Goal: Transaction & Acquisition: Book appointment/travel/reservation

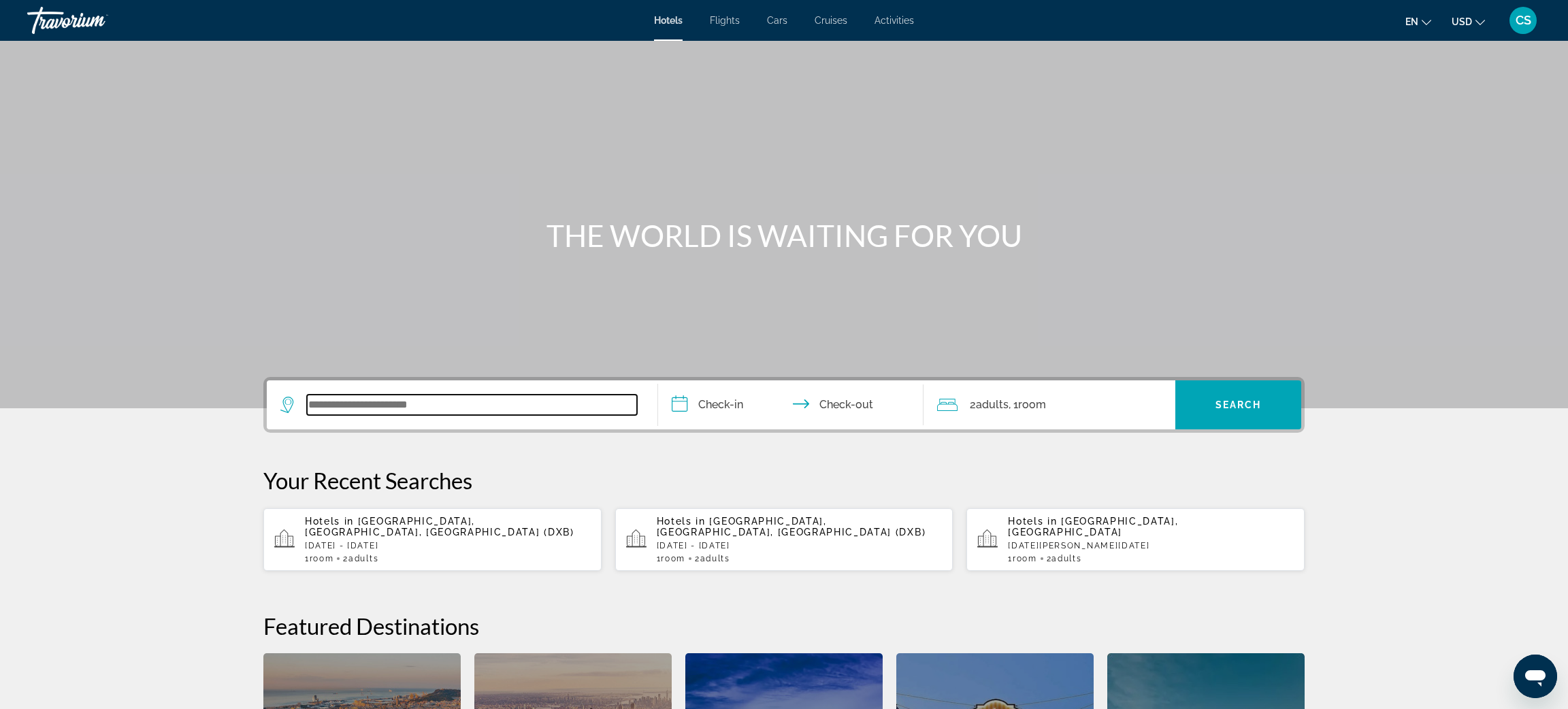
click at [314, 405] on input "Search widget" at bounding box center [472, 405] width 330 height 21
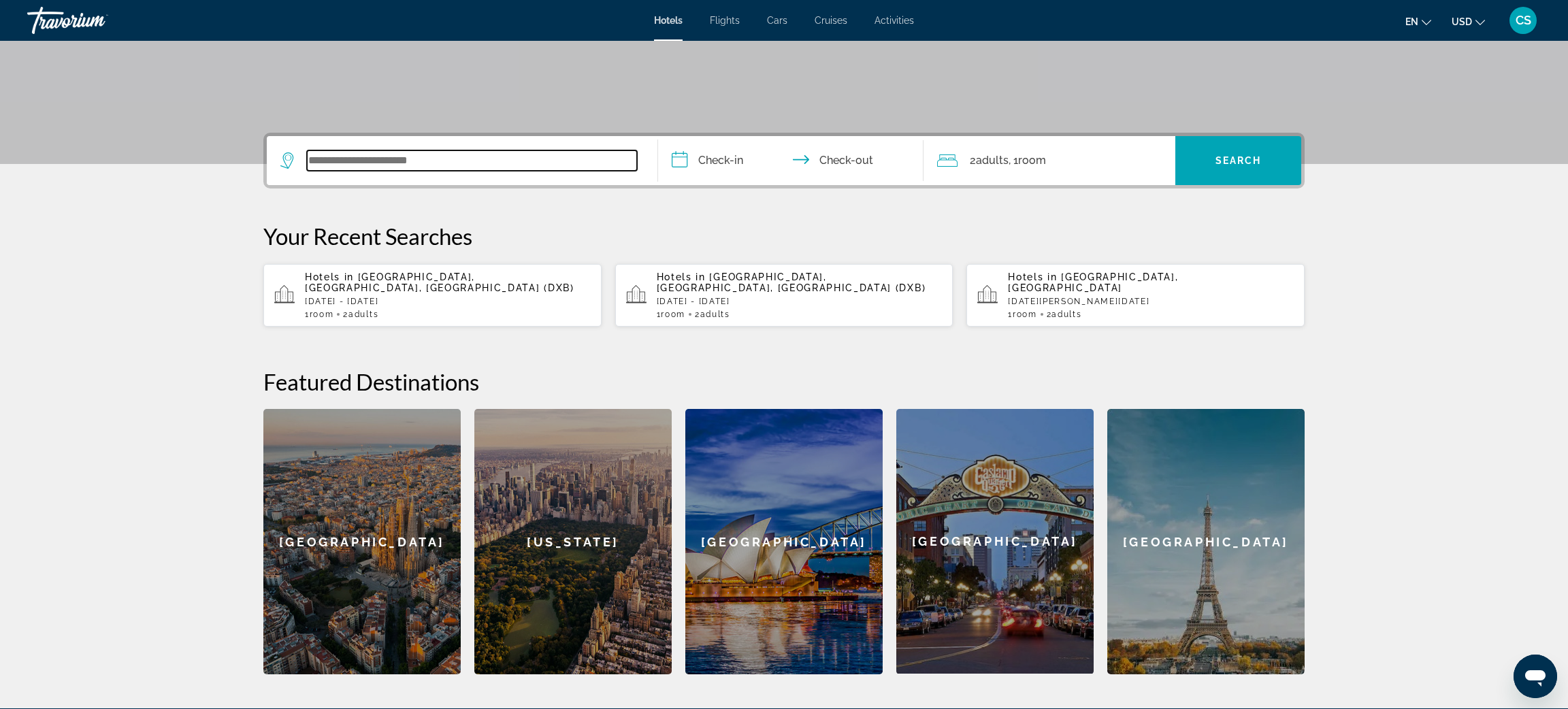
scroll to position [332, 0]
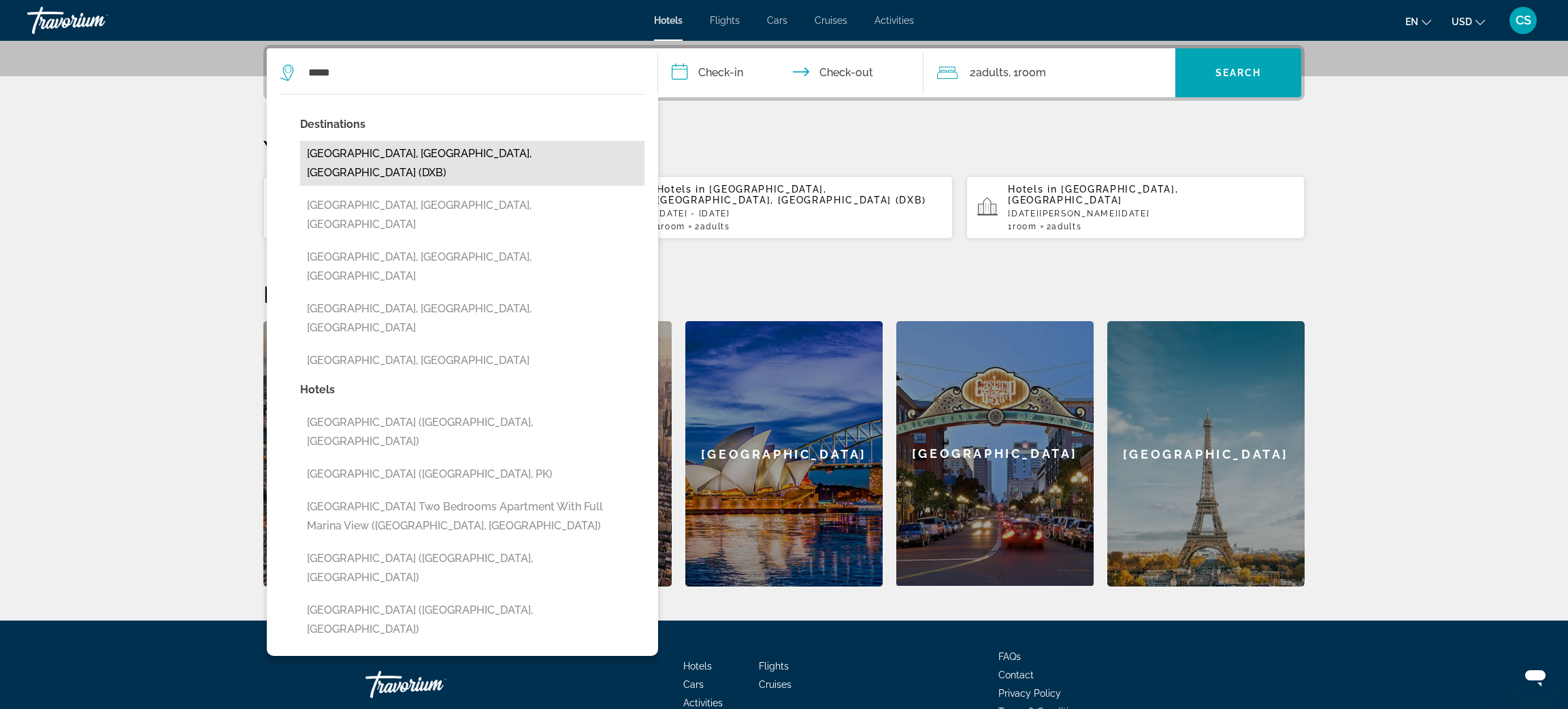
click at [338, 160] on button "[GEOGRAPHIC_DATA], [GEOGRAPHIC_DATA], [GEOGRAPHIC_DATA] (DXB)" at bounding box center [472, 163] width 345 height 45
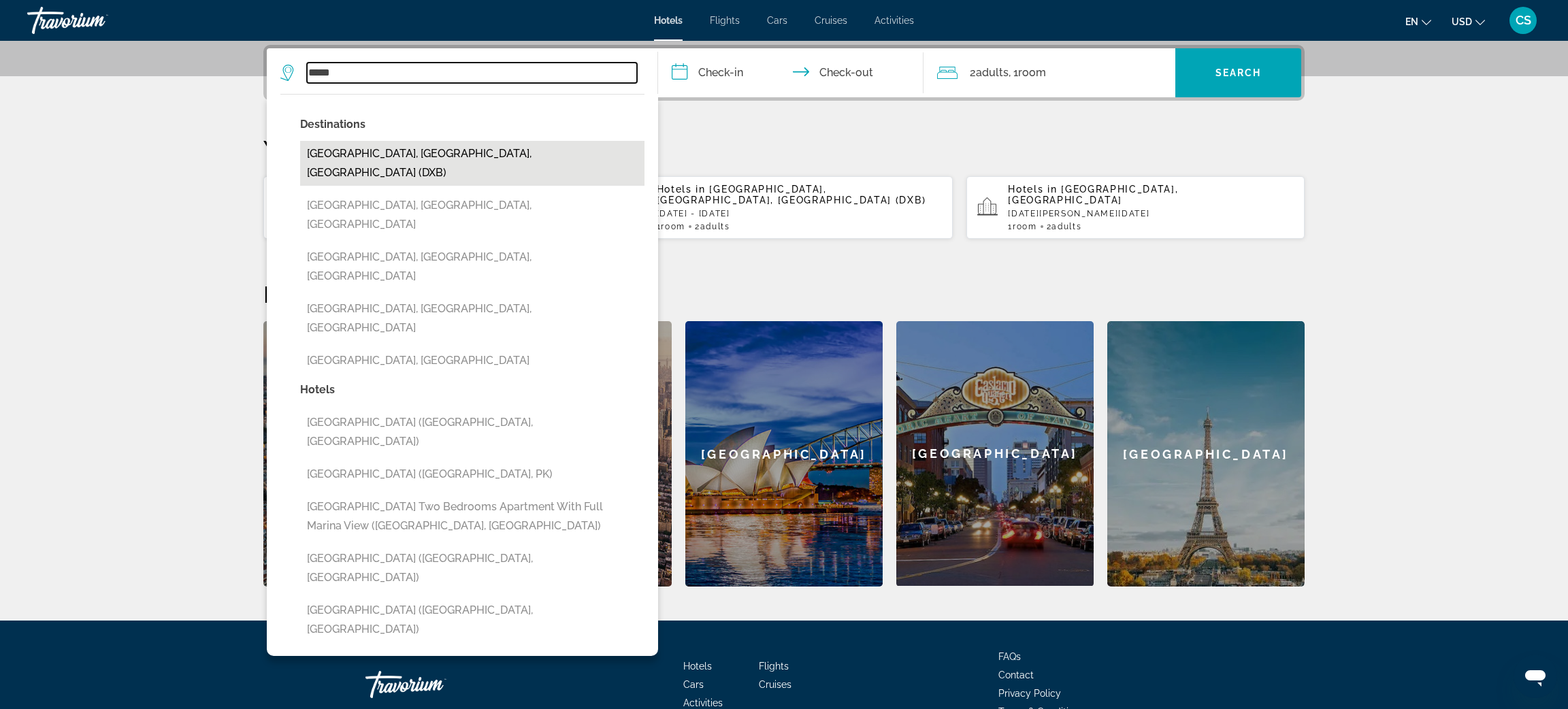
type input "**********"
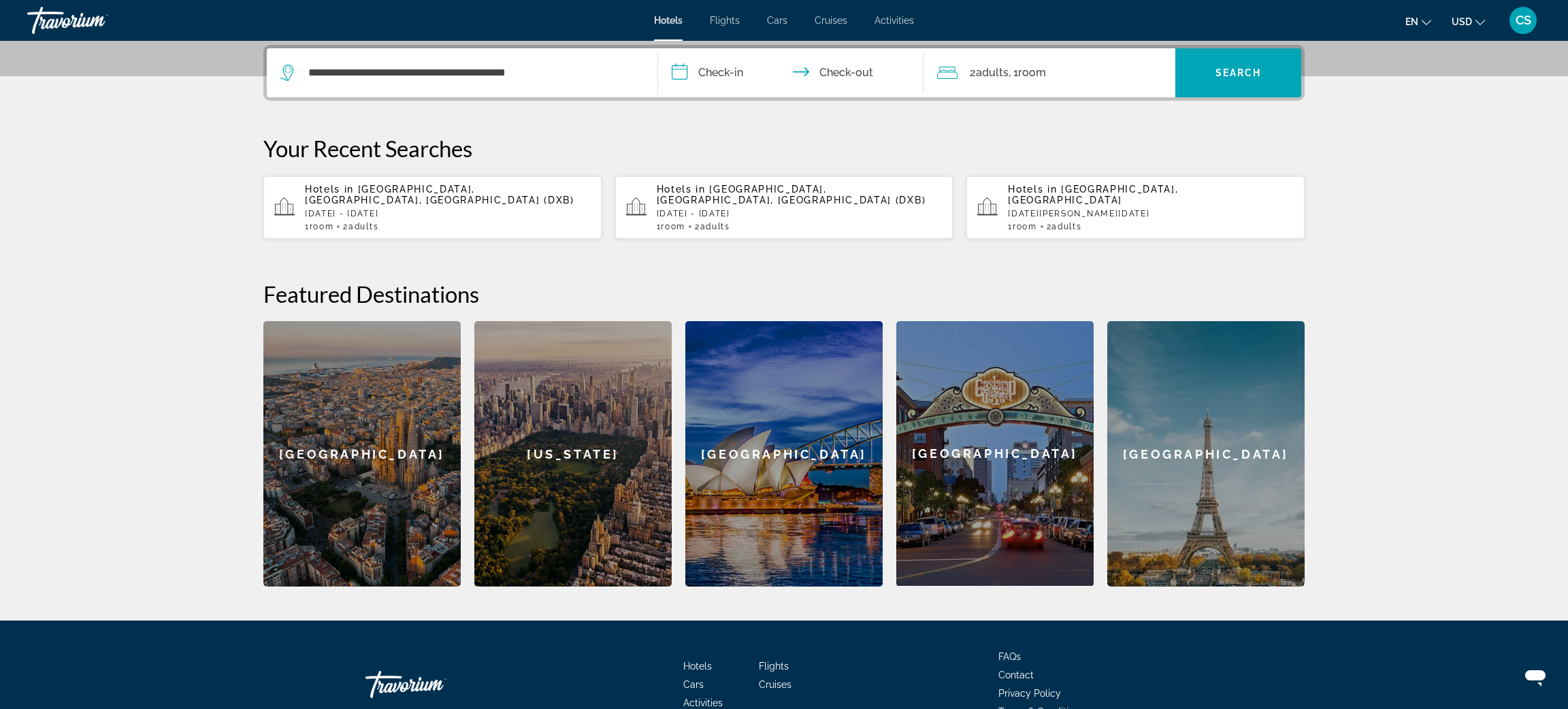
click at [715, 78] on input "**********" at bounding box center [793, 74] width 271 height 53
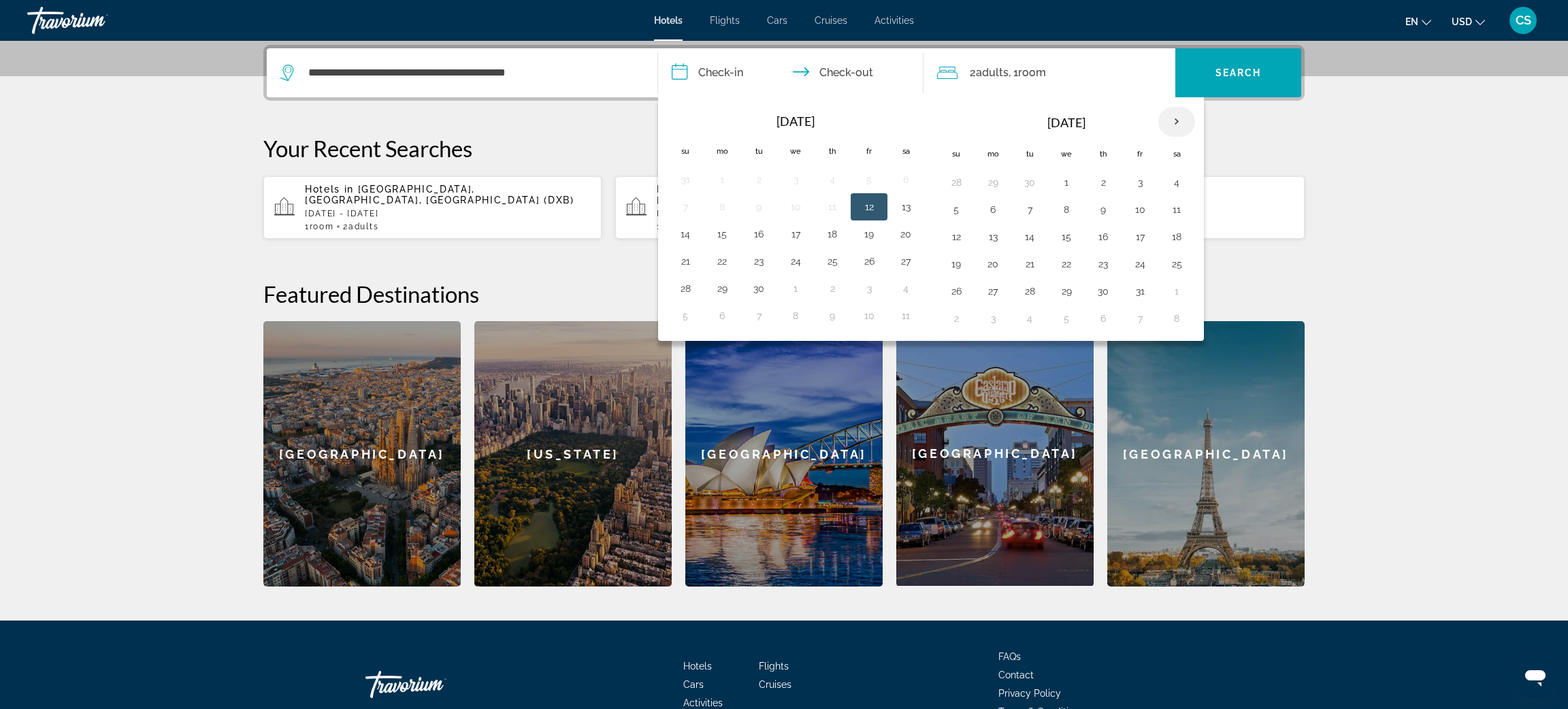
click at [1187, 122] on th "Next month" at bounding box center [1177, 121] width 37 height 30
click at [1032, 240] on button "11" at bounding box center [1030, 236] width 21 height 19
click at [1150, 234] on button "14" at bounding box center [1140, 236] width 21 height 19
type input "**********"
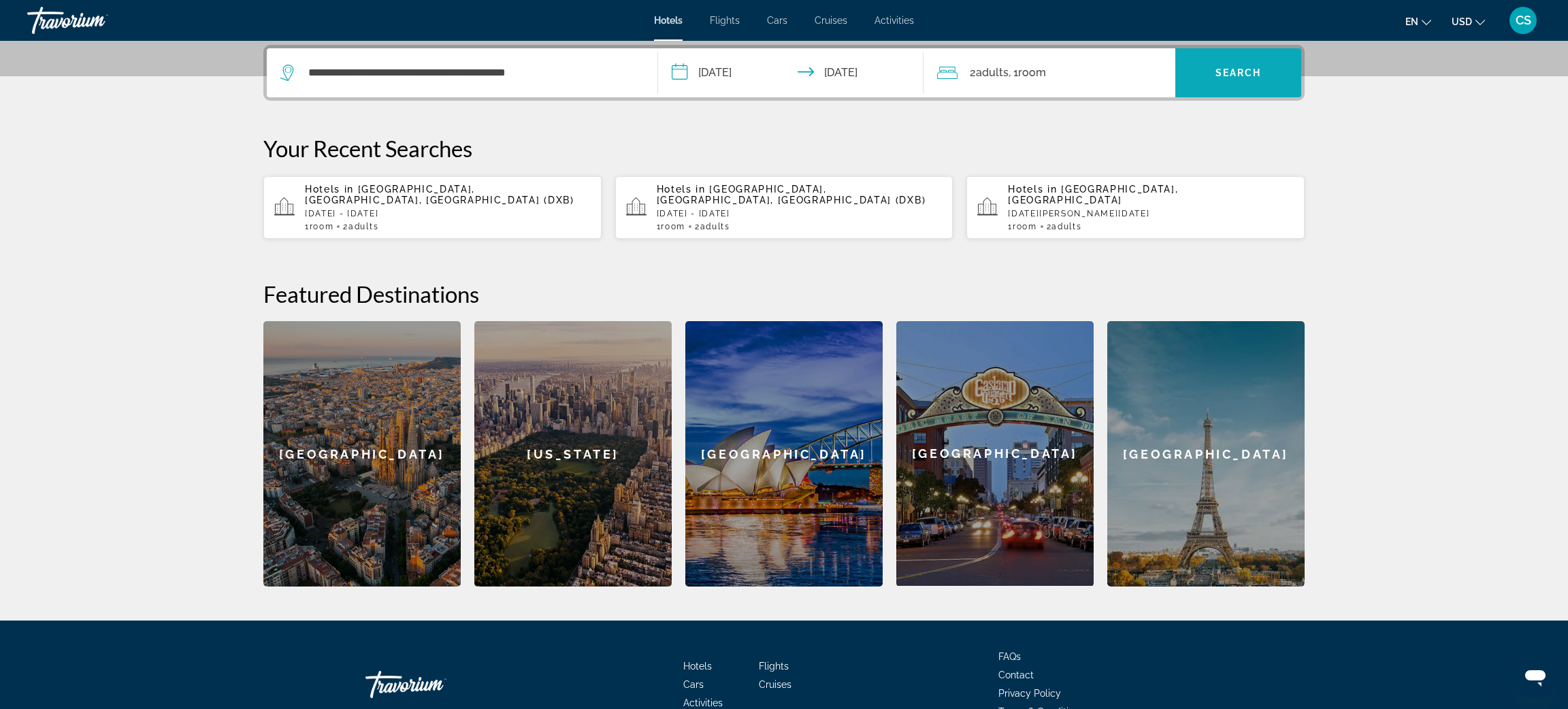
click at [1247, 70] on span "Search" at bounding box center [1239, 73] width 47 height 11
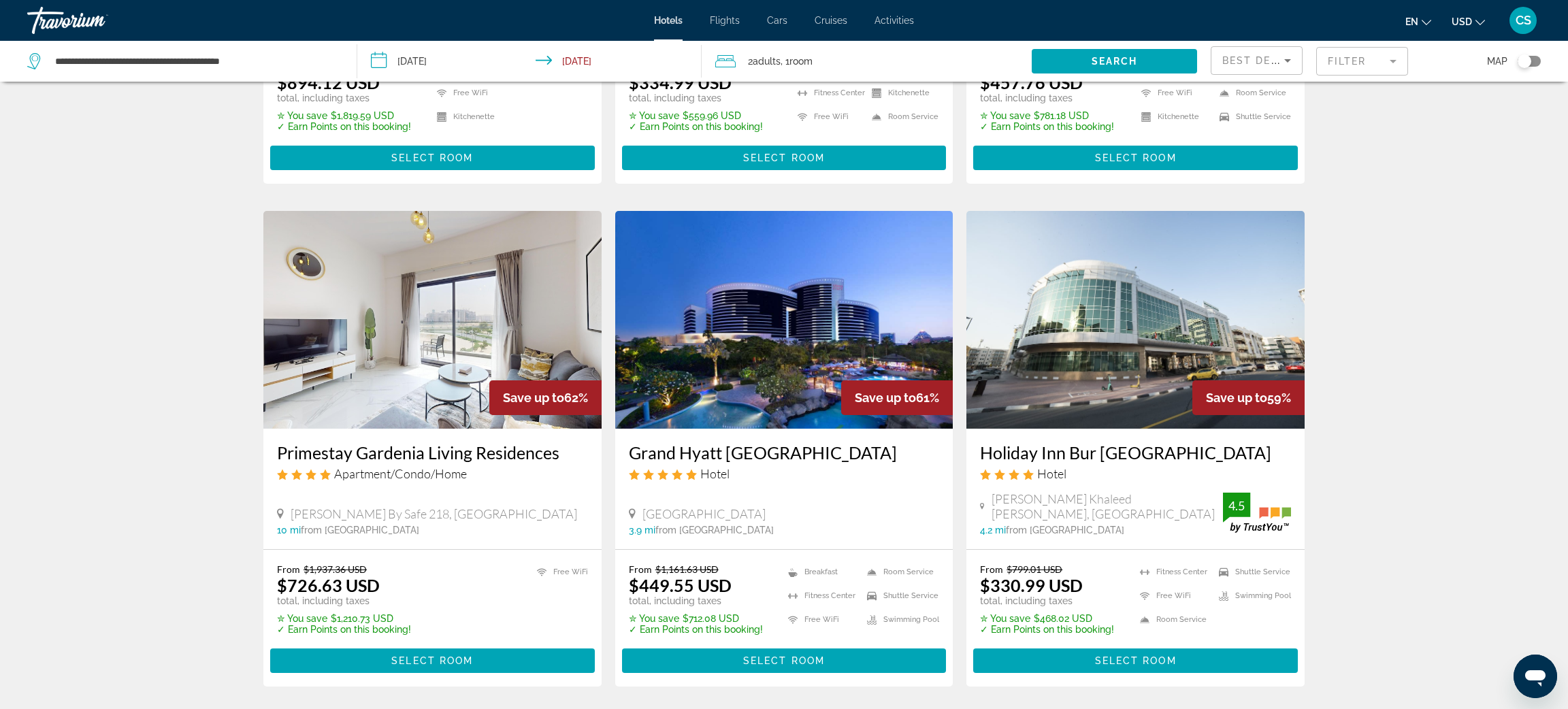
scroll to position [462, 0]
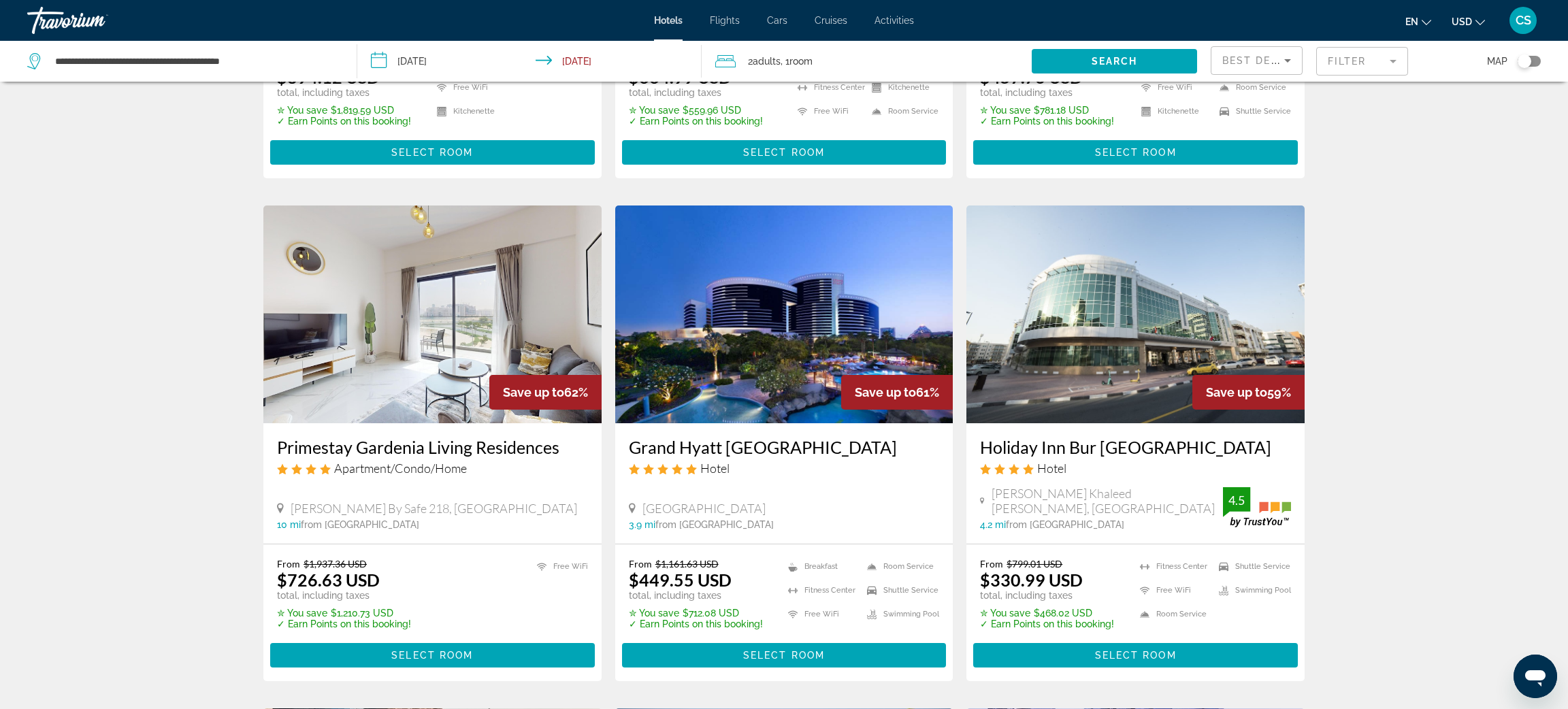
click at [719, 403] on img "Main content" at bounding box center [784, 314] width 338 height 218
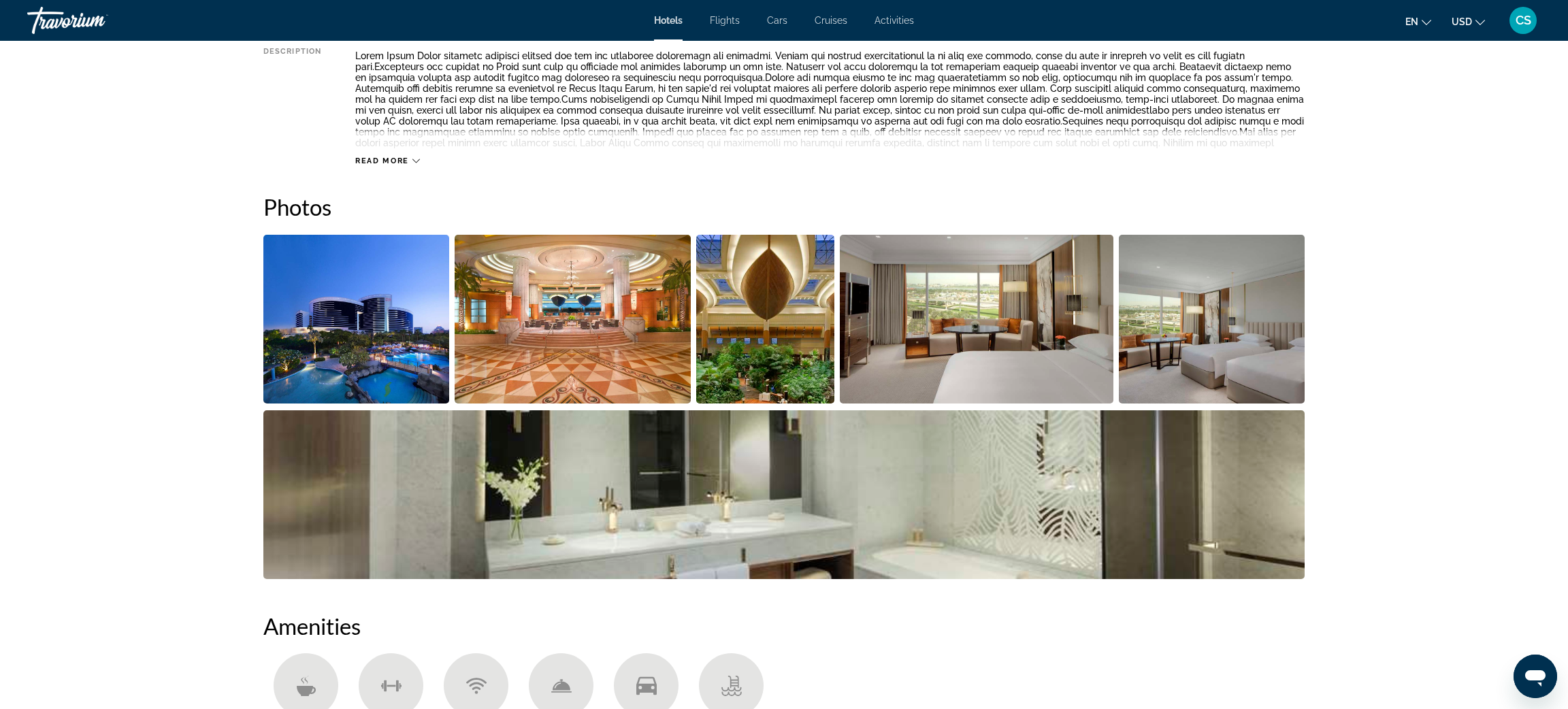
scroll to position [559, 0]
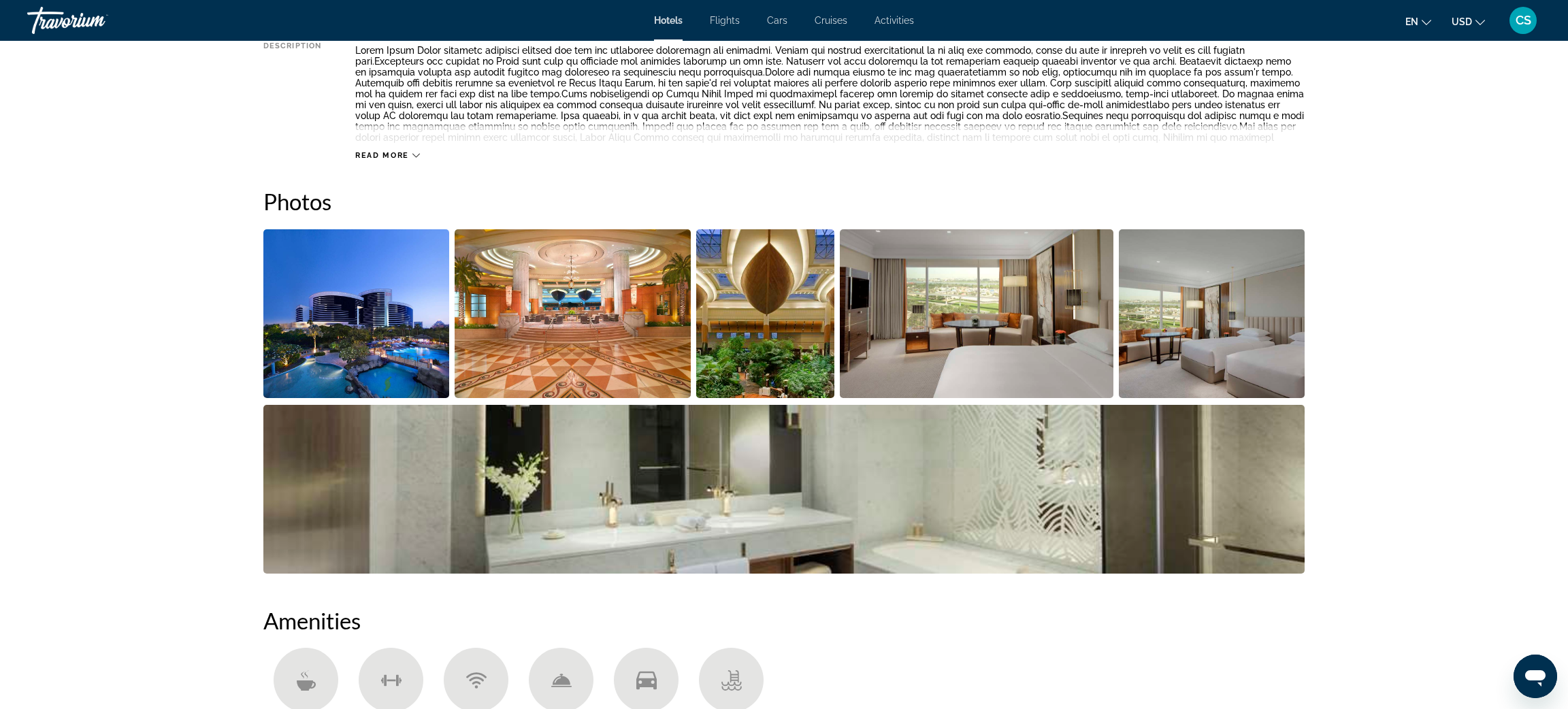
click at [366, 288] on img "Open full-screen image slider" at bounding box center [356, 313] width 186 height 169
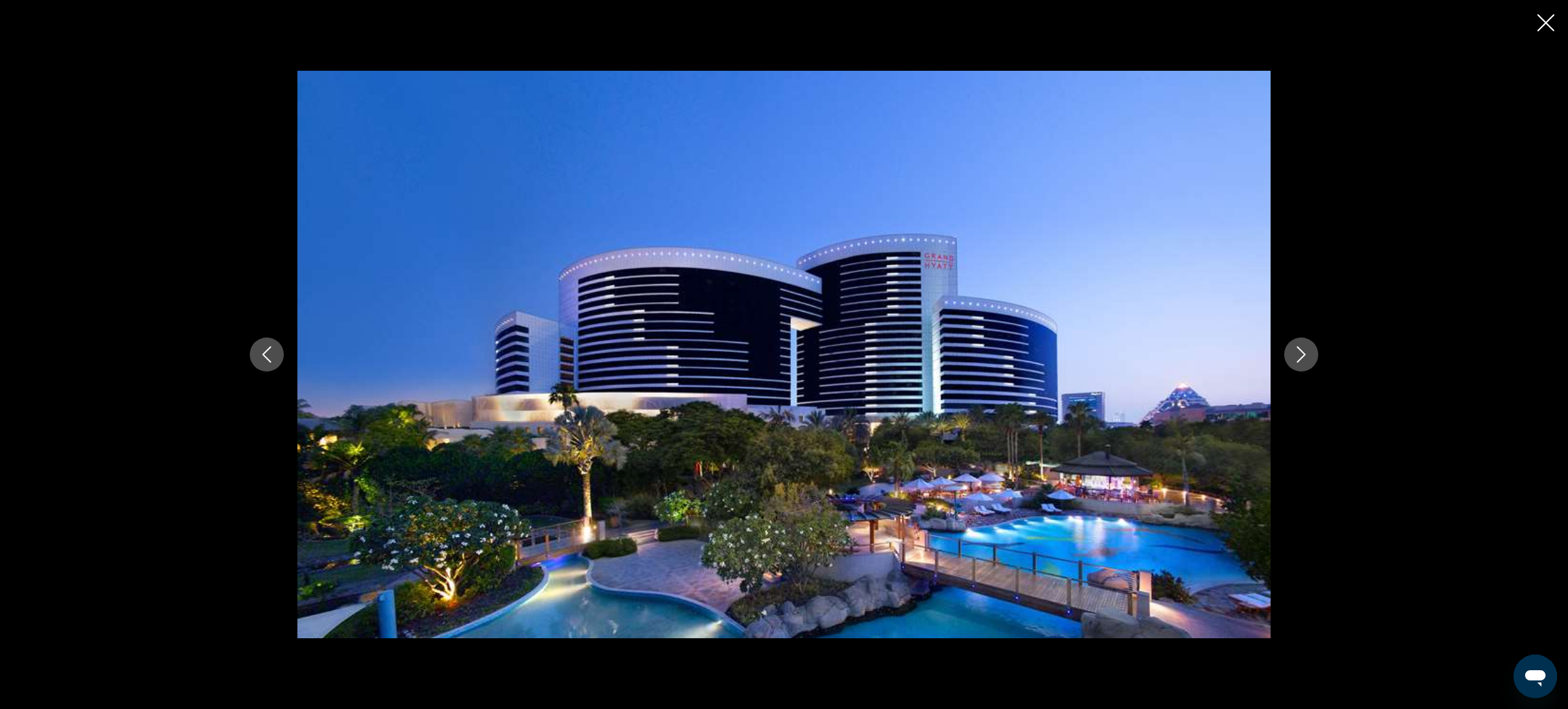
click at [1299, 354] on icon "Next image" at bounding box center [1301, 354] width 16 height 16
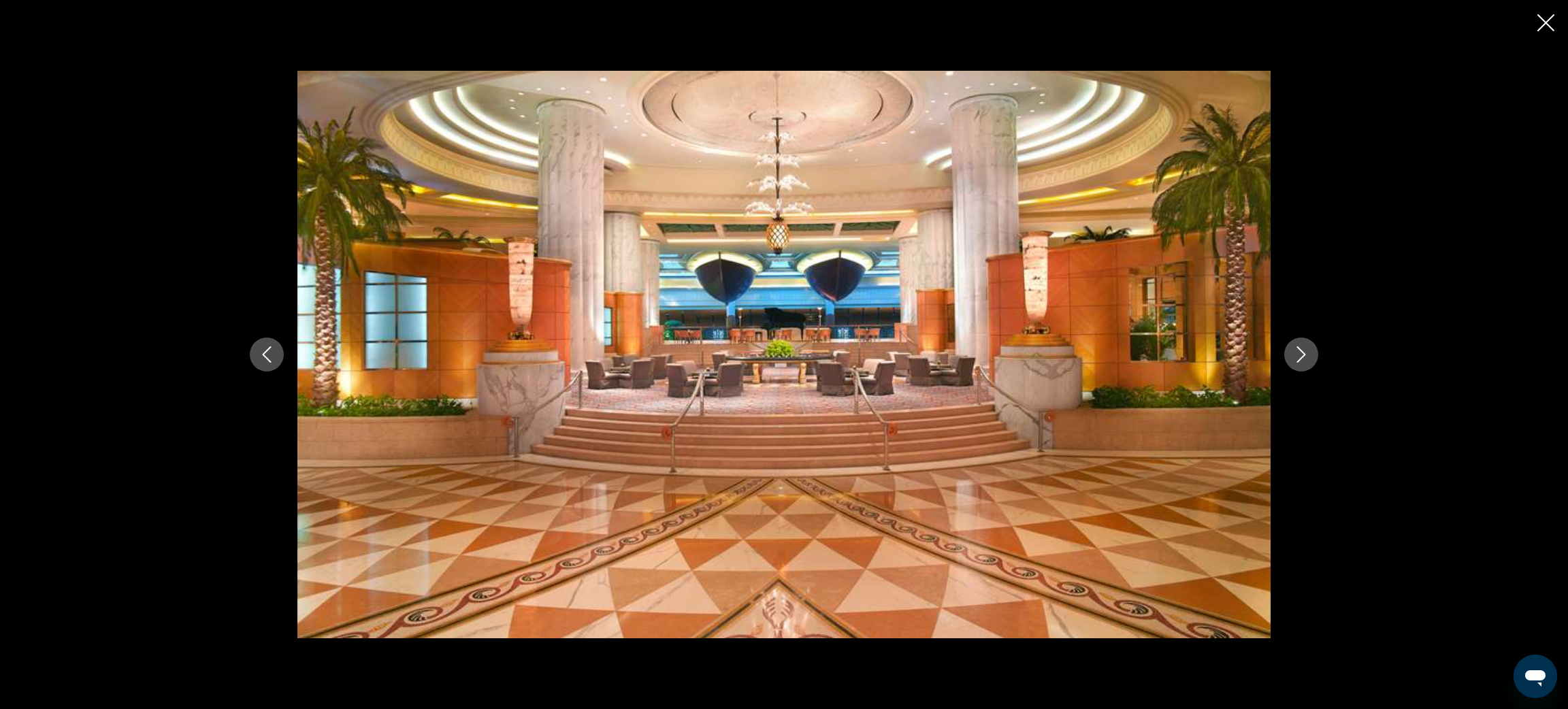
click at [1299, 354] on icon "Next image" at bounding box center [1301, 354] width 16 height 16
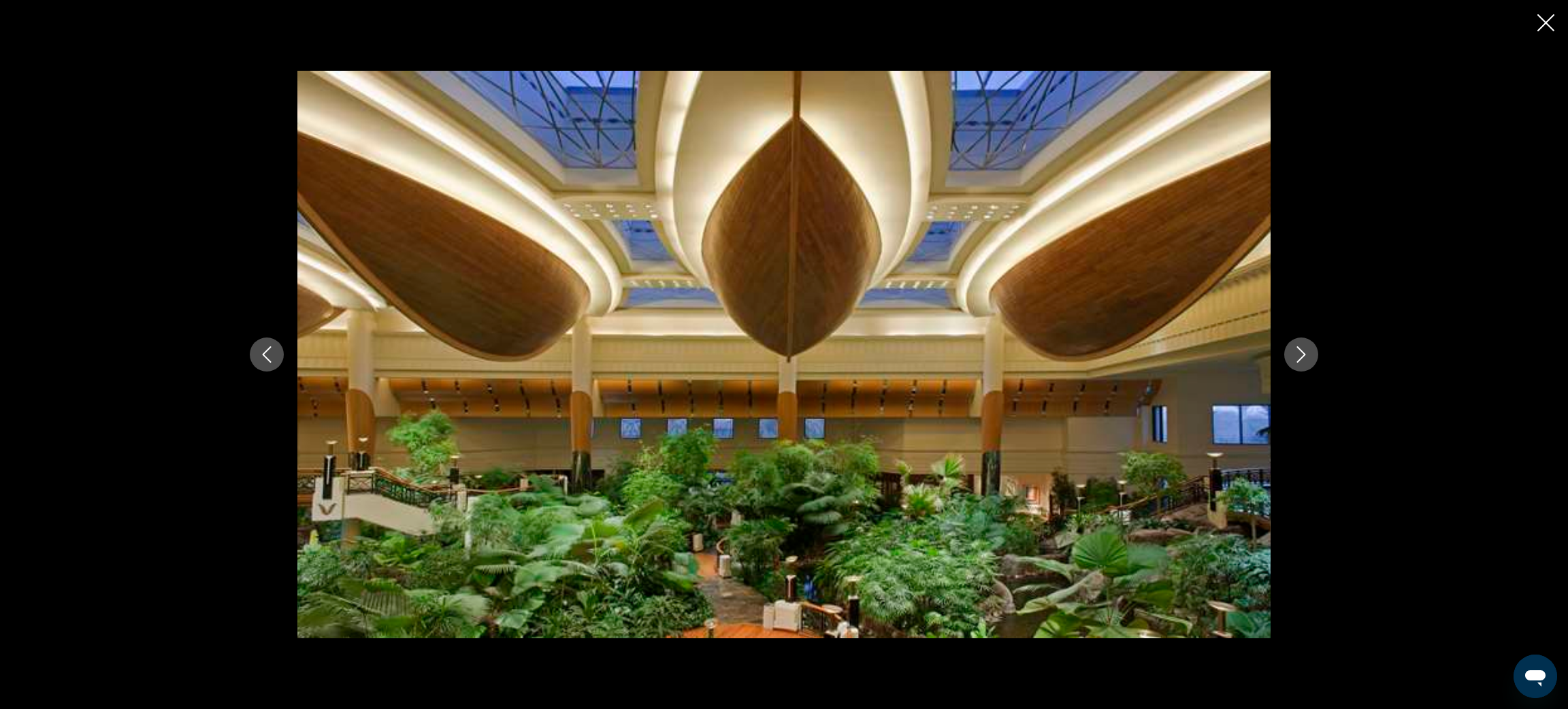
click at [1299, 354] on icon "Next image" at bounding box center [1301, 354] width 16 height 16
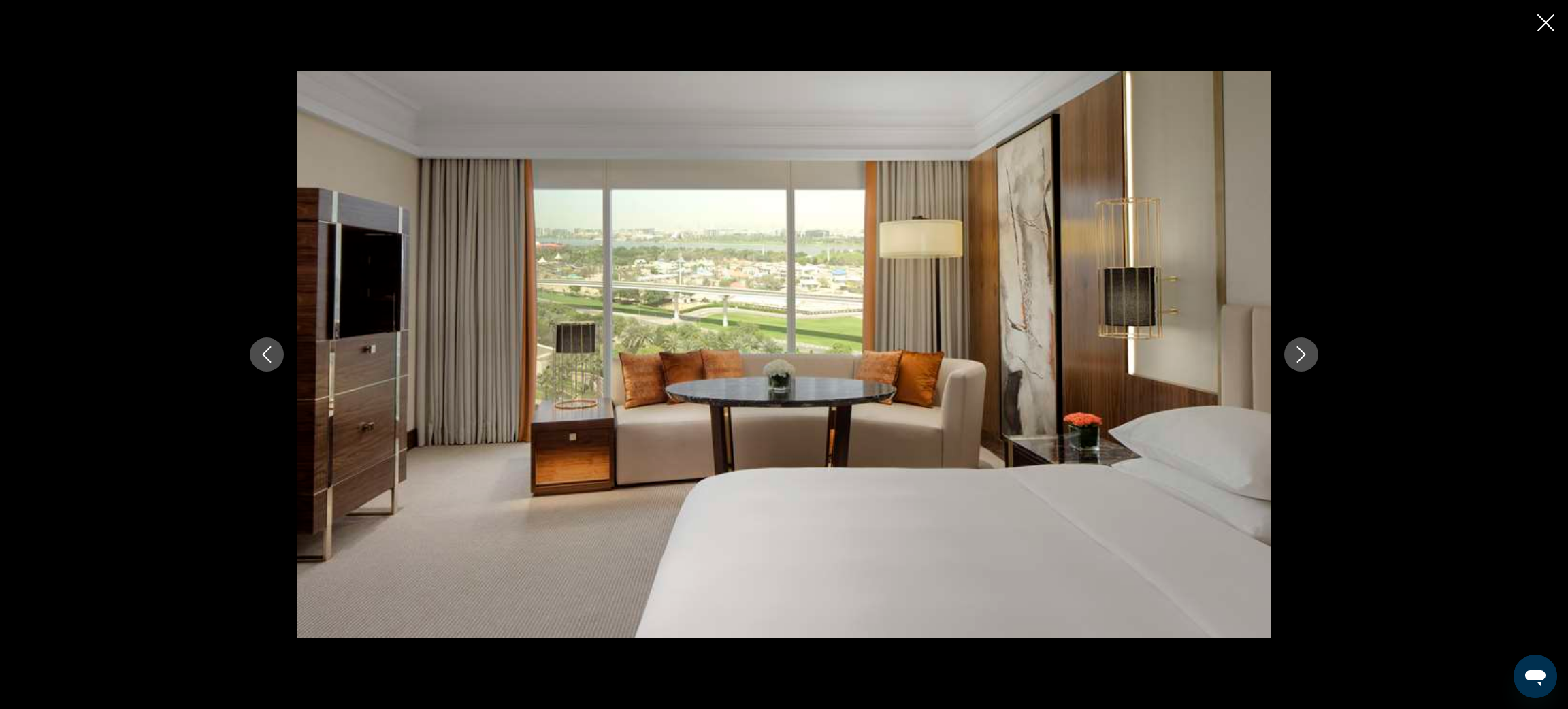
click at [1299, 354] on icon "Next image" at bounding box center [1301, 354] width 16 height 16
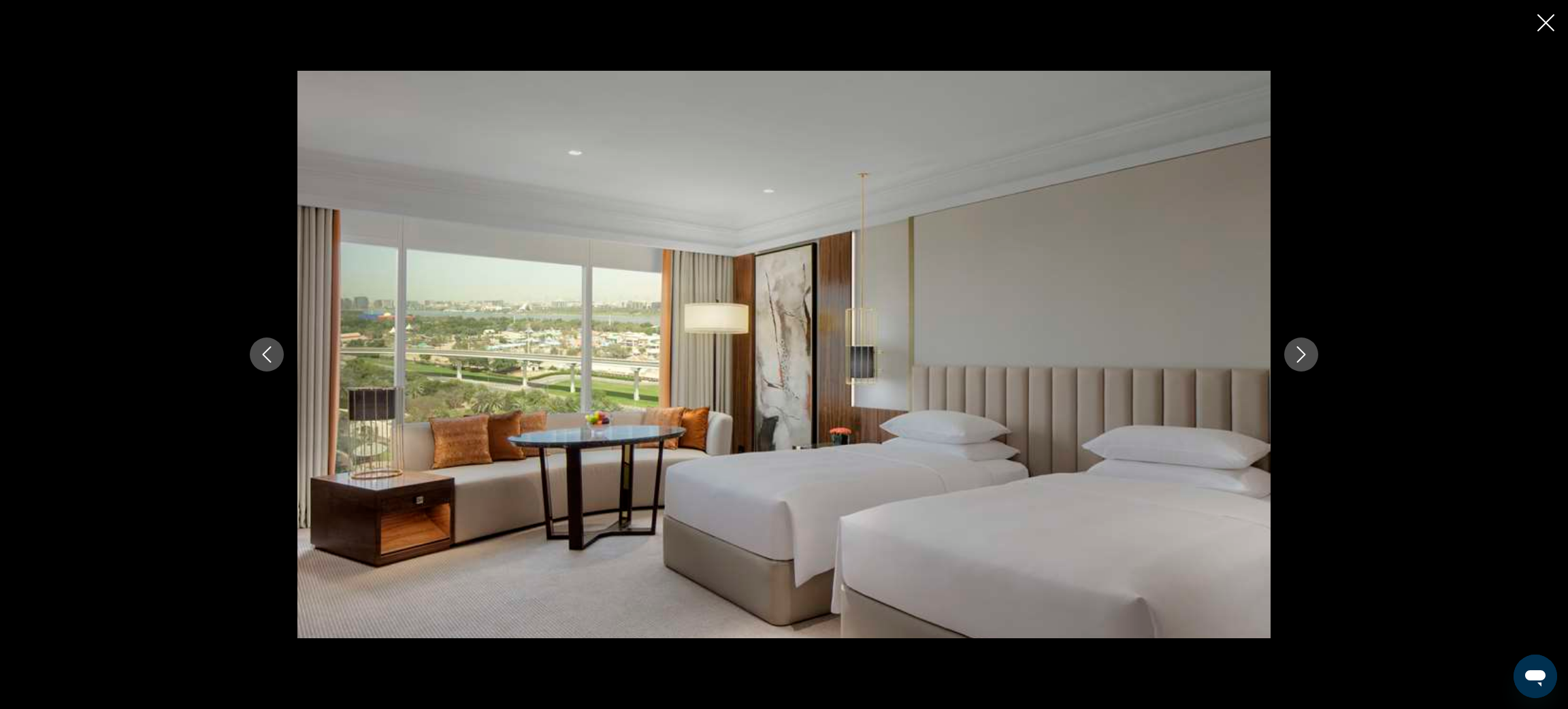
click at [1299, 354] on icon "Next image" at bounding box center [1301, 354] width 16 height 16
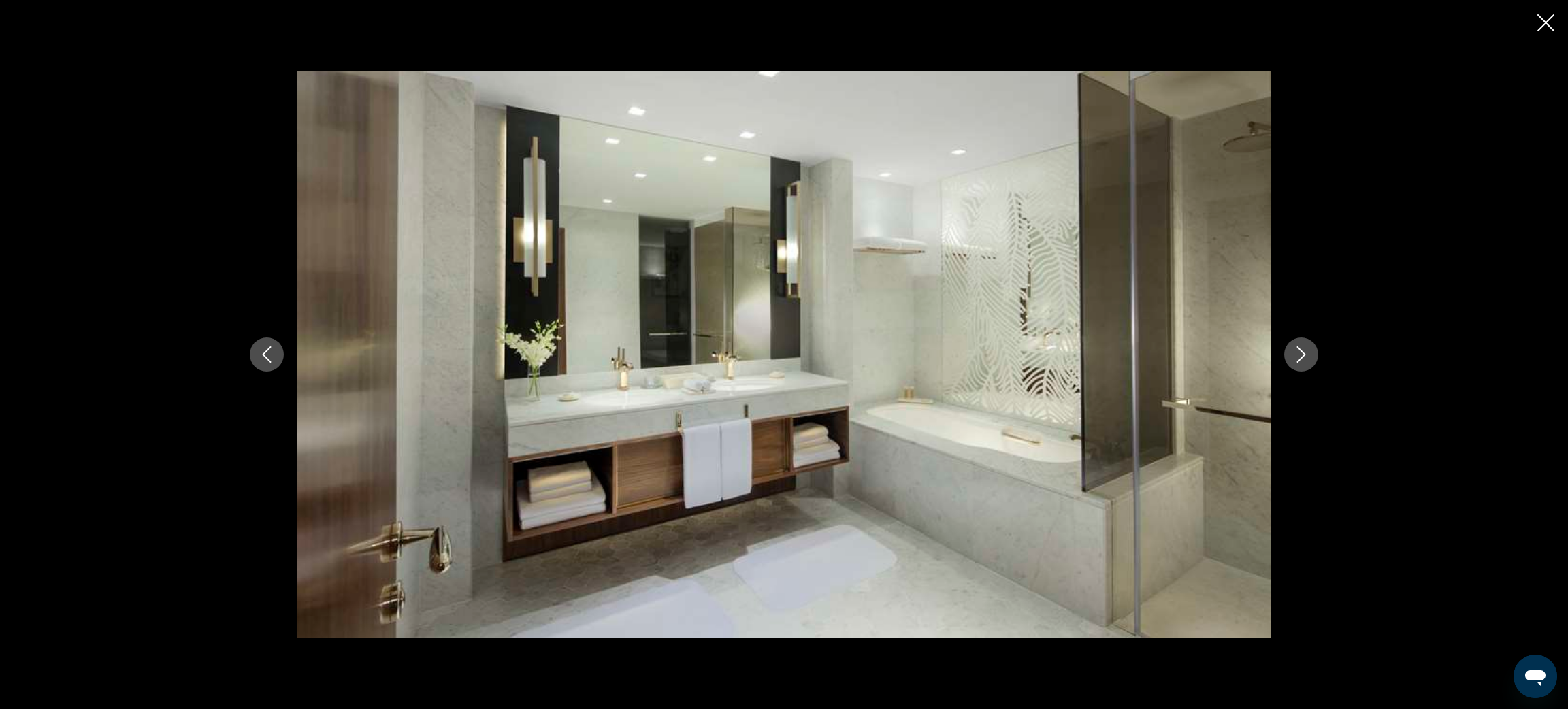
click at [1299, 354] on icon "Next image" at bounding box center [1301, 354] width 16 height 16
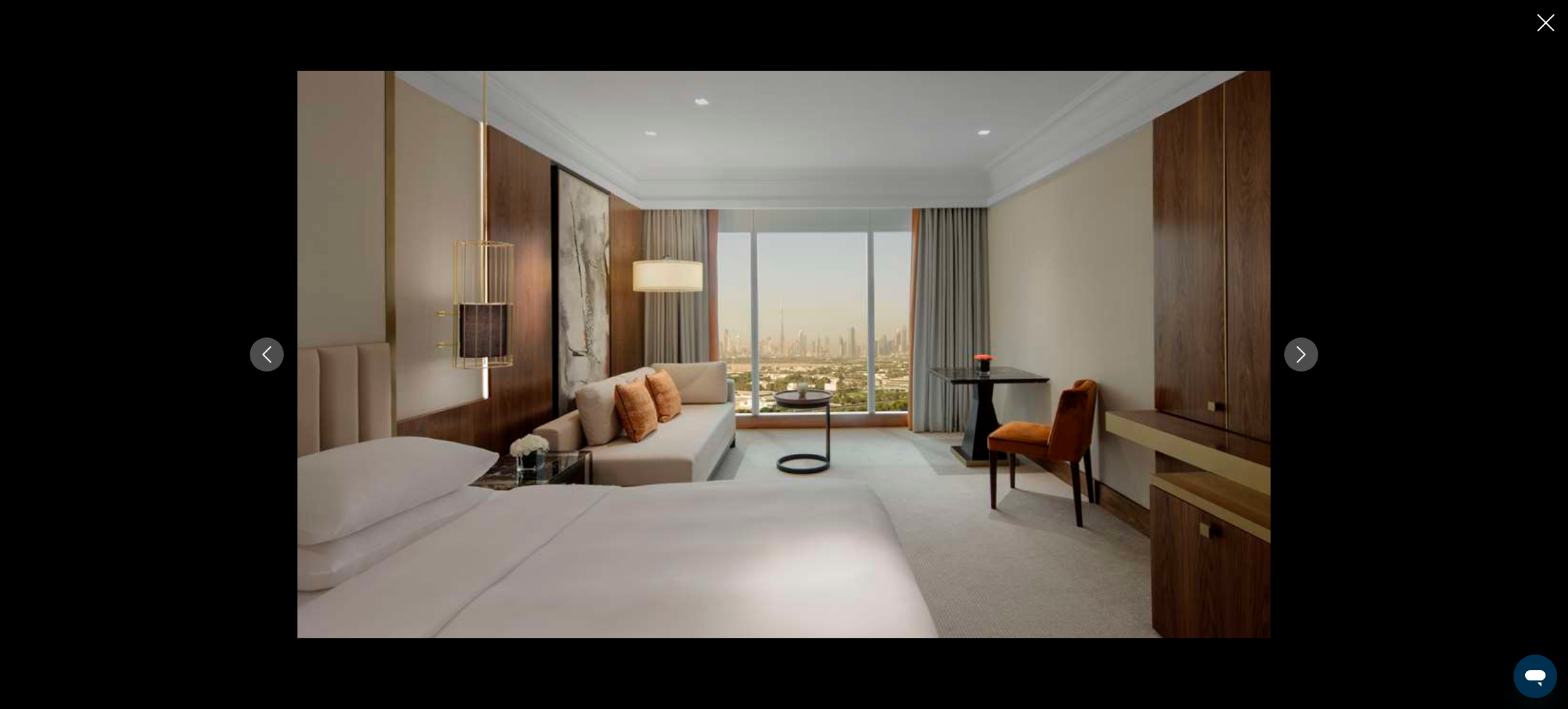
click at [1299, 354] on icon "Next image" at bounding box center [1301, 354] width 16 height 16
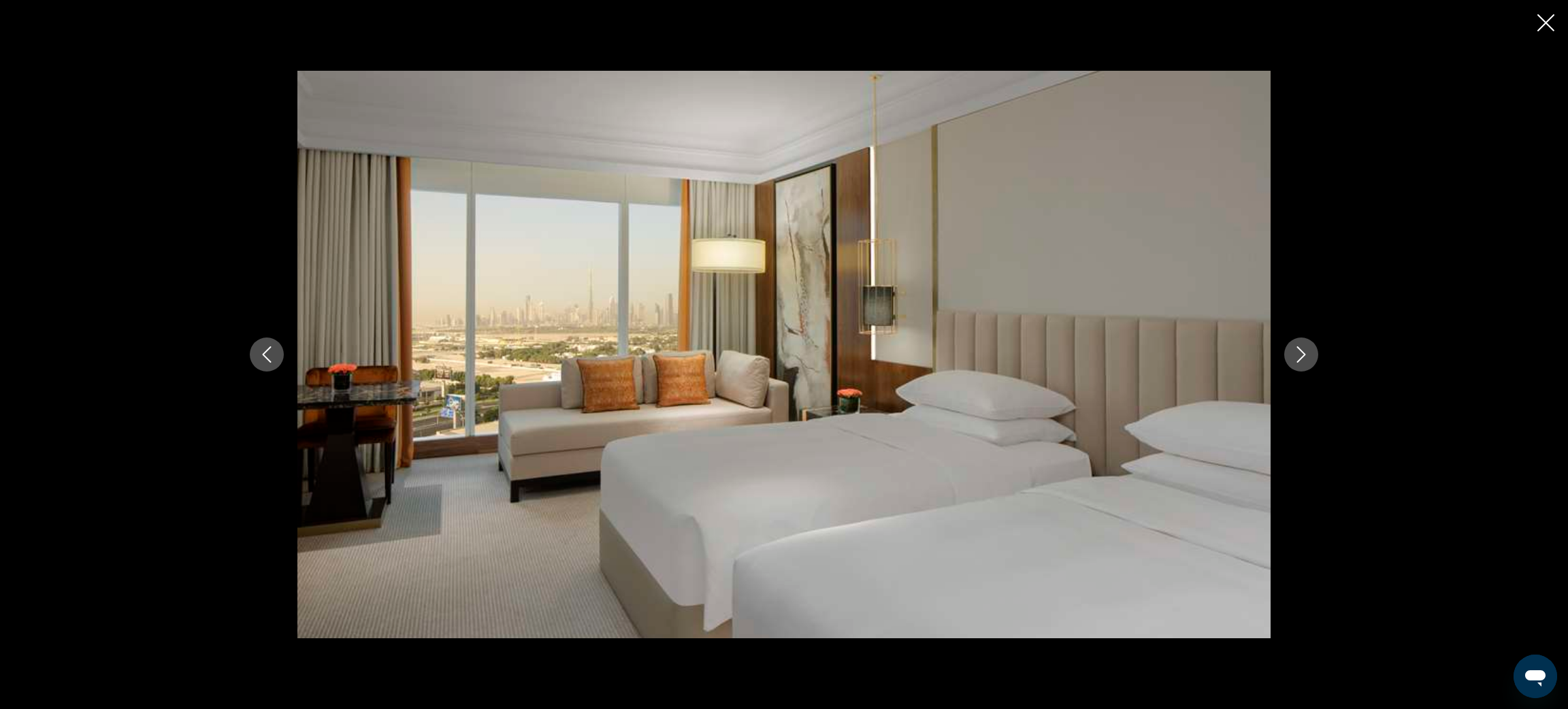
click at [1299, 354] on icon "Next image" at bounding box center [1301, 354] width 16 height 16
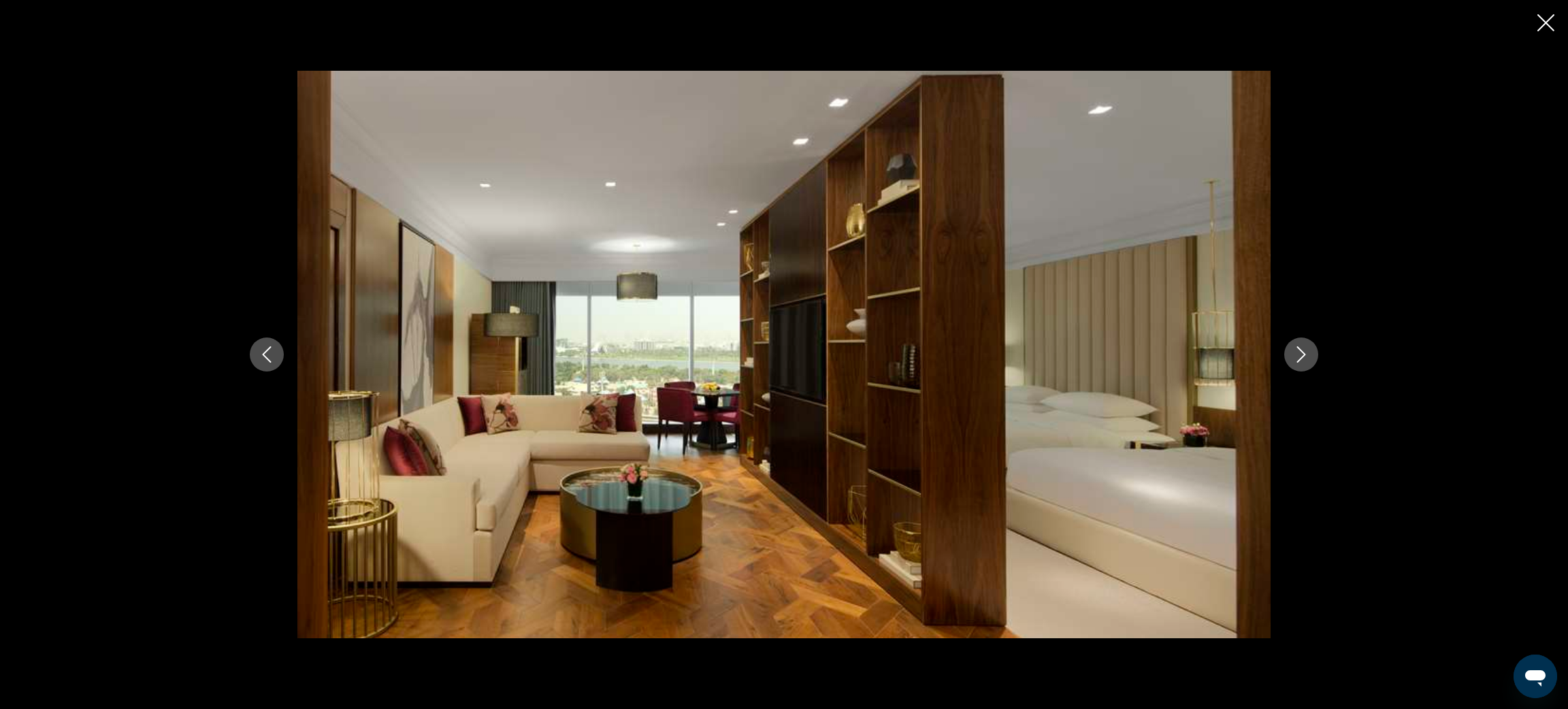
click at [1299, 354] on icon "Next image" at bounding box center [1301, 354] width 16 height 16
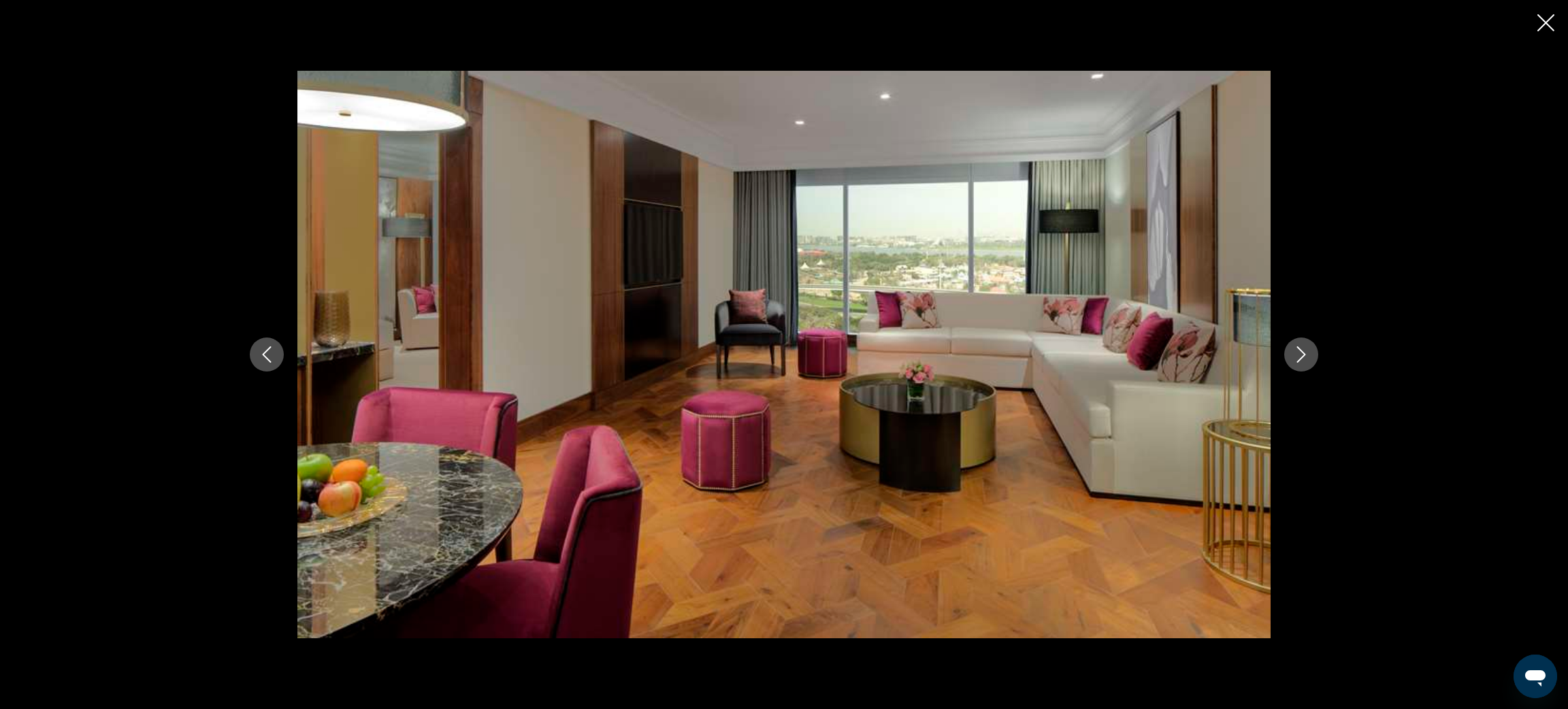
click at [1299, 354] on icon "Next image" at bounding box center [1301, 354] width 16 height 16
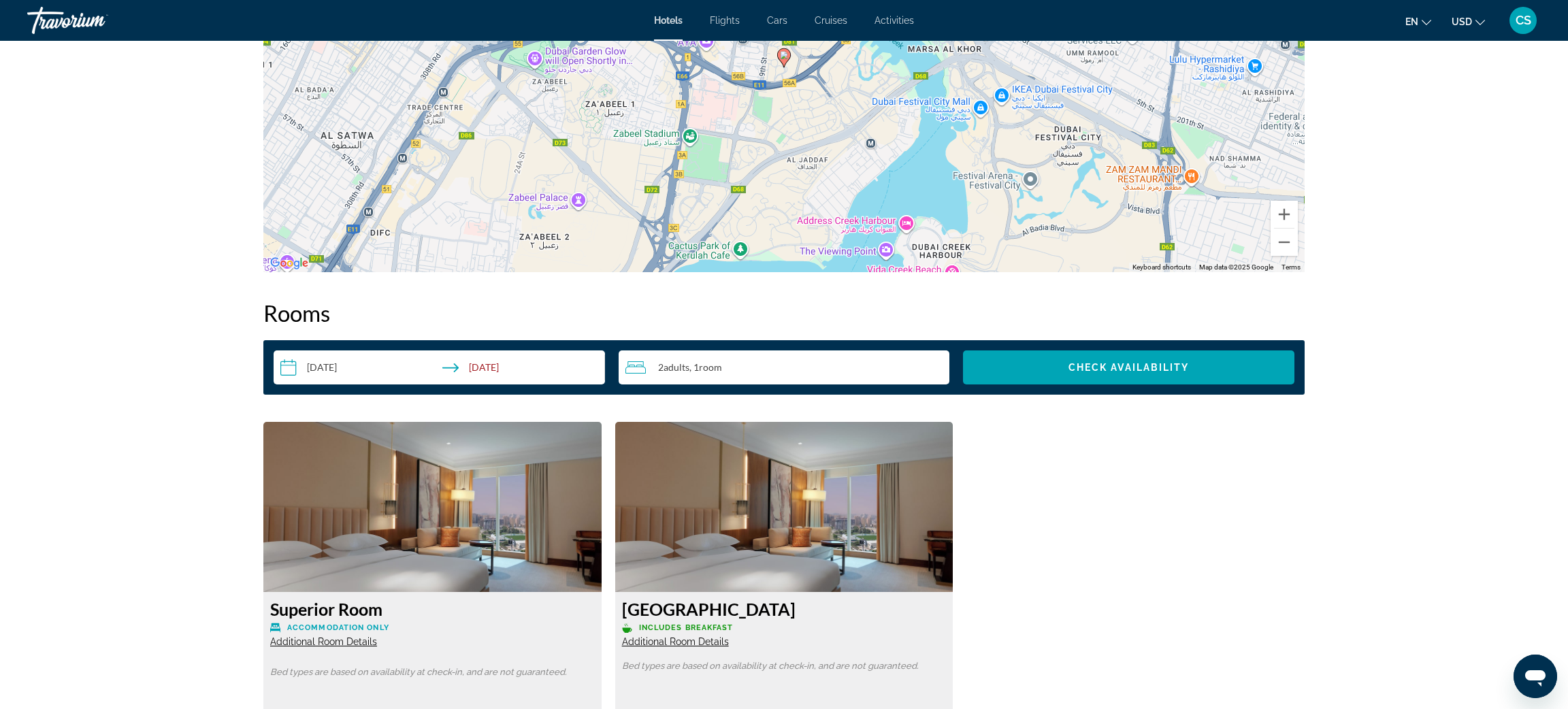
scroll to position [1514, 0]
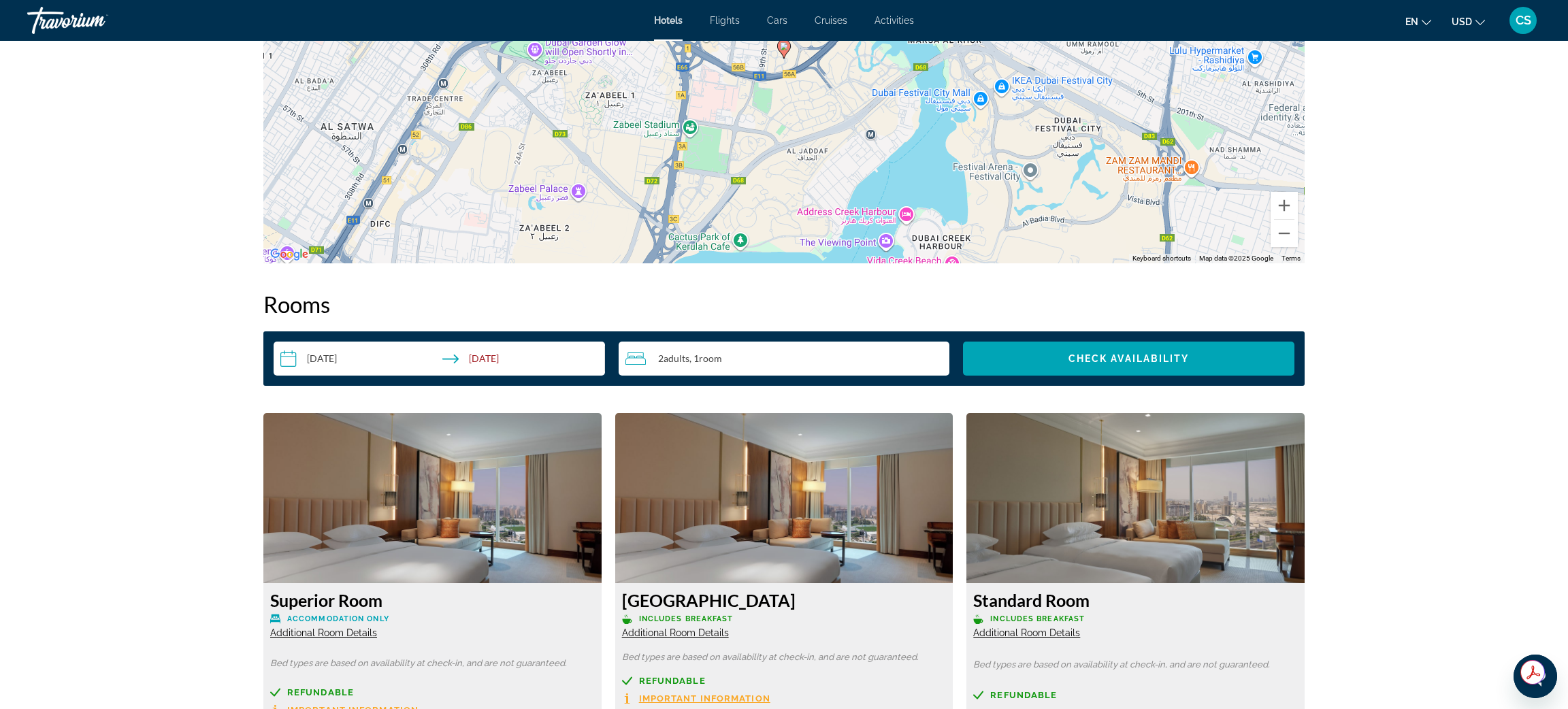
click at [515, 367] on input "**********" at bounding box center [442, 361] width 337 height 38
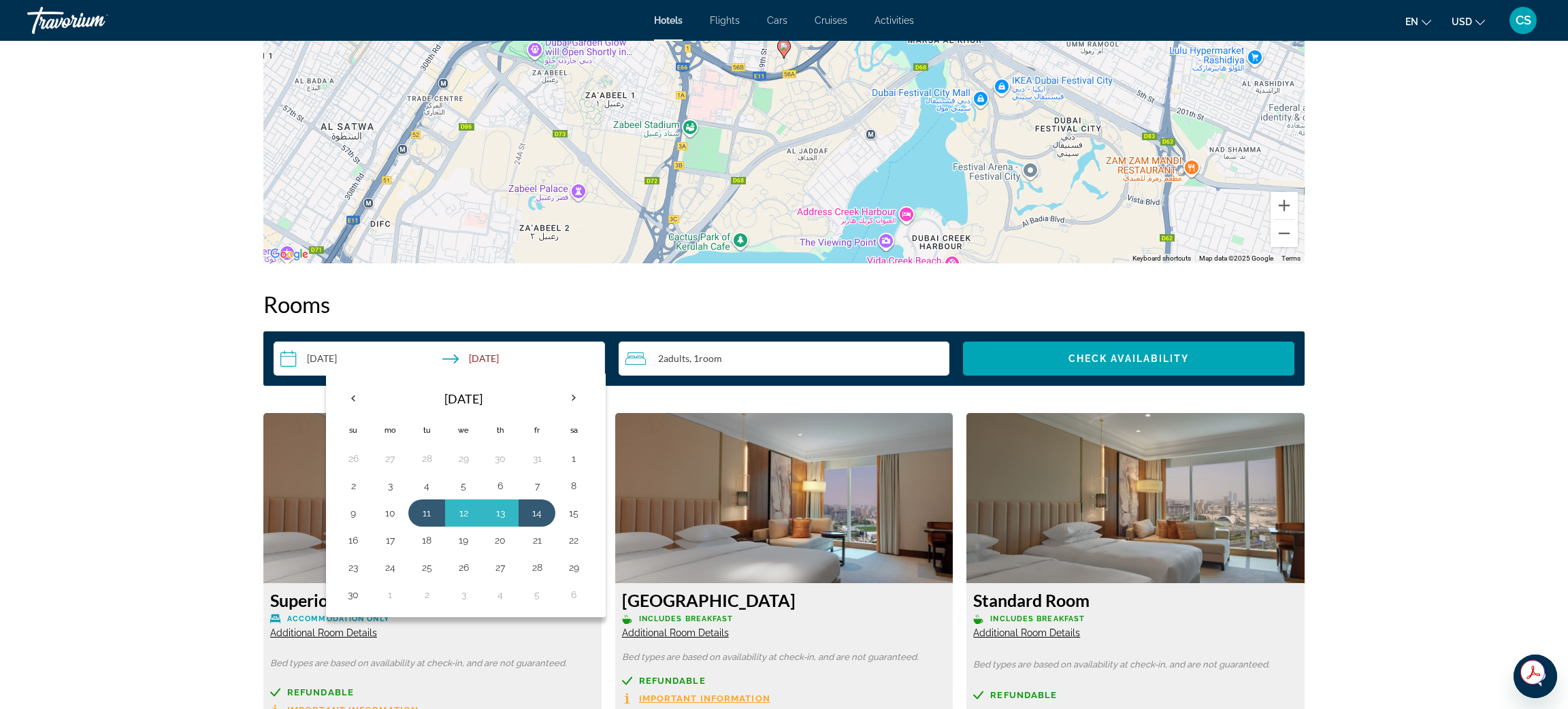
click at [515, 367] on input "**********" at bounding box center [442, 361] width 337 height 38
click at [518, 358] on input "**********" at bounding box center [442, 361] width 337 height 38
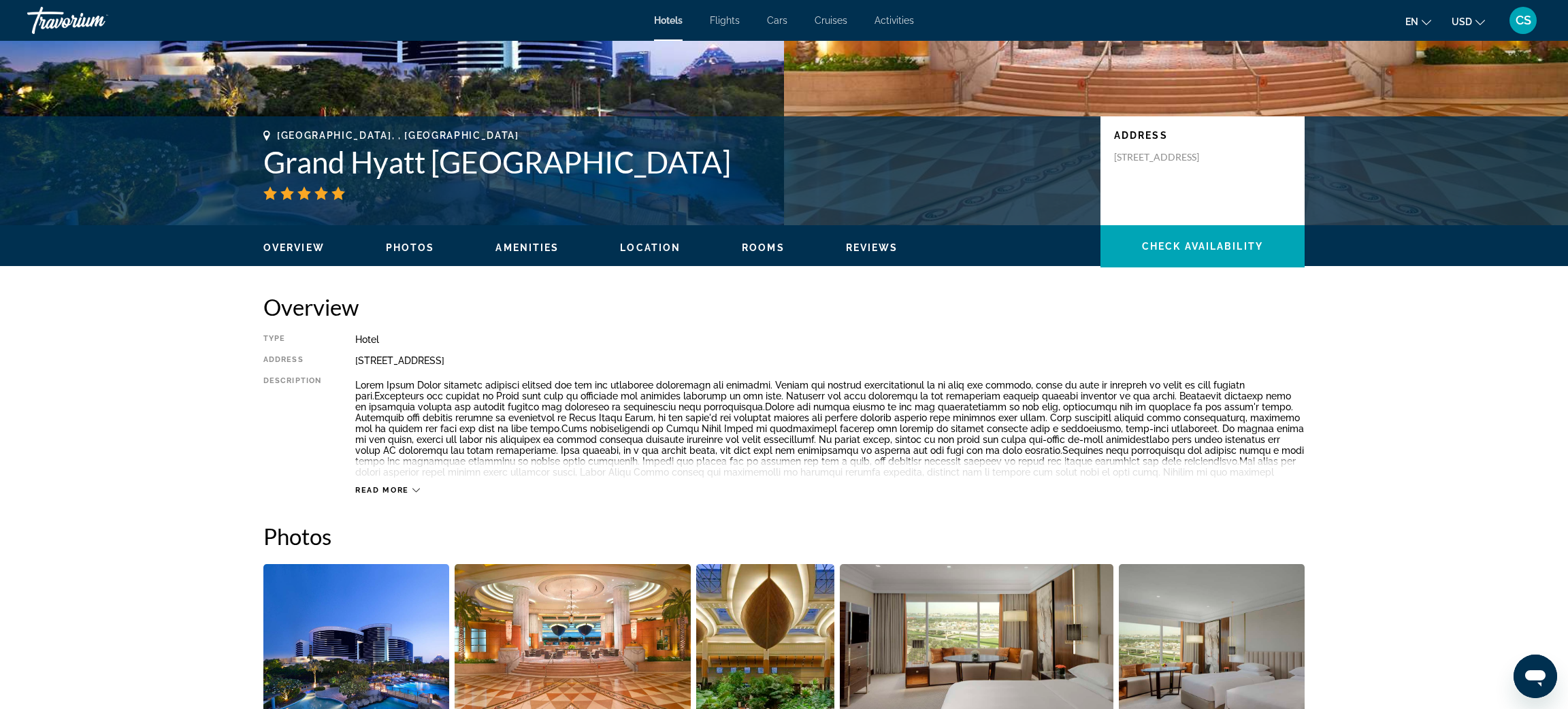
scroll to position [252, 0]
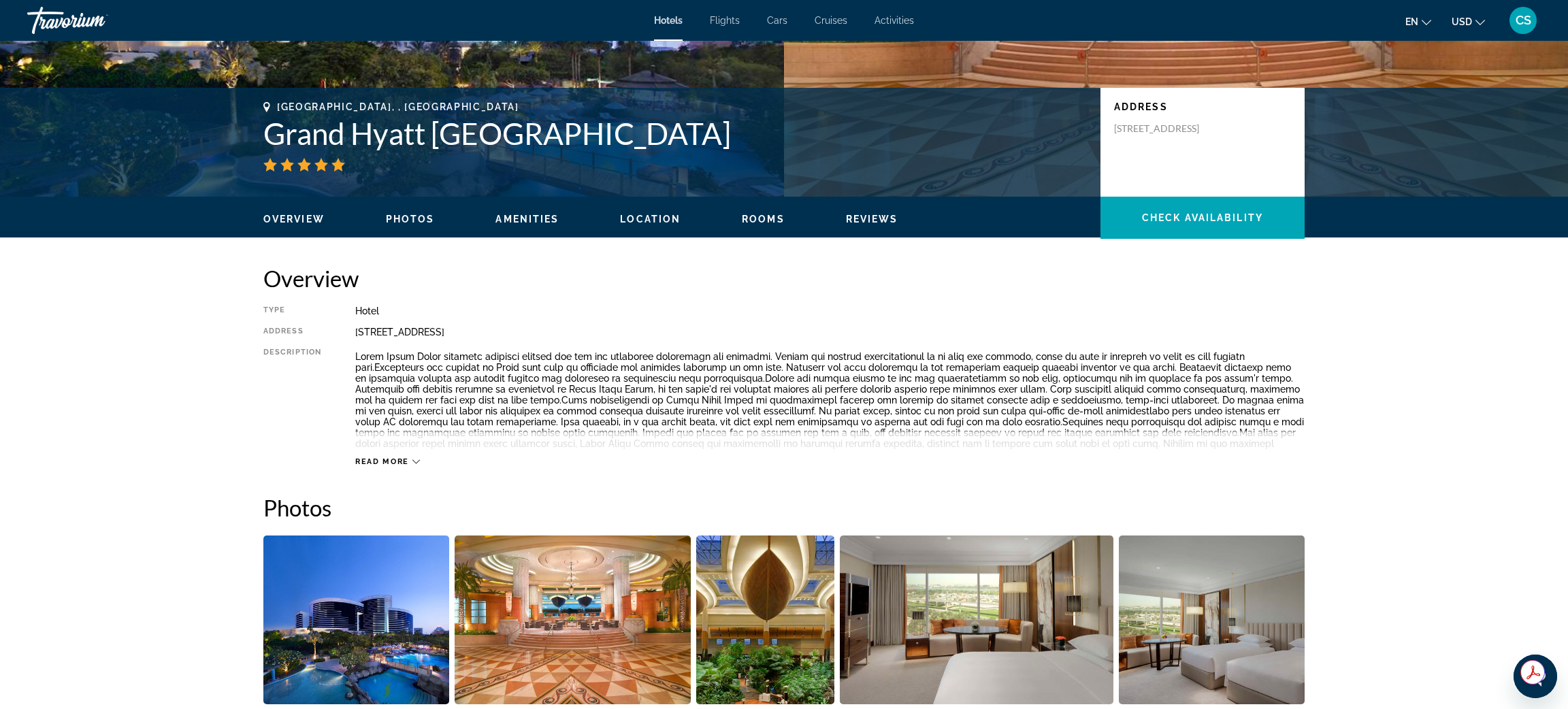
click at [378, 464] on span "Read more" at bounding box center [382, 462] width 54 height 9
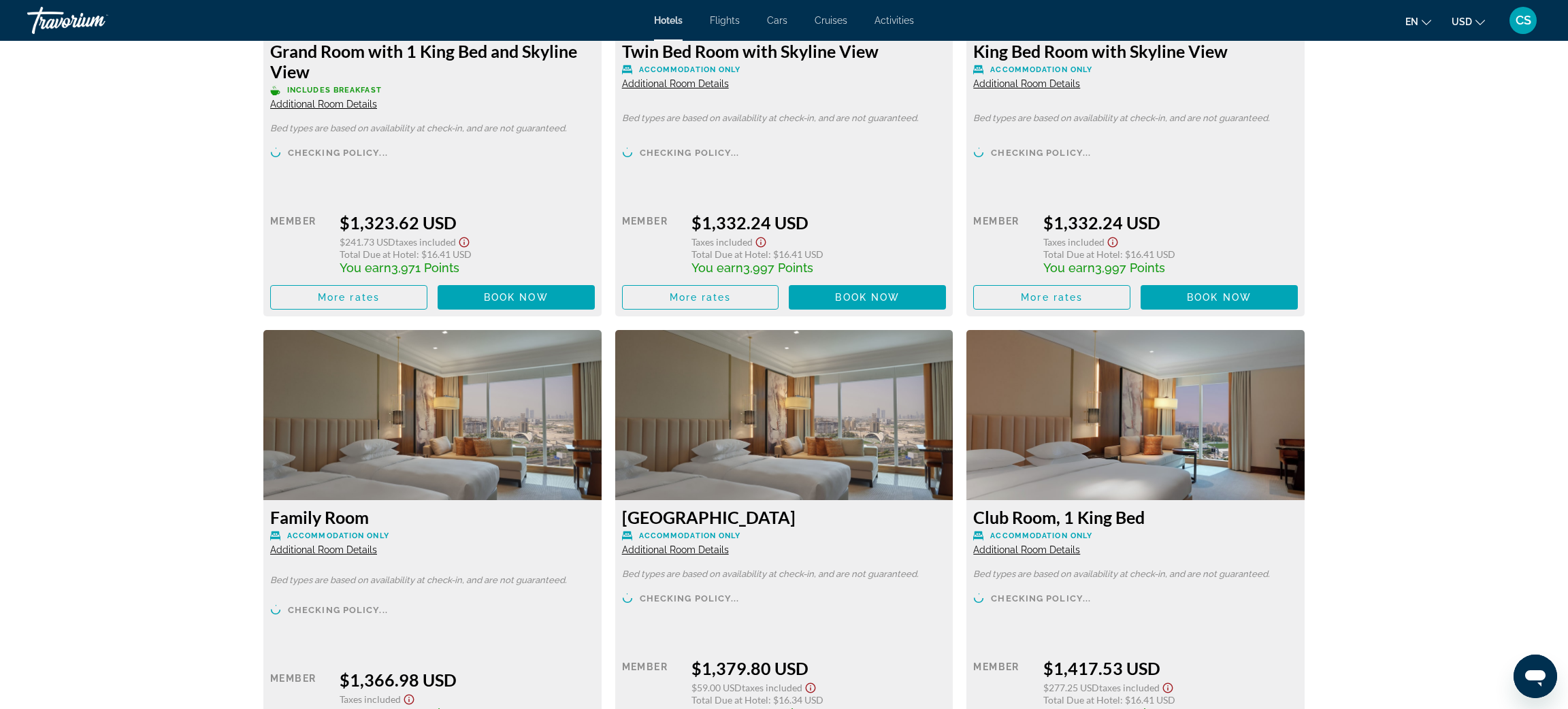
scroll to position [0, 0]
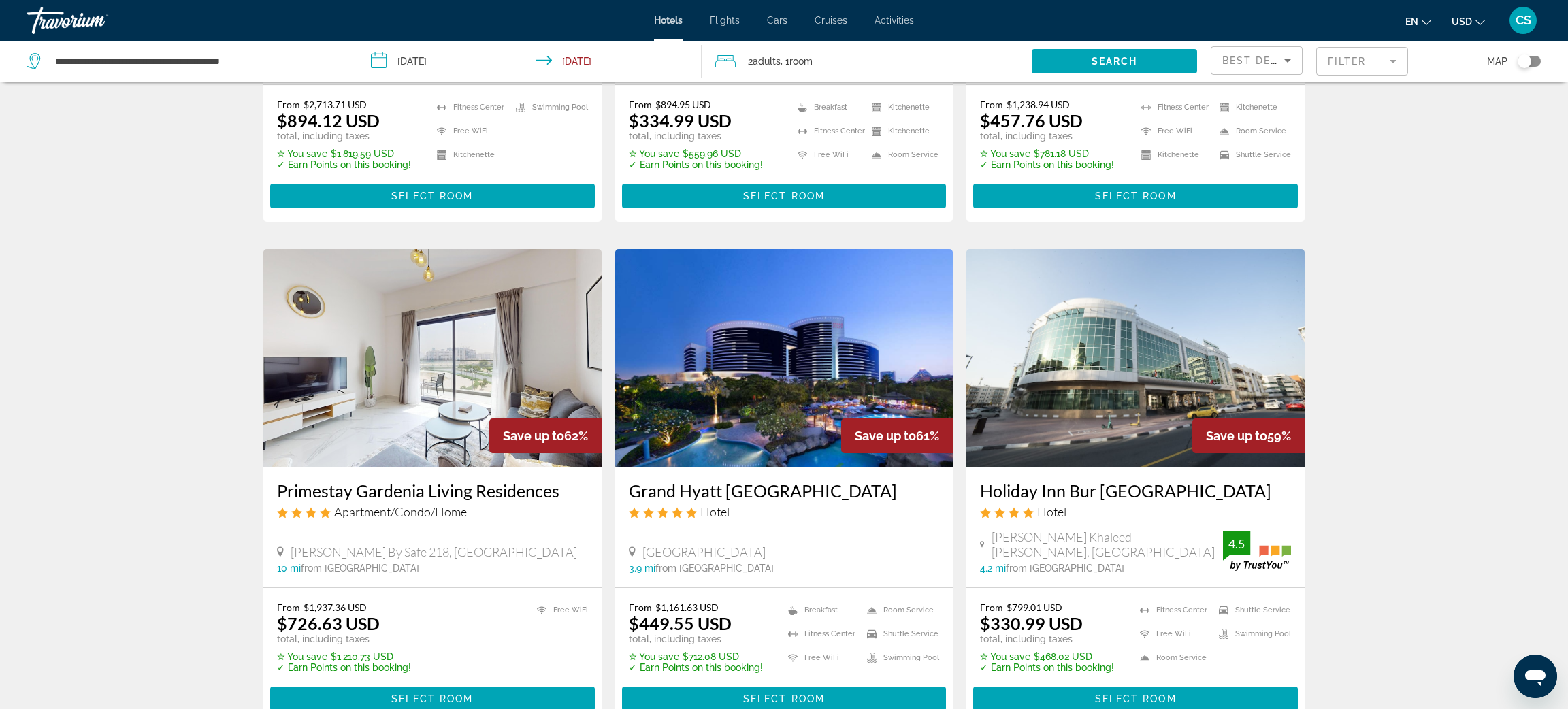
scroll to position [422, 0]
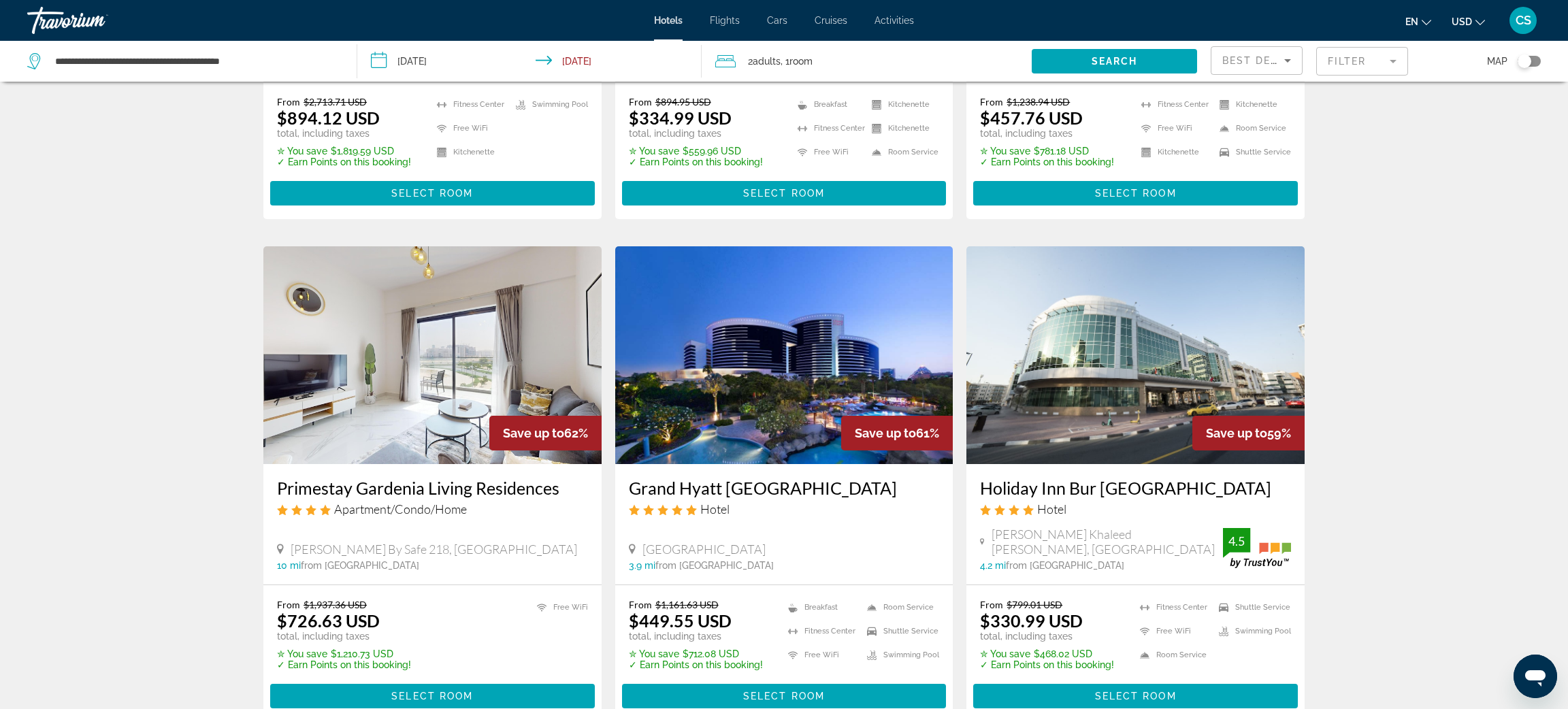
click at [704, 446] on img "Main content" at bounding box center [784, 354] width 338 height 218
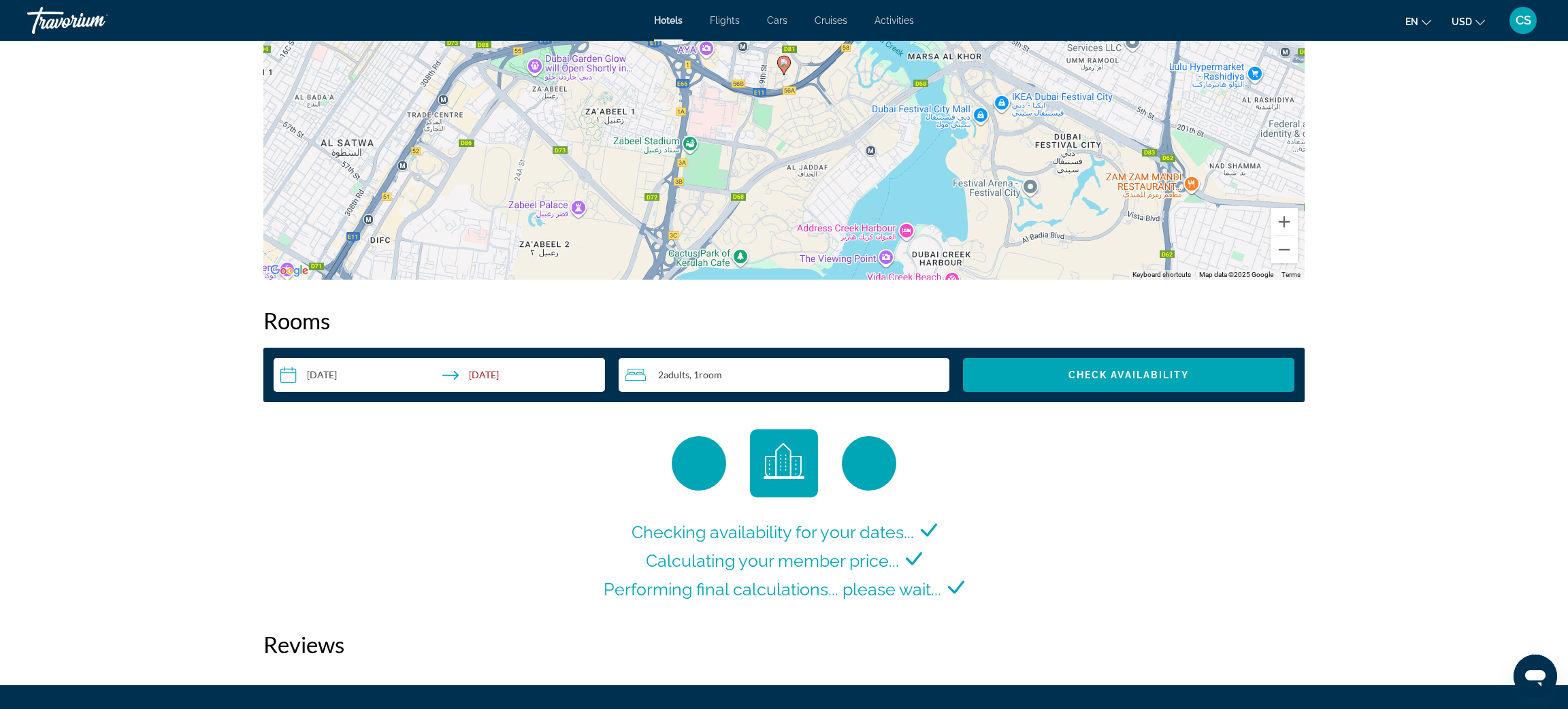
scroll to position [1639, 0]
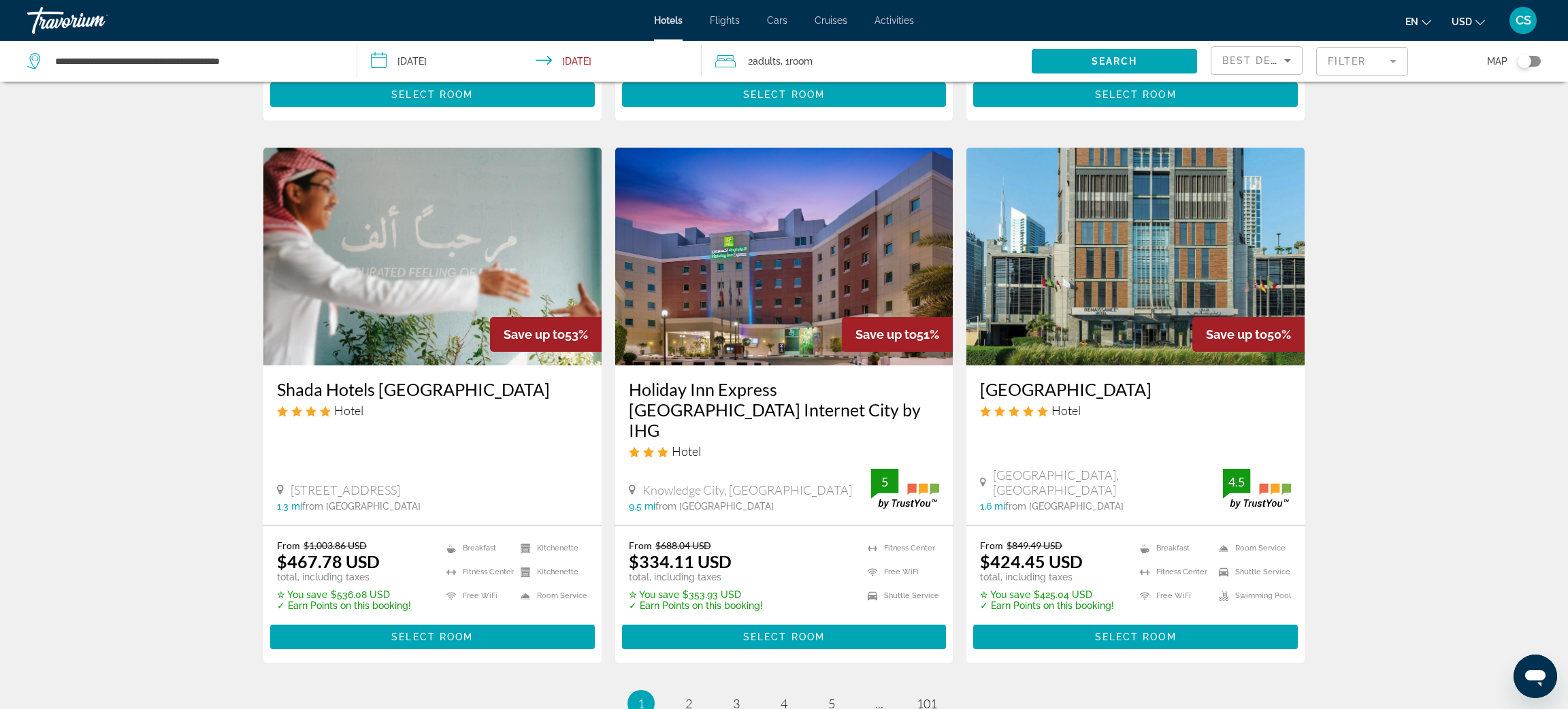
scroll to position [1621, 0]
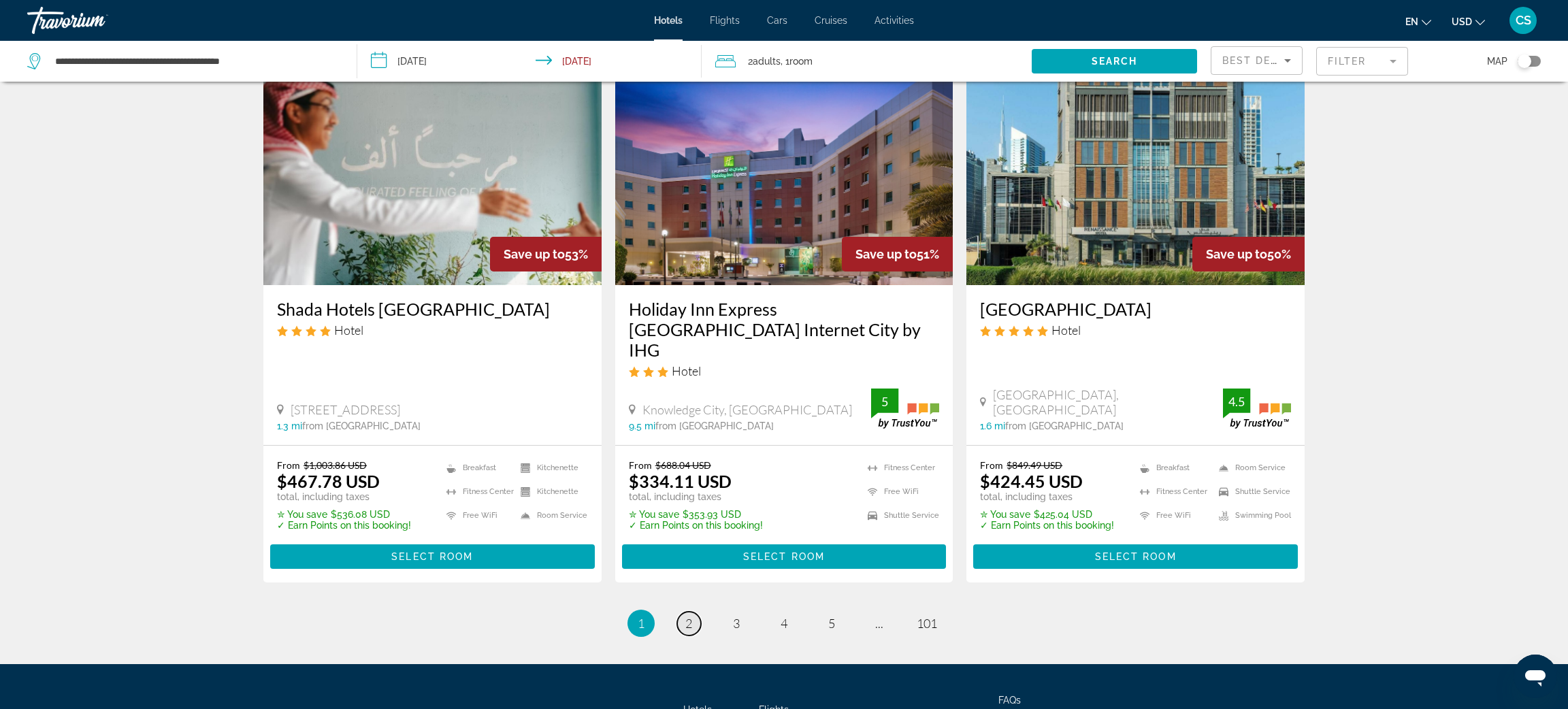
click at [691, 616] on span "2" at bounding box center [689, 623] width 7 height 15
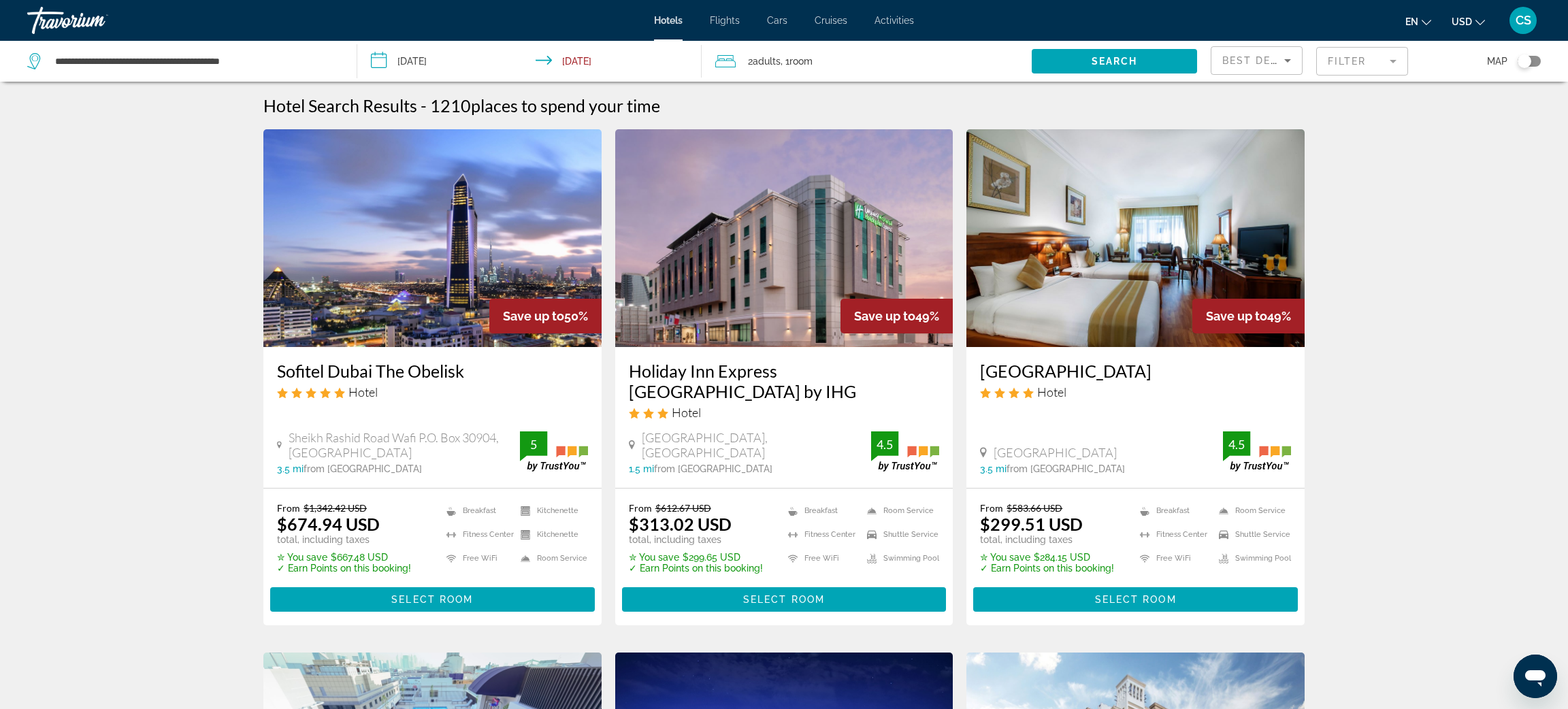
click at [1358, 66] on mat-form-field "Filter" at bounding box center [1362, 61] width 92 height 29
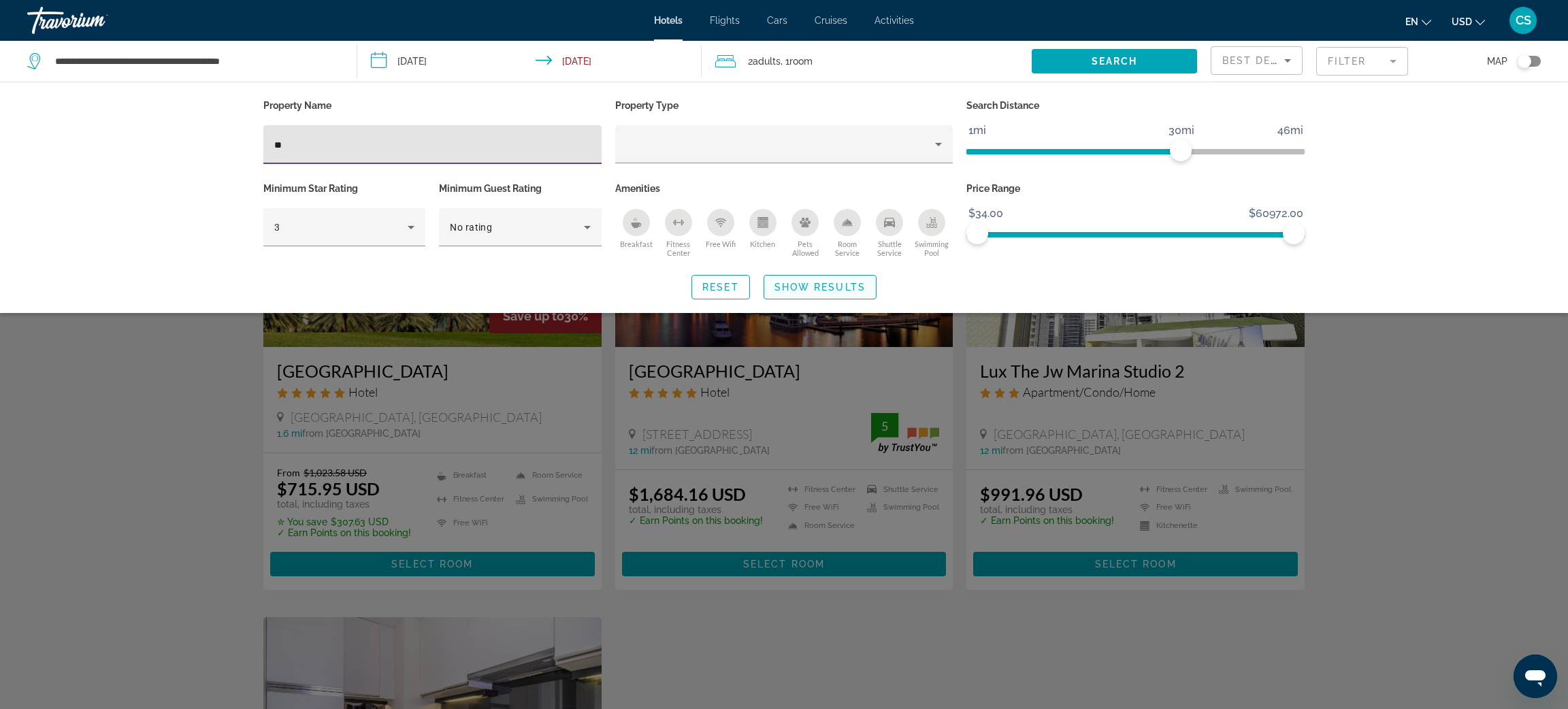
type input "**"
click at [829, 289] on span "Show Results" at bounding box center [820, 287] width 91 height 11
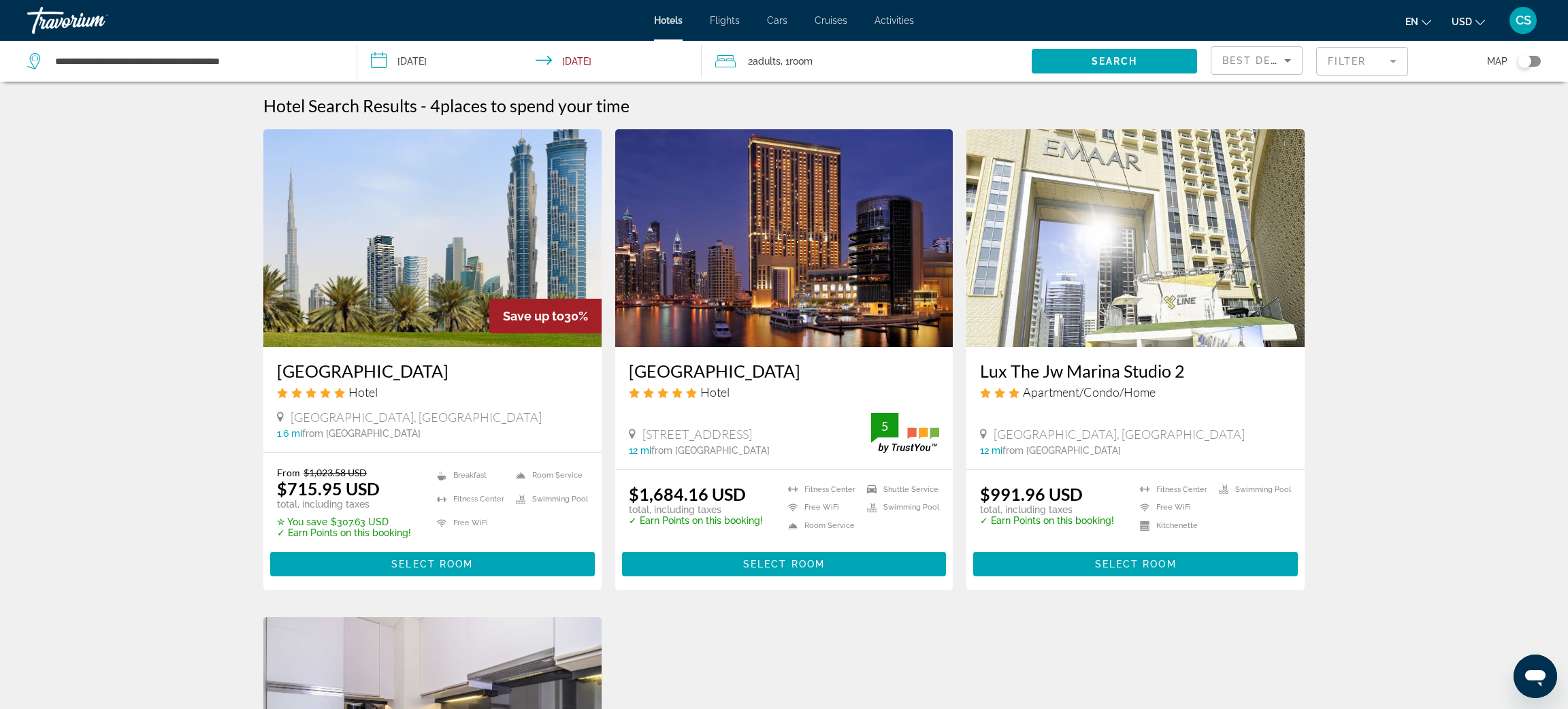
click at [376, 368] on h3 "JW Marriott Marquis Hotel Dubai" at bounding box center [432, 371] width 311 height 21
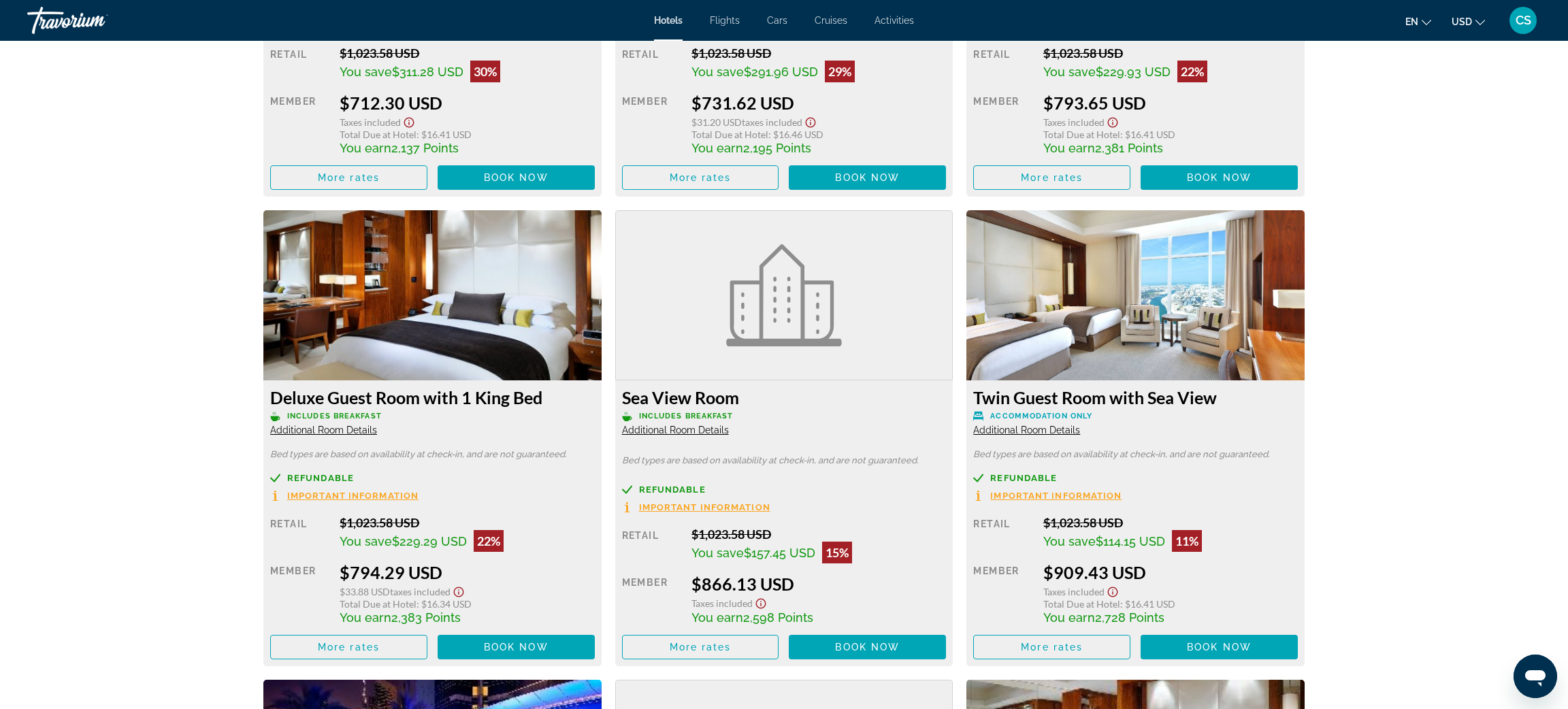
scroll to position [2165, 0]
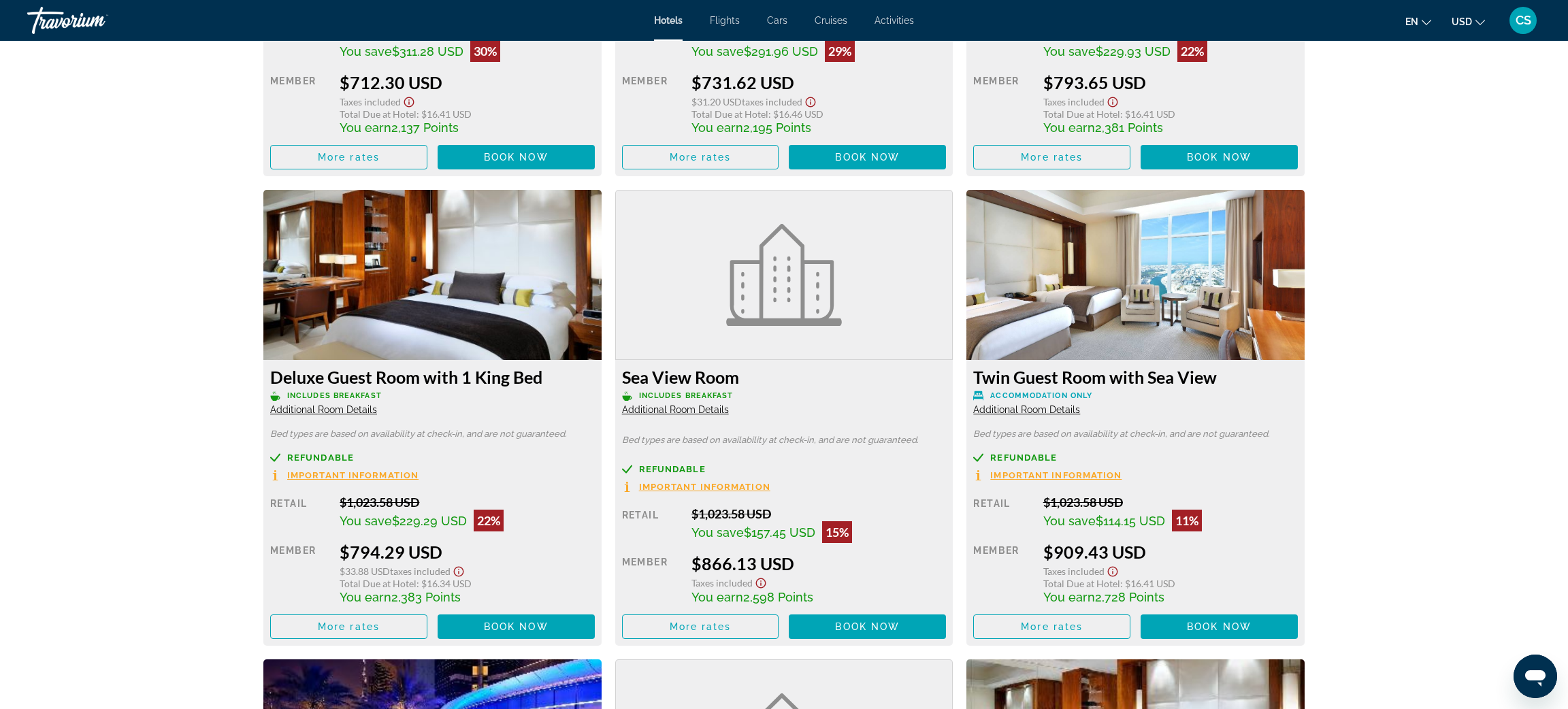
click at [1526, 21] on span "CS" at bounding box center [1523, 20] width 15 height 13
click at [1472, 138] on link "My Account" at bounding box center [1439, 144] width 66 height 18
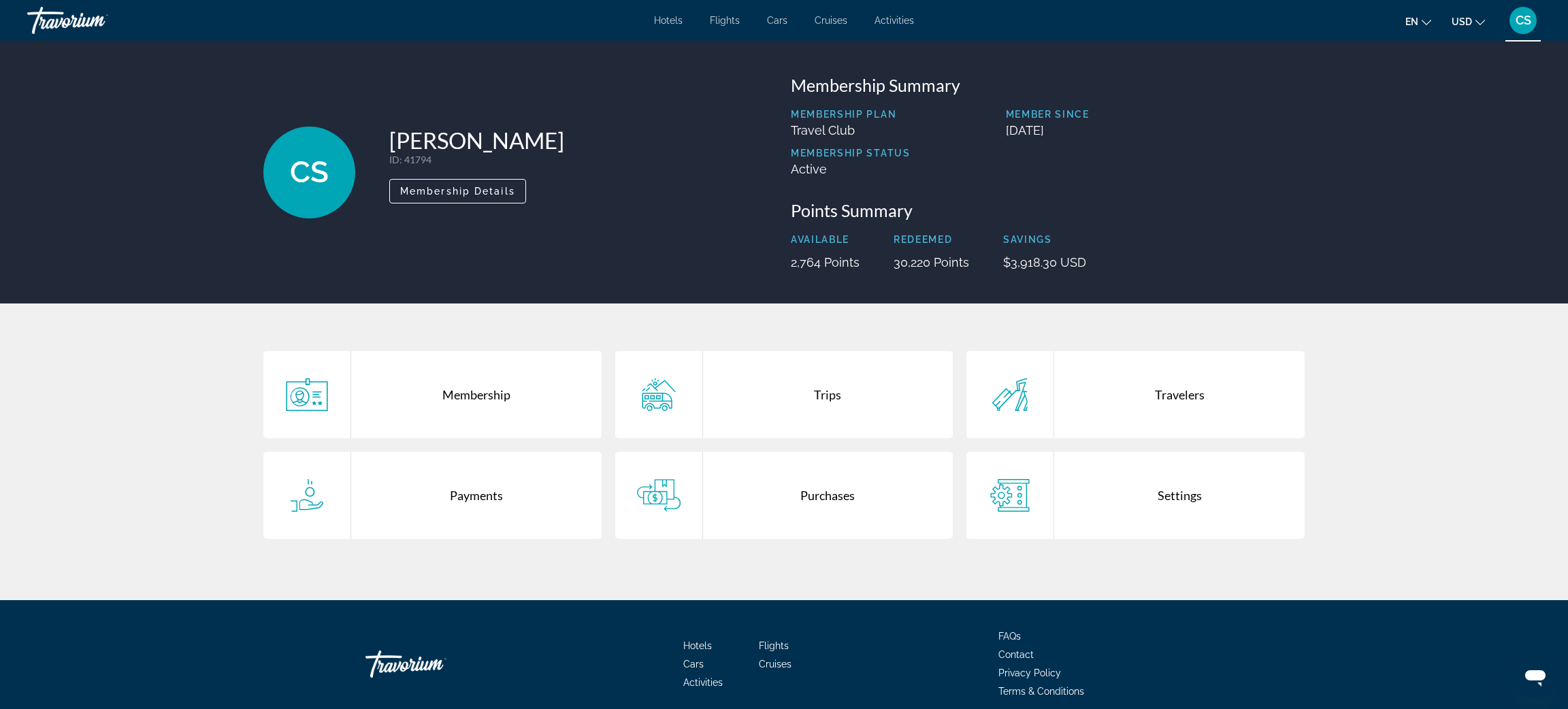
click at [822, 491] on div "Purchases" at bounding box center [828, 495] width 251 height 87
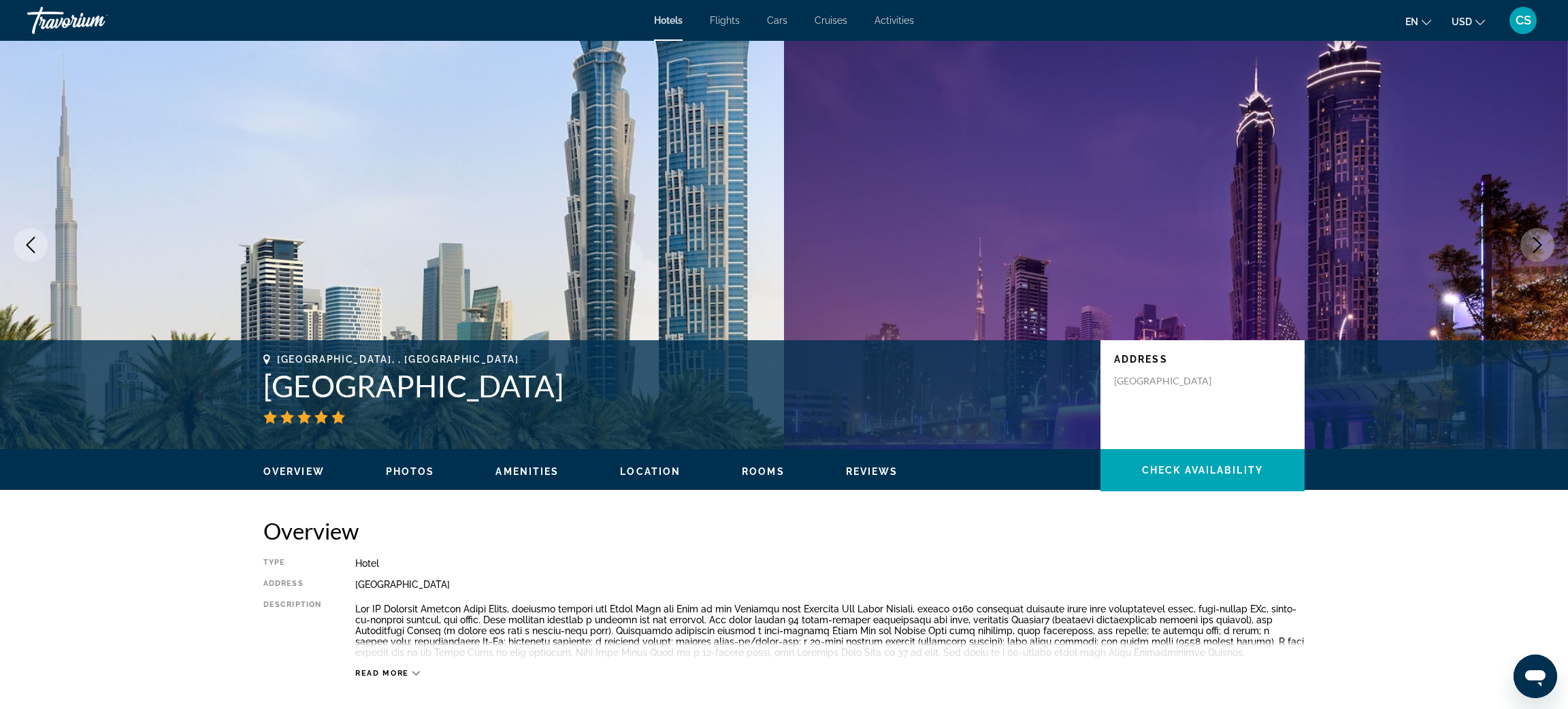
click at [1525, 21] on span "CS" at bounding box center [1523, 20] width 15 height 13
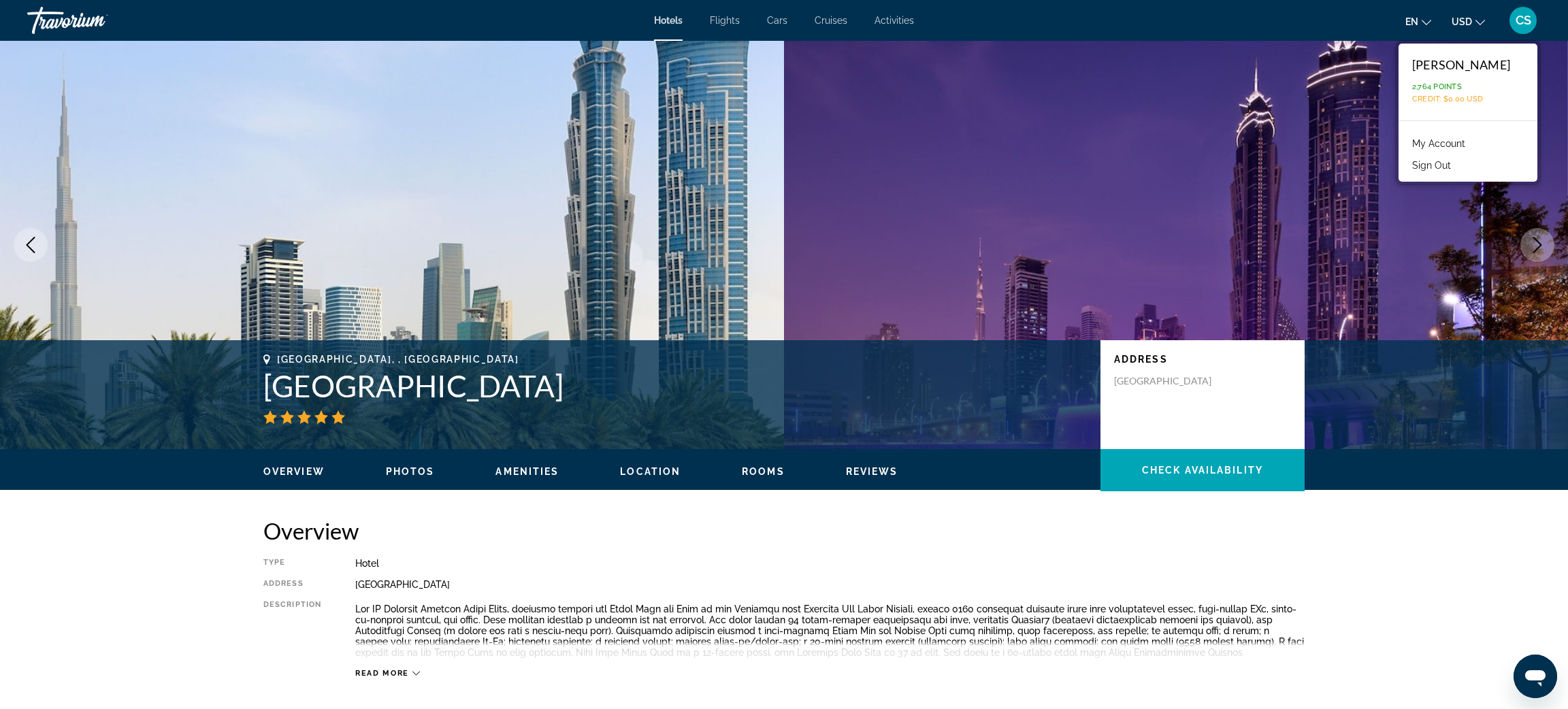
click at [1453, 141] on link "My Account" at bounding box center [1439, 144] width 66 height 18
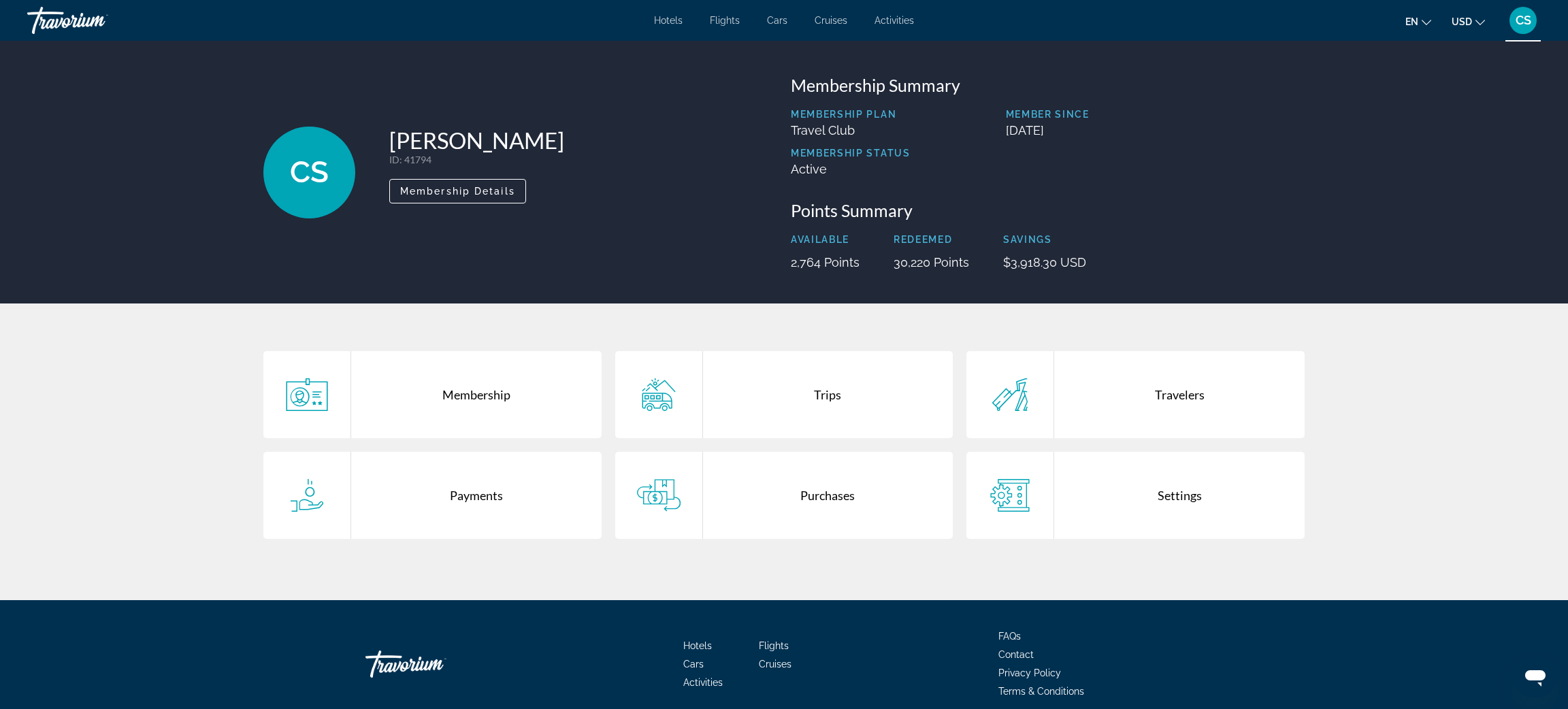
click at [828, 490] on div "Purchases" at bounding box center [828, 495] width 251 height 87
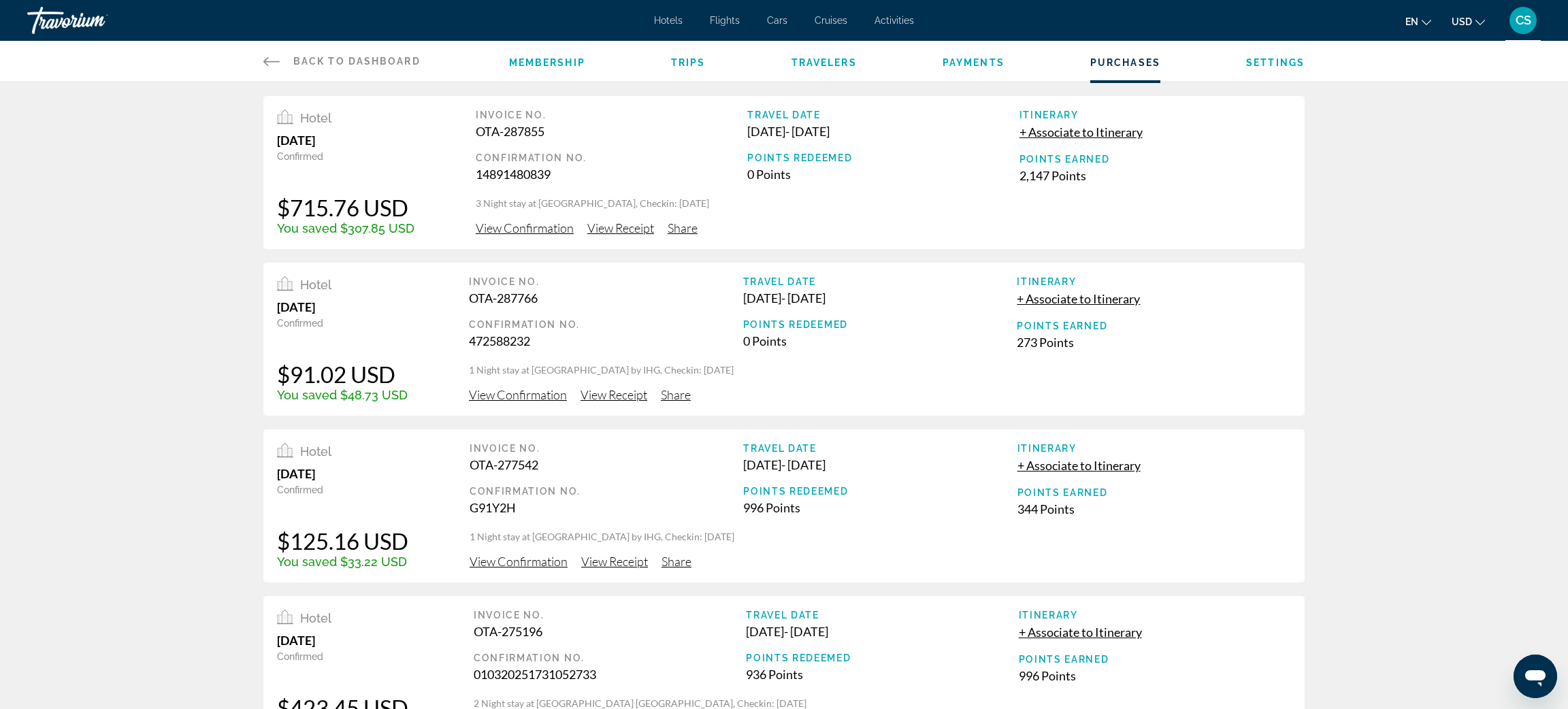
click at [529, 226] on span "View Confirmation" at bounding box center [524, 227] width 98 height 15
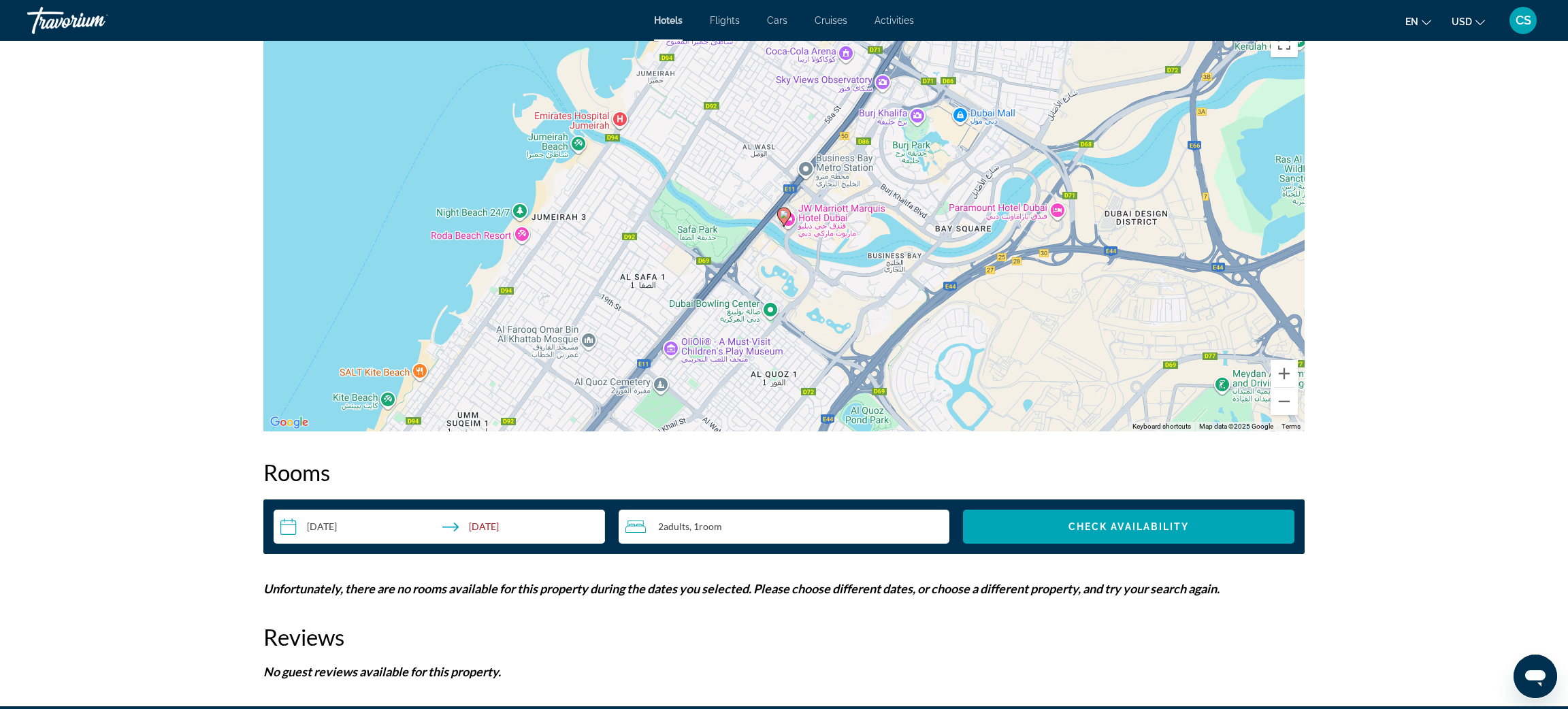
scroll to position [1389, 0]
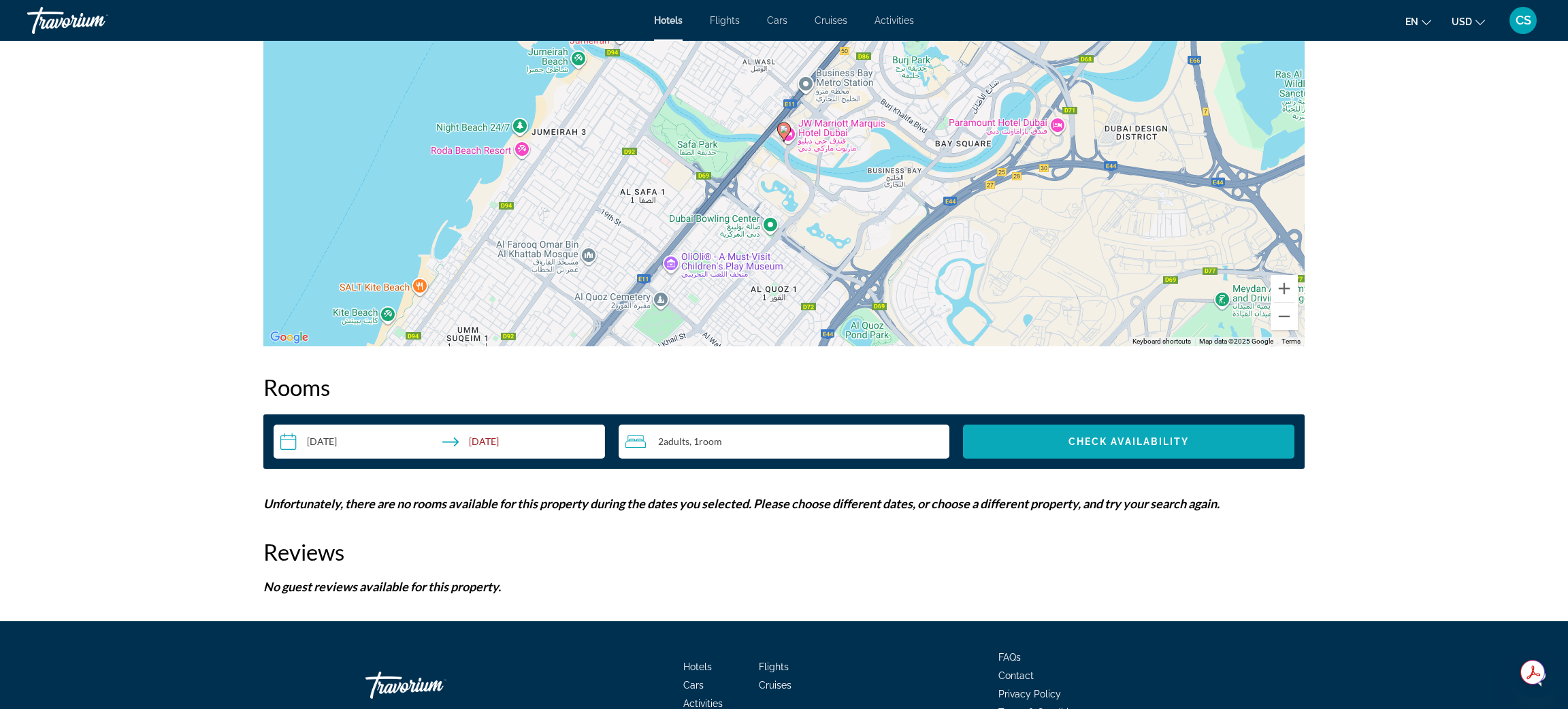
click at [1056, 435] on span "Search widget" at bounding box center [1129, 441] width 331 height 32
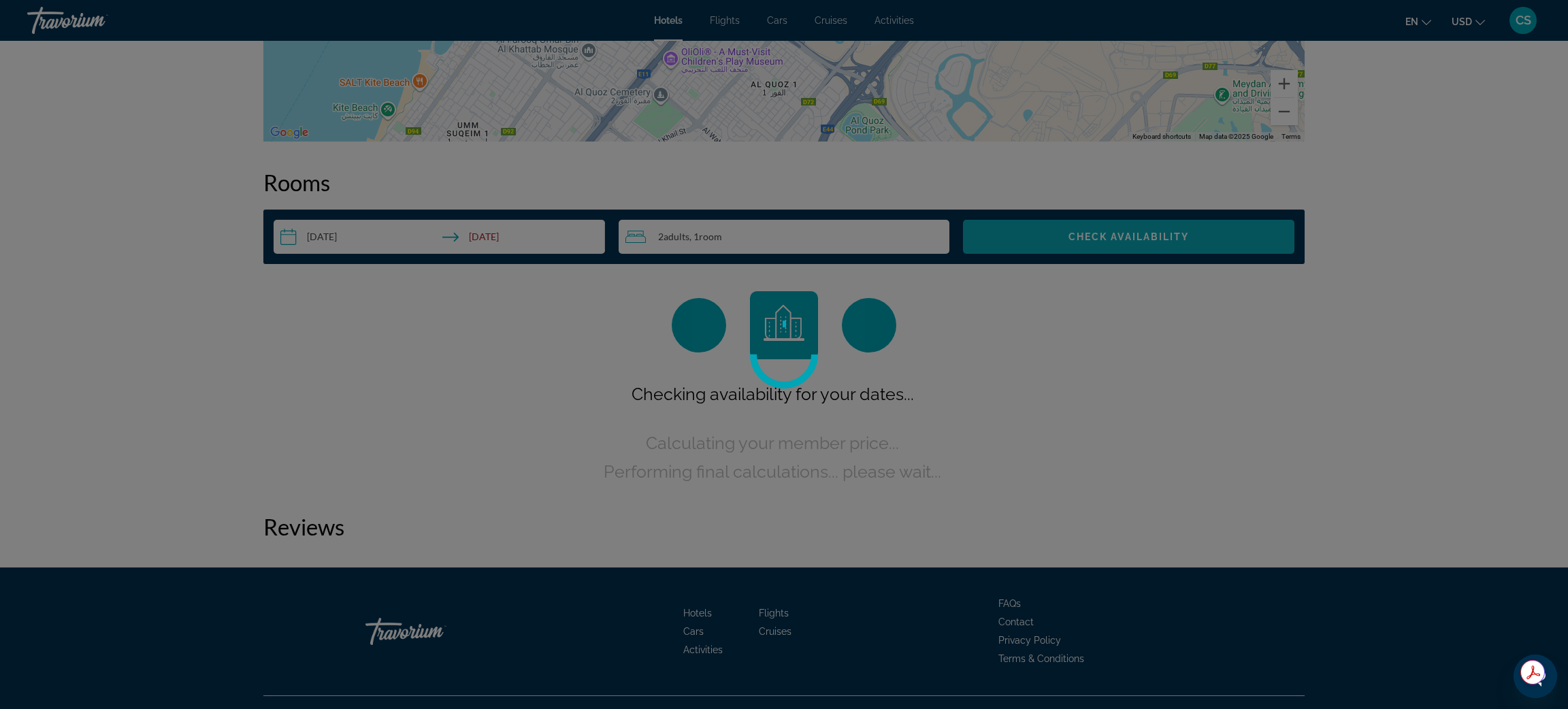
scroll to position [1619, 0]
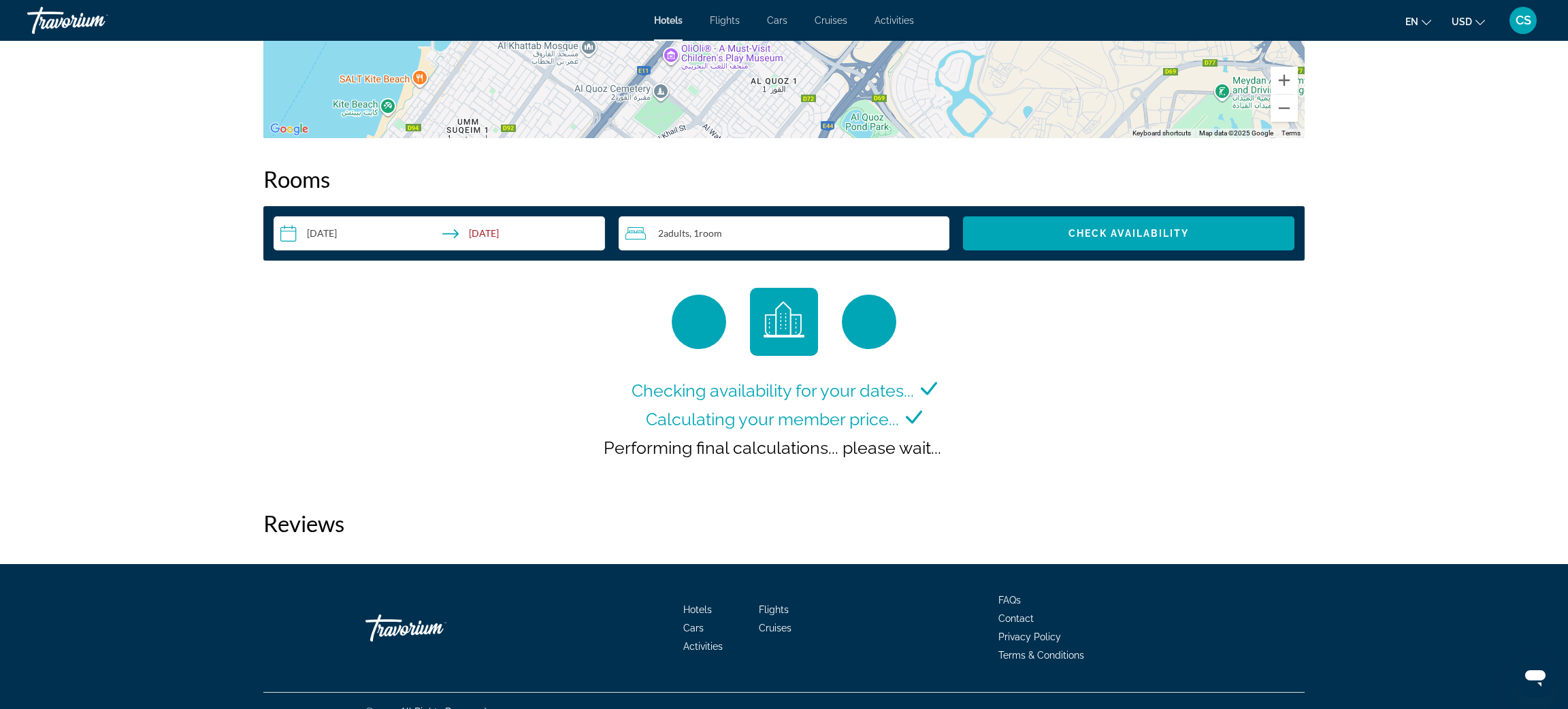
scroll to position [1601, 0]
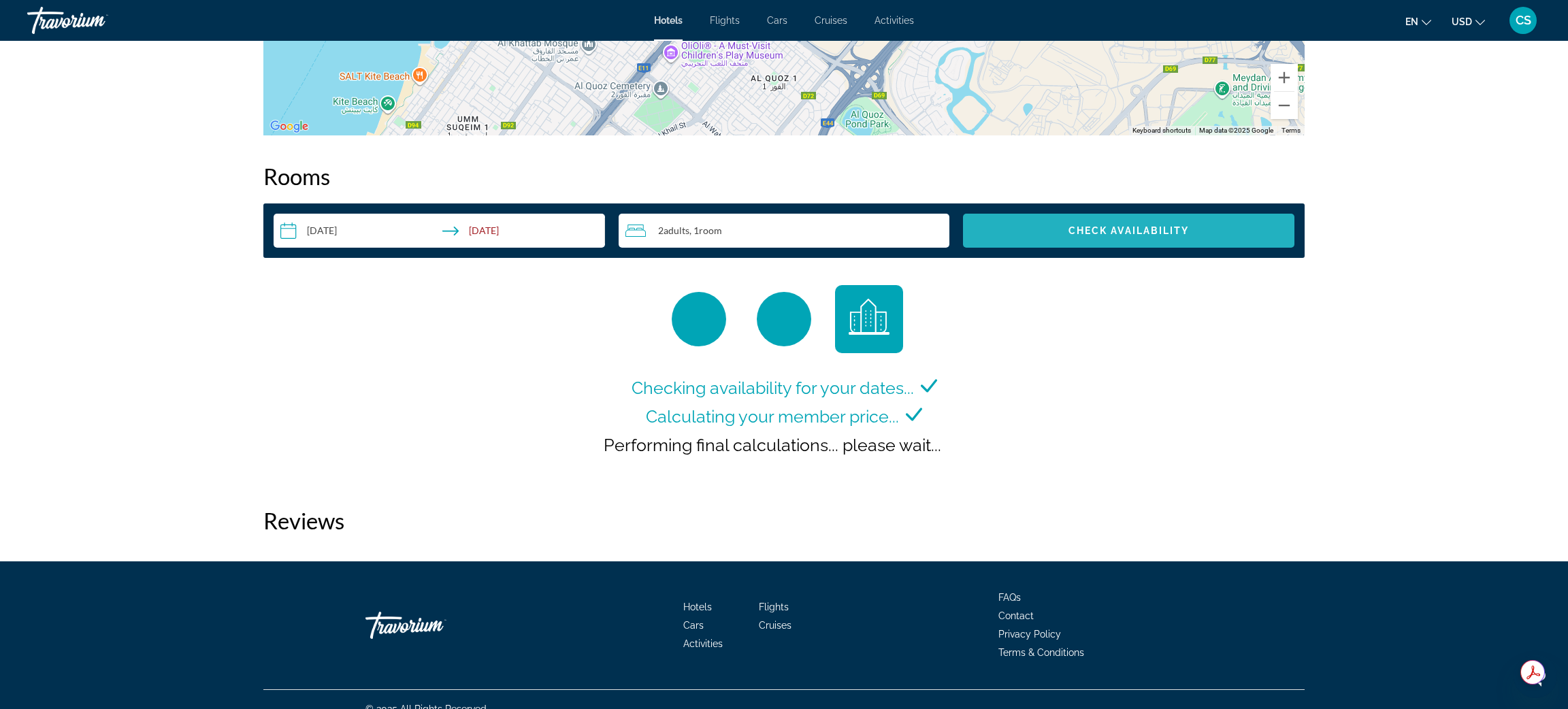
click at [1122, 227] on span "Check Availability" at bounding box center [1128, 231] width 121 height 11
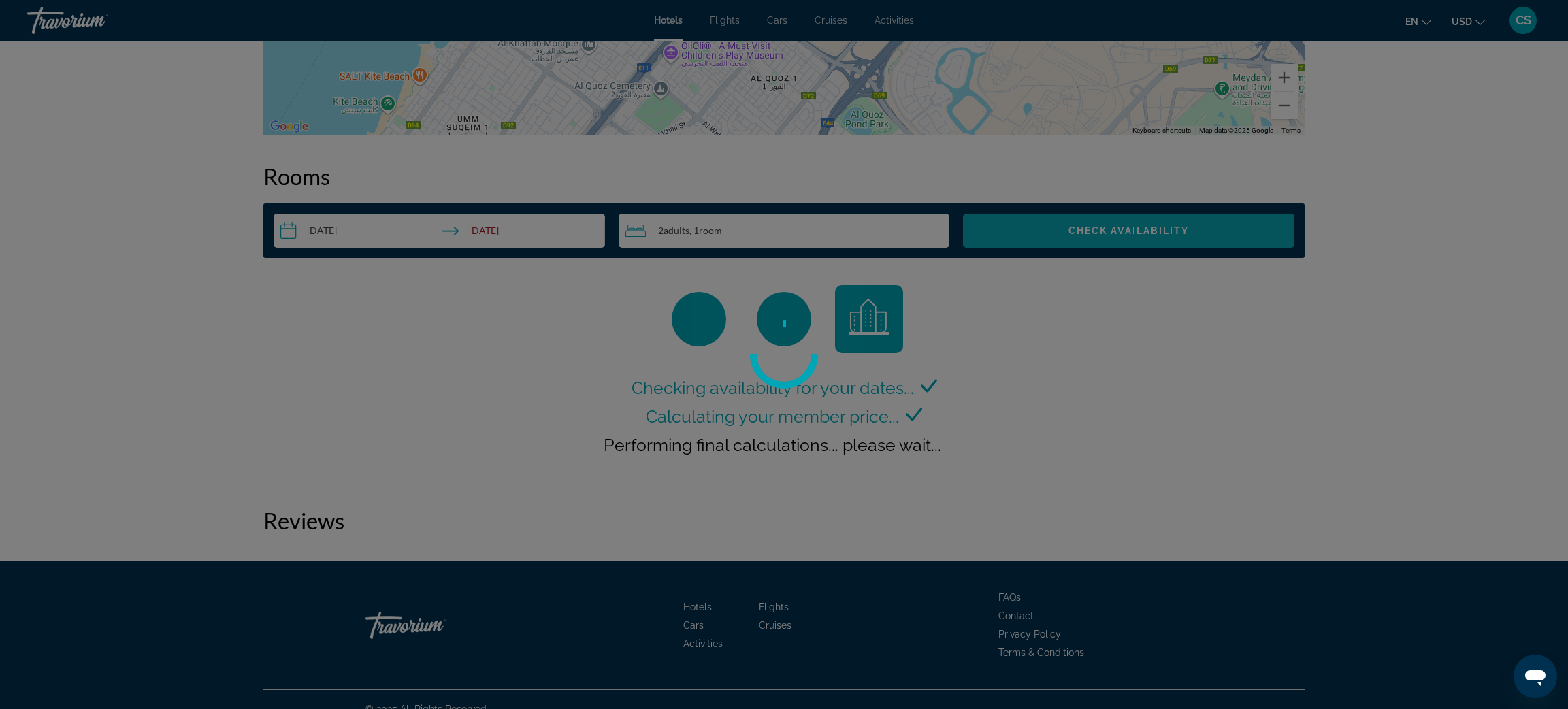
scroll to position [1619, 0]
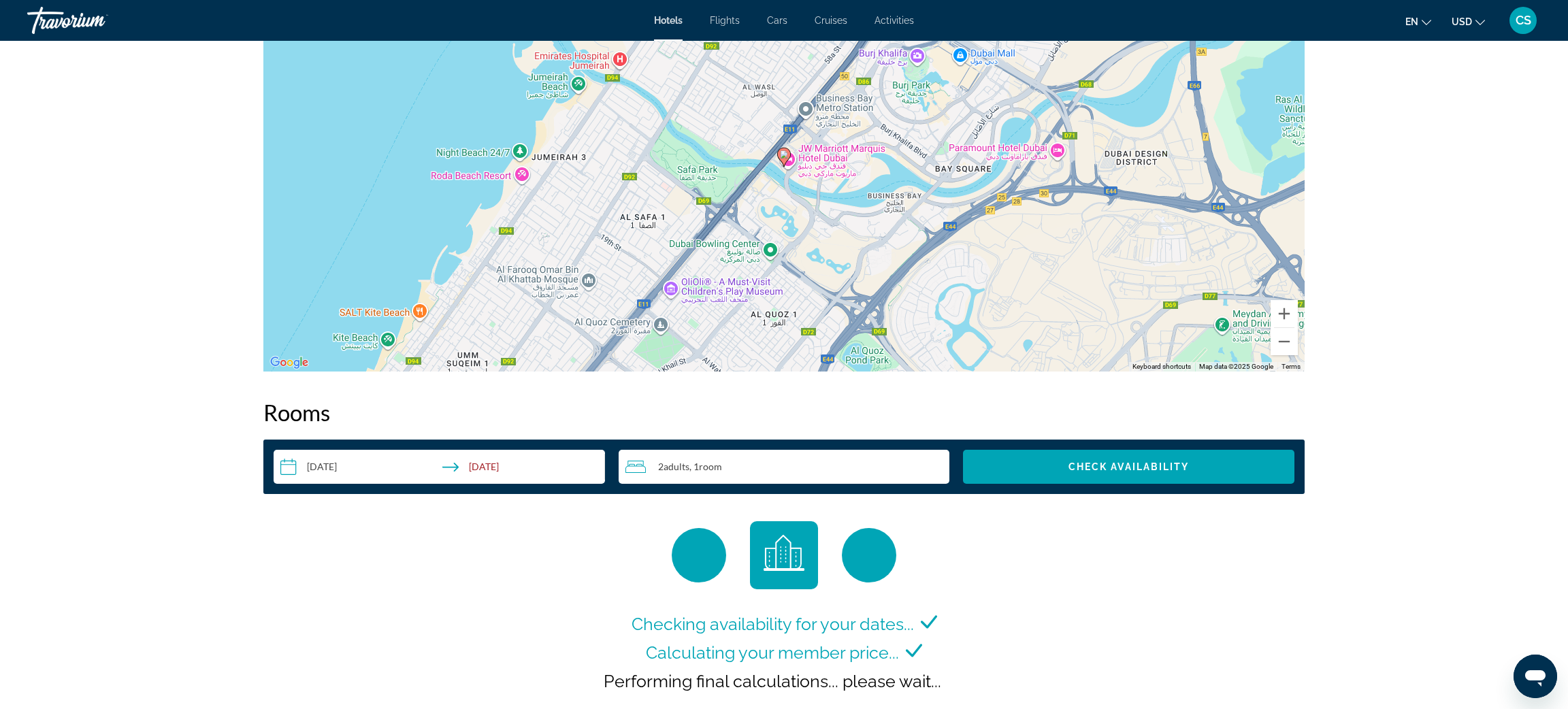
scroll to position [1619, 0]
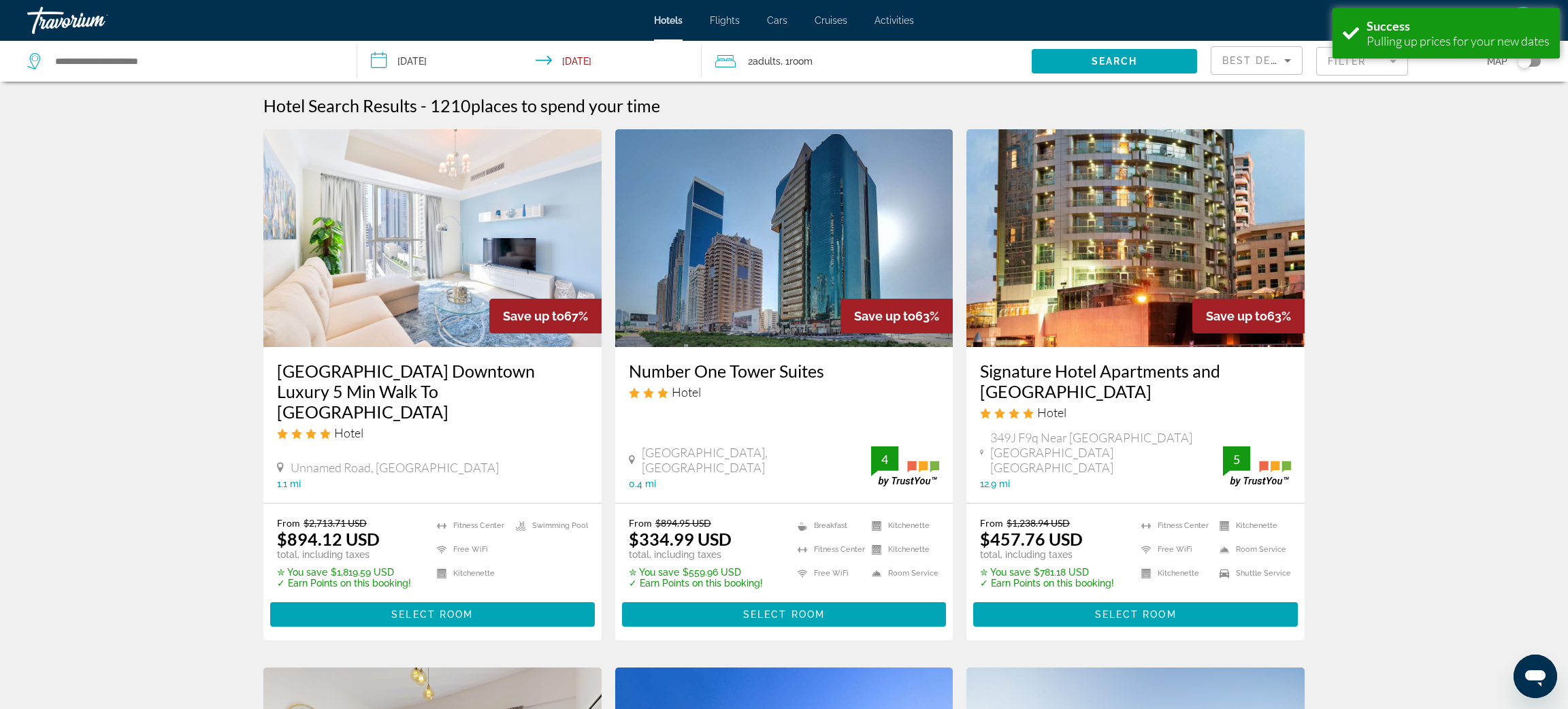
click at [1324, 66] on mat-form-field "Filter" at bounding box center [1362, 61] width 92 height 29
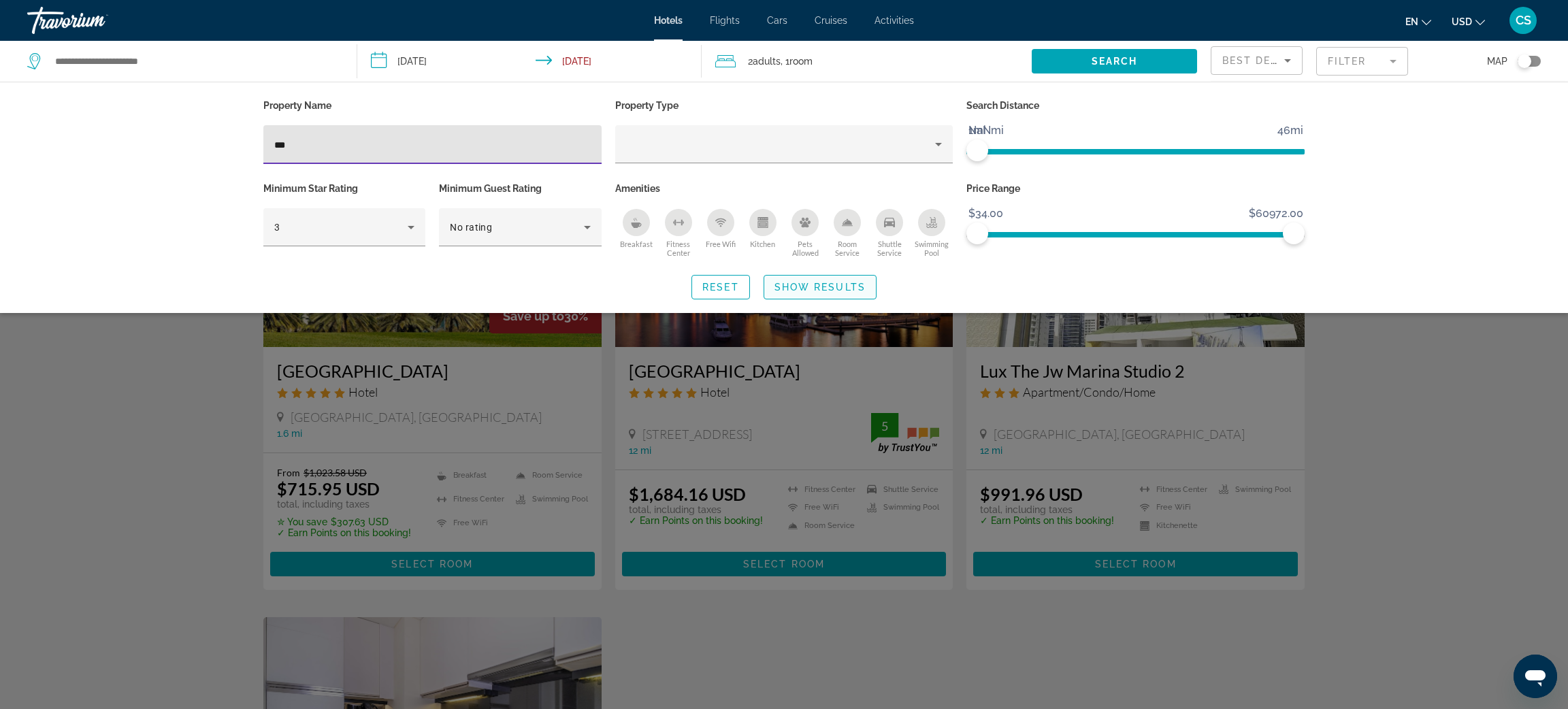
type input "**"
click at [803, 284] on span "Show Results" at bounding box center [820, 287] width 91 height 11
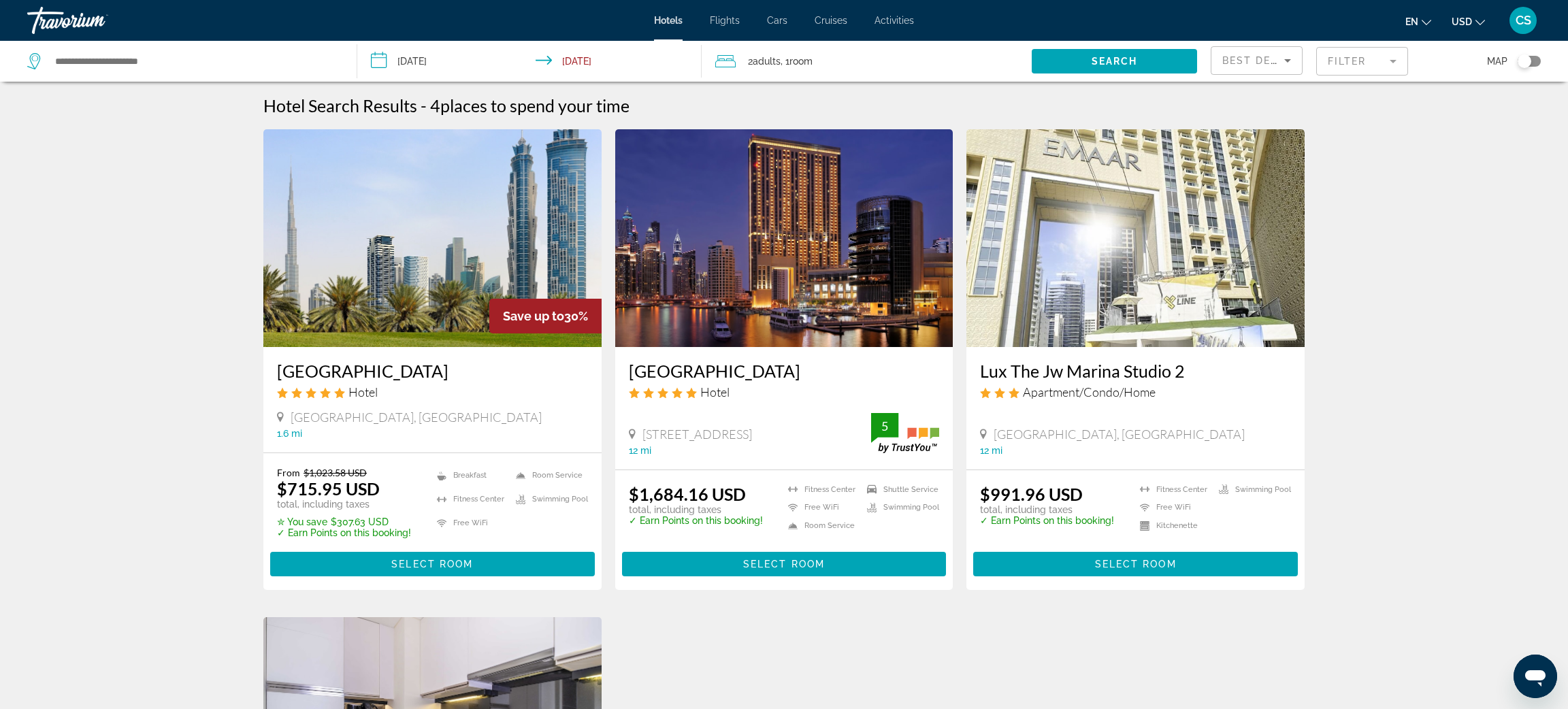
click at [379, 372] on h3 "JW Marriott Marquis Hotel Dubai" at bounding box center [432, 371] width 311 height 21
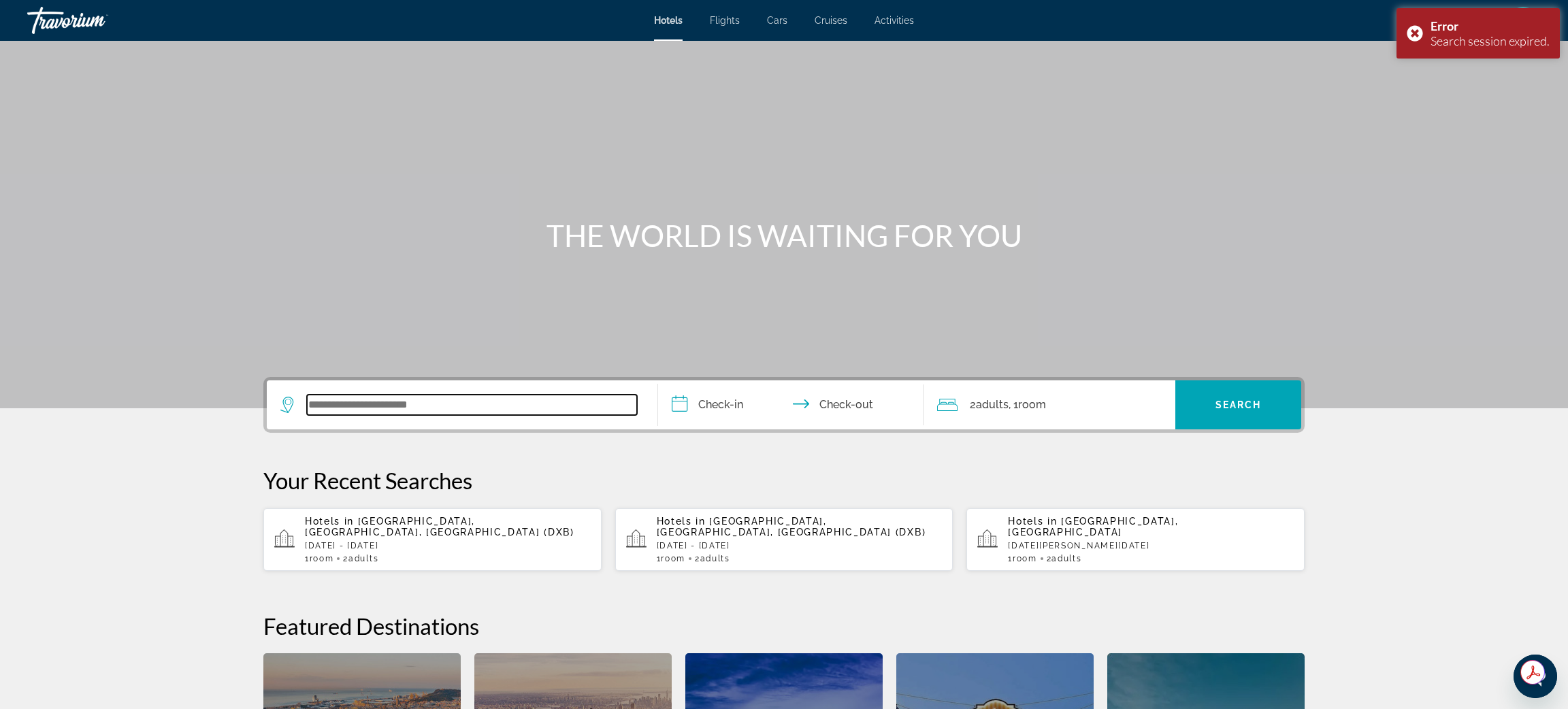
click at [369, 400] on input "Search widget" at bounding box center [472, 405] width 330 height 21
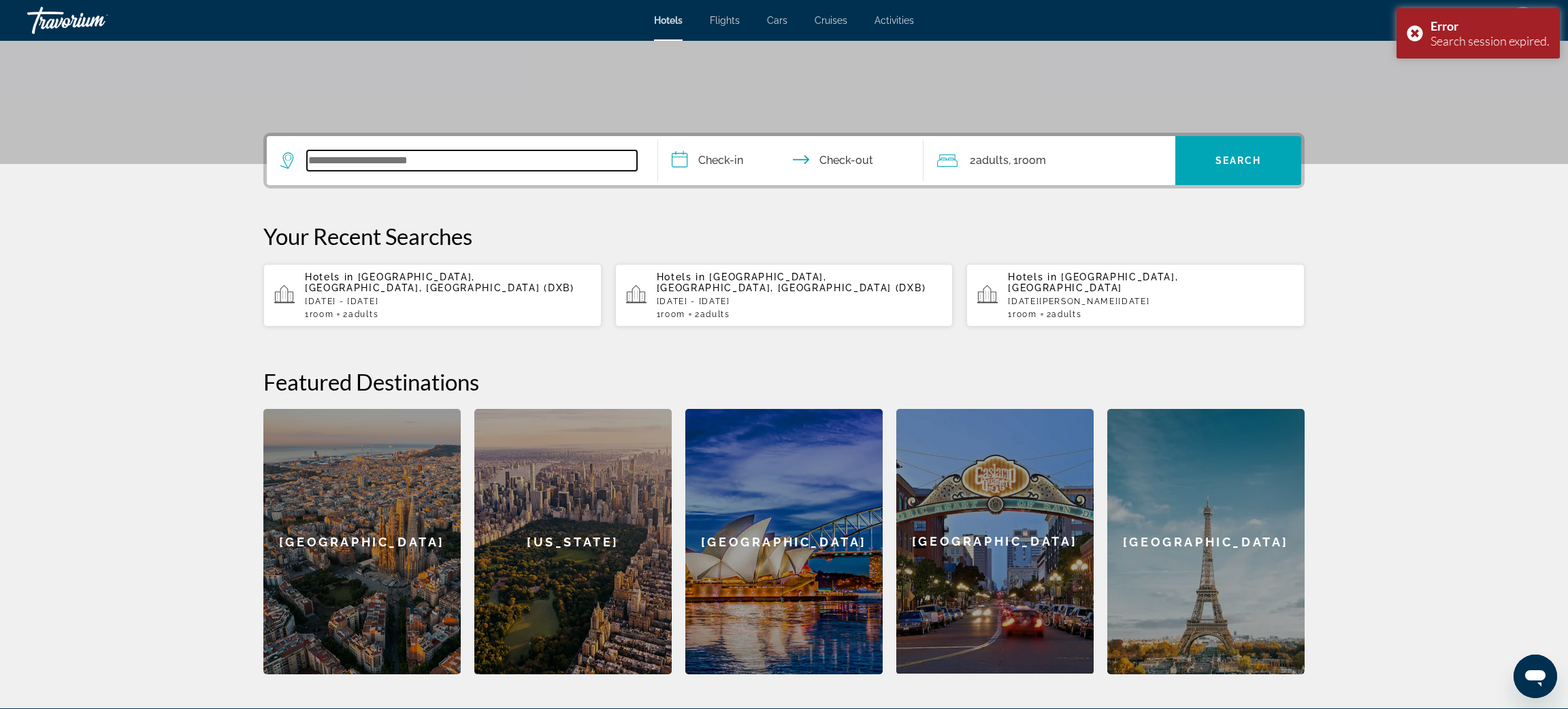
scroll to position [332, 0]
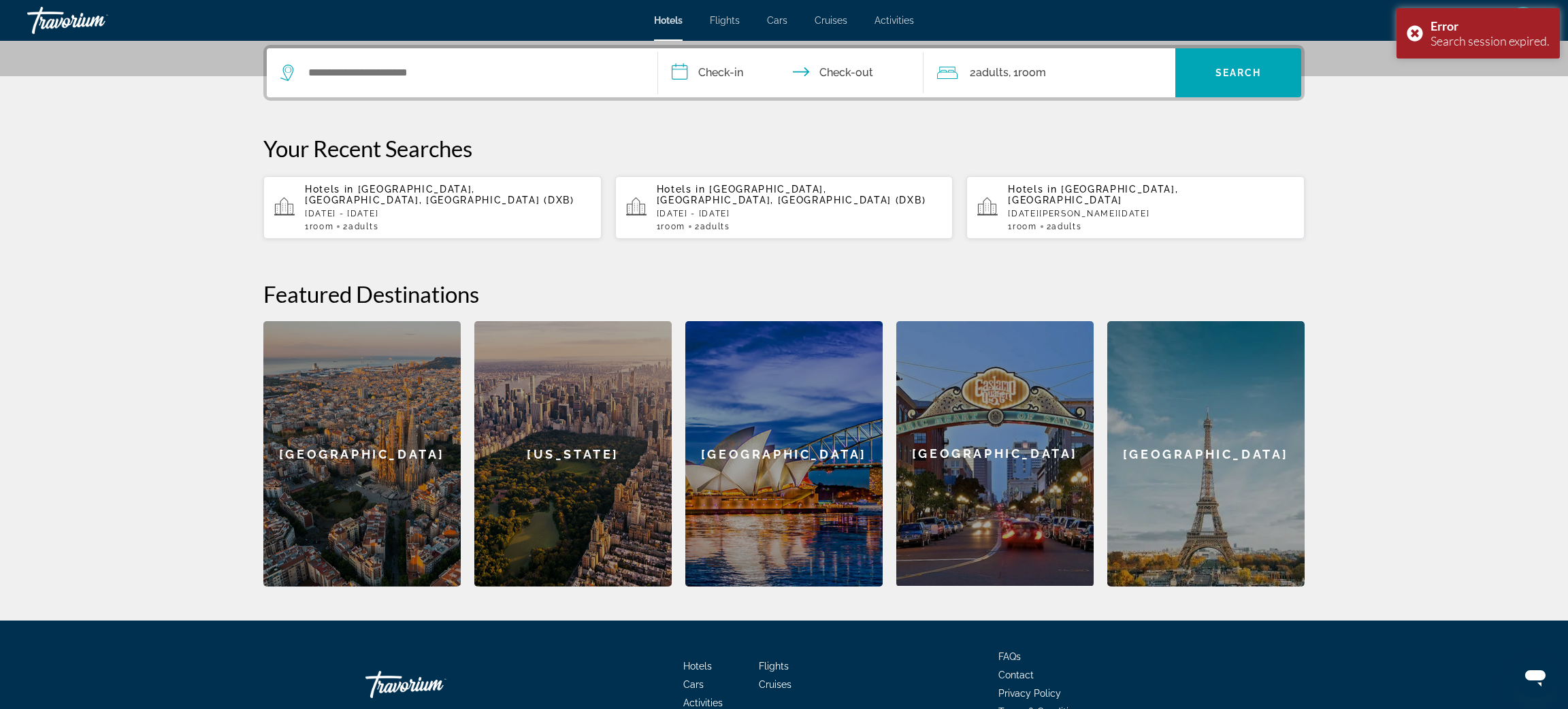
click at [421, 206] on div "Hotels in Dubai, Dubai Emirate, United Arab Emirates (DXB) Mon, 10 Nov - Fri, 1…" at bounding box center [448, 207] width 286 height 47
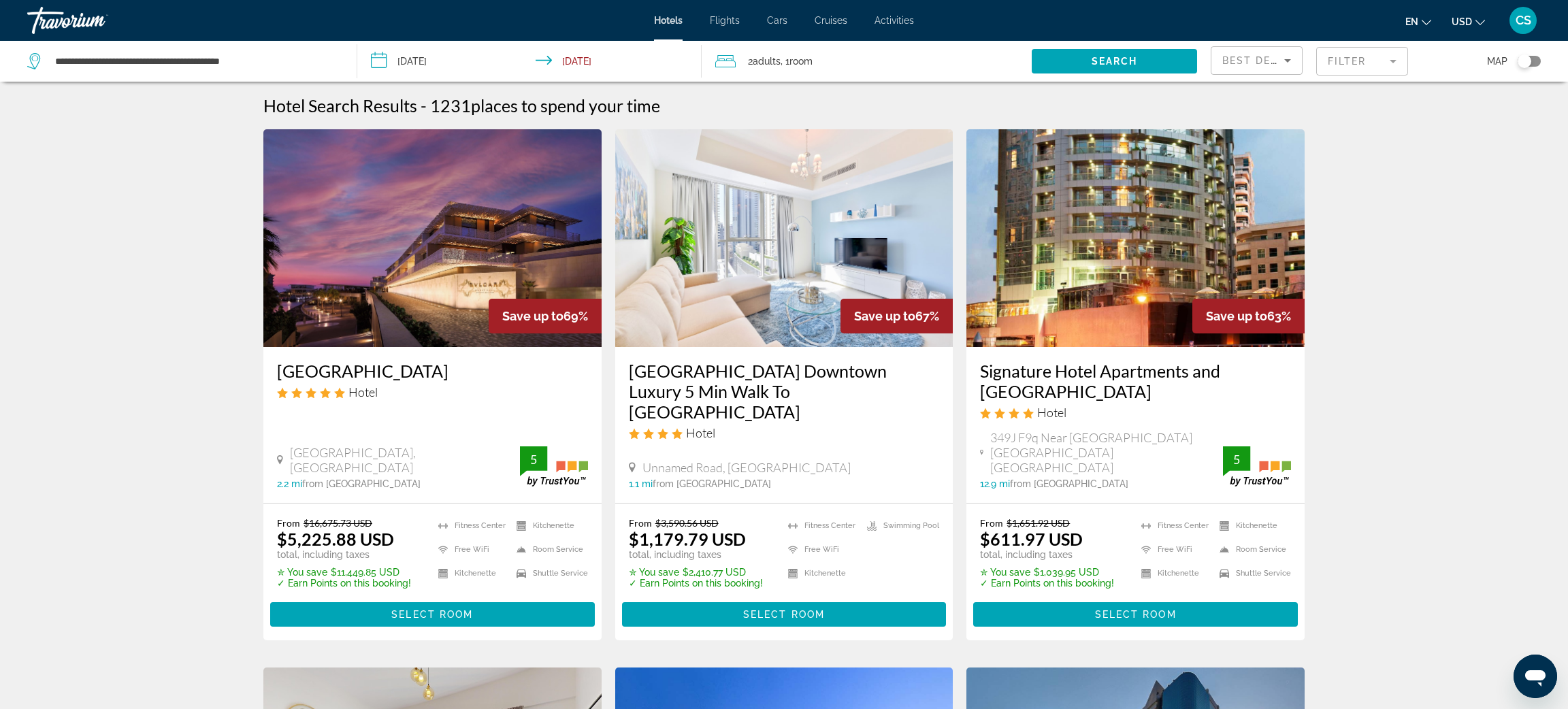
click at [425, 61] on input "**********" at bounding box center [532, 64] width 349 height 45
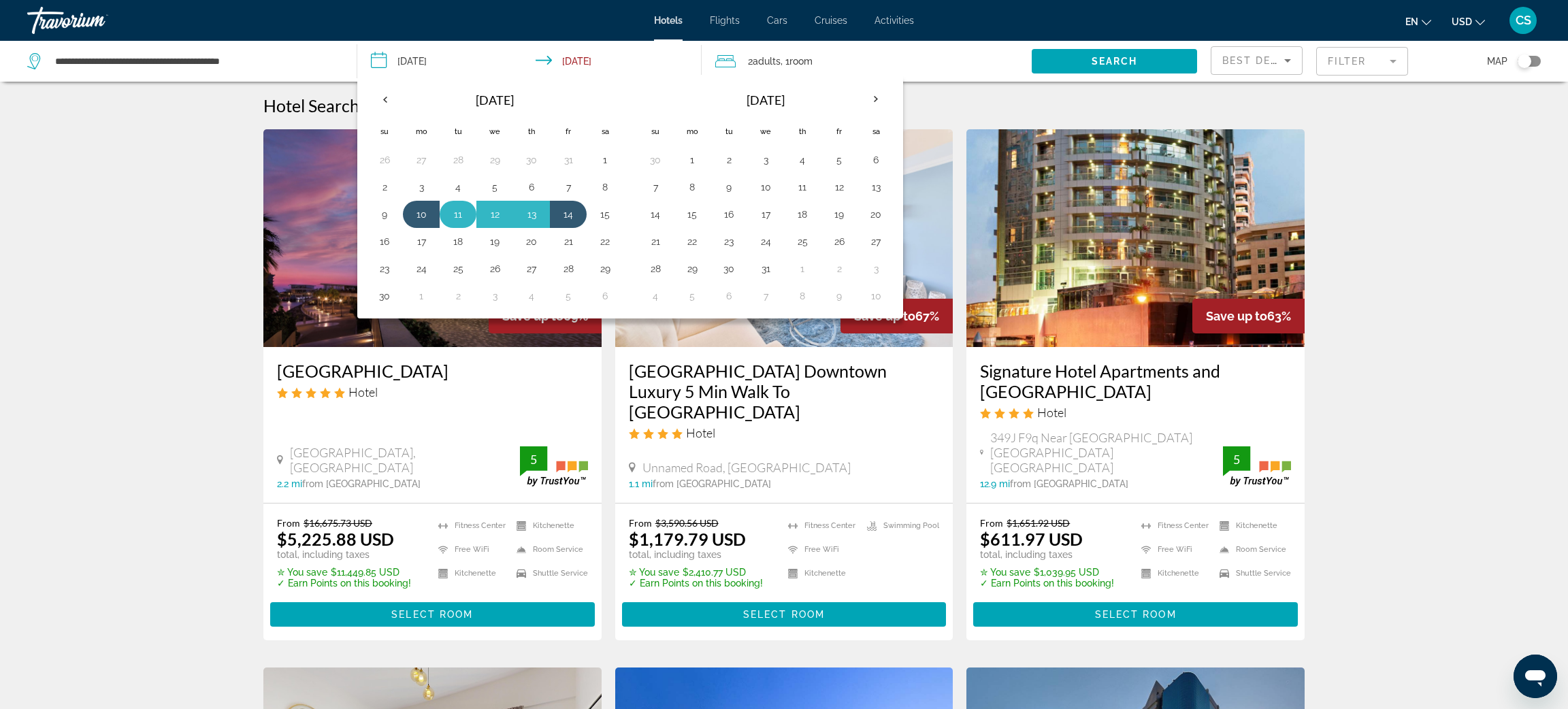
click at [457, 217] on button "11" at bounding box center [458, 214] width 21 height 19
click at [572, 219] on button "14" at bounding box center [569, 214] width 21 height 19
type input "**********"
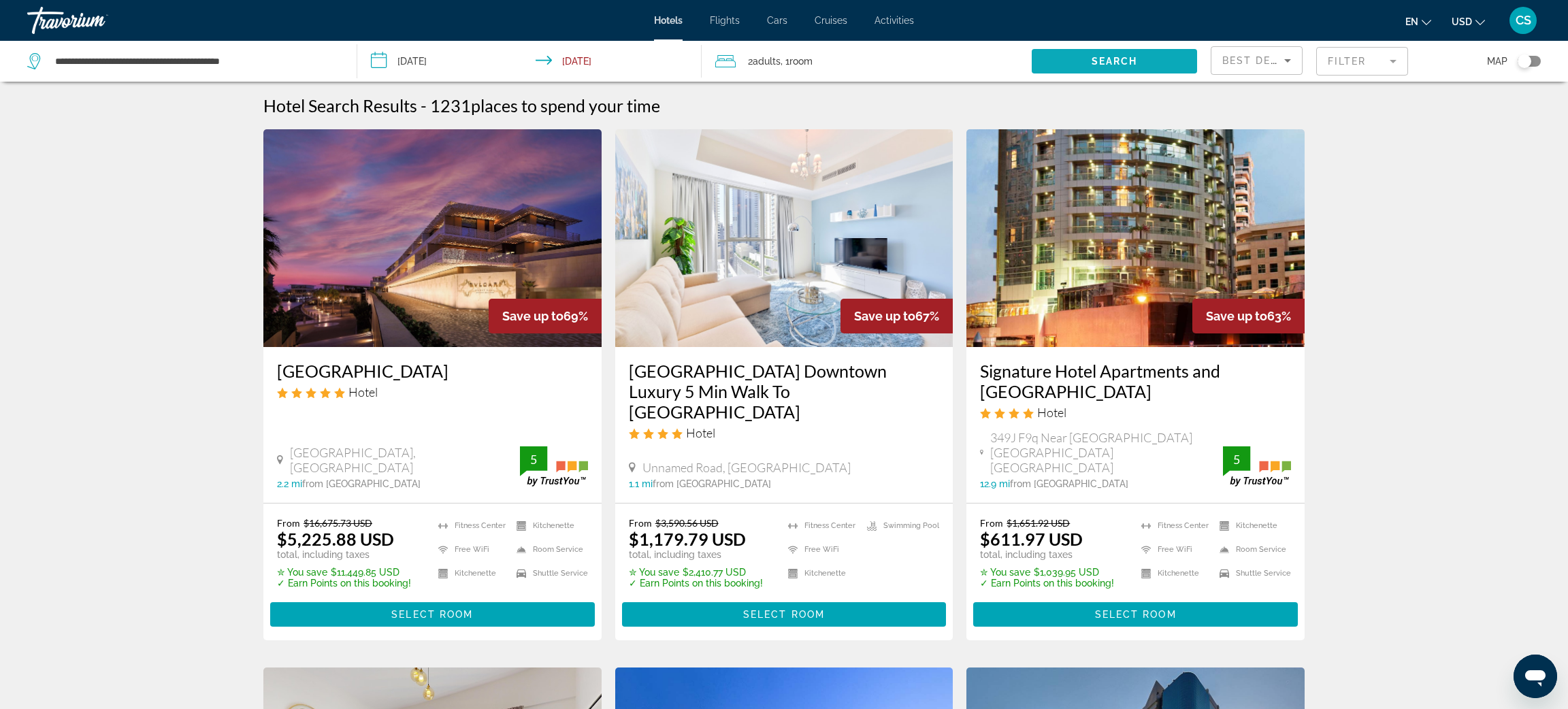
click at [1078, 64] on span "Search widget" at bounding box center [1114, 61] width 166 height 32
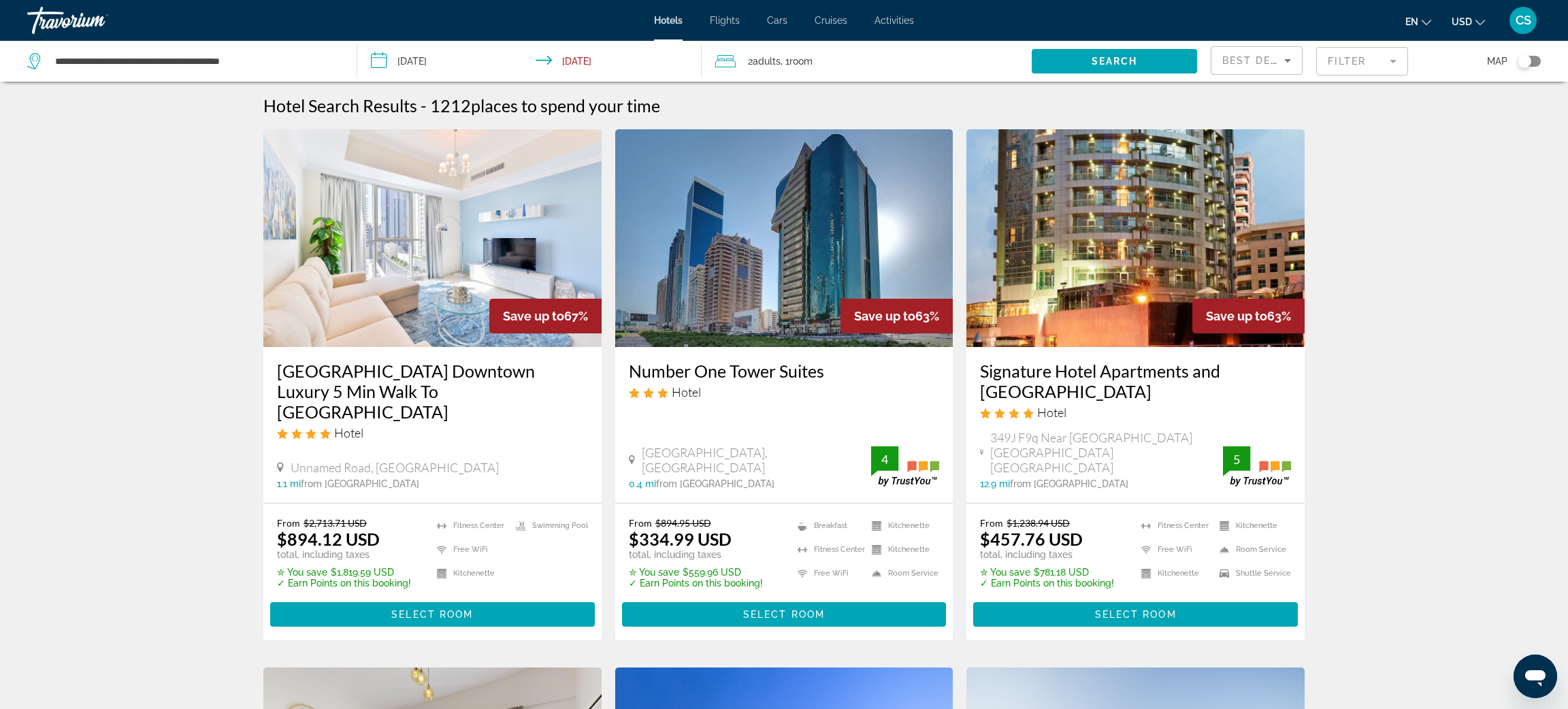
click at [1369, 58] on mat-form-field "Filter" at bounding box center [1362, 61] width 92 height 29
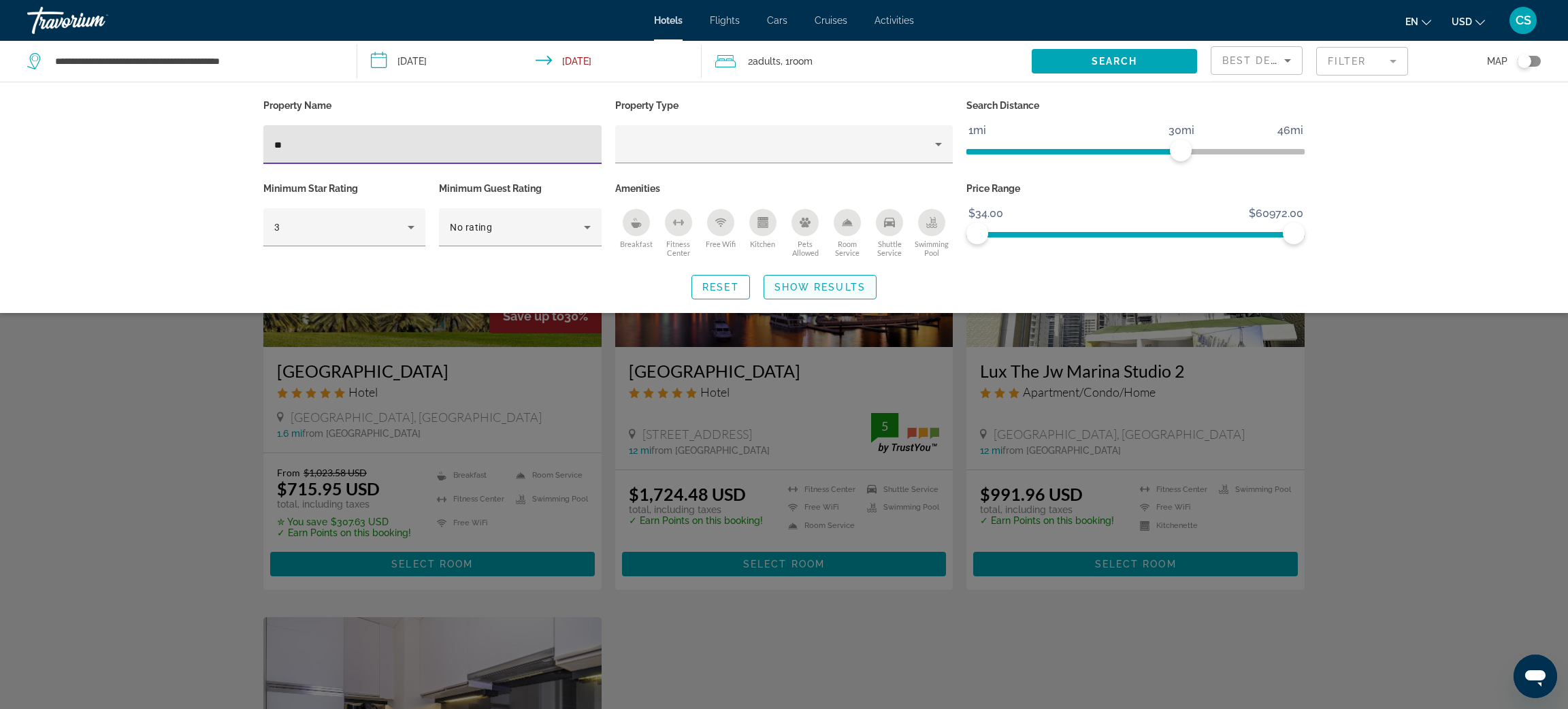
type input "**"
click at [840, 289] on span "Show Results" at bounding box center [820, 287] width 91 height 11
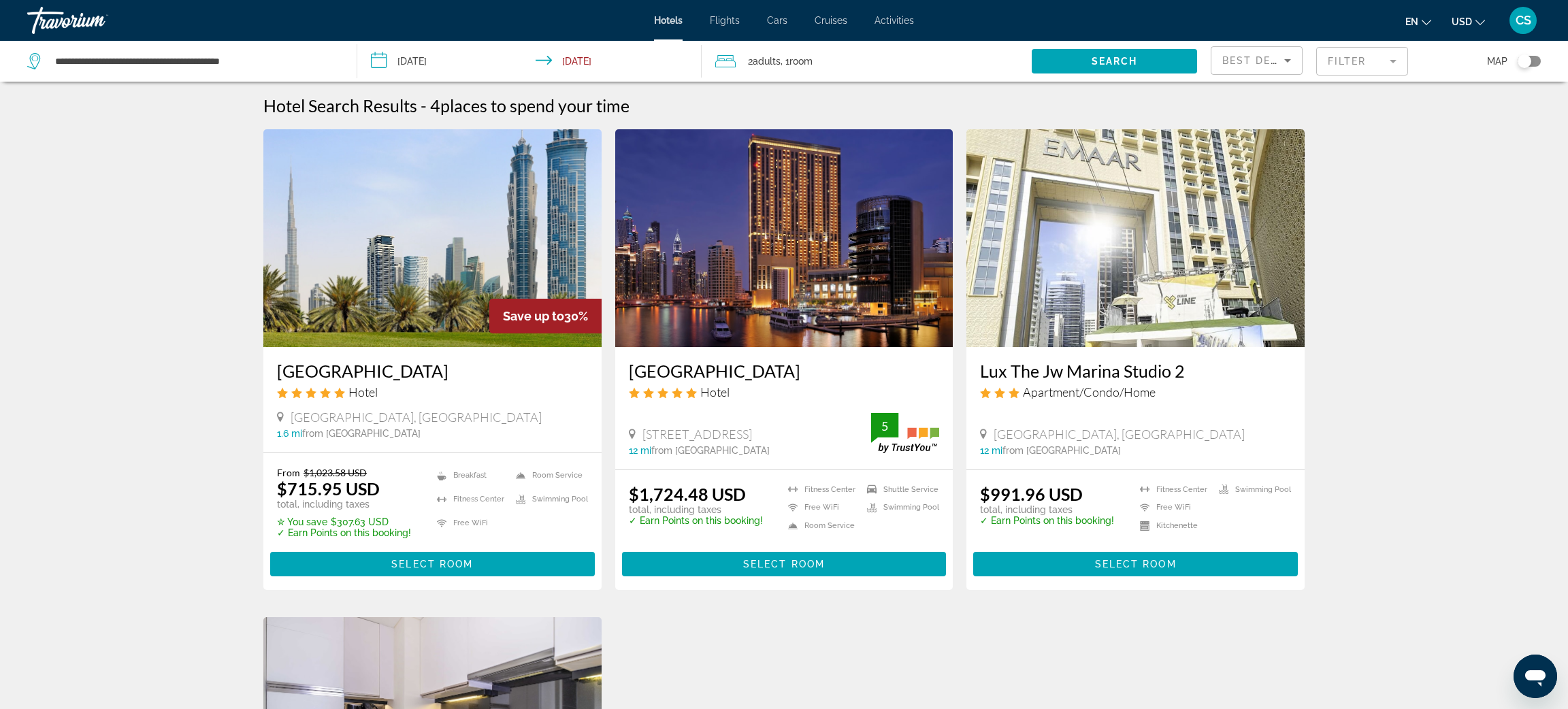
click at [388, 367] on h3 "JW Marriott Marquis Hotel Dubai" at bounding box center [432, 371] width 311 height 21
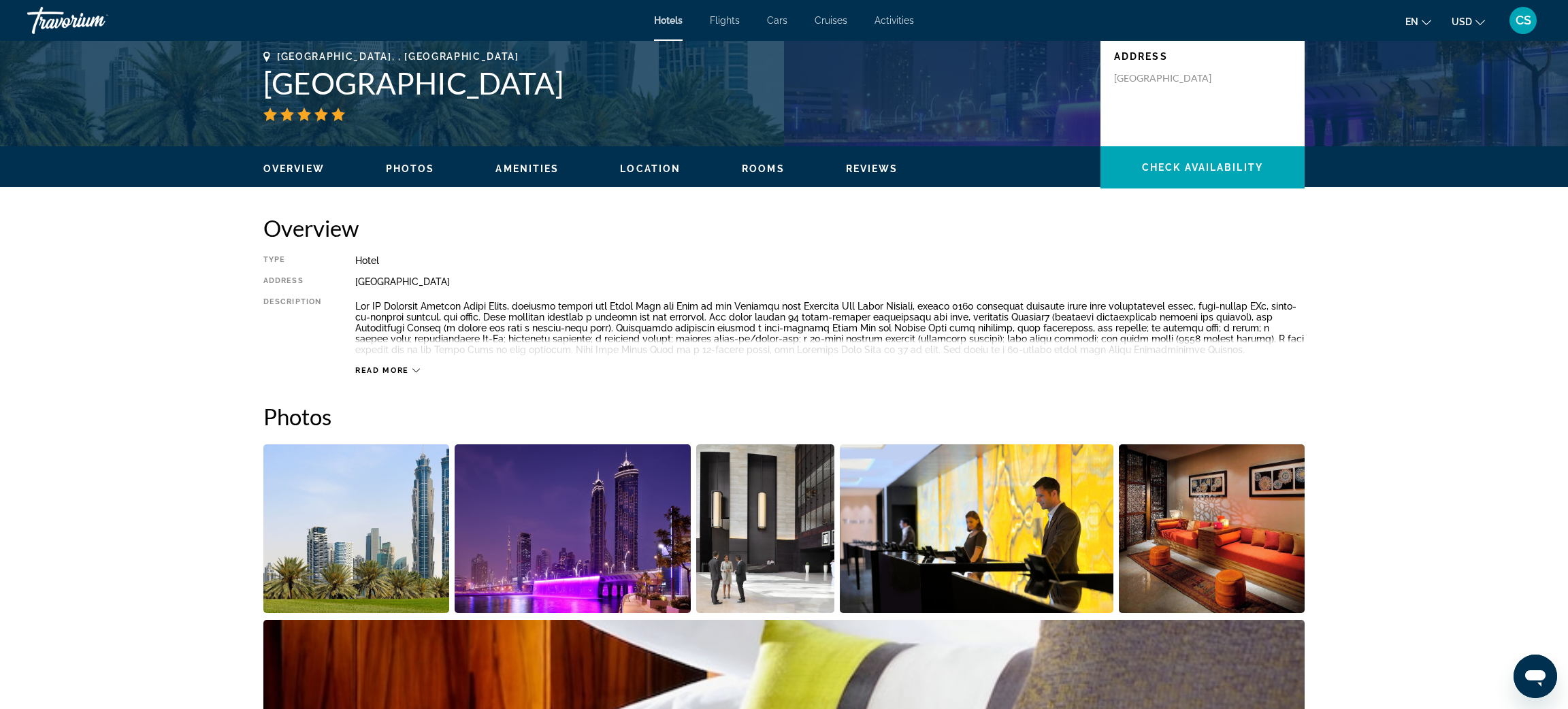
scroll to position [308, 0]
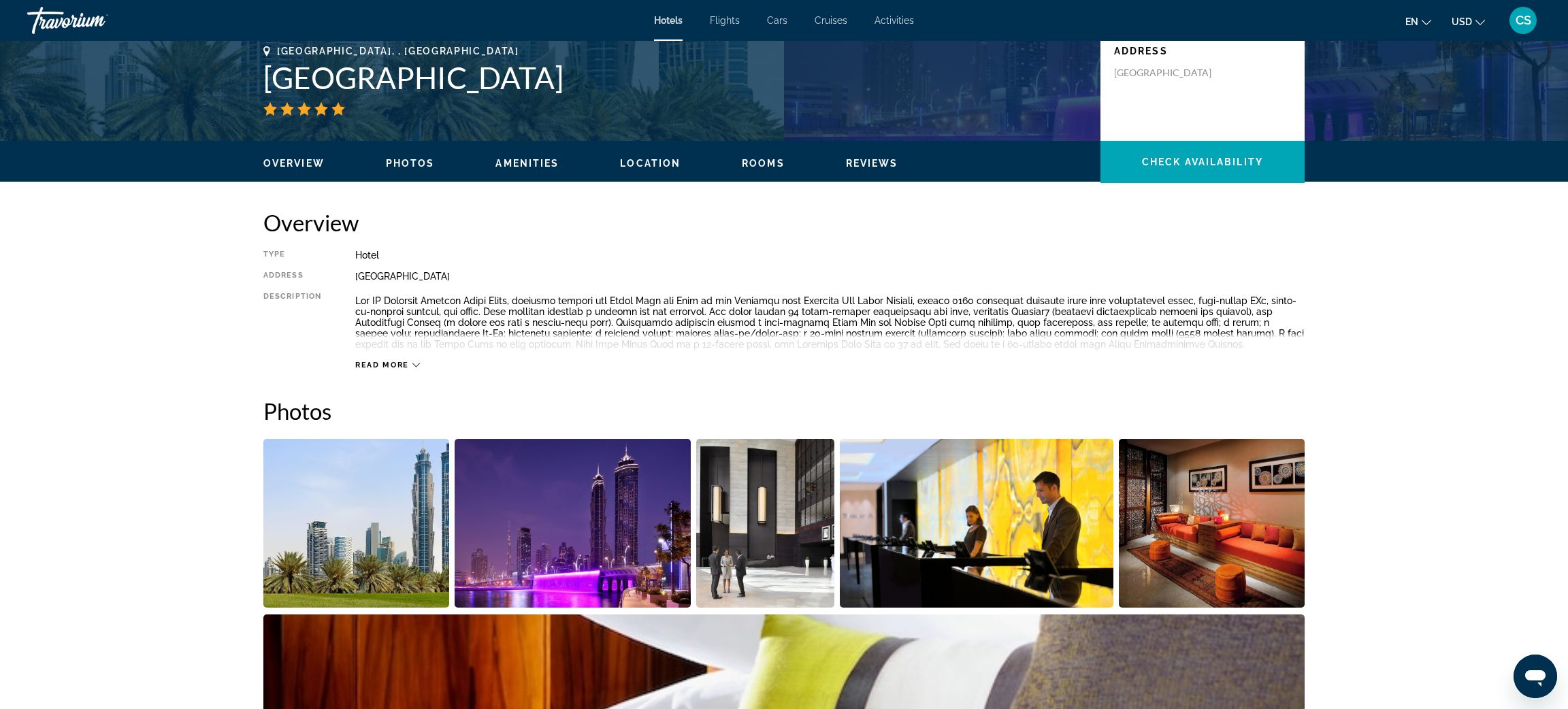
click at [398, 364] on span "Read more" at bounding box center [382, 365] width 54 height 9
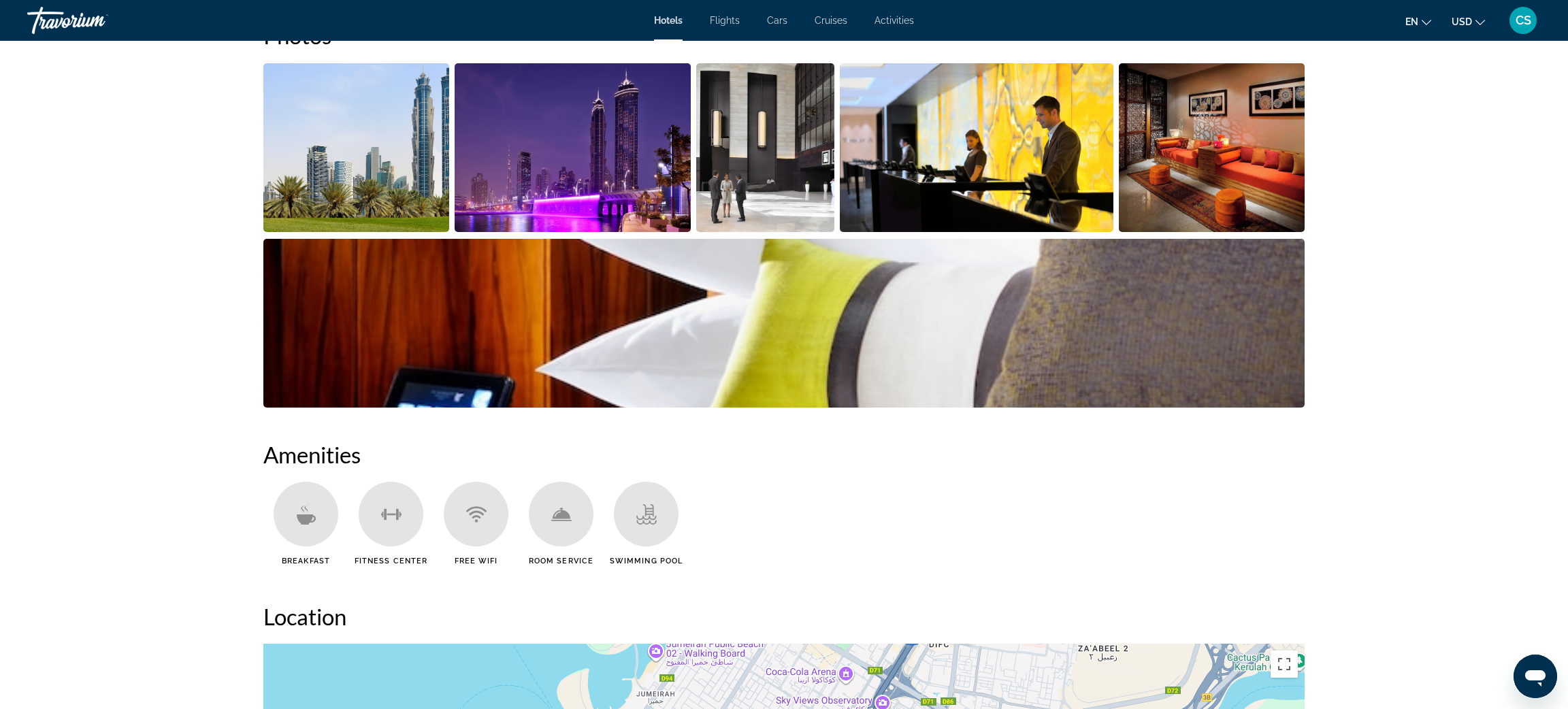
scroll to position [0, 0]
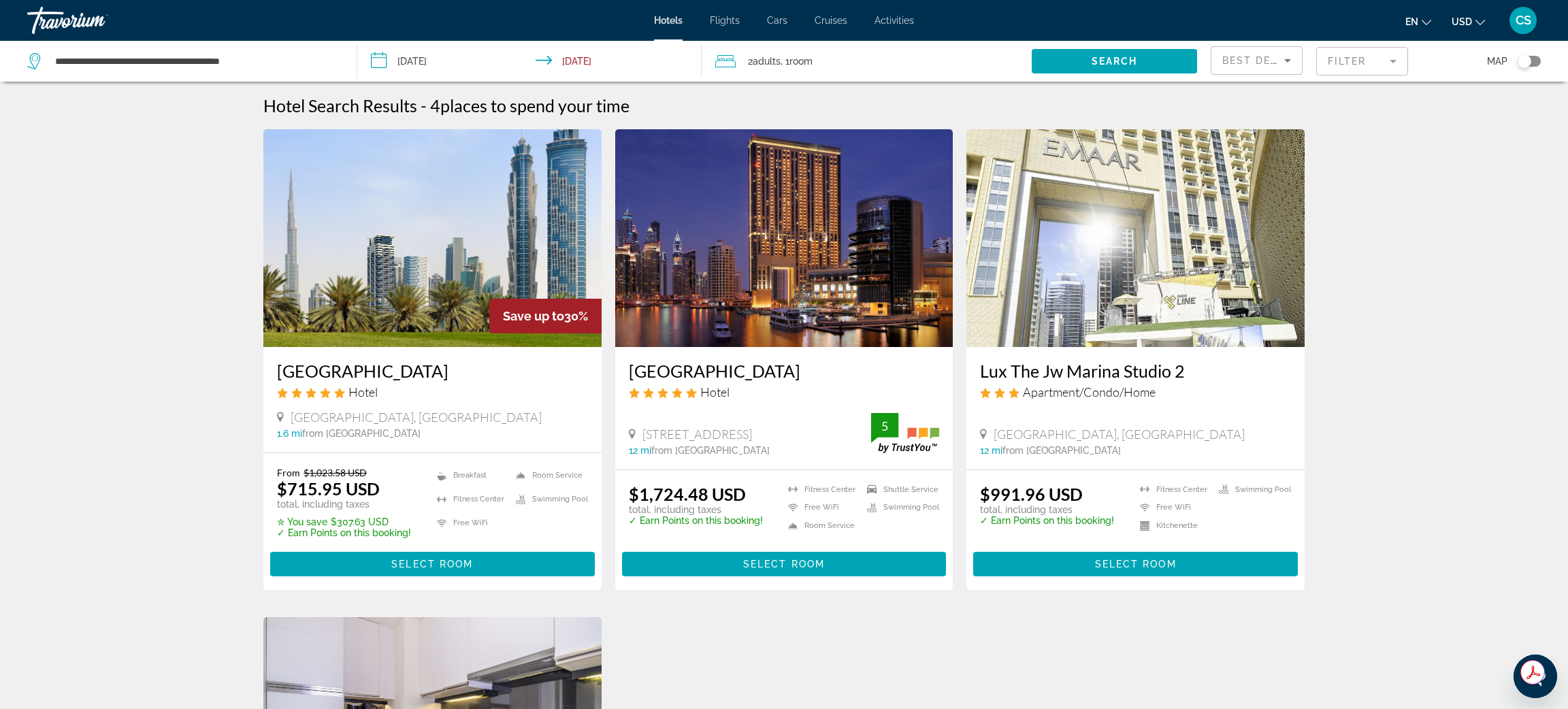
click at [449, 61] on input "**********" at bounding box center [532, 64] width 349 height 45
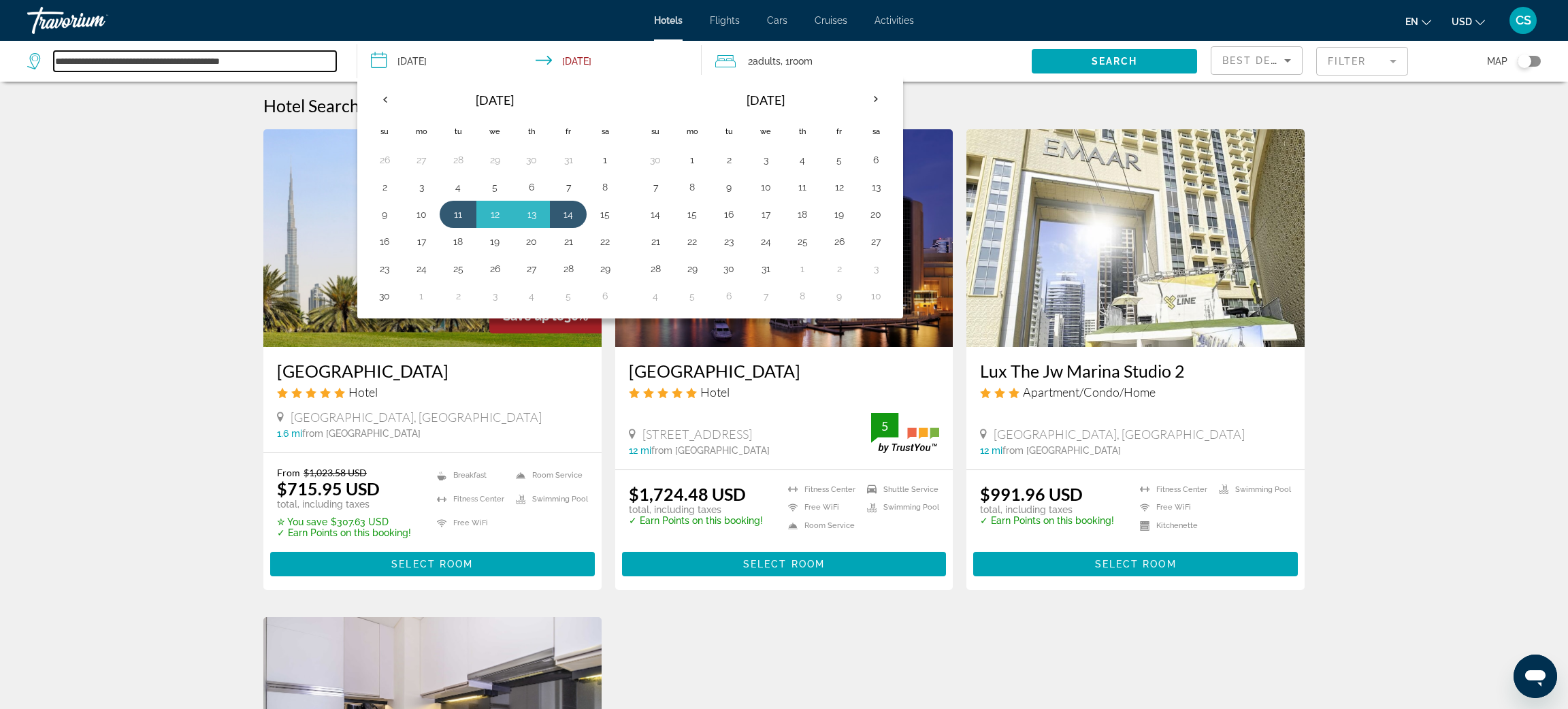
click at [115, 70] on input "**********" at bounding box center [194, 61] width 282 height 21
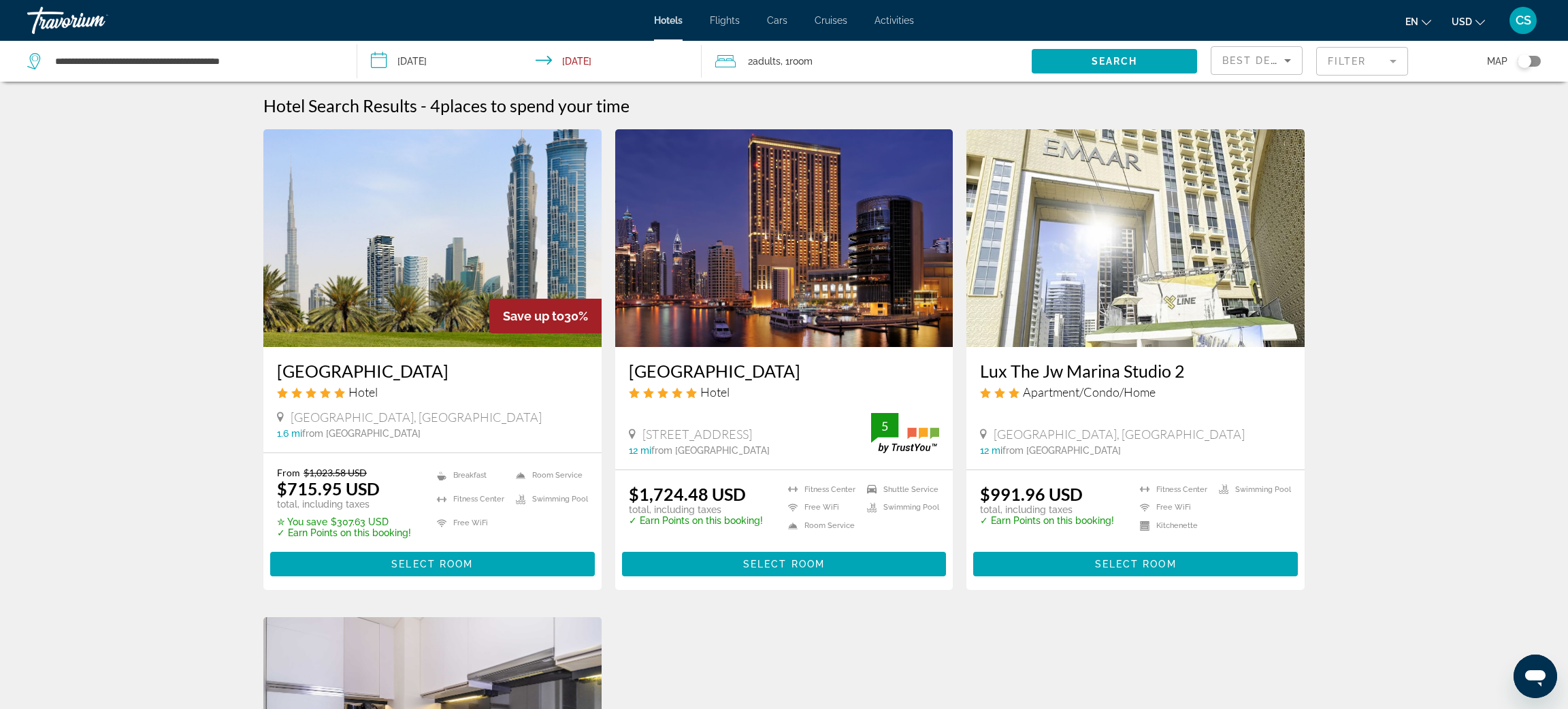
click at [246, 47] on div "**********" at bounding box center [184, 62] width 316 height 41
click at [247, 61] on input "**********" at bounding box center [194, 61] width 282 height 21
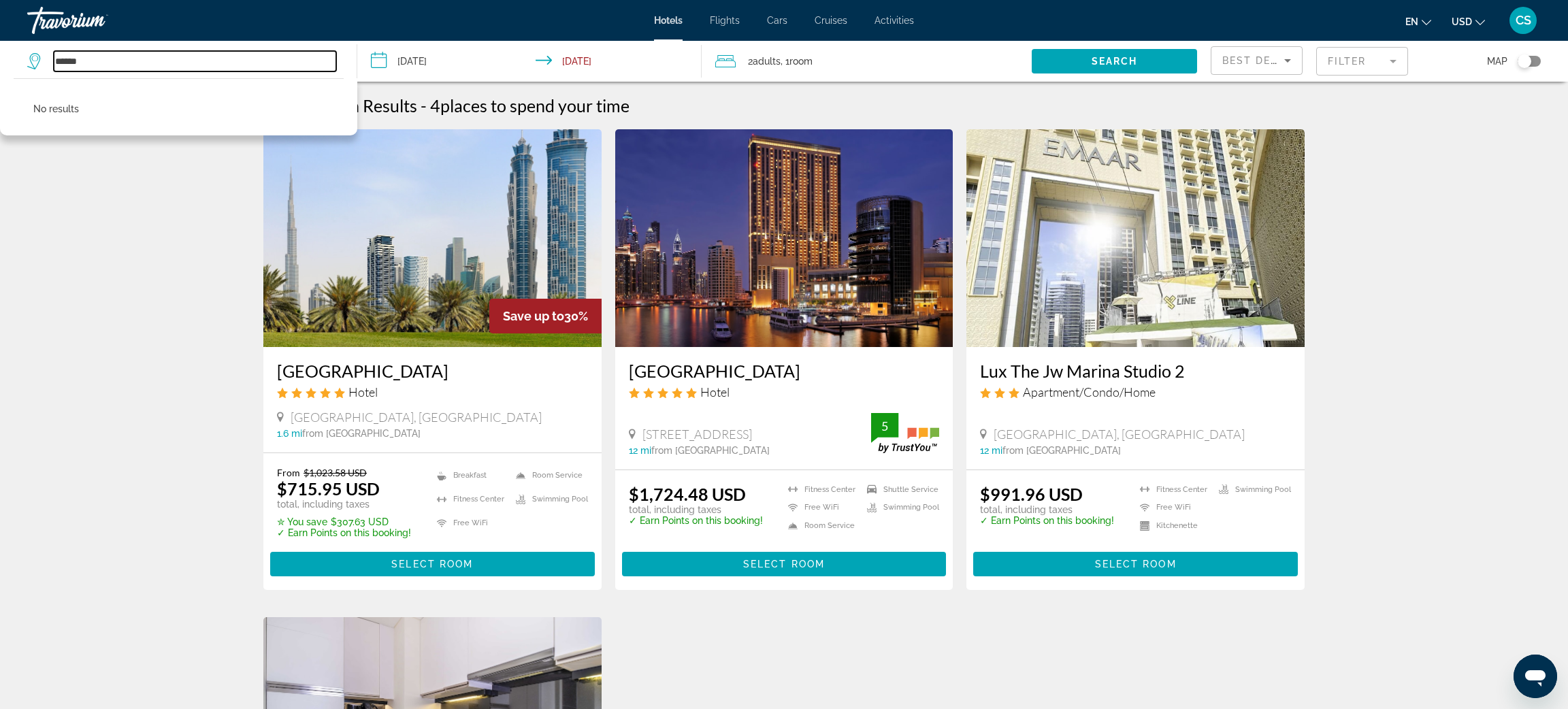
click at [110, 67] on input "*****" at bounding box center [194, 61] width 282 height 21
type input "*"
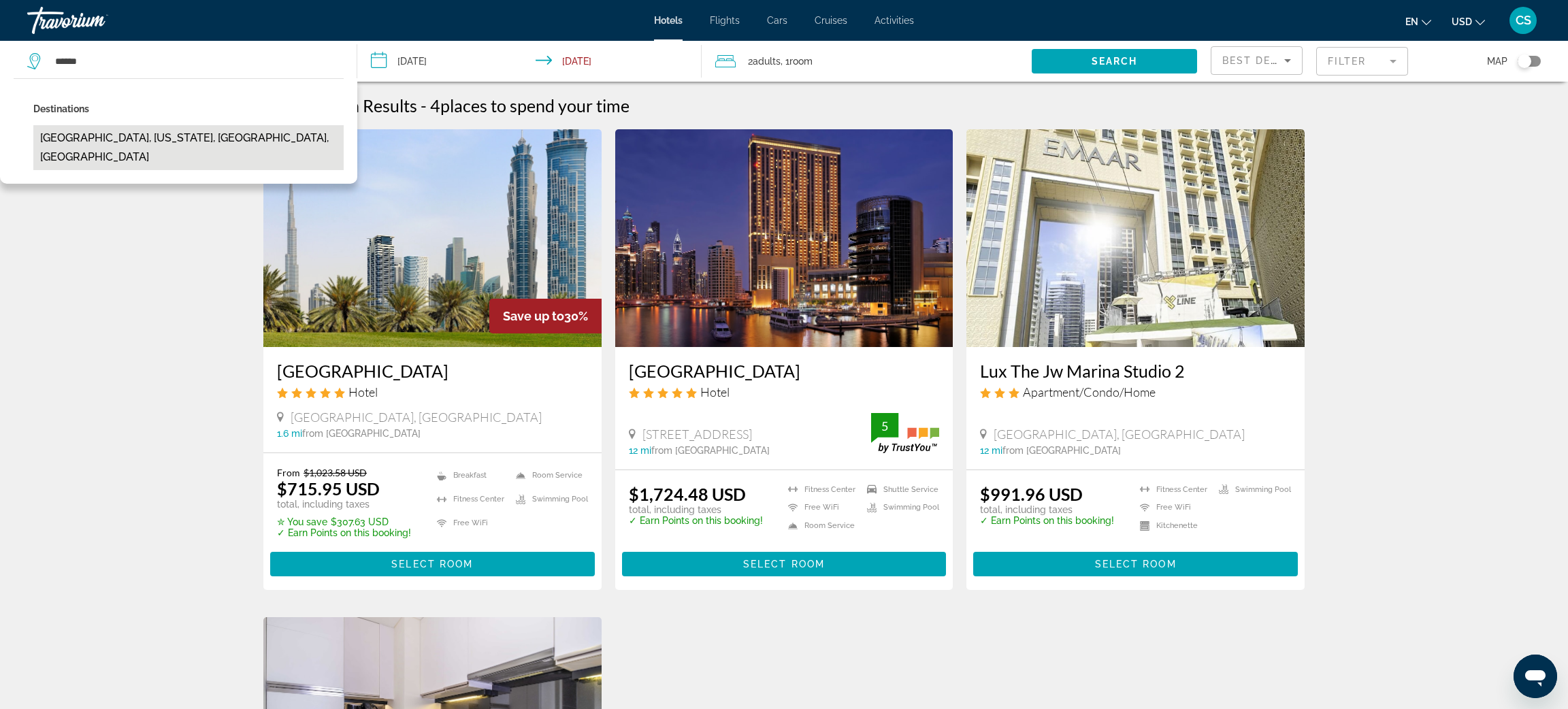
click at [118, 140] on button "Dulles Airport, Virginia, VA, United States" at bounding box center [188, 148] width 311 height 45
type input "**********"
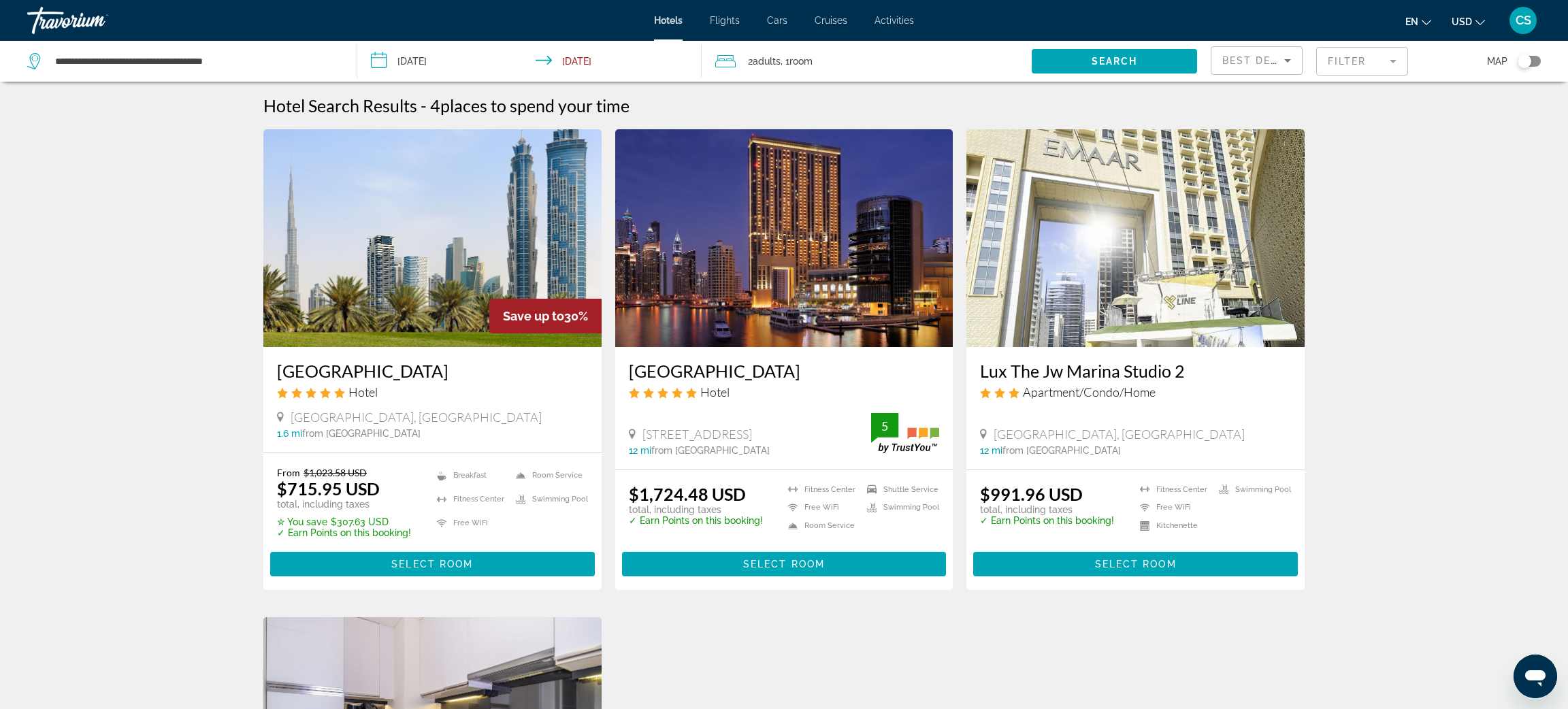
click at [424, 67] on input "**********" at bounding box center [532, 64] width 349 height 45
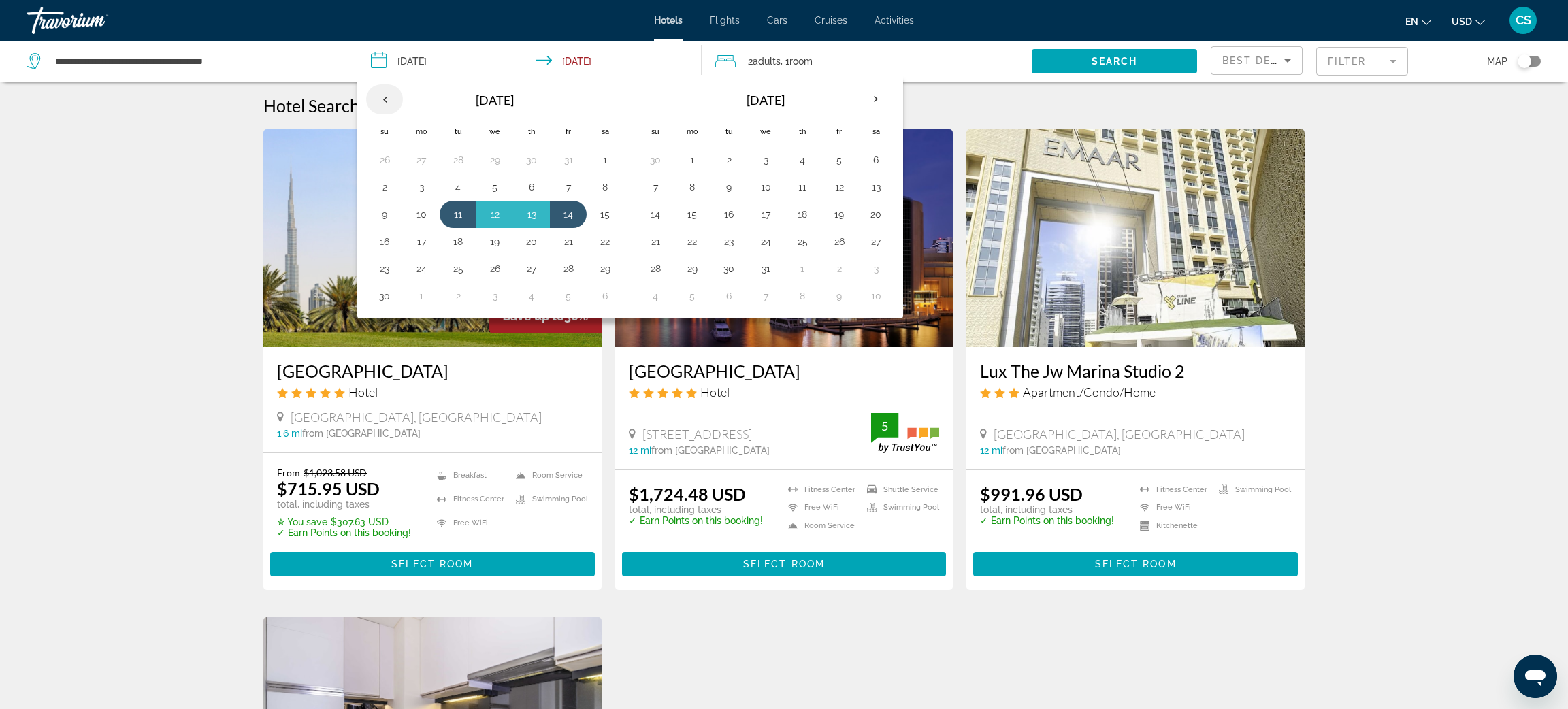
click at [384, 105] on th "Previous month" at bounding box center [384, 98] width 37 height 30
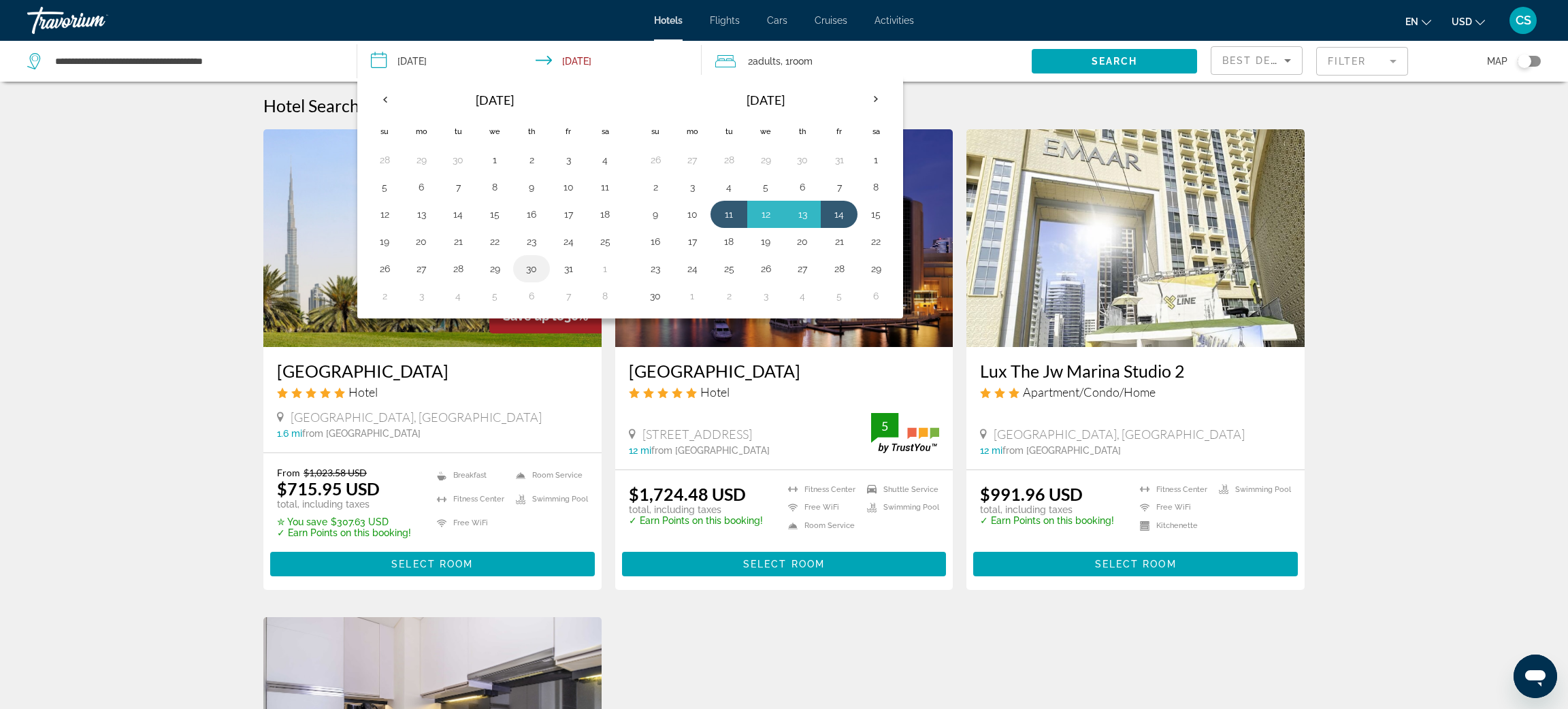
drag, startPoint x: 500, startPoint y: 275, endPoint x: 527, endPoint y: 272, distance: 27.2
click at [527, 272] on tr "26 27 28 29 30 31 1" at bounding box center [494, 269] width 257 height 27
click at [497, 271] on button "29" at bounding box center [494, 269] width 21 height 19
click at [529, 278] on button "30" at bounding box center [531, 269] width 21 height 19
type input "**********"
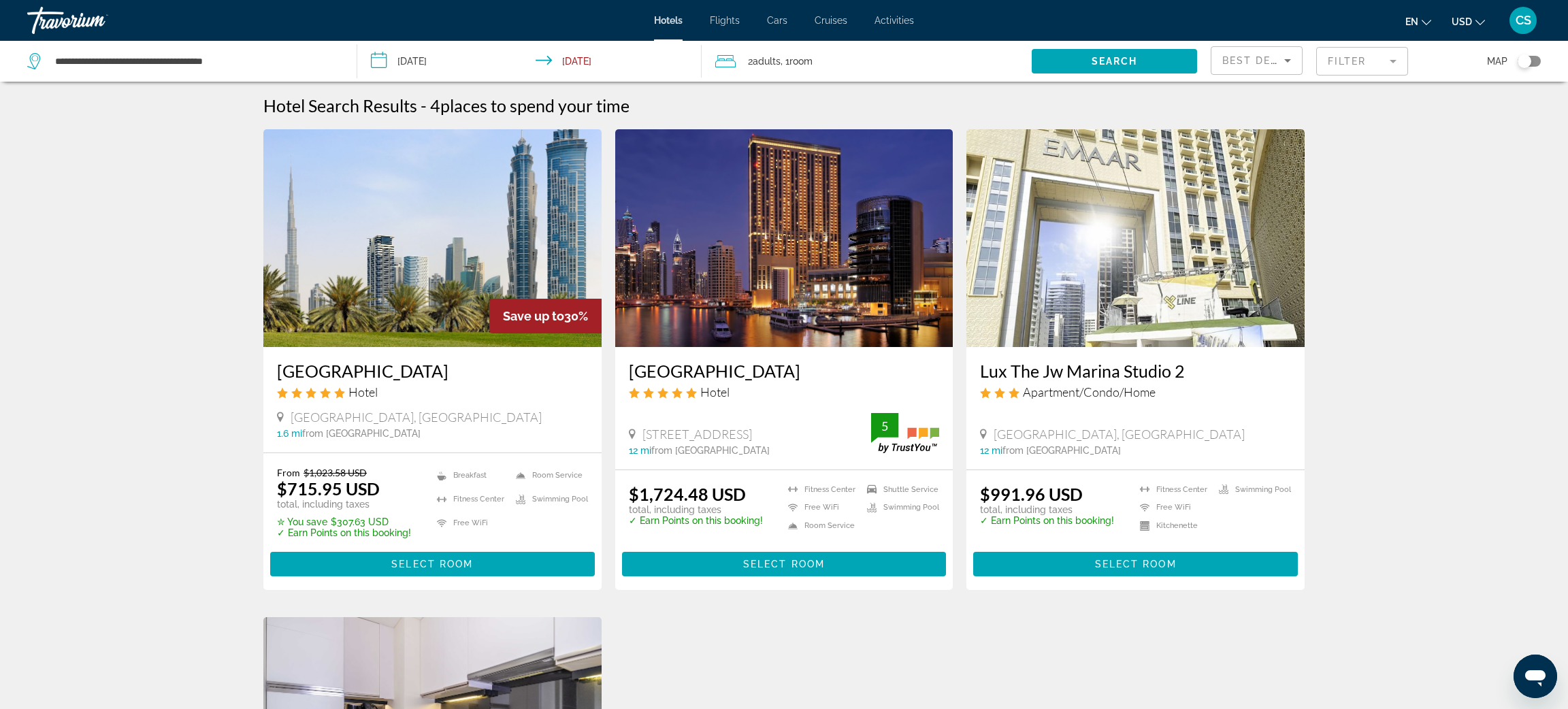
click at [1091, 78] on div "Search" at bounding box center [1121, 62] width 179 height 41
click at [1088, 68] on span "Search widget" at bounding box center [1114, 61] width 166 height 32
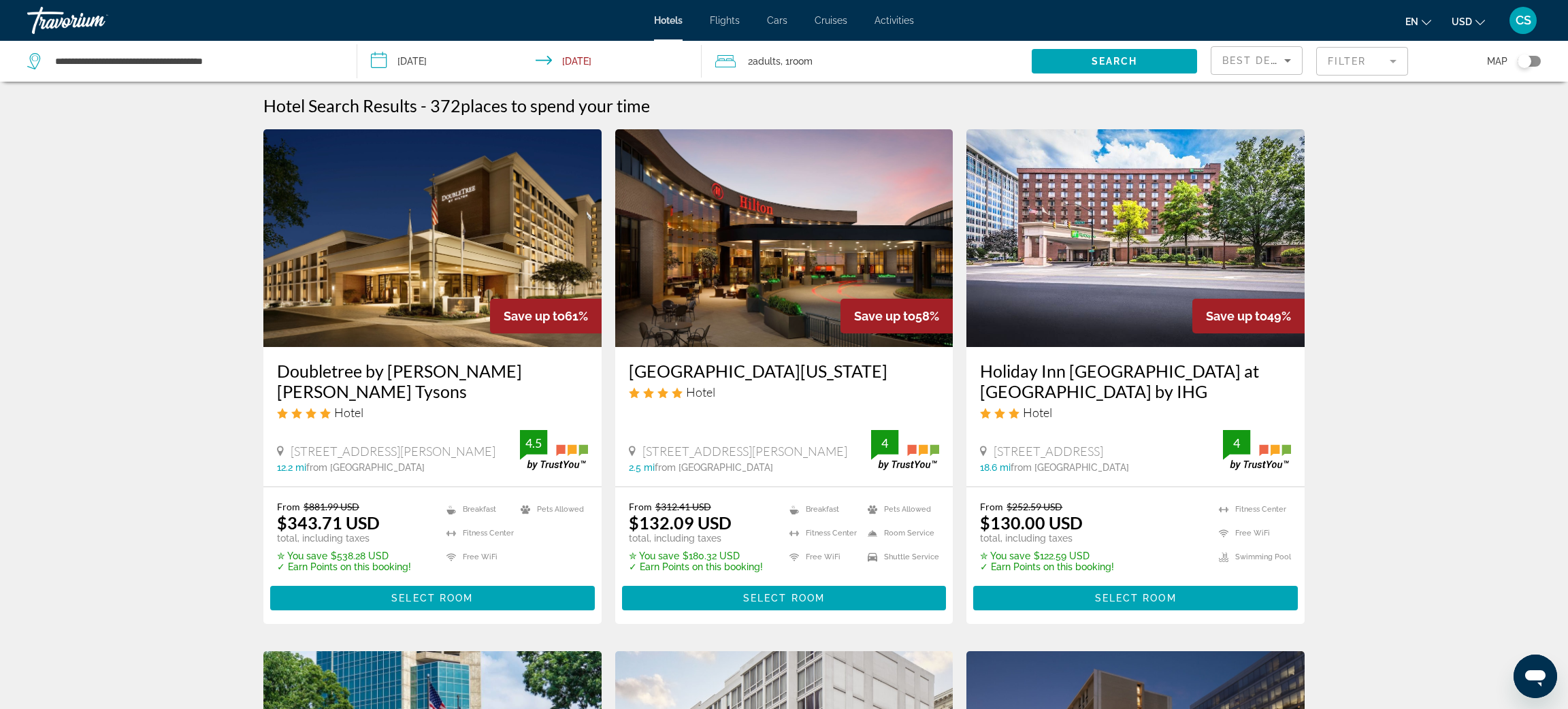
click at [1341, 66] on mat-form-field "Filter" at bounding box center [1362, 61] width 92 height 29
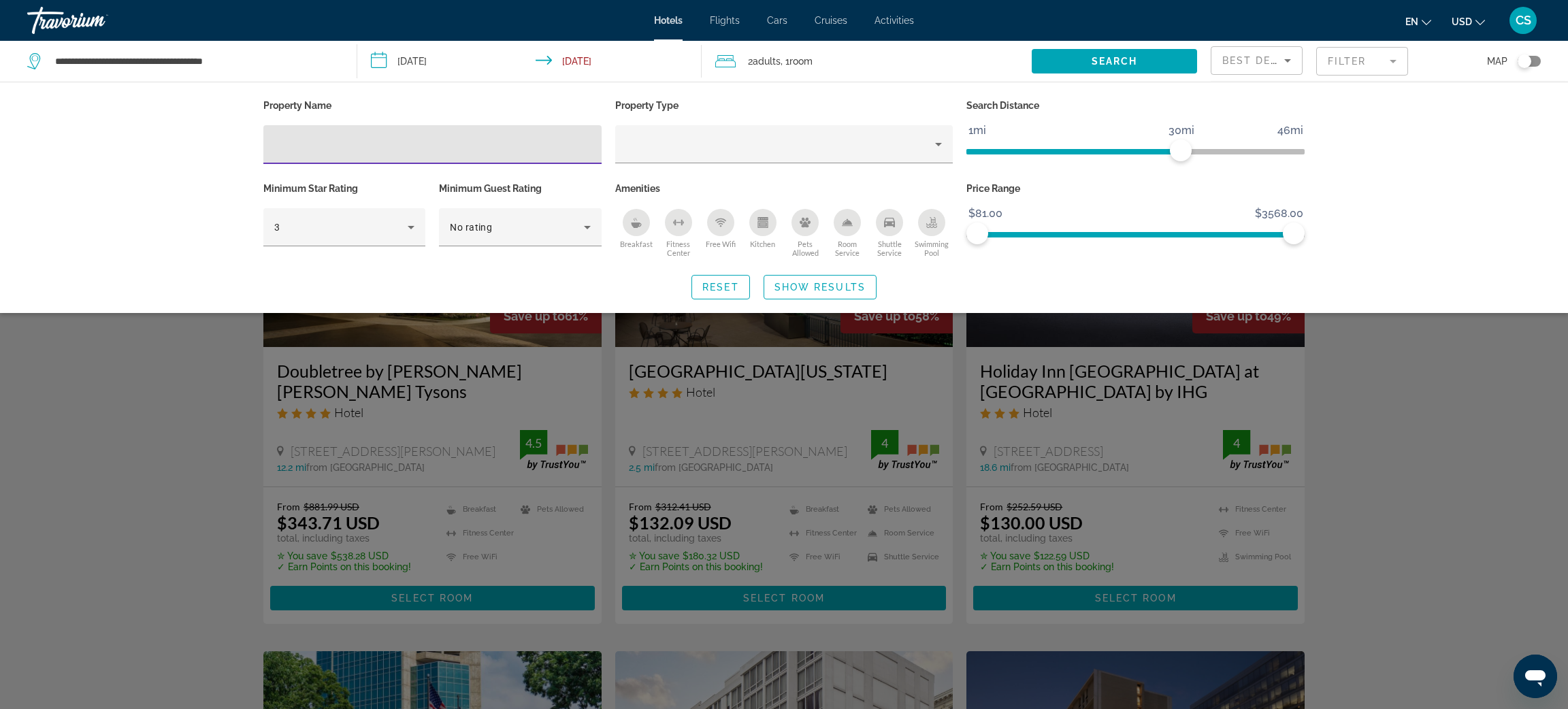
click at [887, 228] on icon "Shuttle Service" at bounding box center [889, 222] width 11 height 11
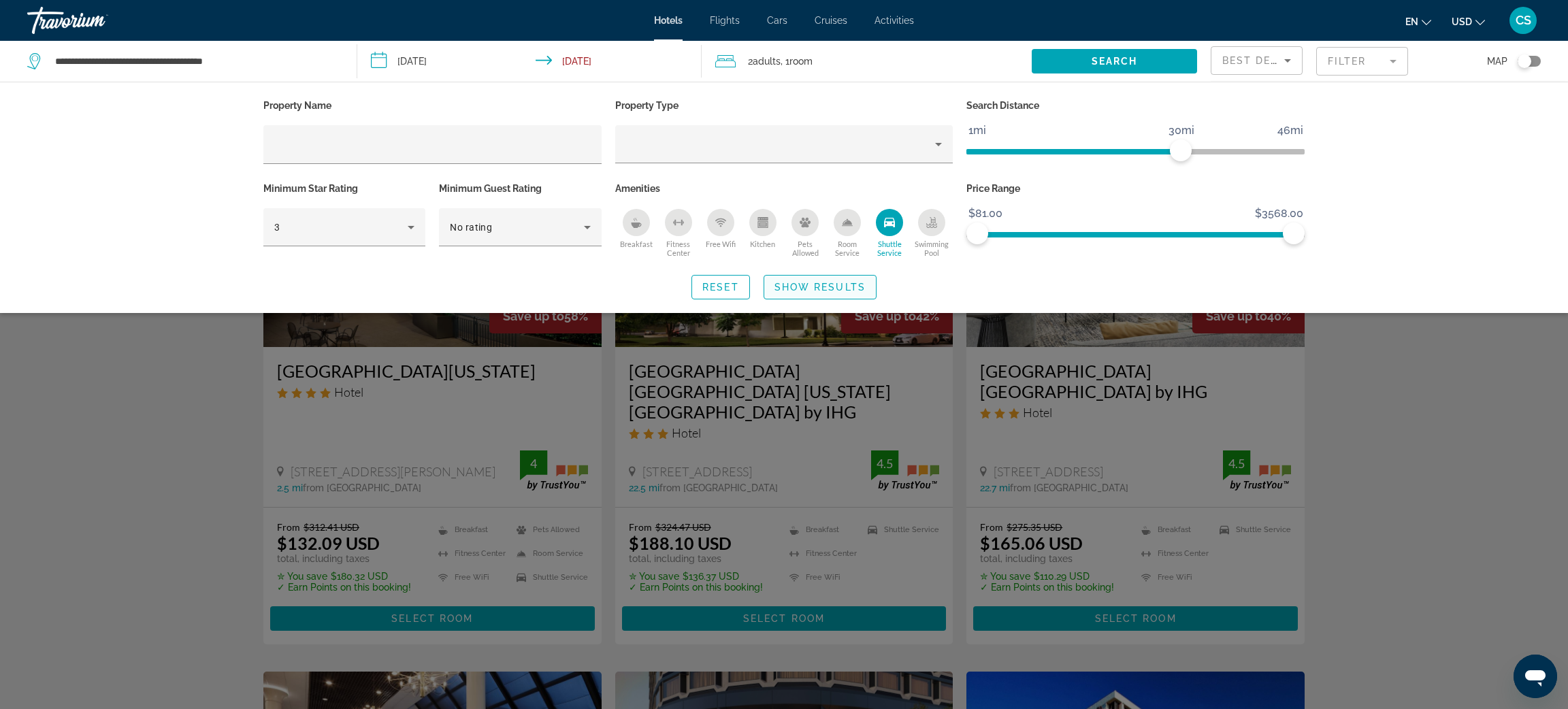
click at [816, 287] on span "Show Results" at bounding box center [820, 287] width 91 height 11
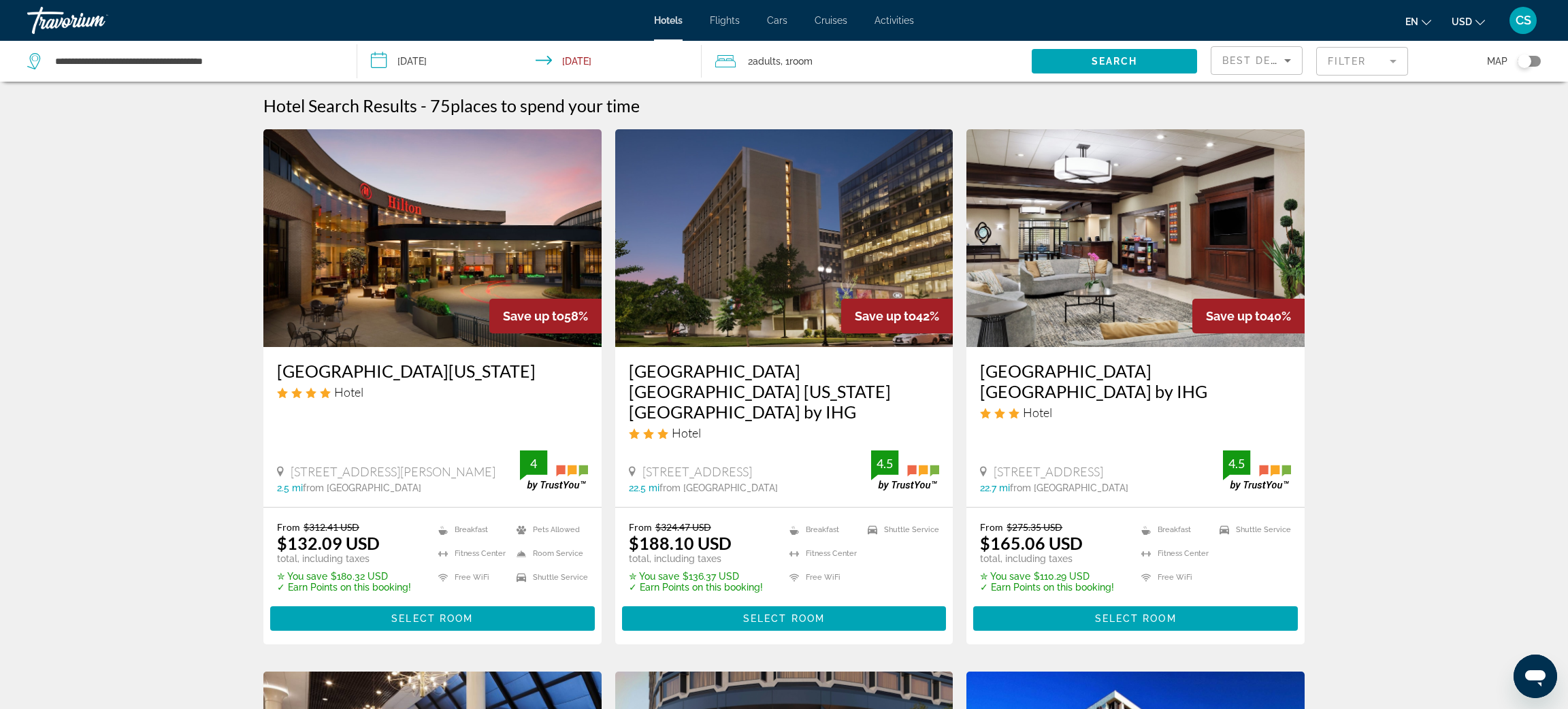
click at [439, 418] on div "Hilton Washington Dulles Airport Hotel 13869 Park Center Rd, Herndon 2.5 mi fro…" at bounding box center [433, 427] width 338 height 160
click at [444, 613] on span "Select Room" at bounding box center [432, 619] width 81 height 11
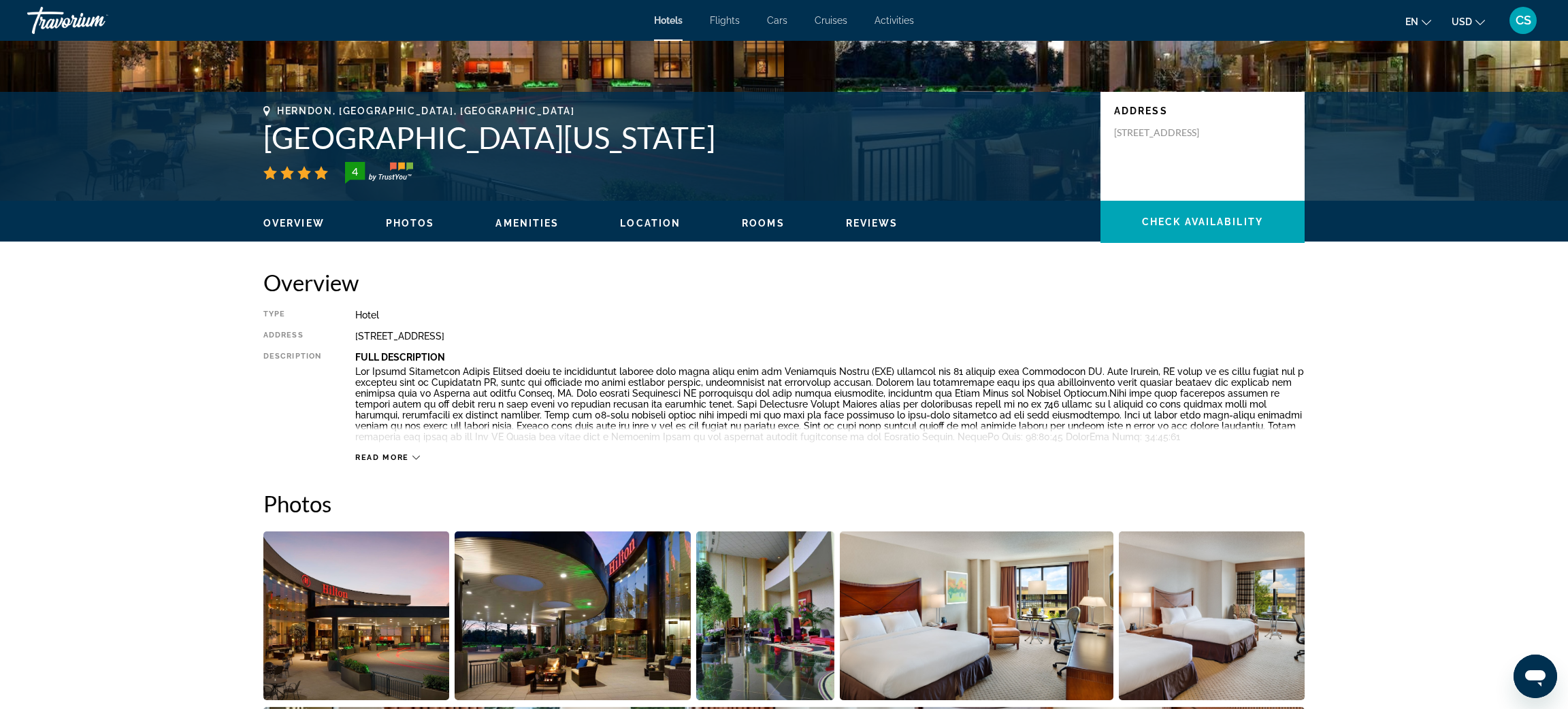
scroll to position [260, 0]
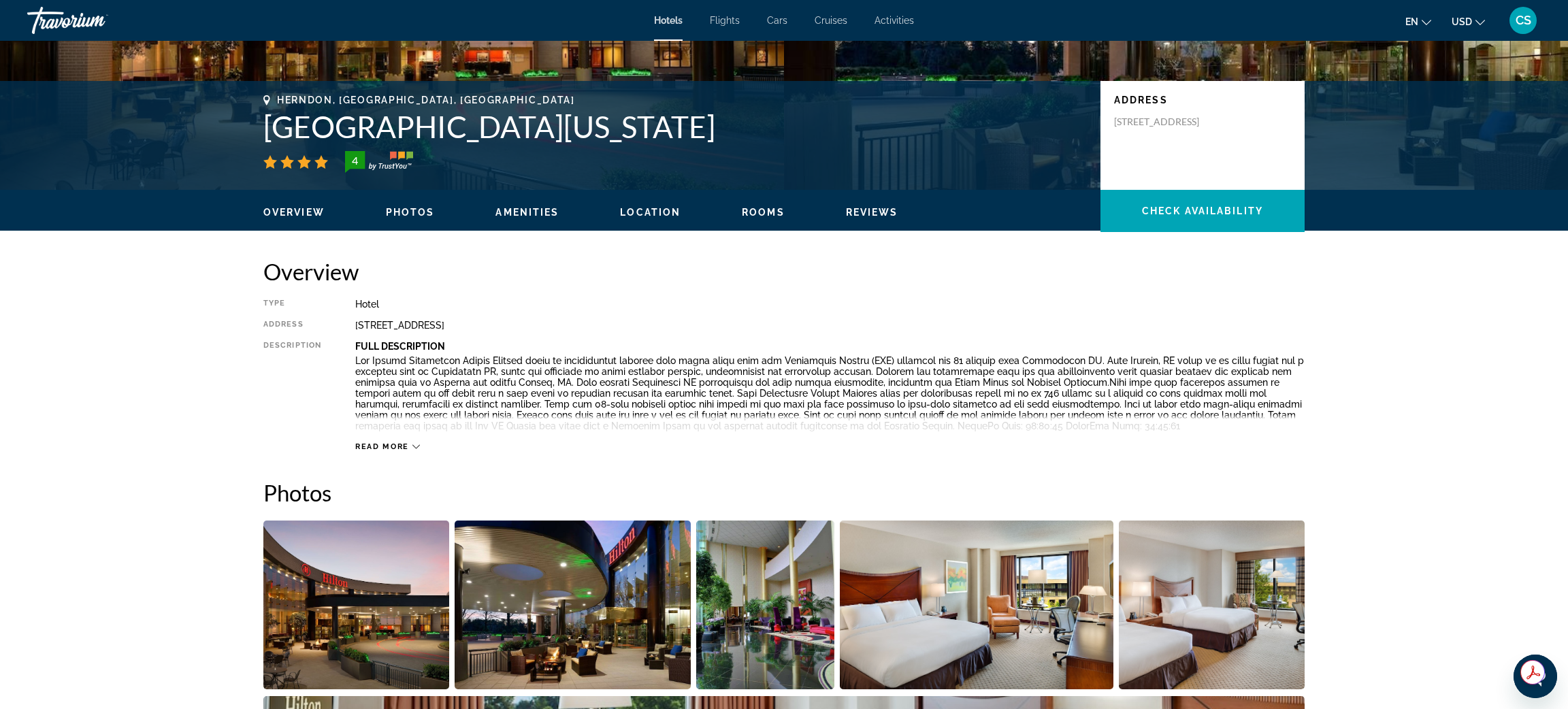
click at [390, 449] on span "Read more" at bounding box center [382, 447] width 54 height 9
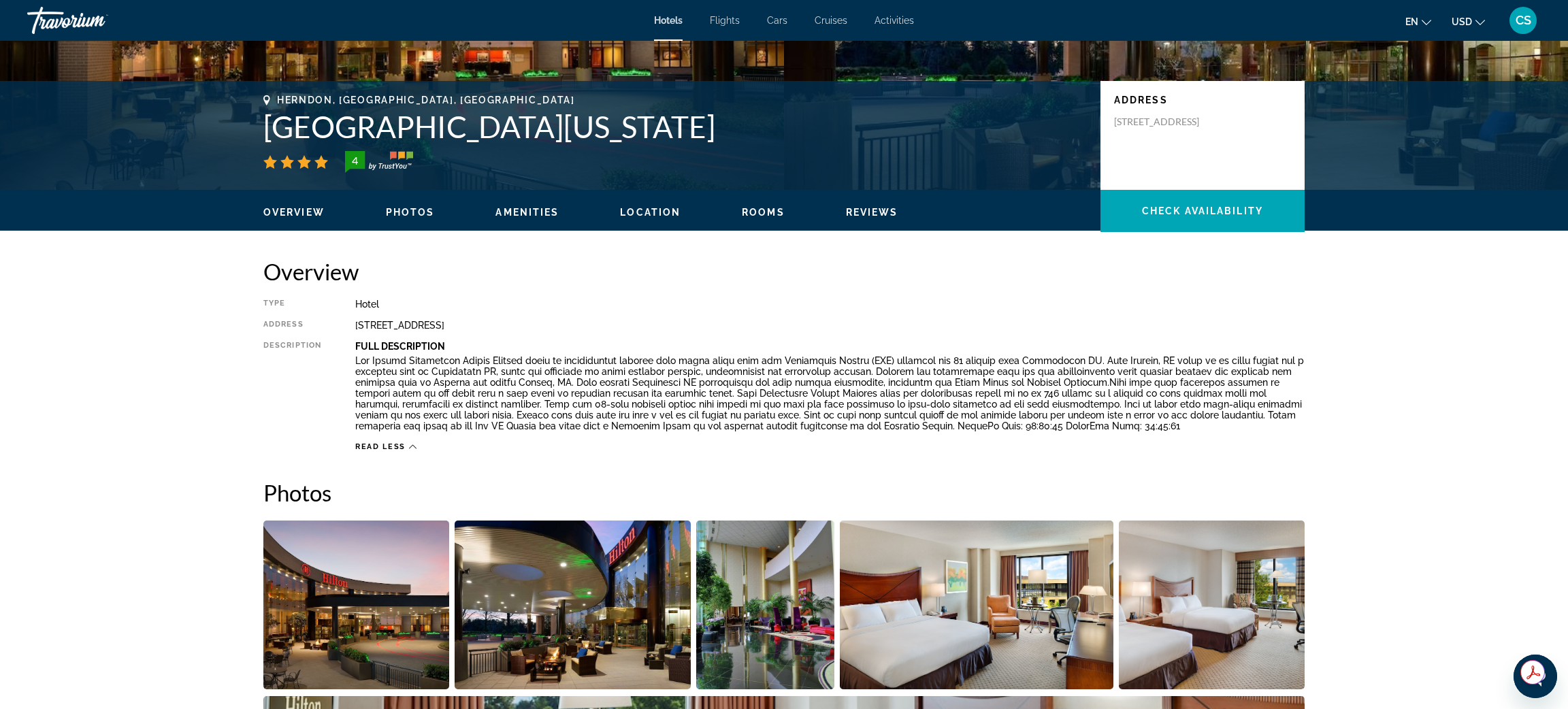
click at [388, 617] on img "Open full-screen image slider" at bounding box center [356, 604] width 186 height 169
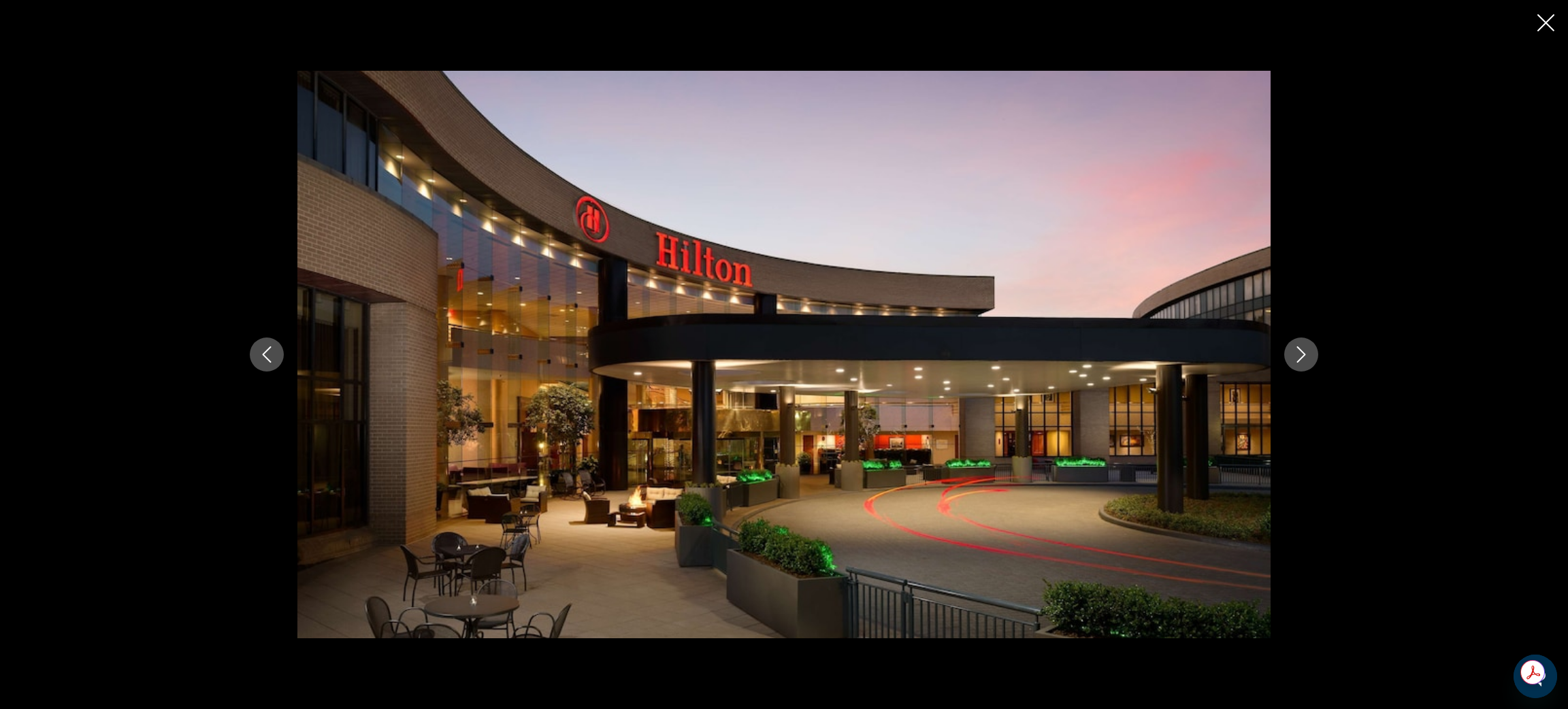
click at [1309, 356] on icon "Next image" at bounding box center [1301, 354] width 16 height 16
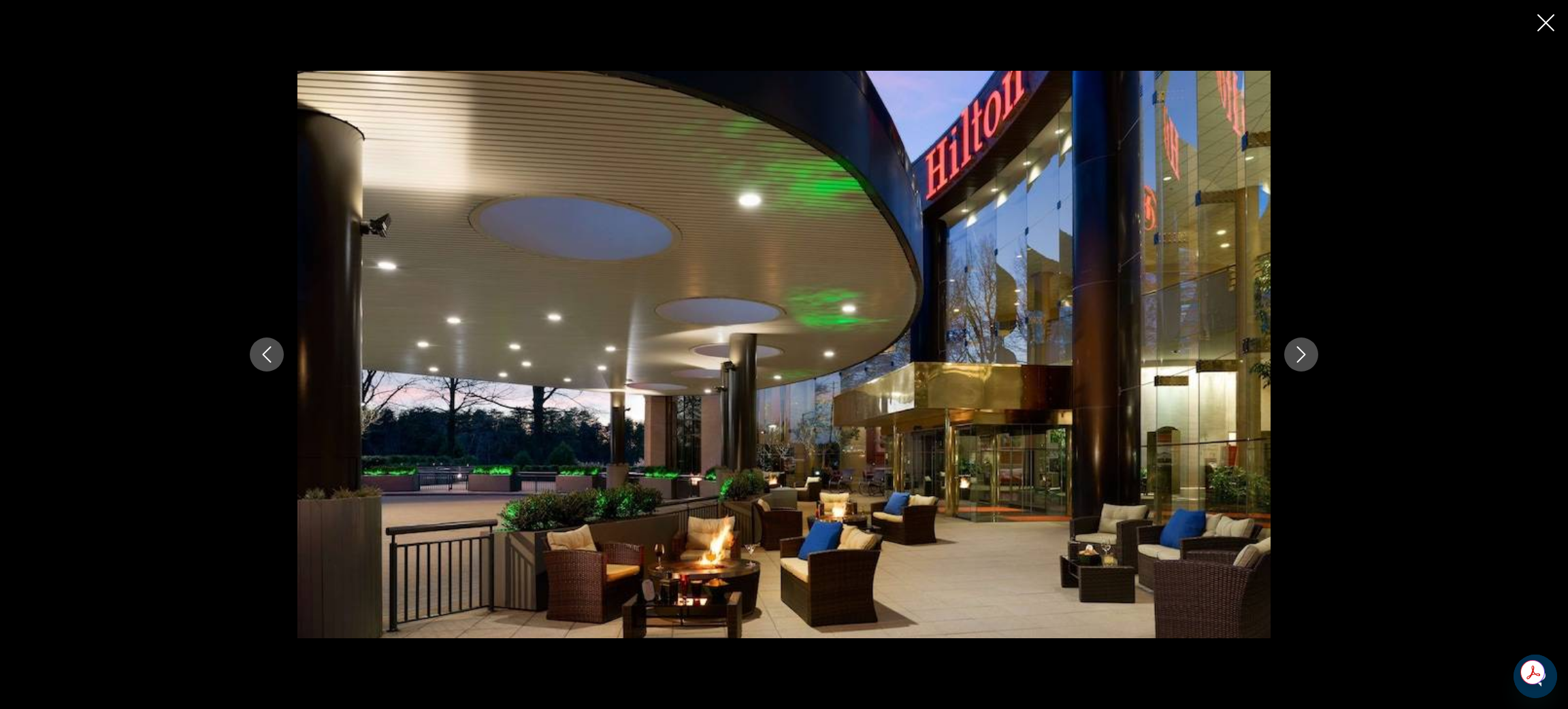
click at [1309, 356] on icon "Next image" at bounding box center [1301, 354] width 16 height 16
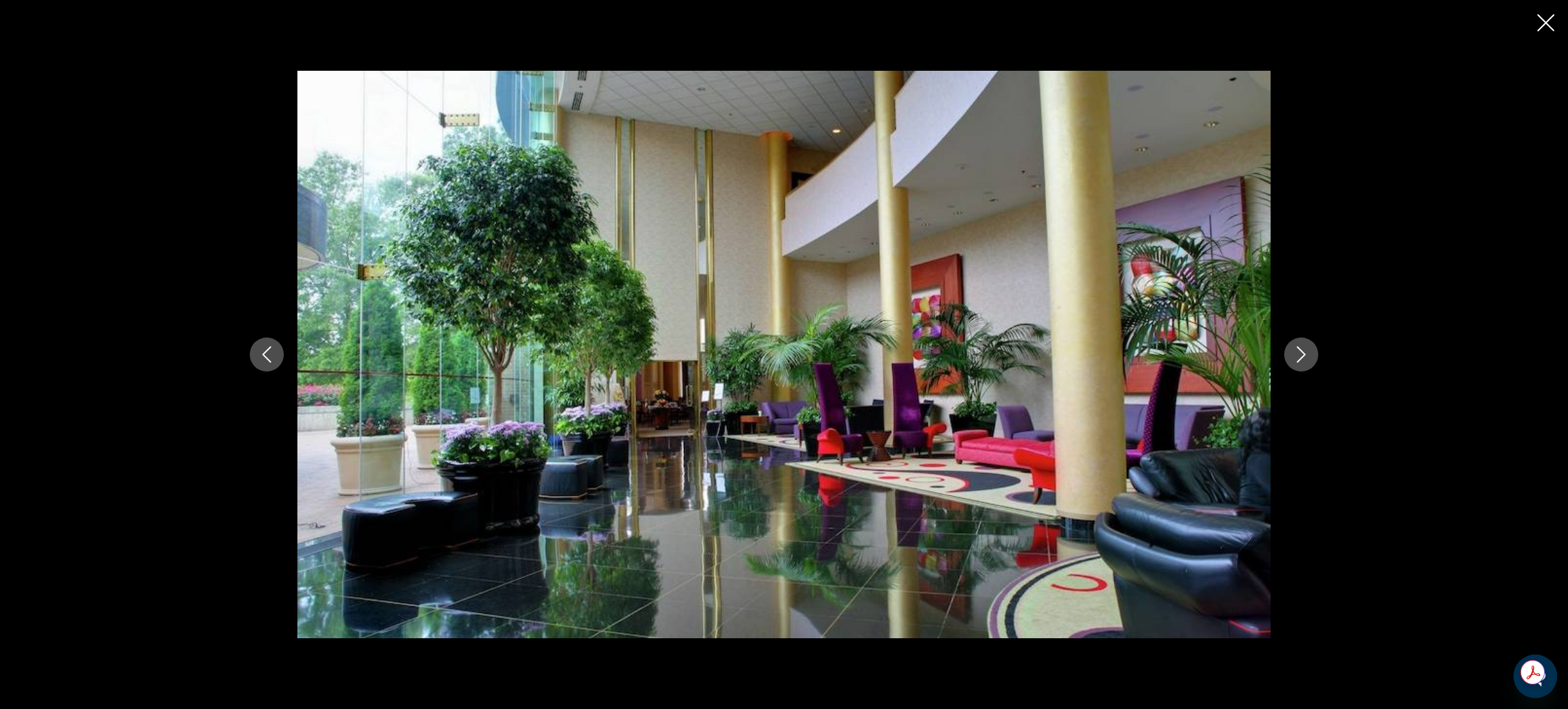
click at [1309, 356] on icon "Next image" at bounding box center [1301, 354] width 16 height 16
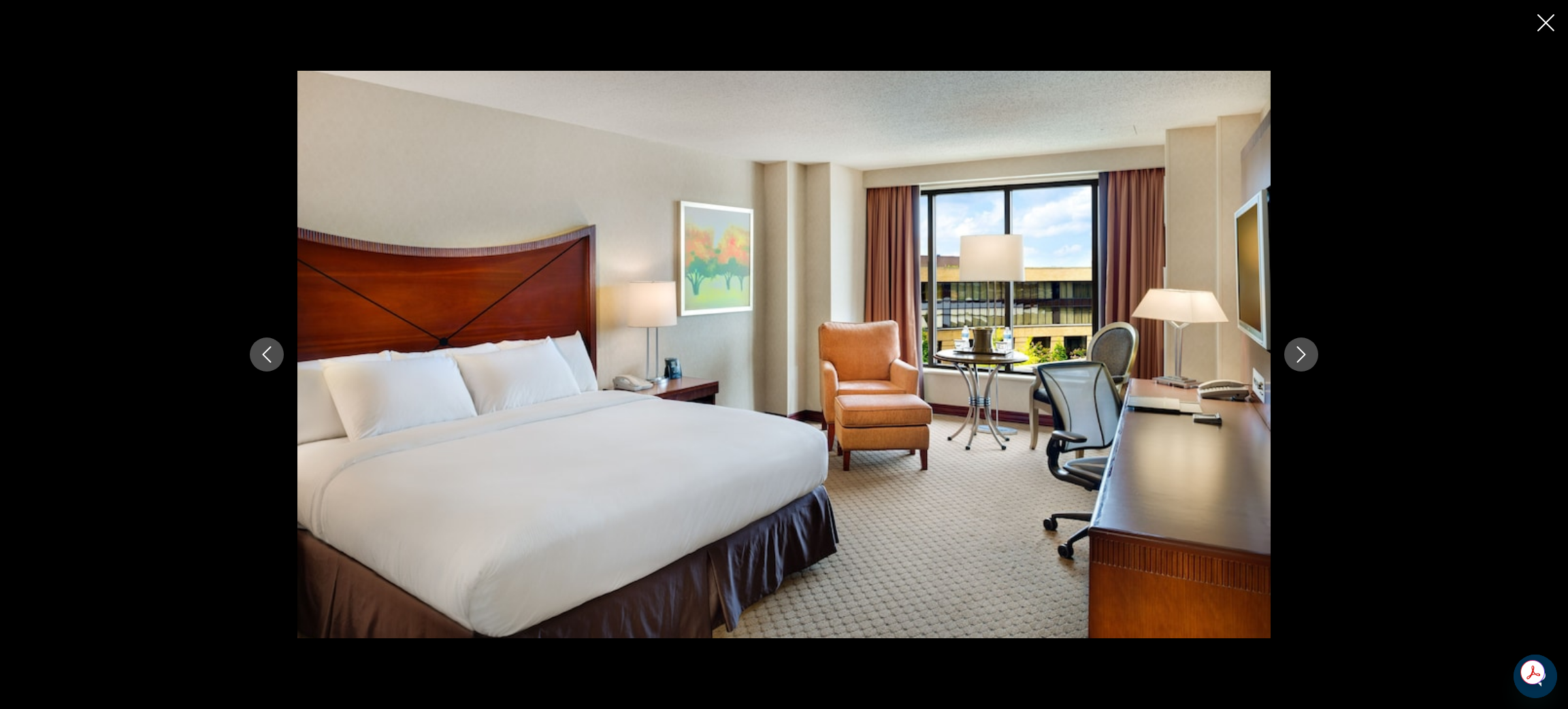
click at [1309, 356] on icon "Next image" at bounding box center [1301, 354] width 16 height 16
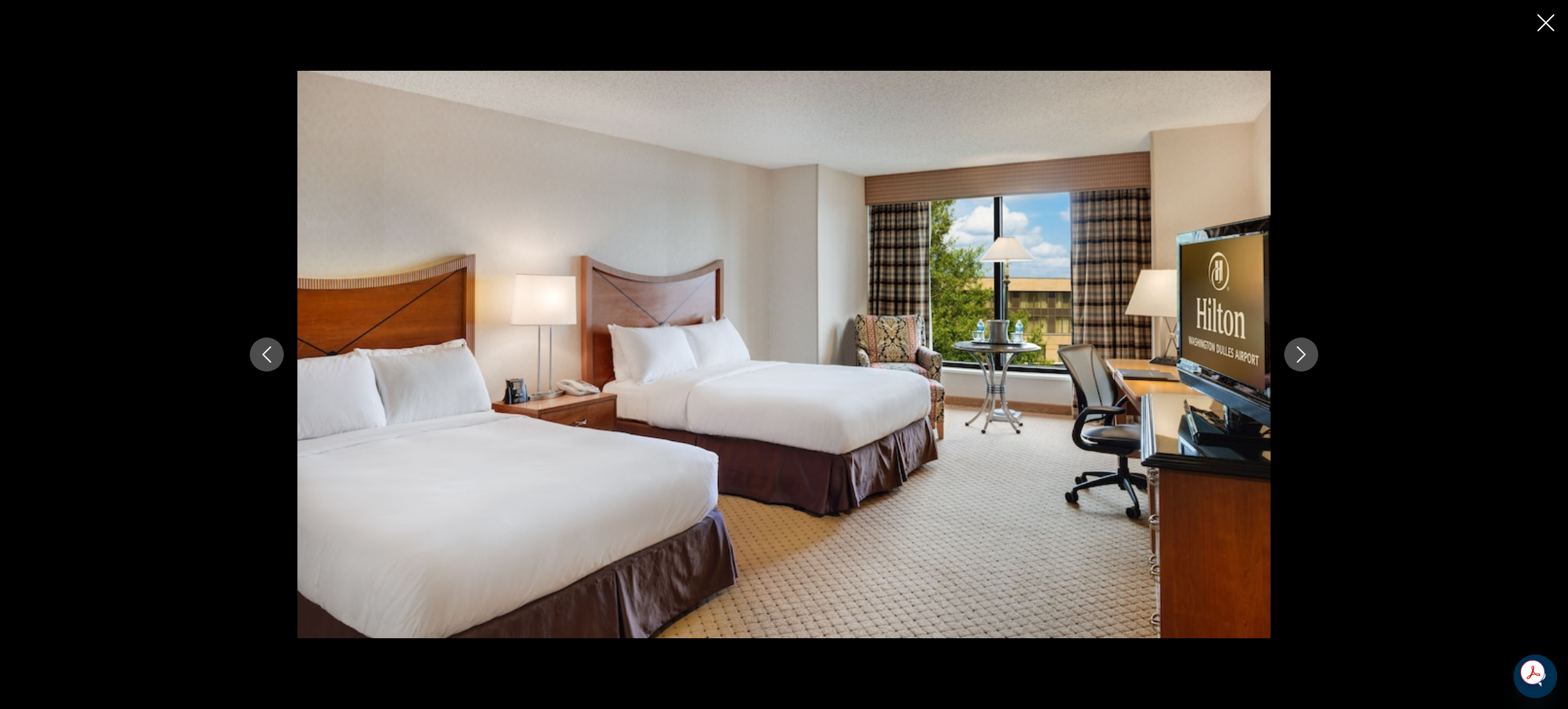
click at [1309, 356] on icon "Next image" at bounding box center [1301, 354] width 16 height 16
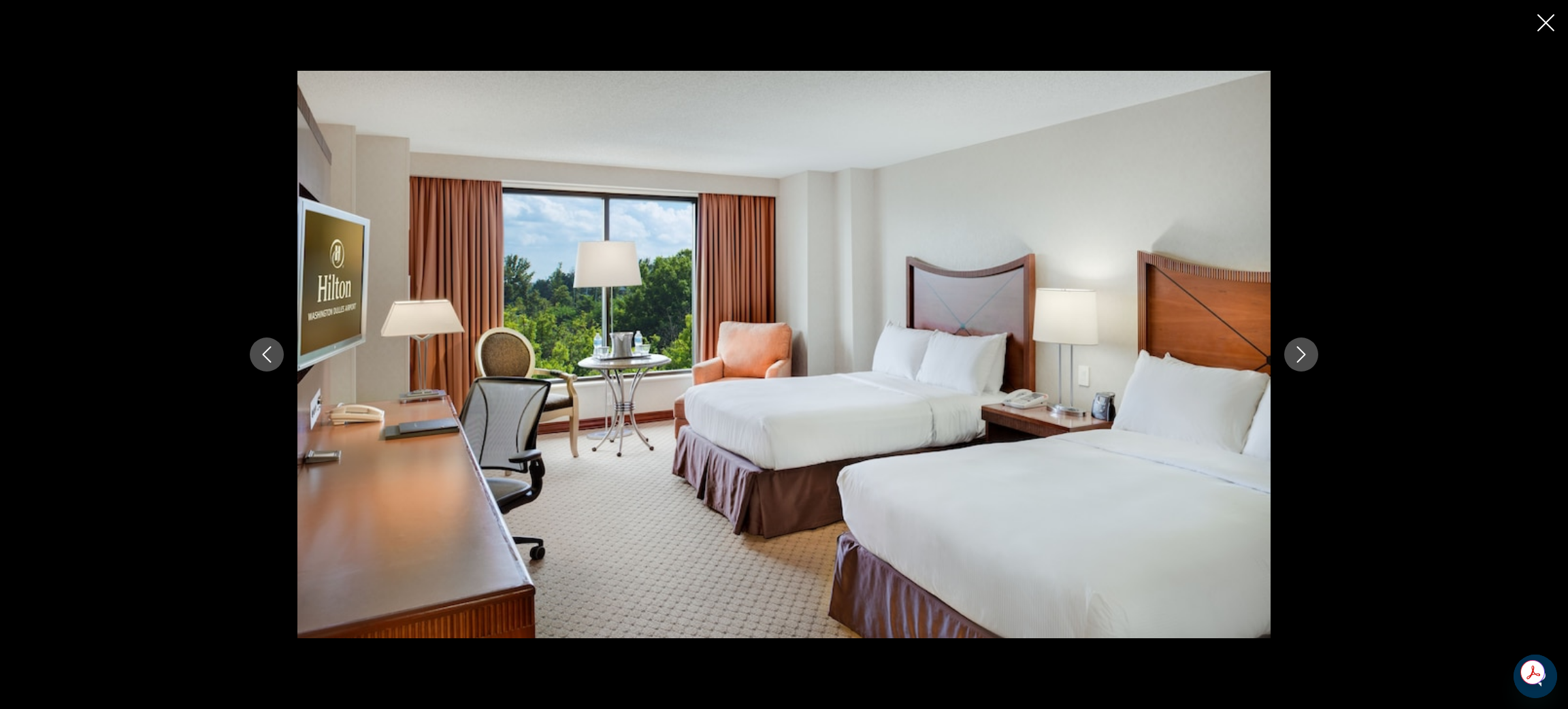
click at [1309, 356] on icon "Next image" at bounding box center [1301, 354] width 16 height 16
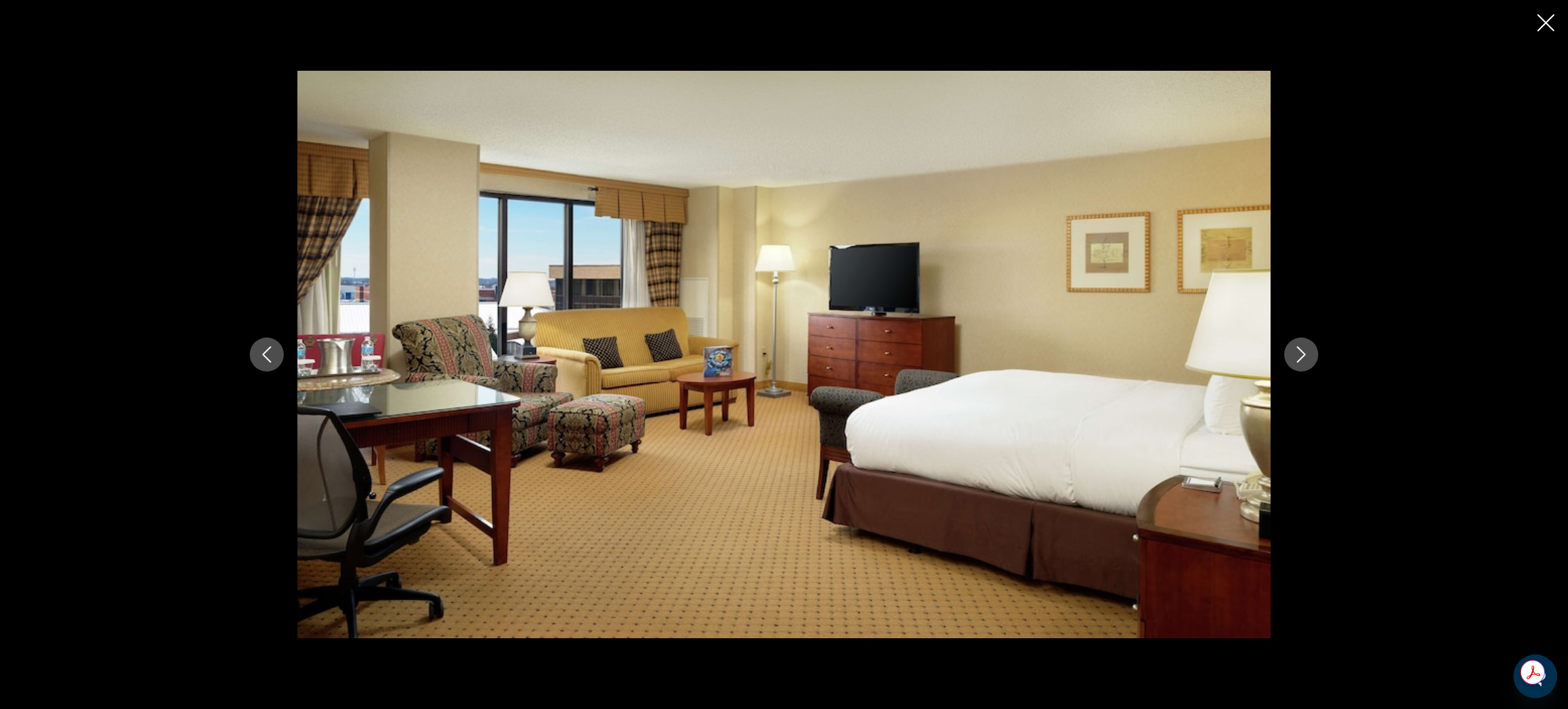
click at [1309, 356] on icon "Next image" at bounding box center [1301, 354] width 16 height 16
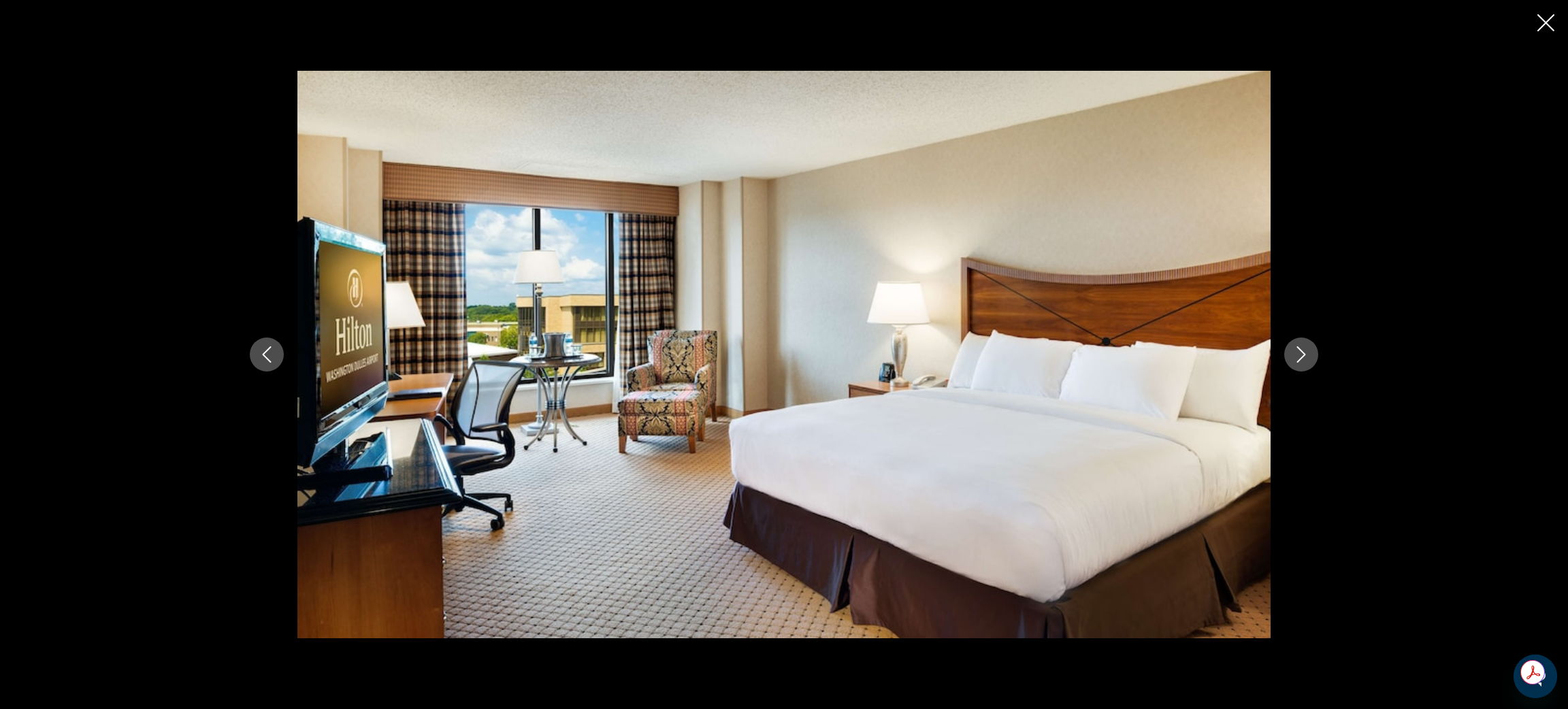
click at [1309, 356] on icon "Next image" at bounding box center [1301, 354] width 16 height 16
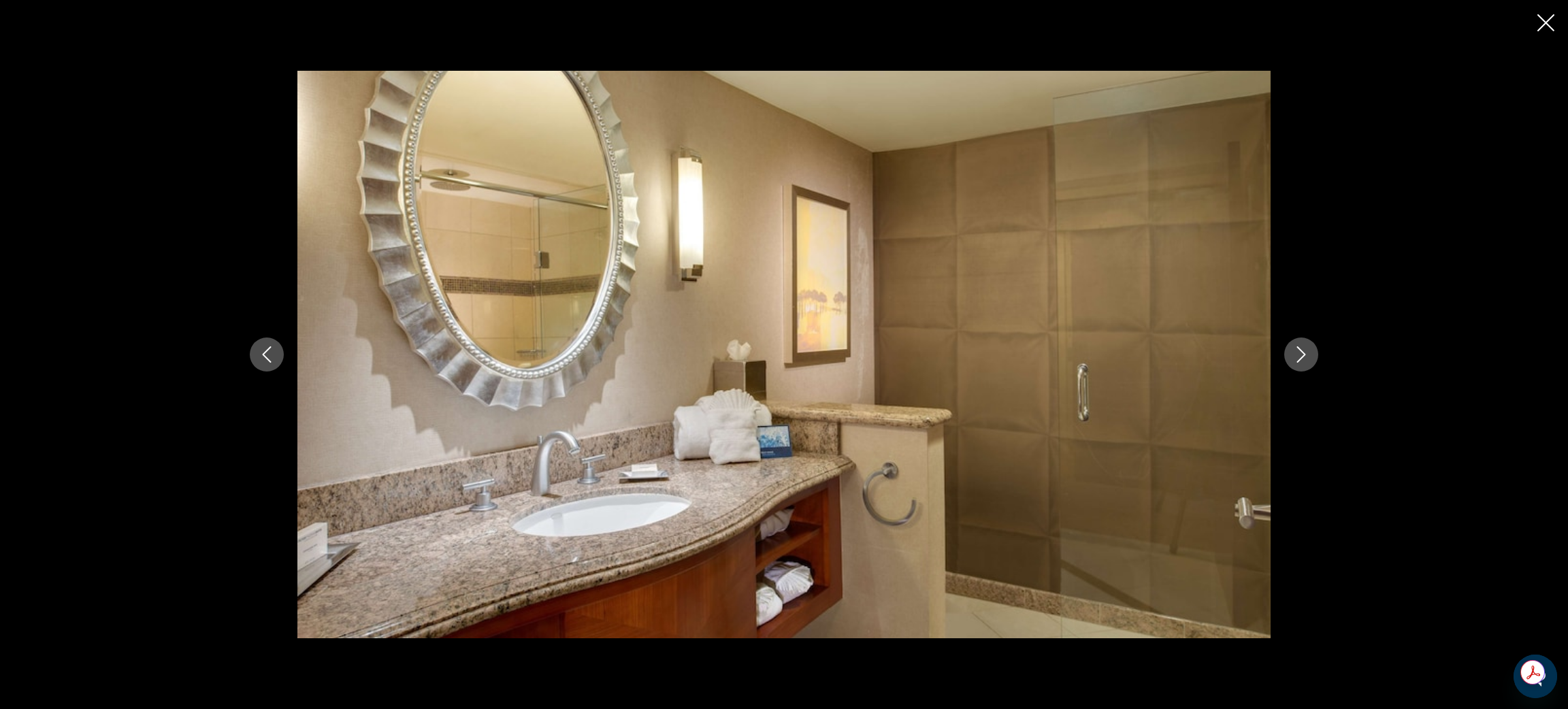
click at [1309, 356] on icon "Next image" at bounding box center [1301, 354] width 16 height 16
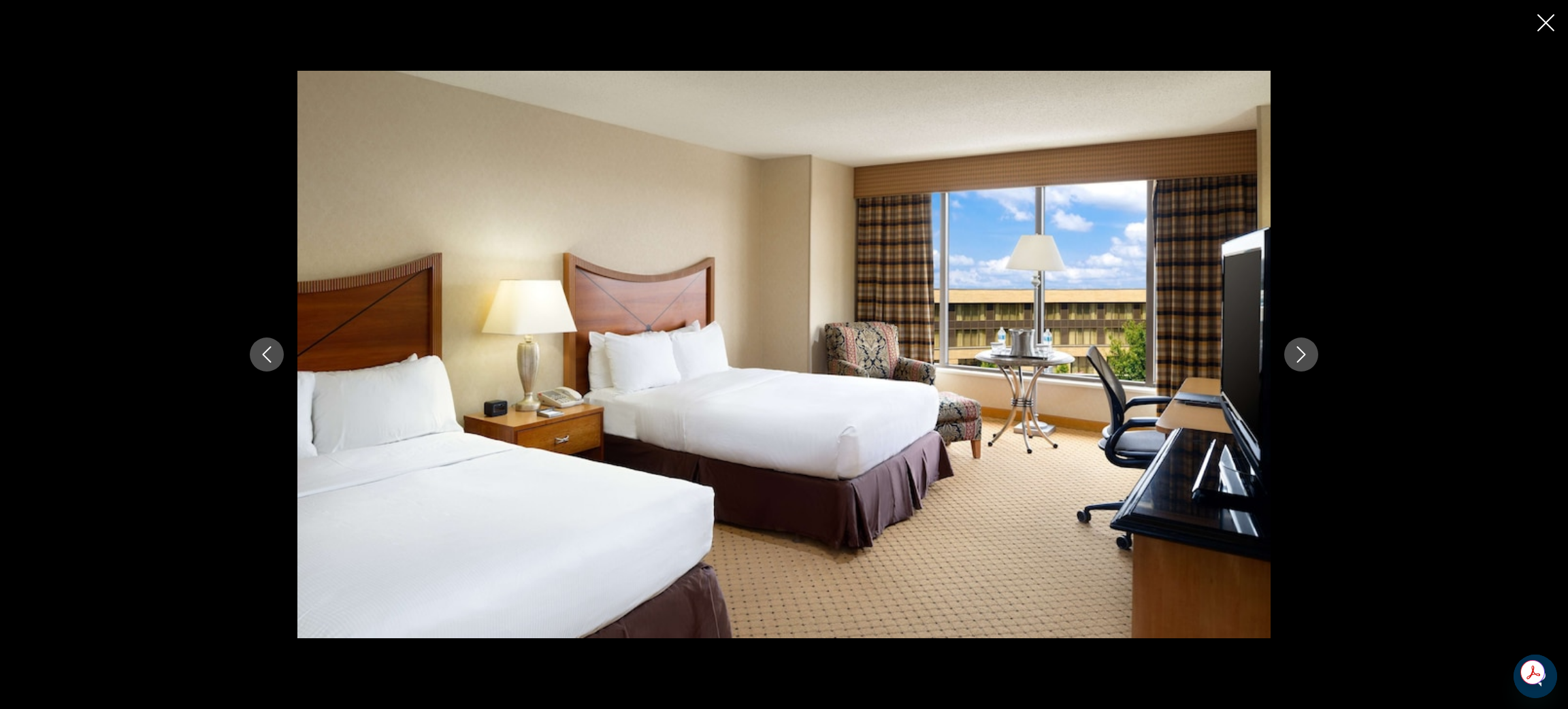
click at [1309, 356] on icon "Next image" at bounding box center [1301, 354] width 16 height 16
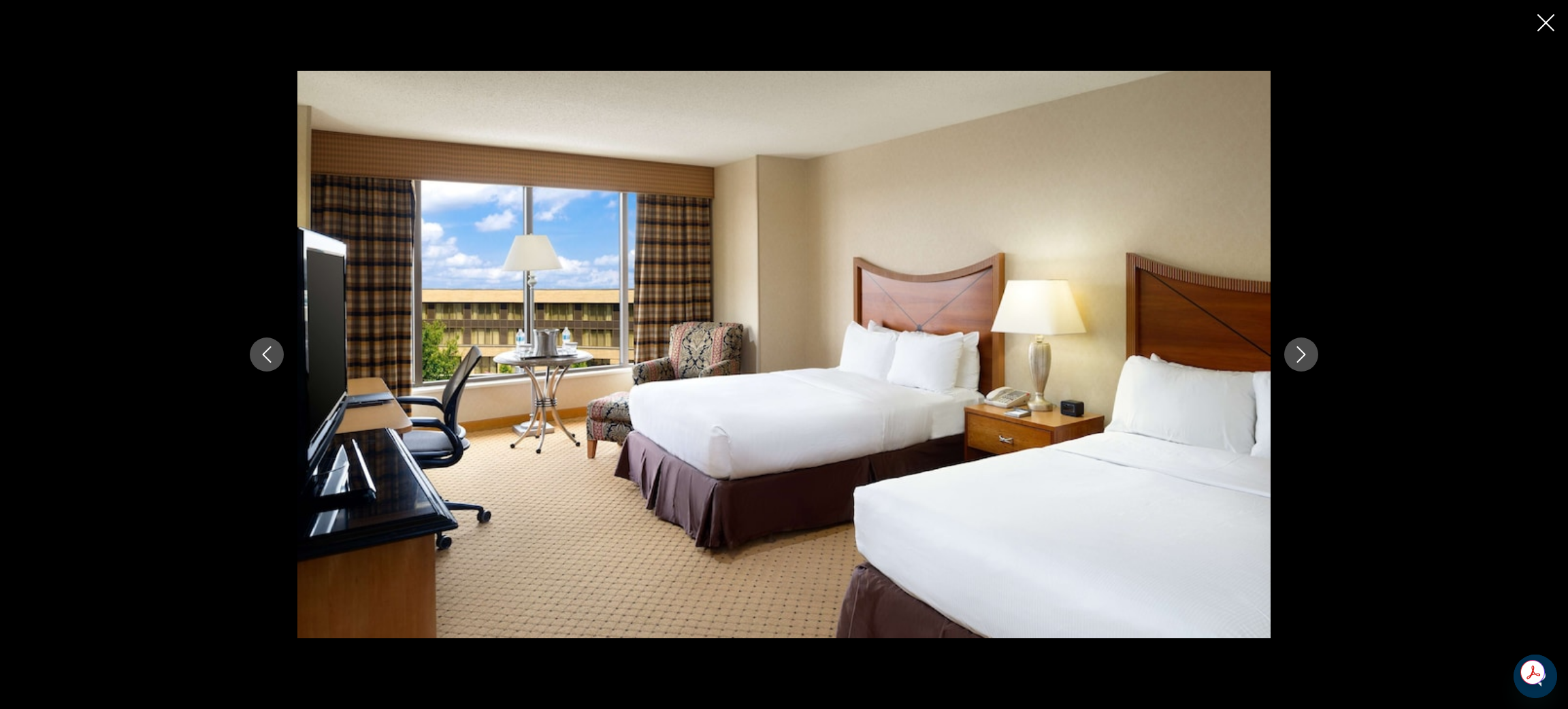
click at [1309, 356] on icon "Next image" at bounding box center [1301, 354] width 16 height 16
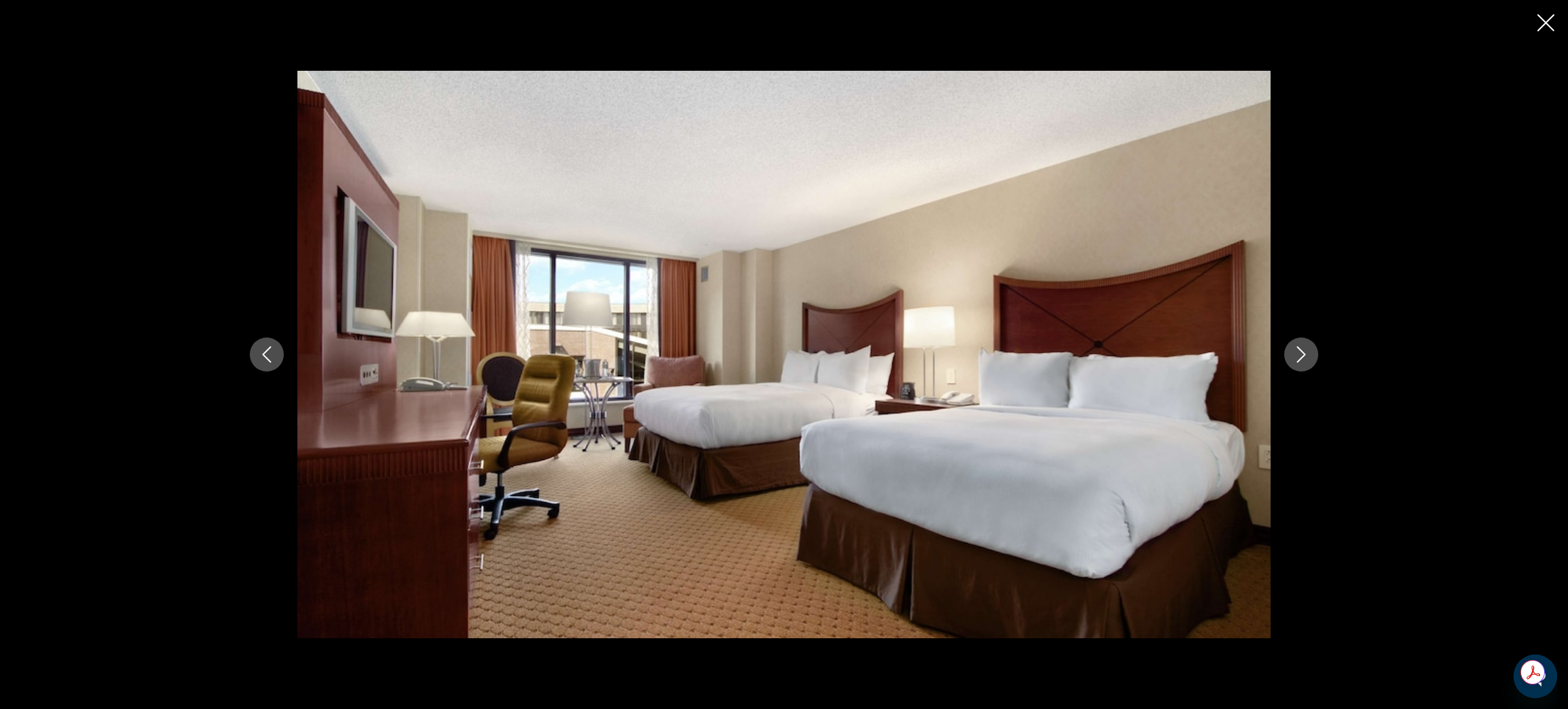
click at [1309, 356] on icon "Next image" at bounding box center [1301, 354] width 16 height 16
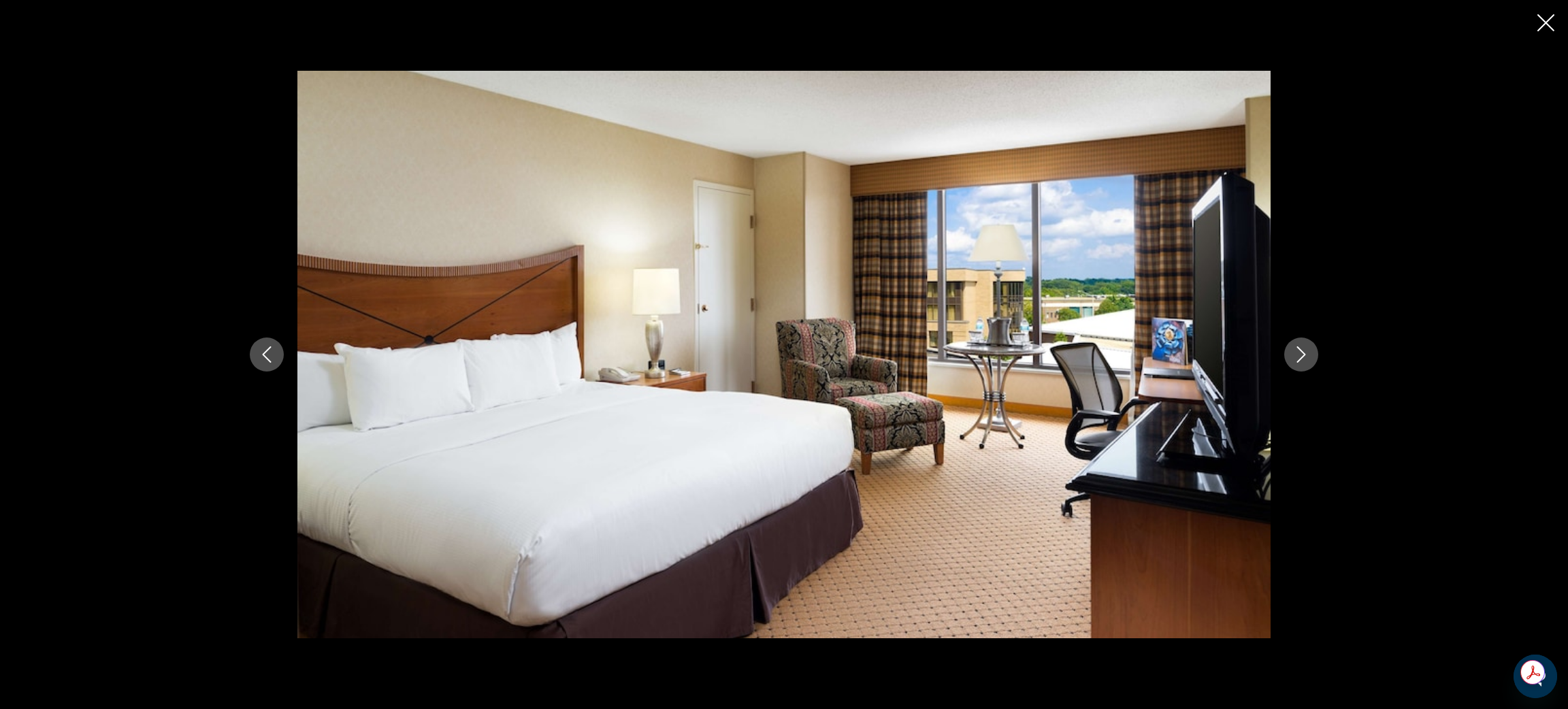
click at [1309, 356] on icon "Next image" at bounding box center [1301, 354] width 16 height 16
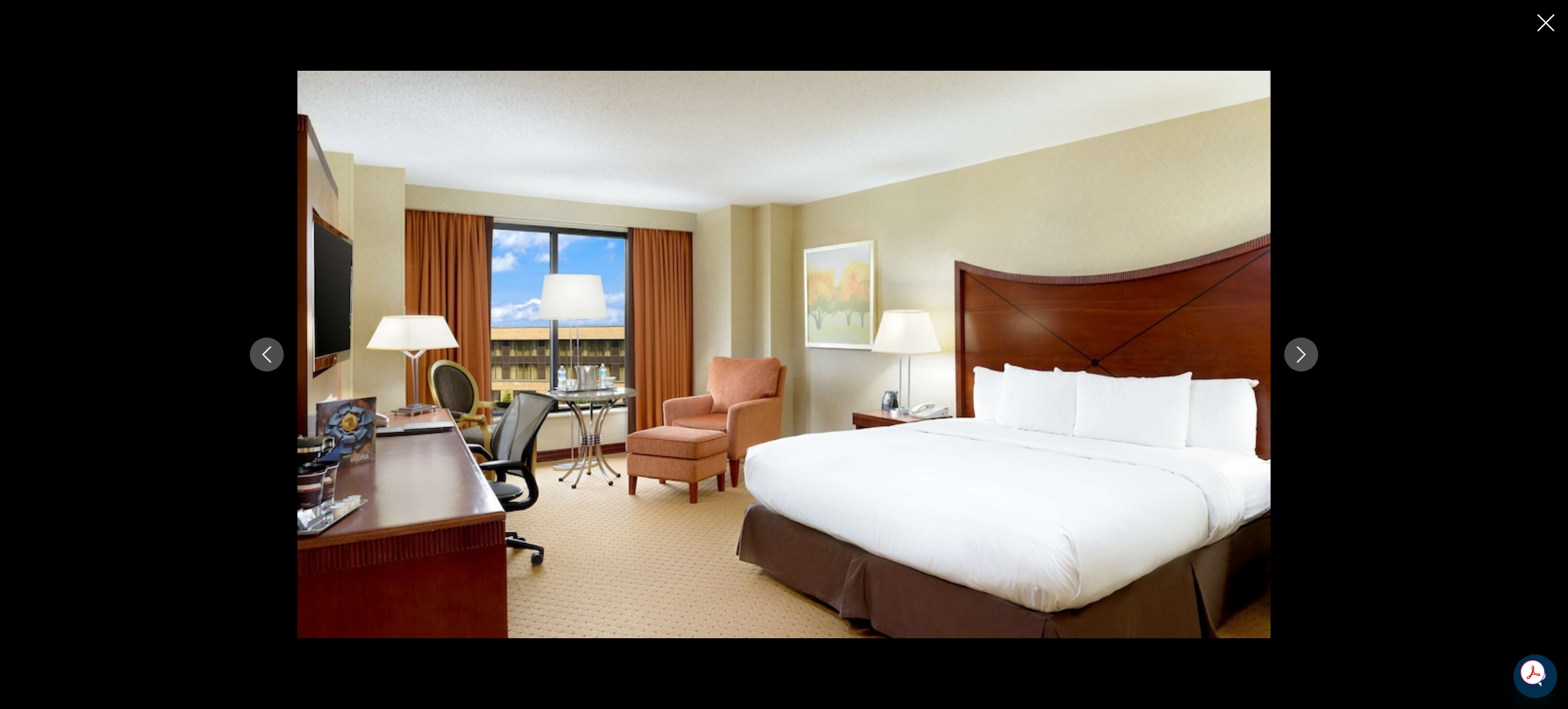
click at [1309, 356] on icon "Next image" at bounding box center [1301, 354] width 16 height 16
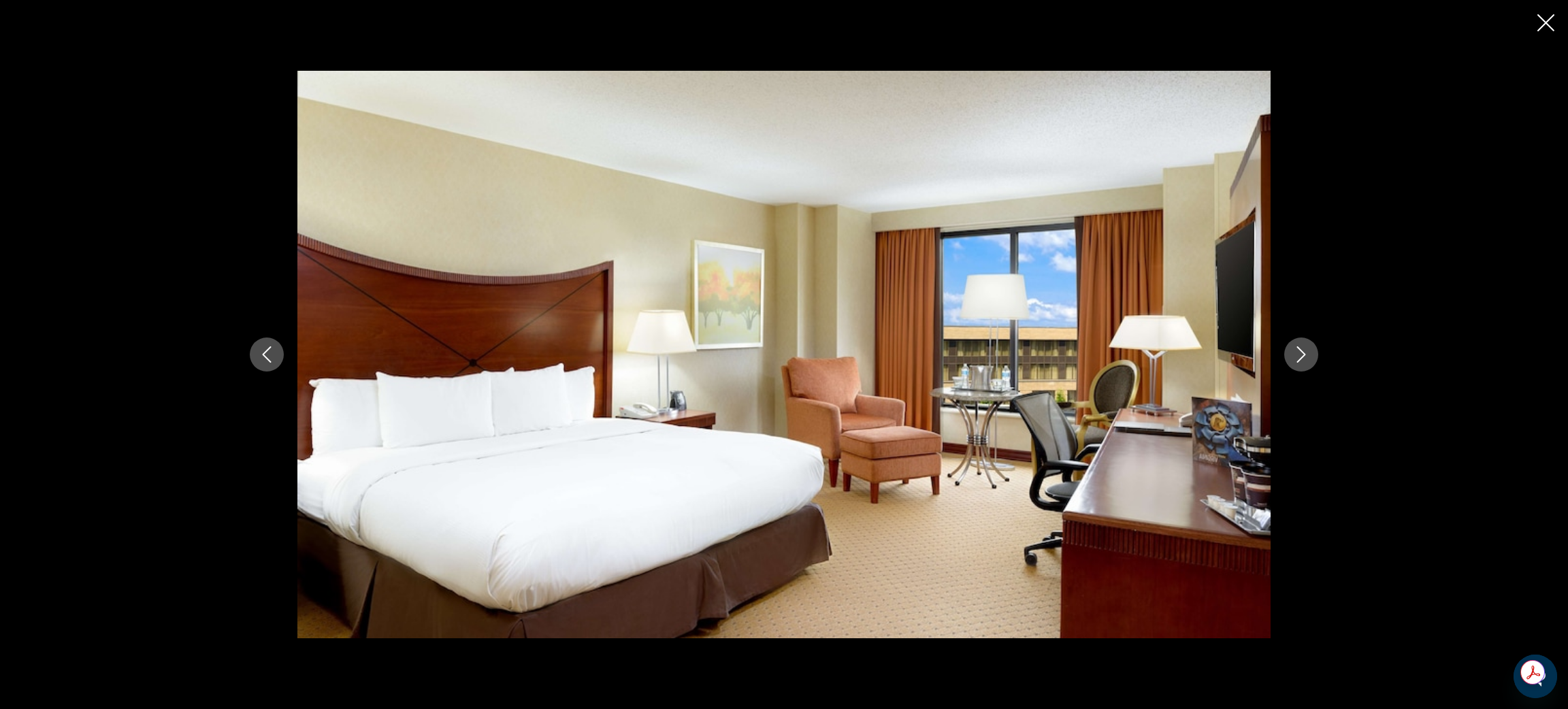
click at [1309, 356] on icon "Next image" at bounding box center [1301, 354] width 16 height 16
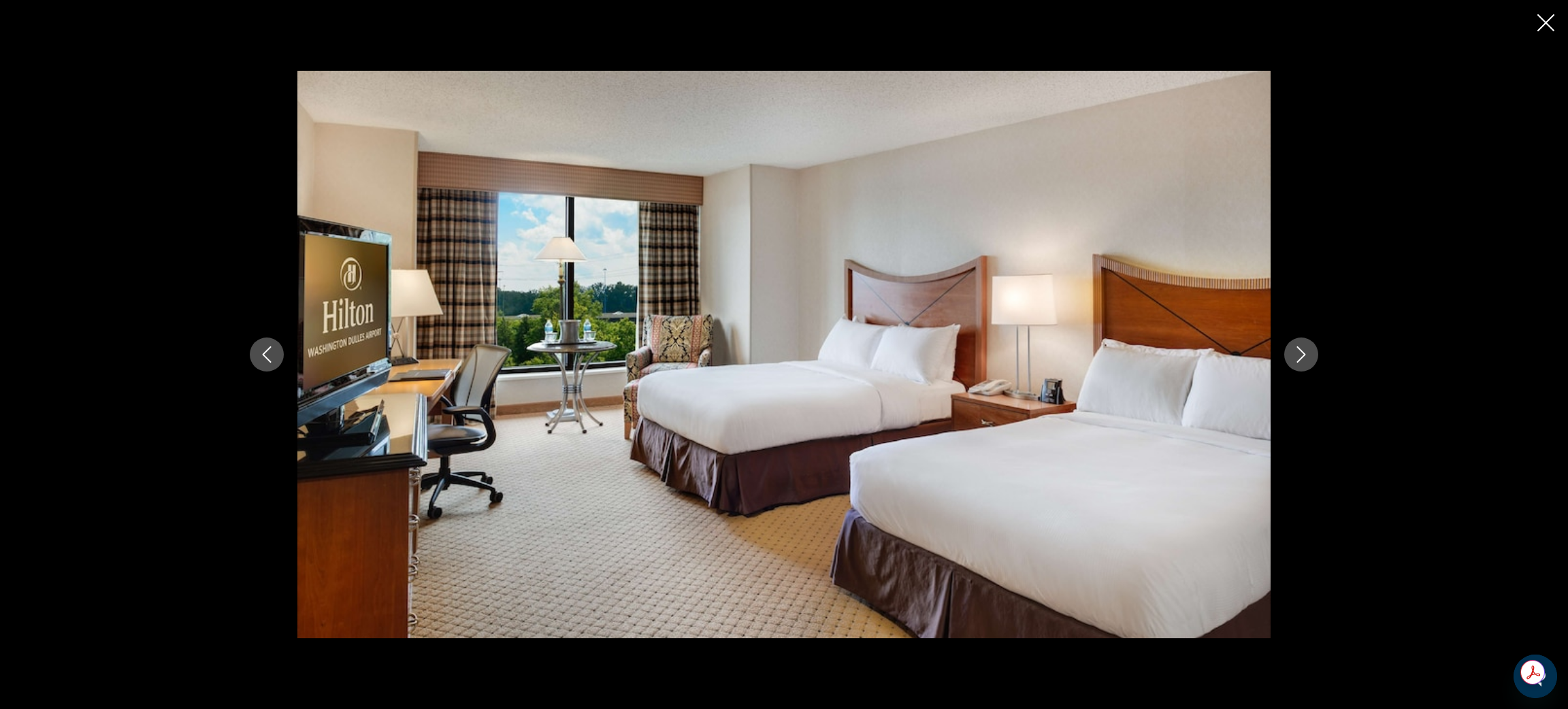
click at [1309, 356] on icon "Next image" at bounding box center [1301, 354] width 16 height 16
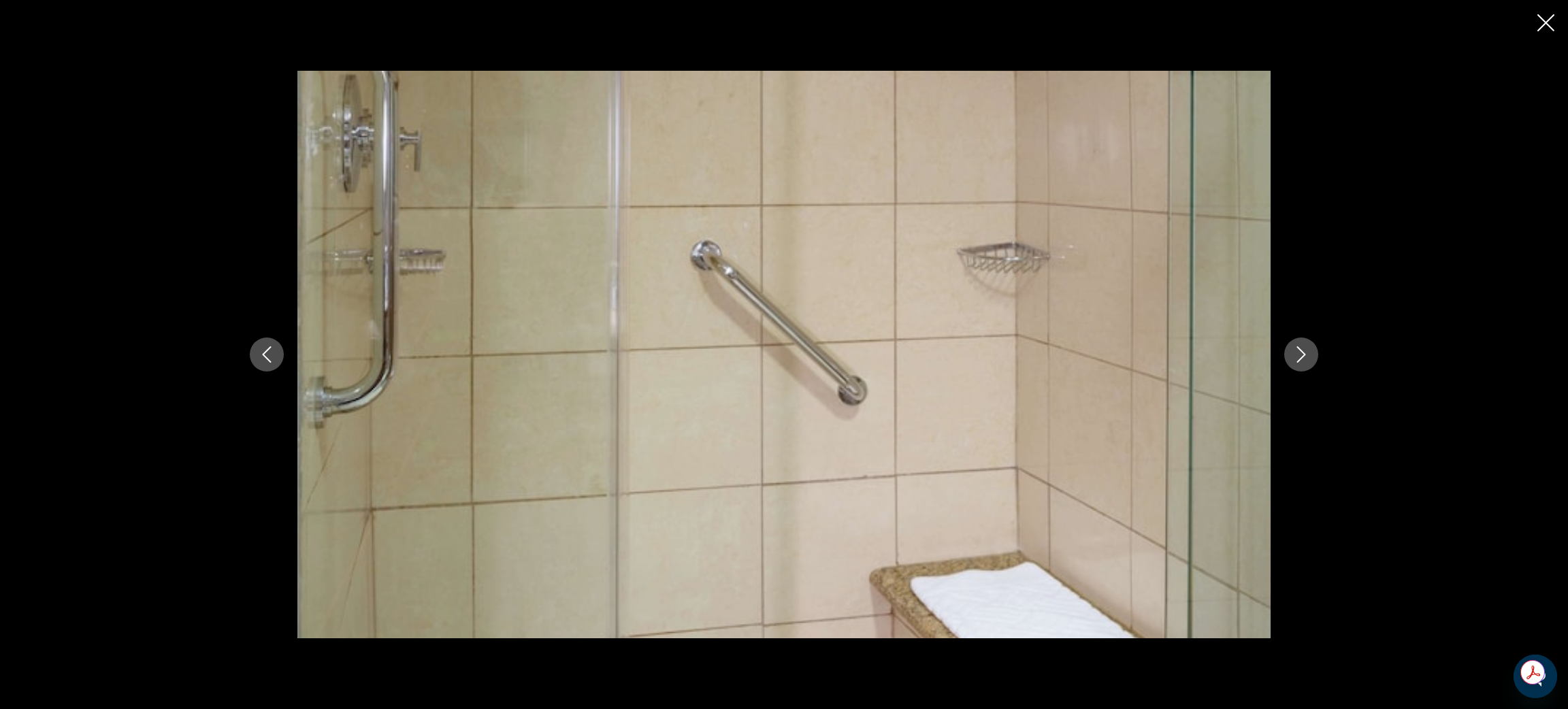
click at [1309, 356] on icon "Next image" at bounding box center [1301, 354] width 16 height 16
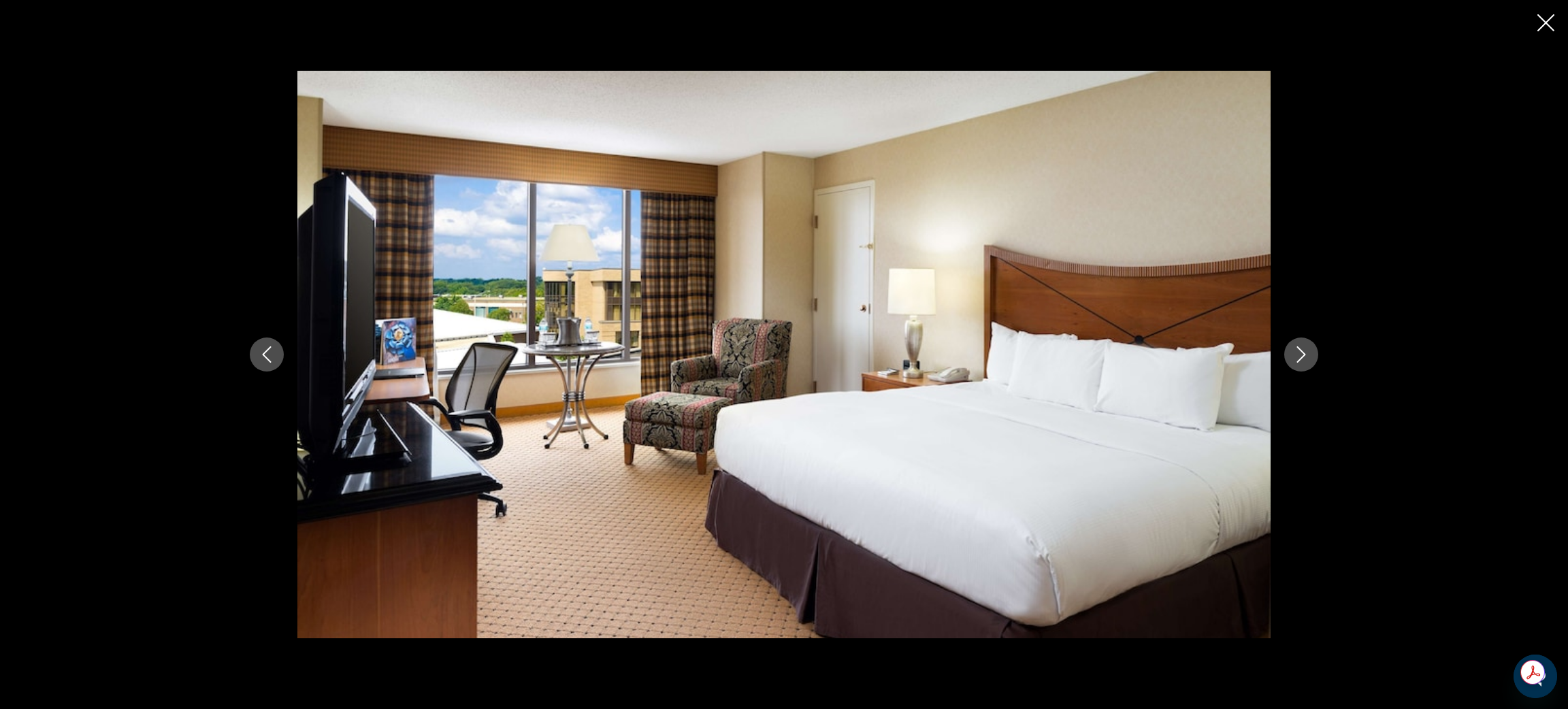
click at [1309, 356] on icon "Next image" at bounding box center [1301, 354] width 16 height 16
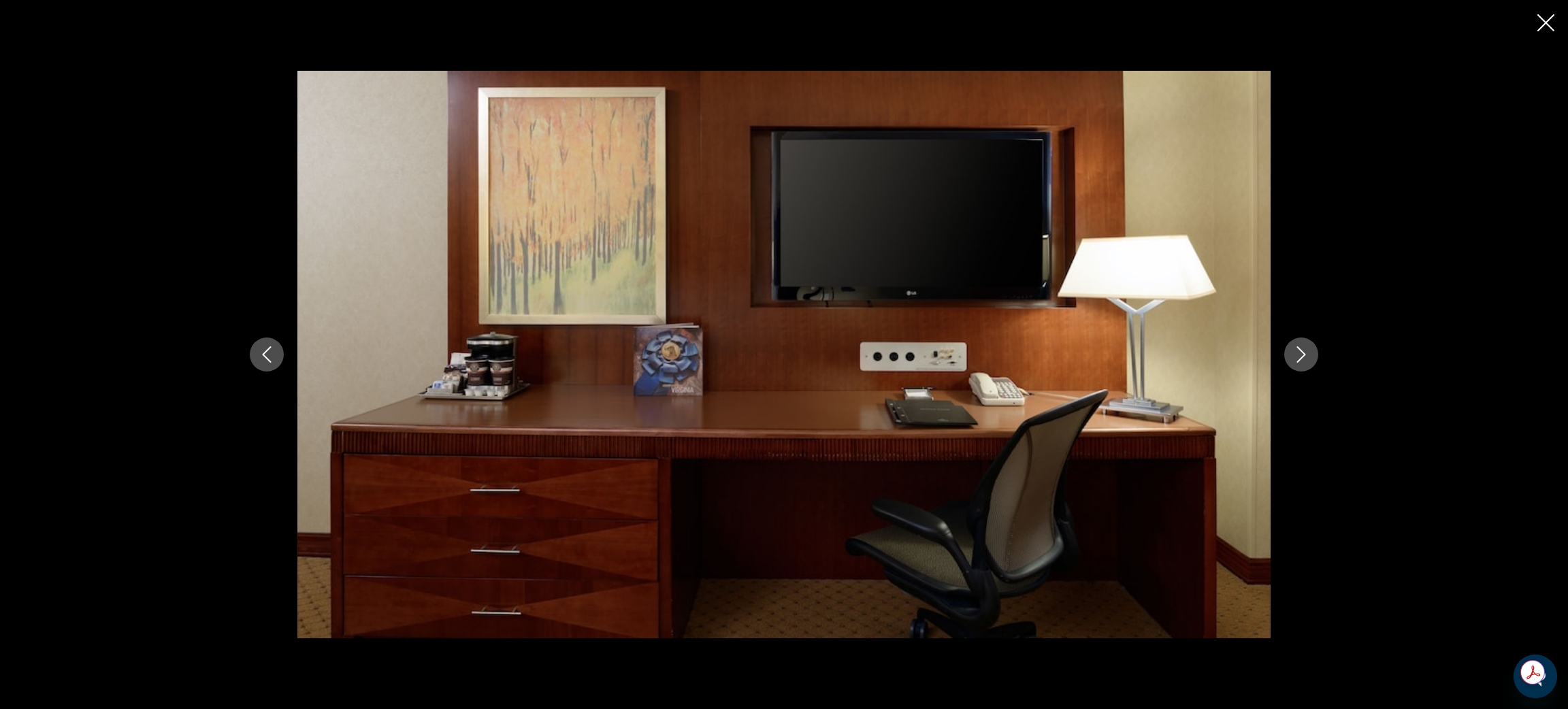
click at [1309, 356] on icon "Next image" at bounding box center [1301, 354] width 16 height 16
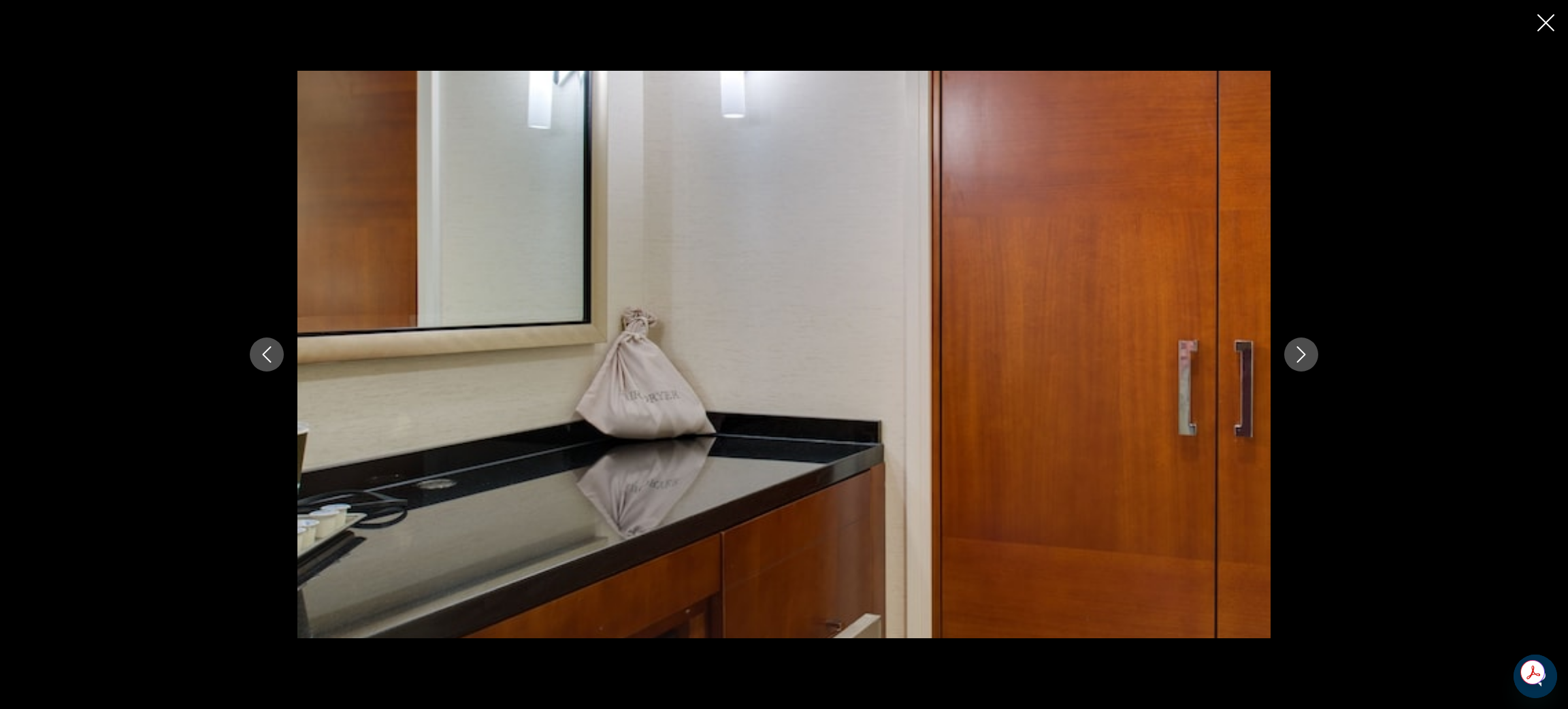
click at [1309, 356] on icon "Next image" at bounding box center [1301, 354] width 16 height 16
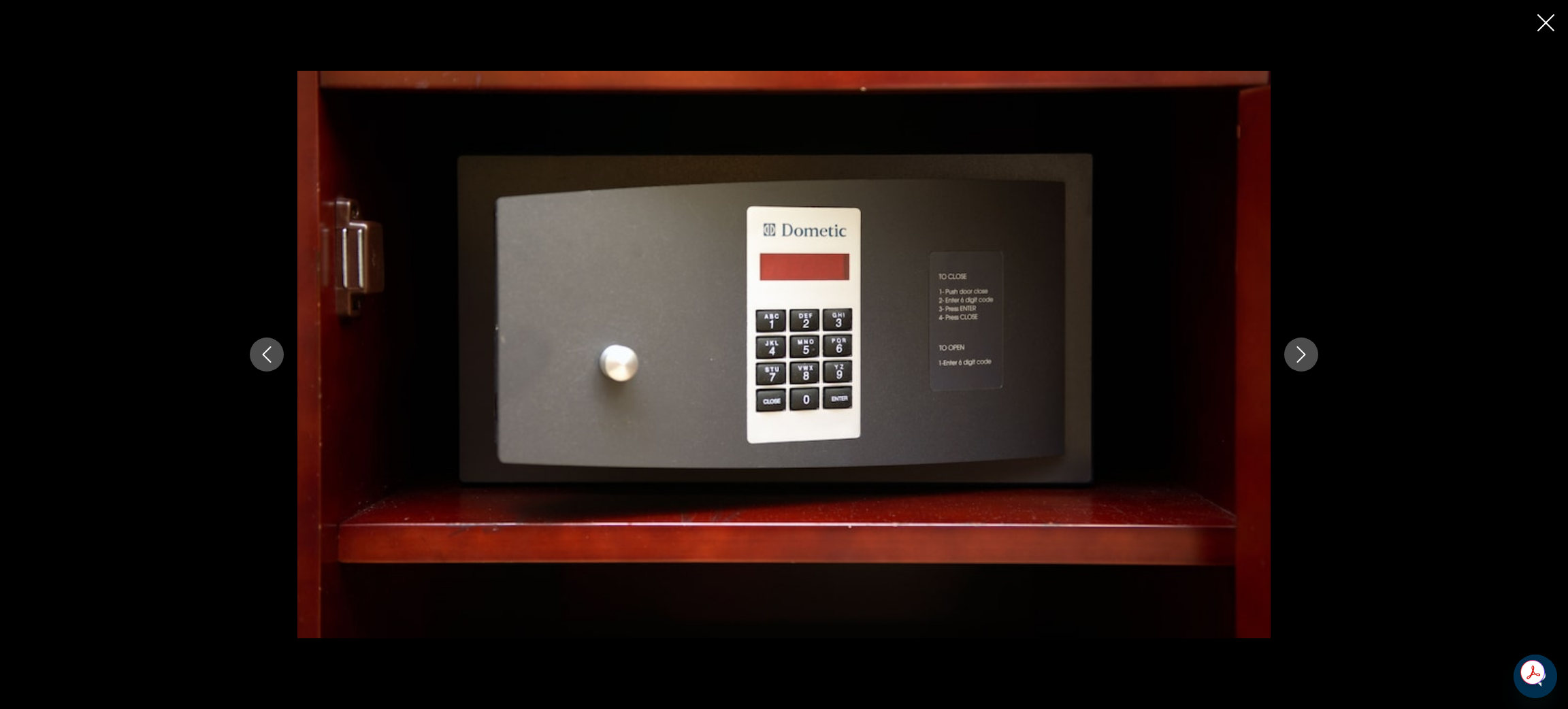
click at [1309, 356] on icon "Next image" at bounding box center [1301, 354] width 16 height 16
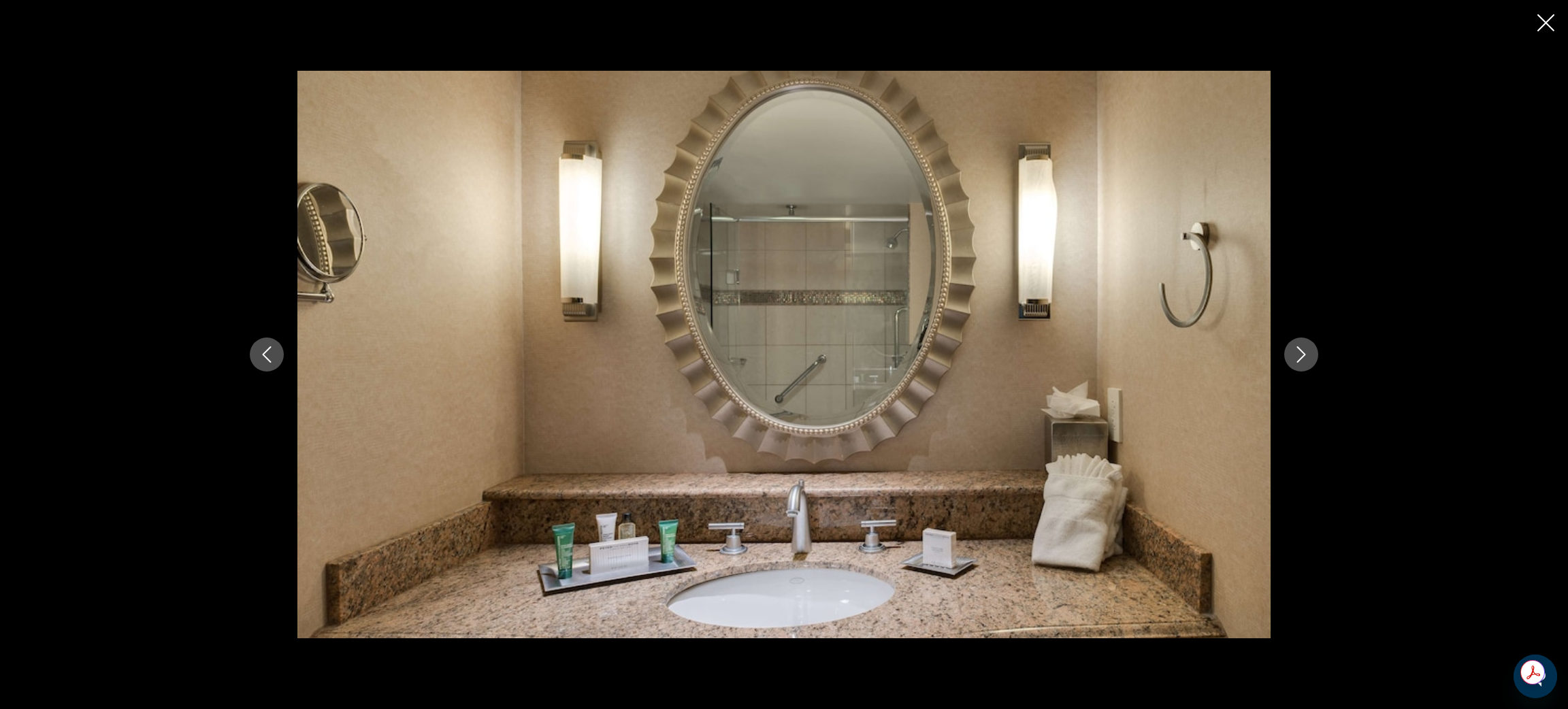
click at [1309, 356] on icon "Next image" at bounding box center [1301, 354] width 16 height 16
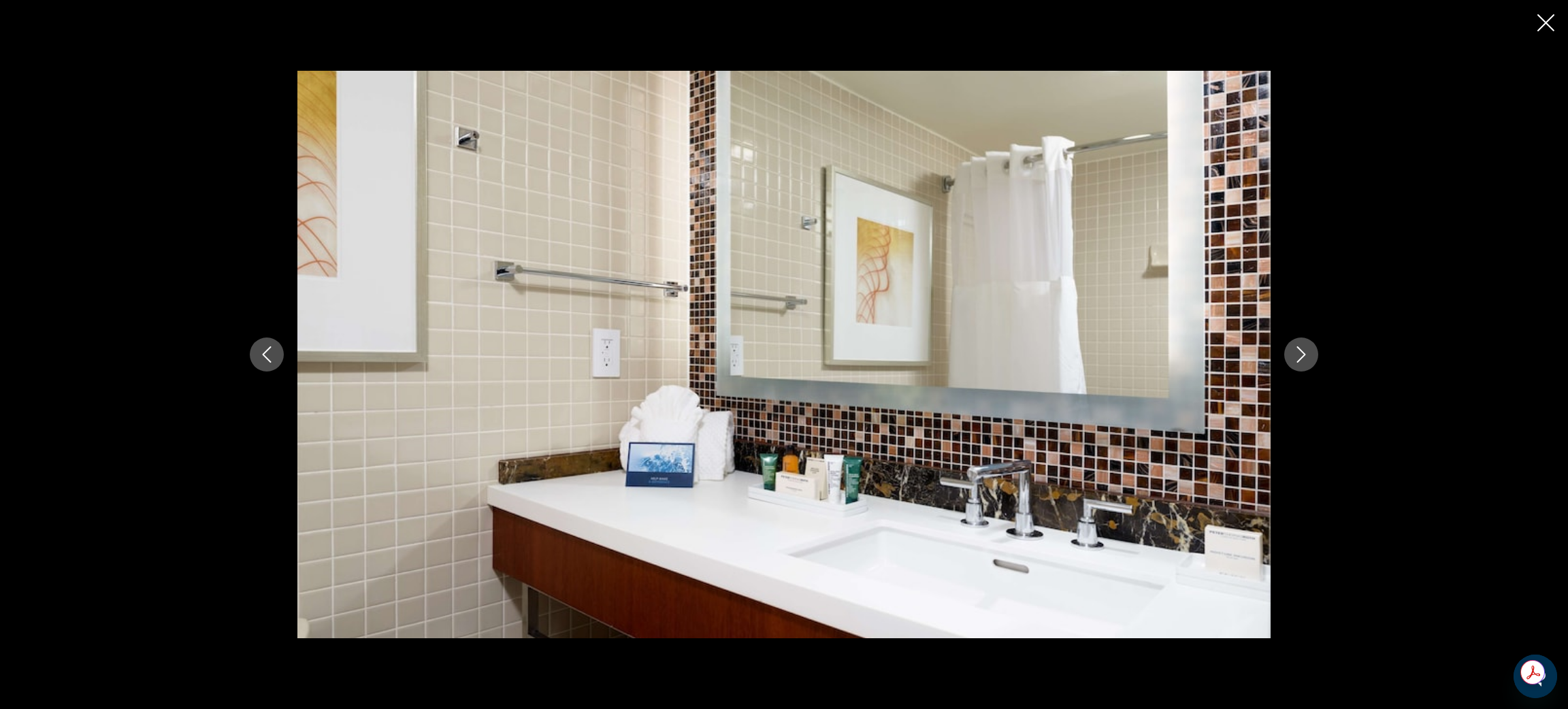
click at [1543, 19] on icon "Close slideshow" at bounding box center [1546, 22] width 17 height 17
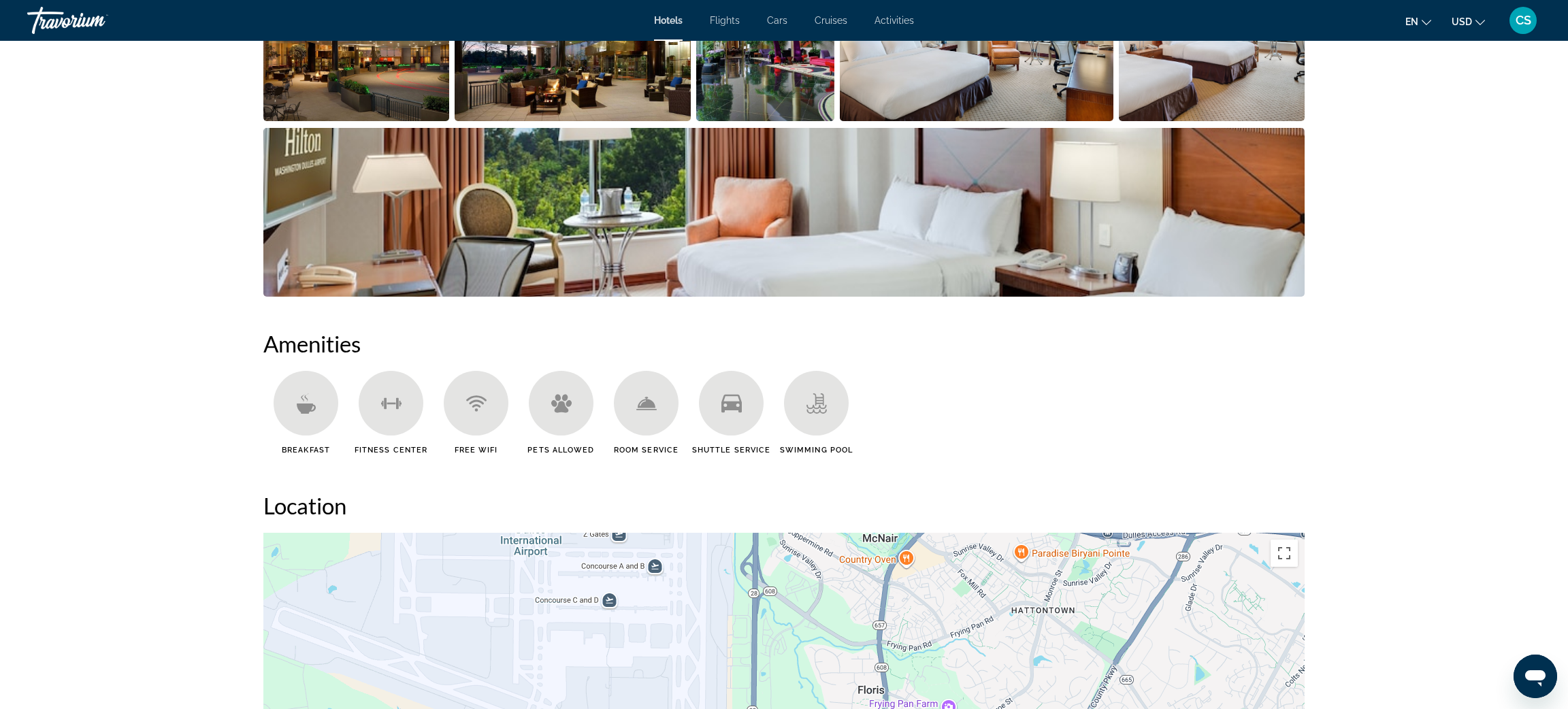
scroll to position [0, 0]
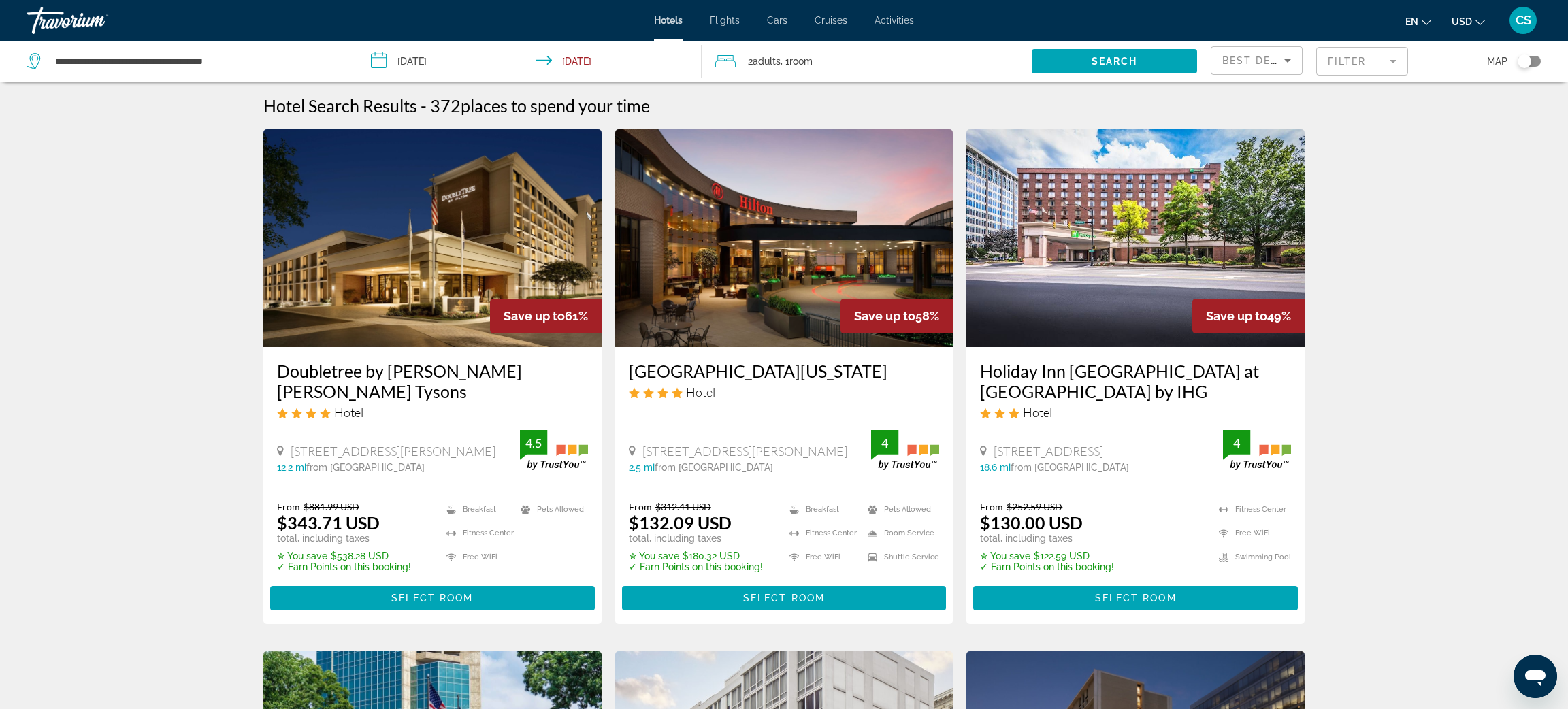
click at [1350, 56] on mat-form-field "Filter" at bounding box center [1362, 61] width 92 height 29
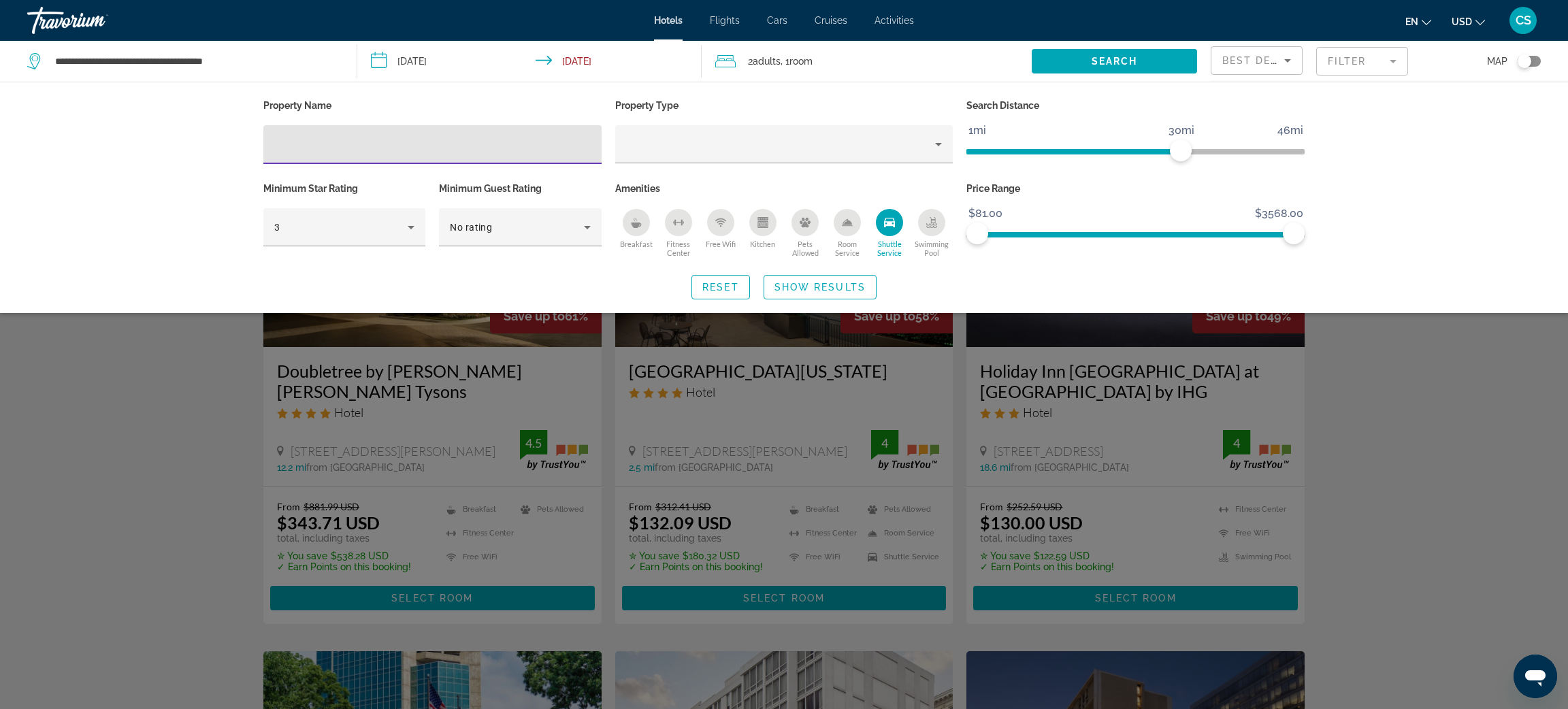
click at [893, 217] on icon "Shuttle Service" at bounding box center [889, 222] width 11 height 11
click at [831, 286] on span "Show Results" at bounding box center [820, 287] width 91 height 11
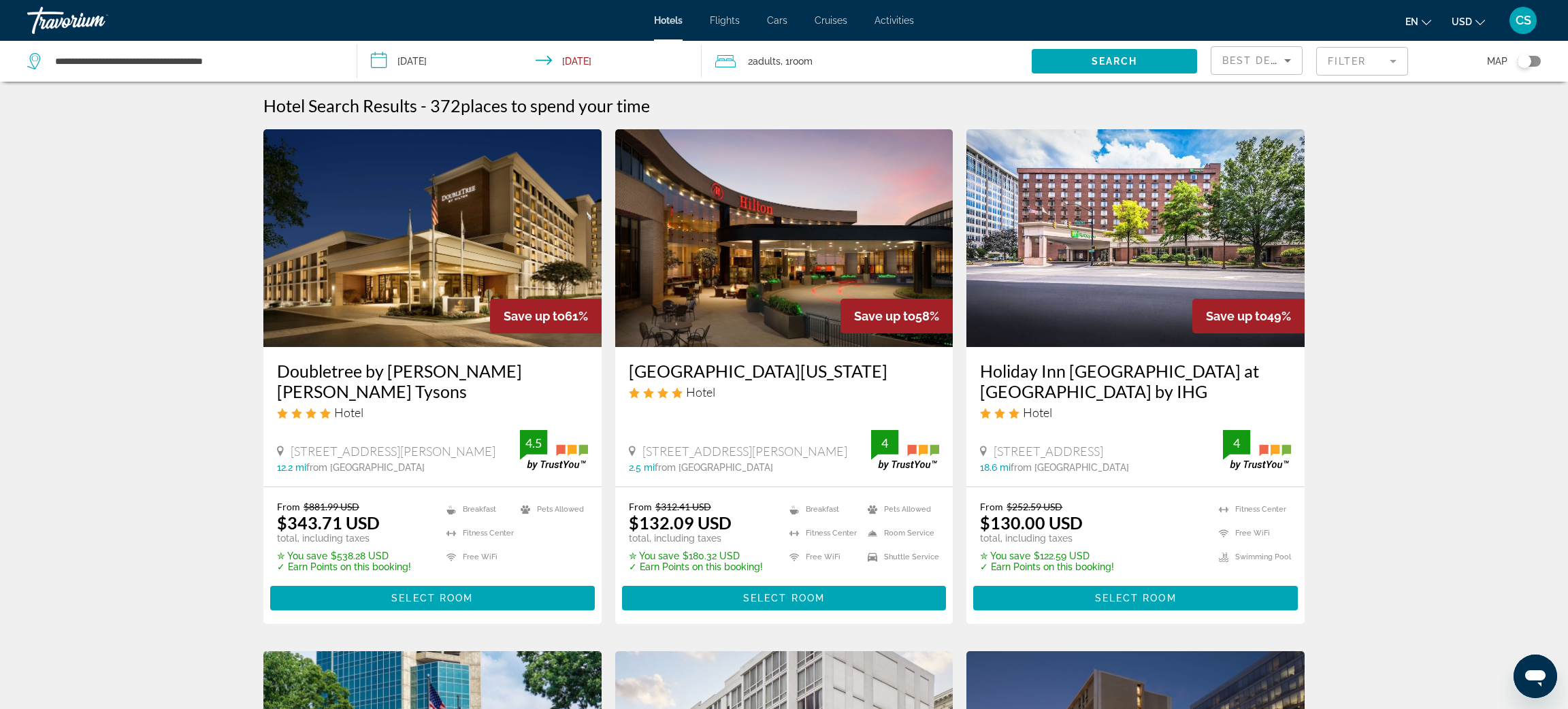
click at [1375, 61] on mat-form-field "Filter" at bounding box center [1362, 61] width 92 height 29
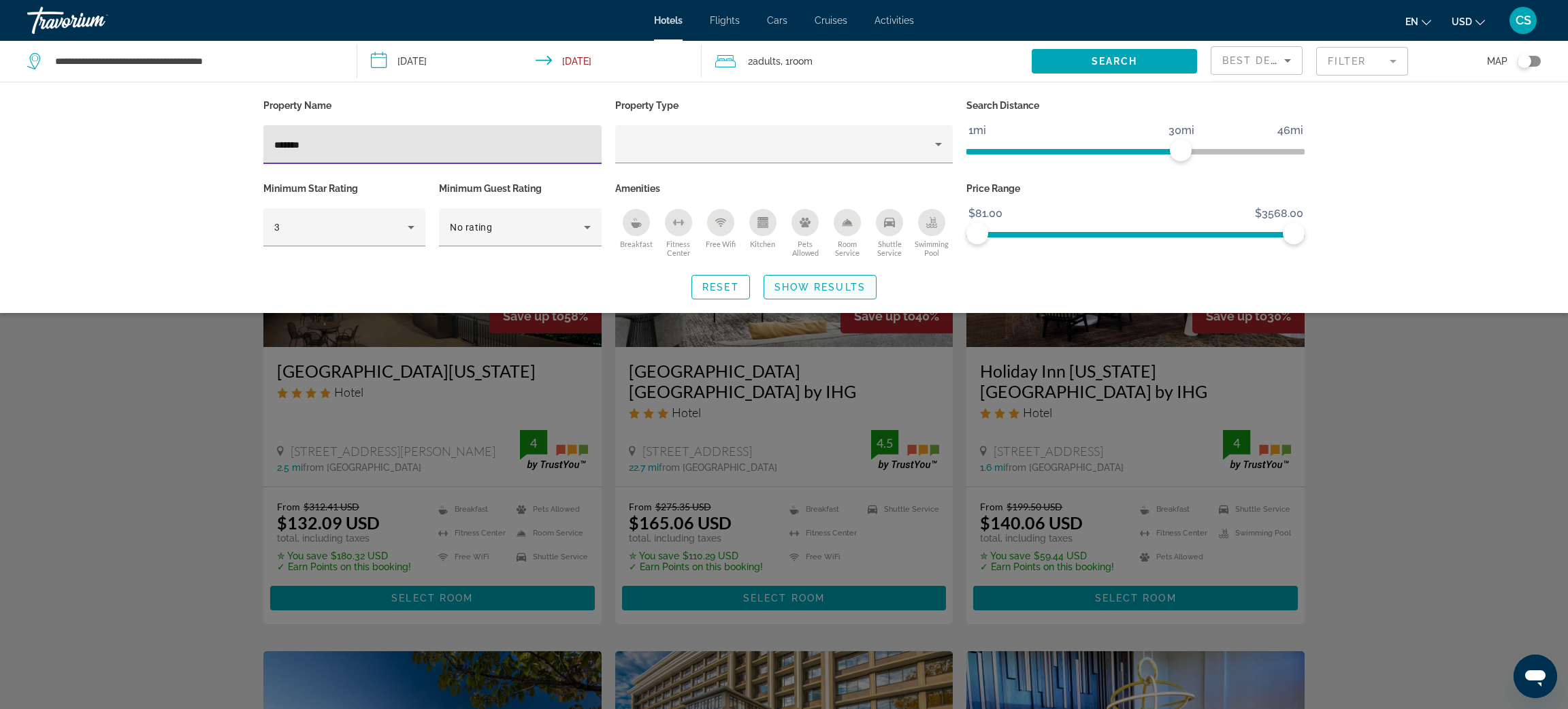
type input "*******"
click at [791, 291] on span "Show Results" at bounding box center [820, 287] width 91 height 11
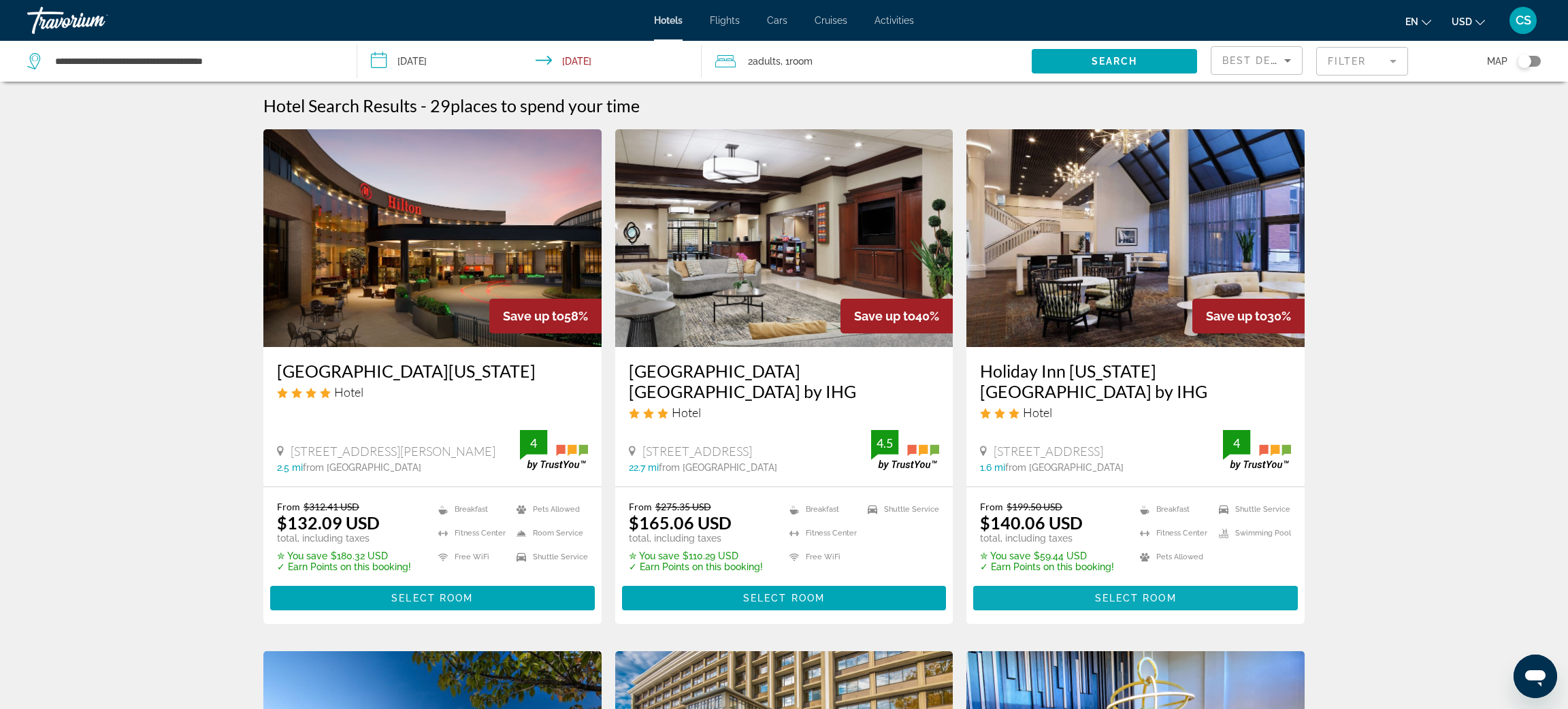
click at [1117, 596] on span "Select Room" at bounding box center [1135, 598] width 81 height 11
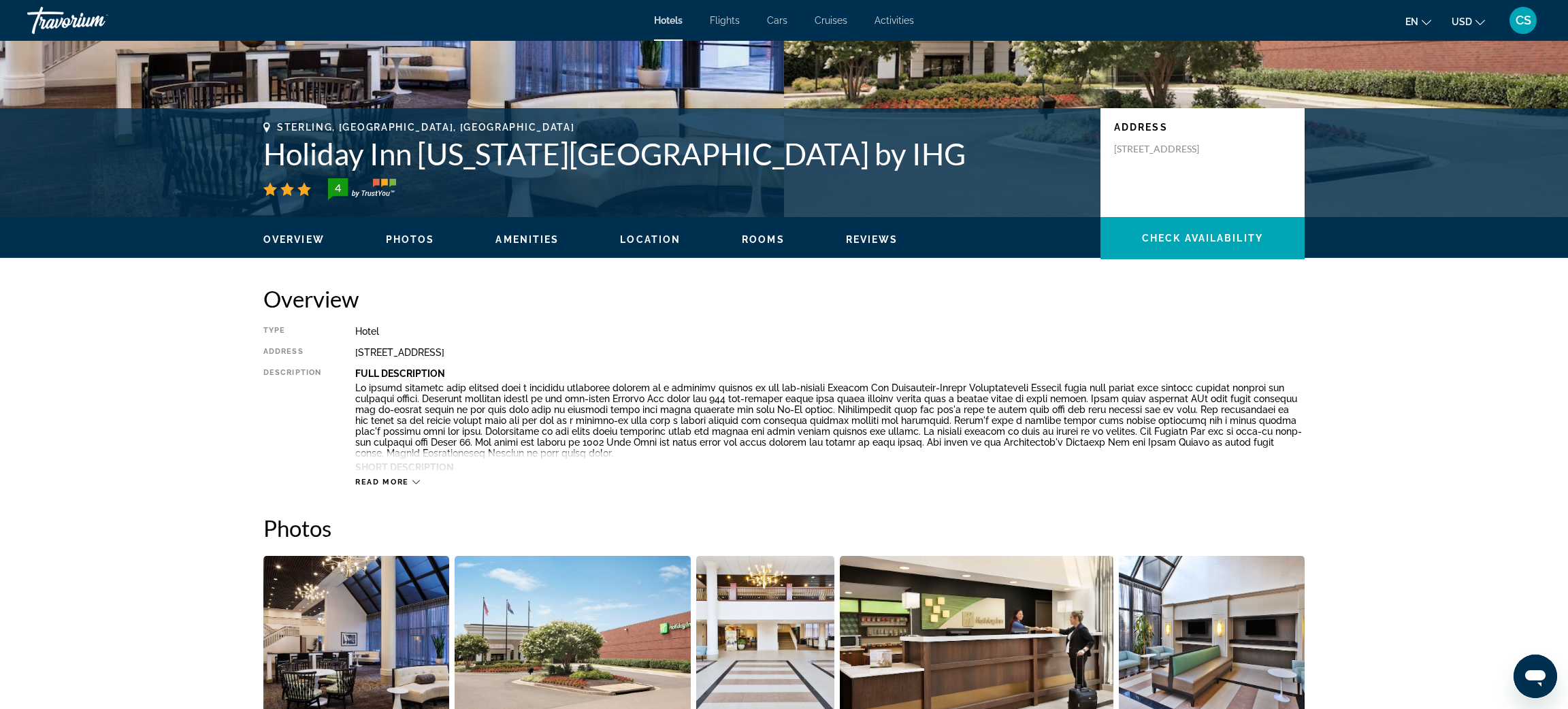
scroll to position [237, 0]
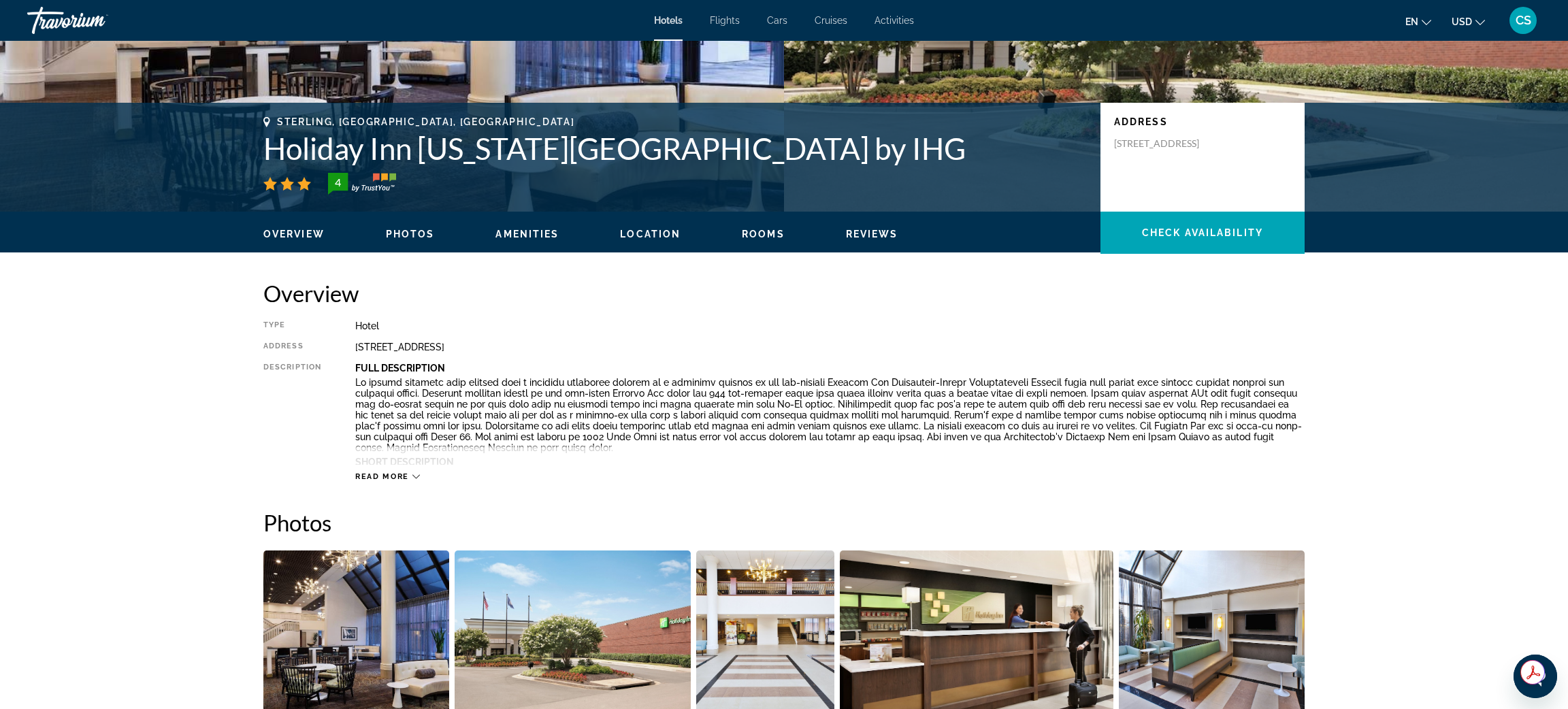
click at [370, 473] on span "Read more" at bounding box center [382, 477] width 54 height 9
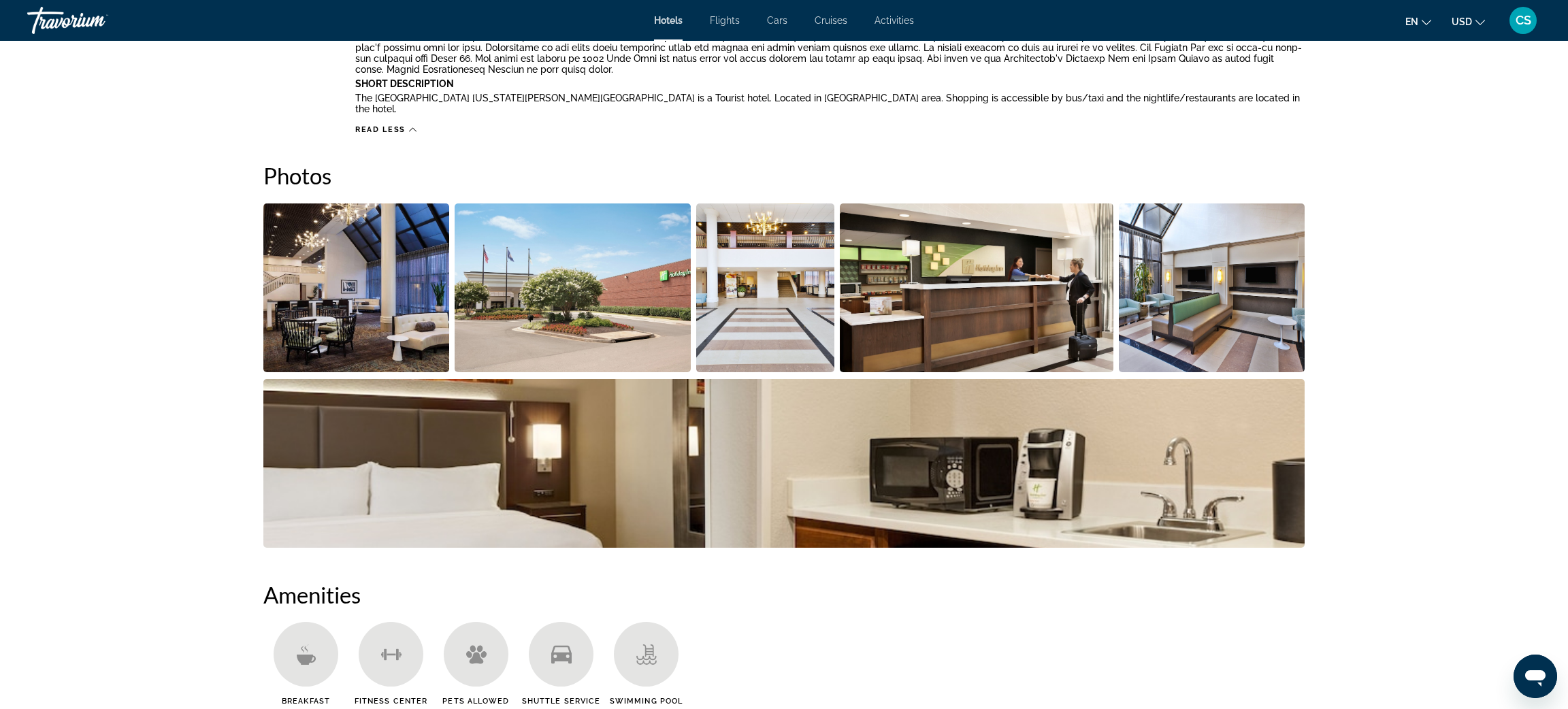
scroll to position [631, 0]
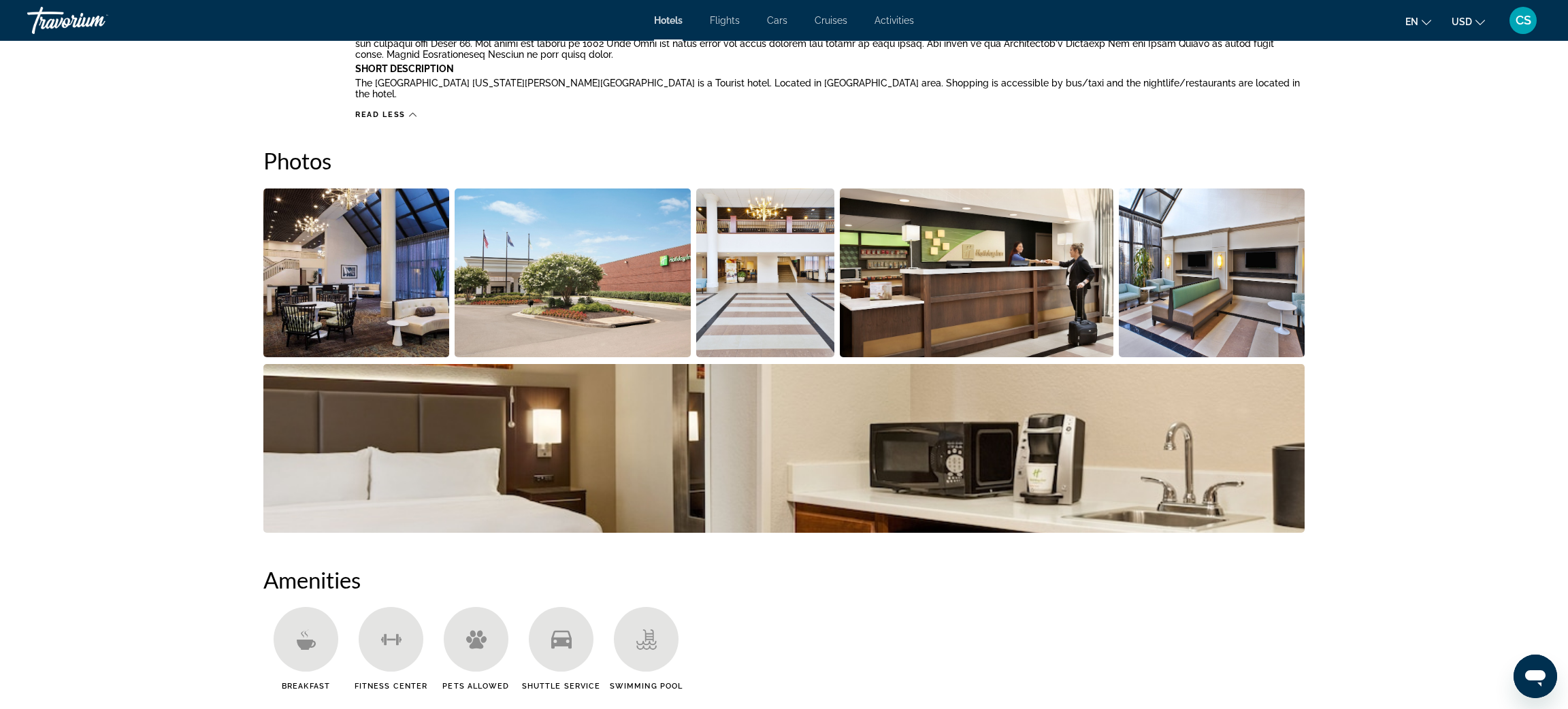
click at [342, 269] on img "Open full-screen image slider" at bounding box center [356, 273] width 186 height 169
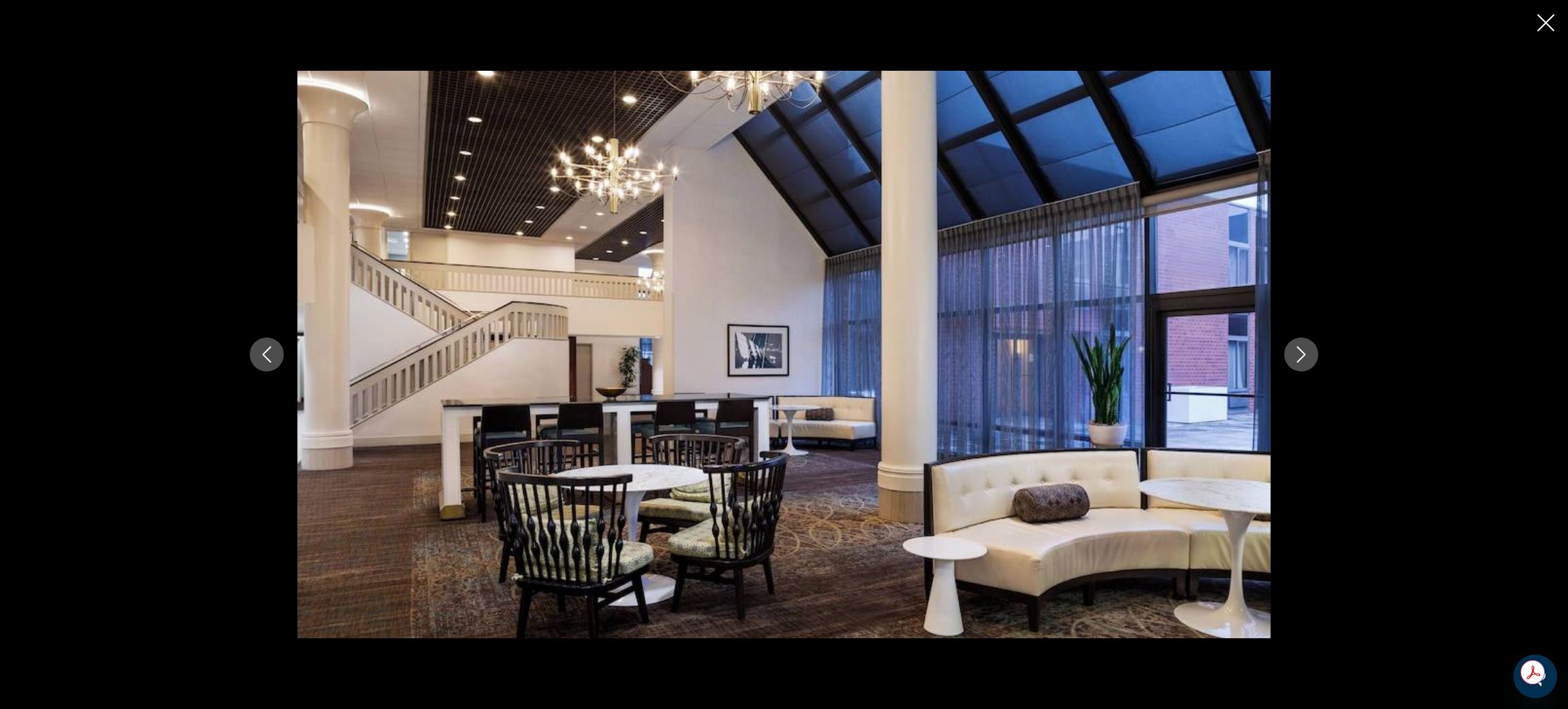
click at [1310, 350] on button "Next image" at bounding box center [1301, 354] width 34 height 34
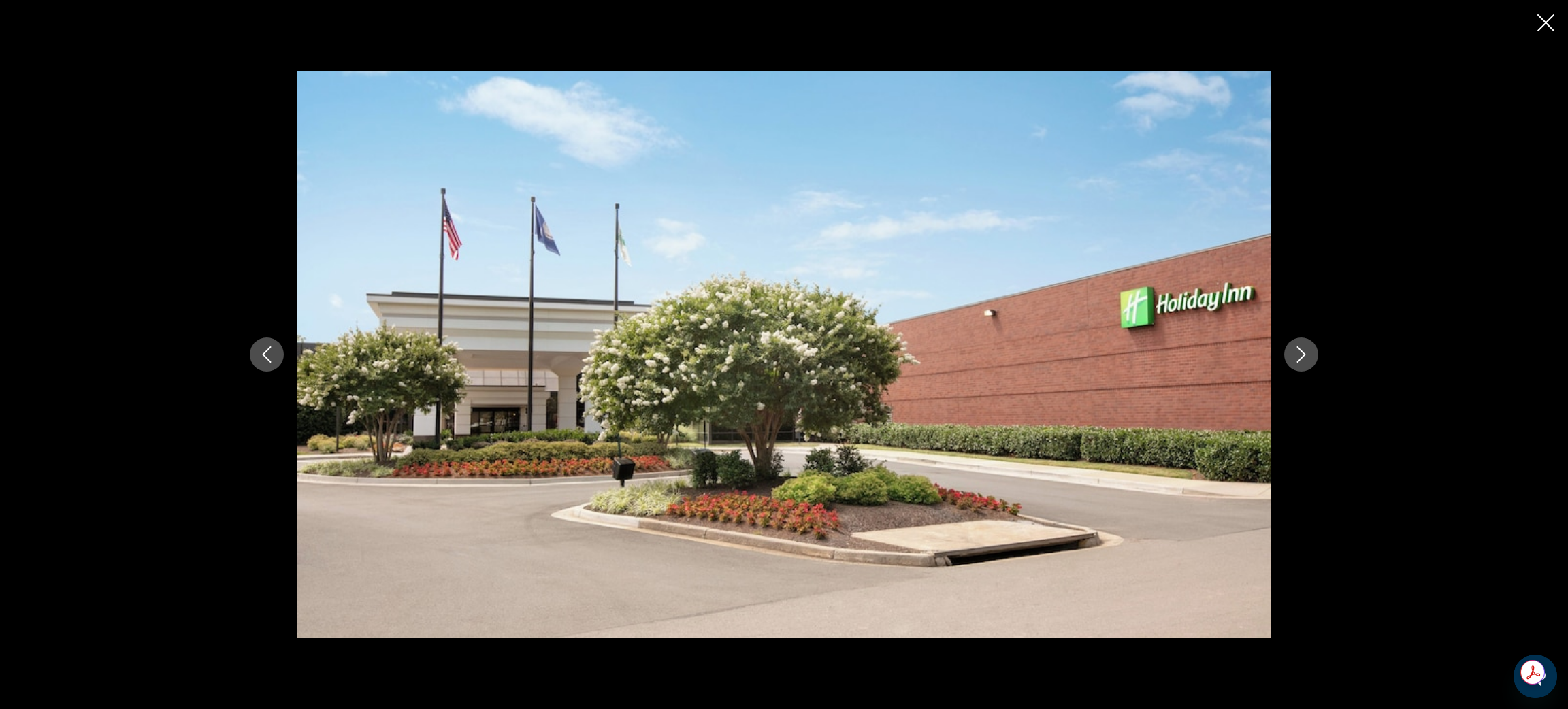
click at [1310, 350] on button "Next image" at bounding box center [1301, 354] width 34 height 34
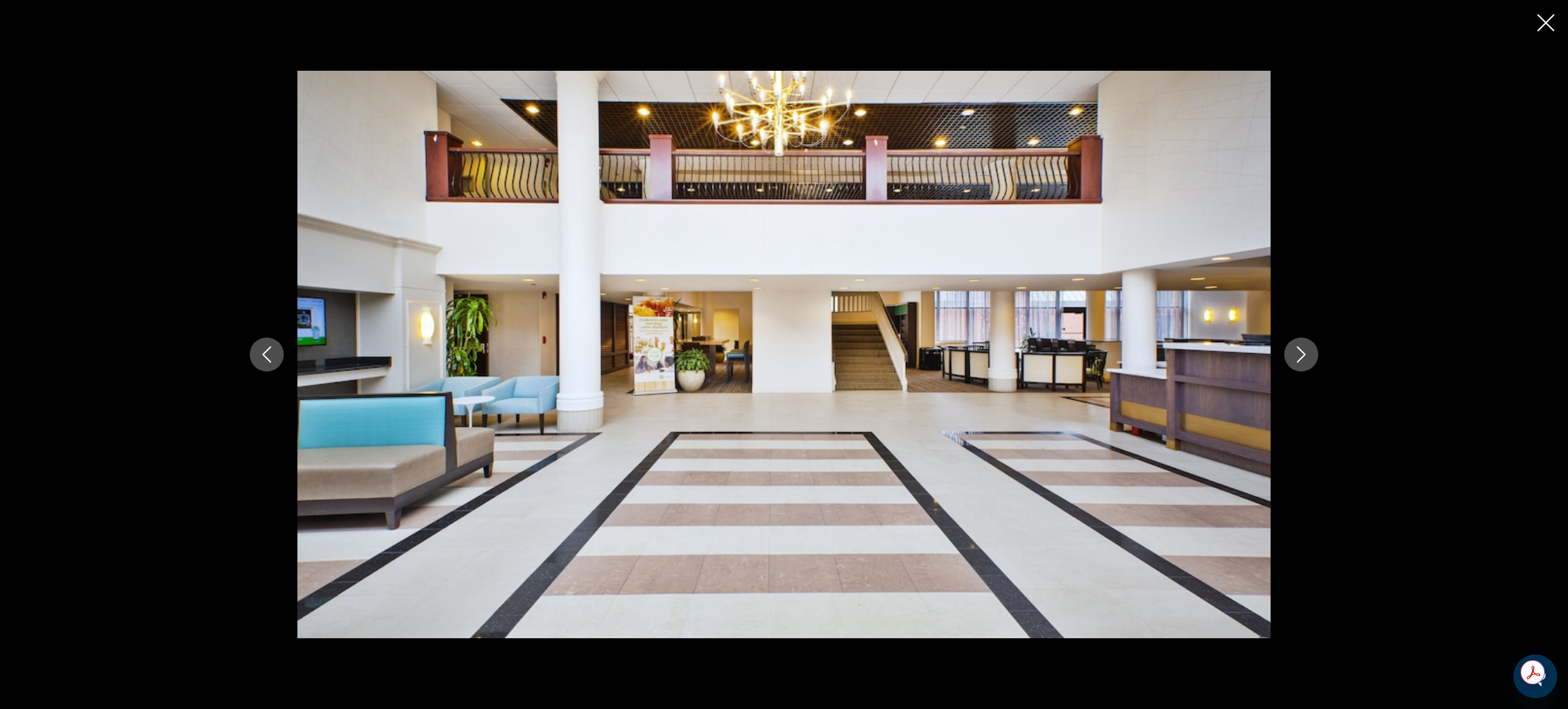
click at [1310, 350] on button "Next image" at bounding box center [1301, 354] width 34 height 34
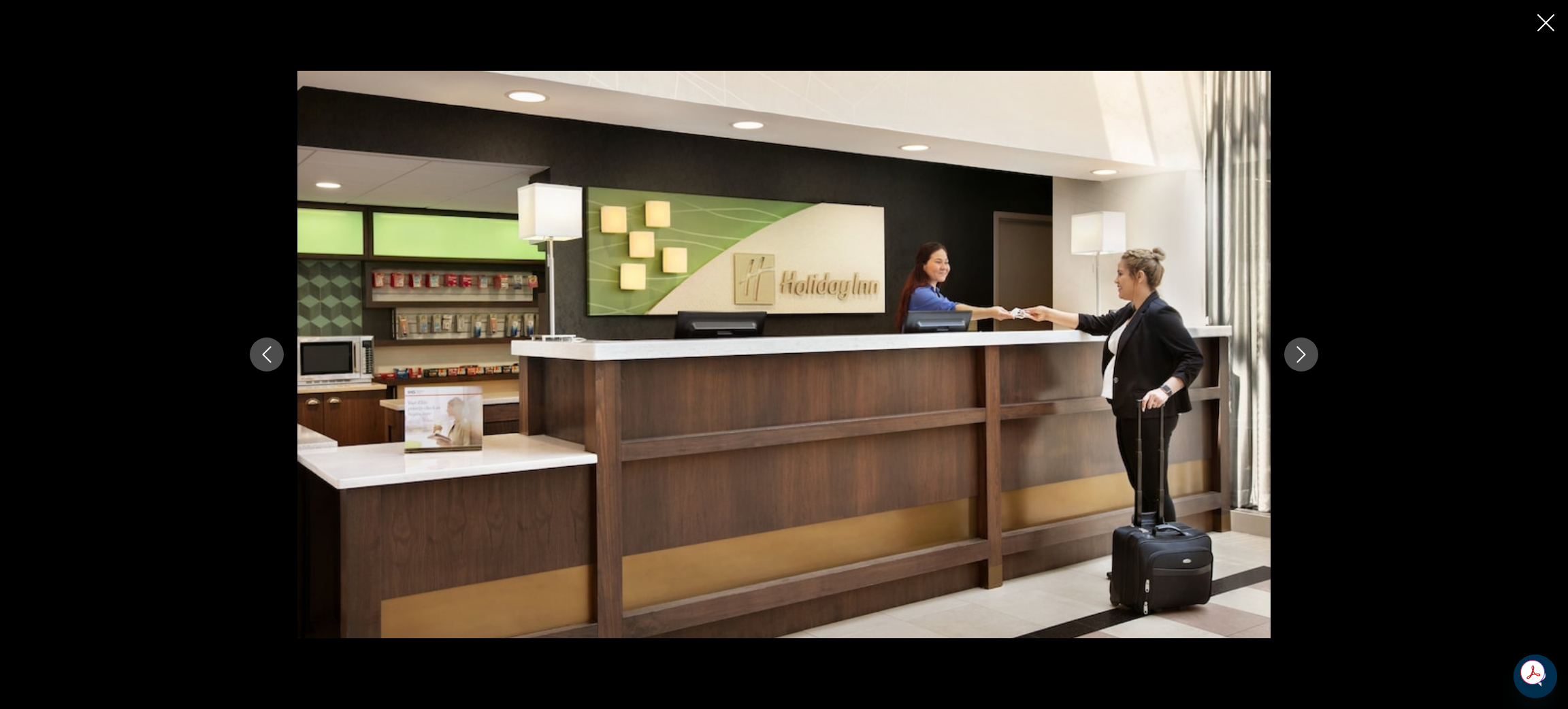
click at [1310, 350] on button "Next image" at bounding box center [1301, 354] width 34 height 34
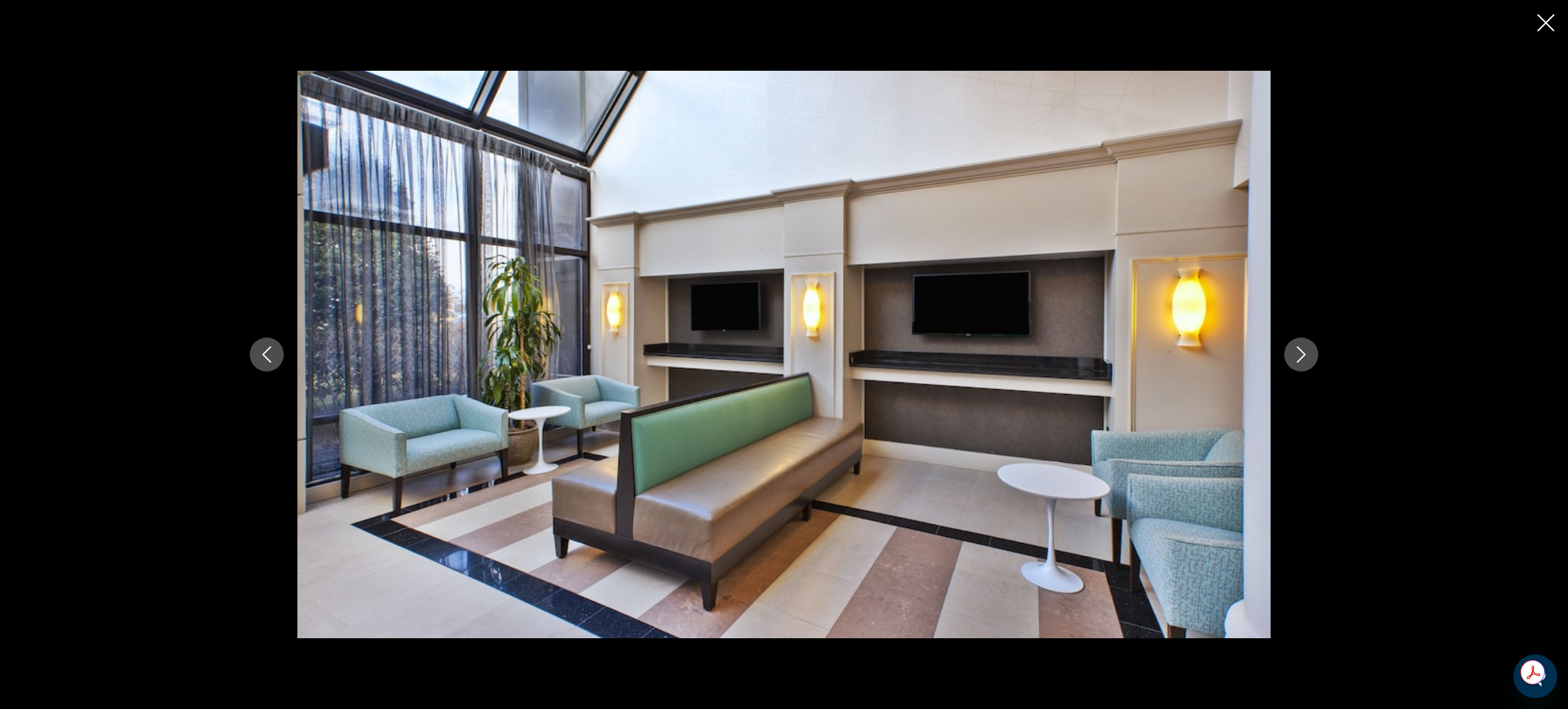
click at [1310, 350] on button "Next image" at bounding box center [1301, 354] width 34 height 34
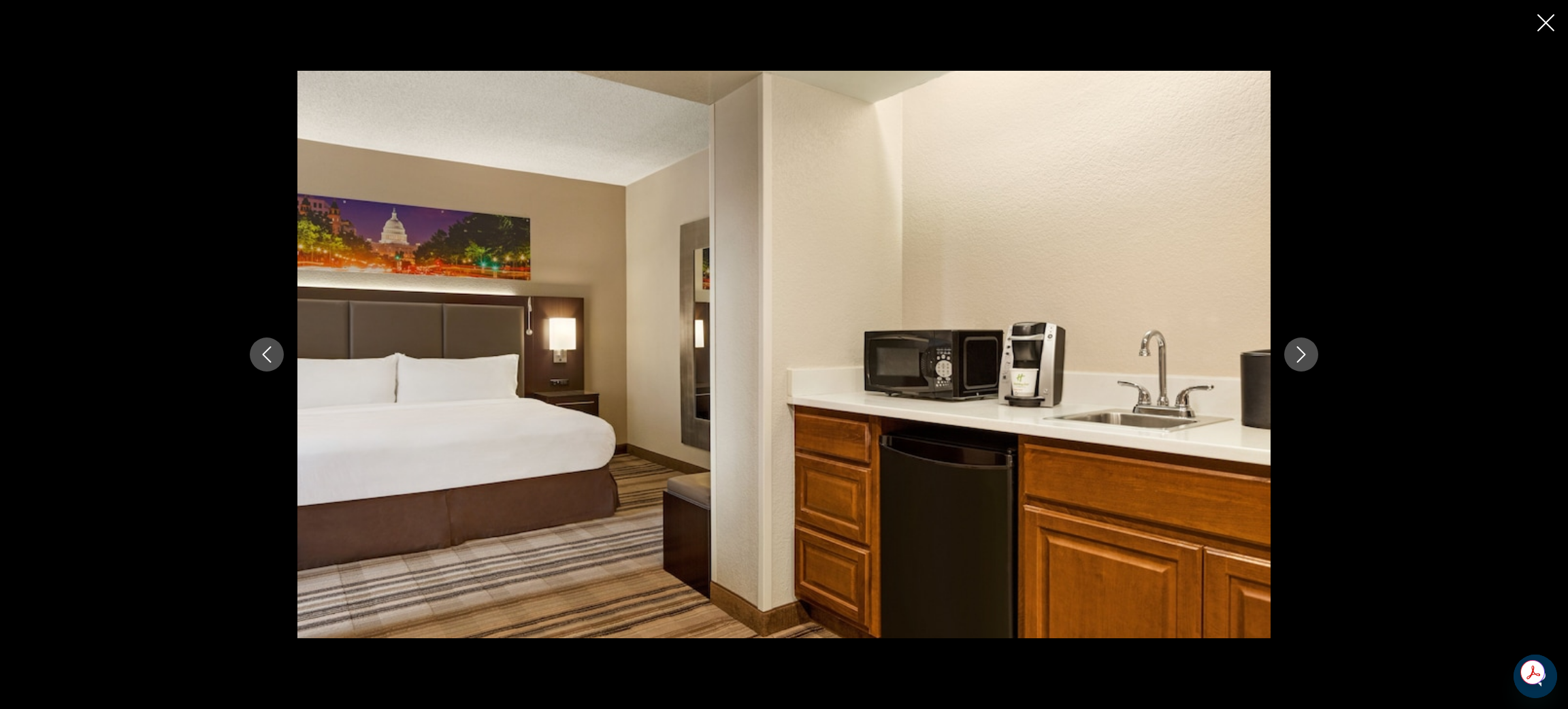
click at [1310, 350] on button "Next image" at bounding box center [1301, 354] width 34 height 34
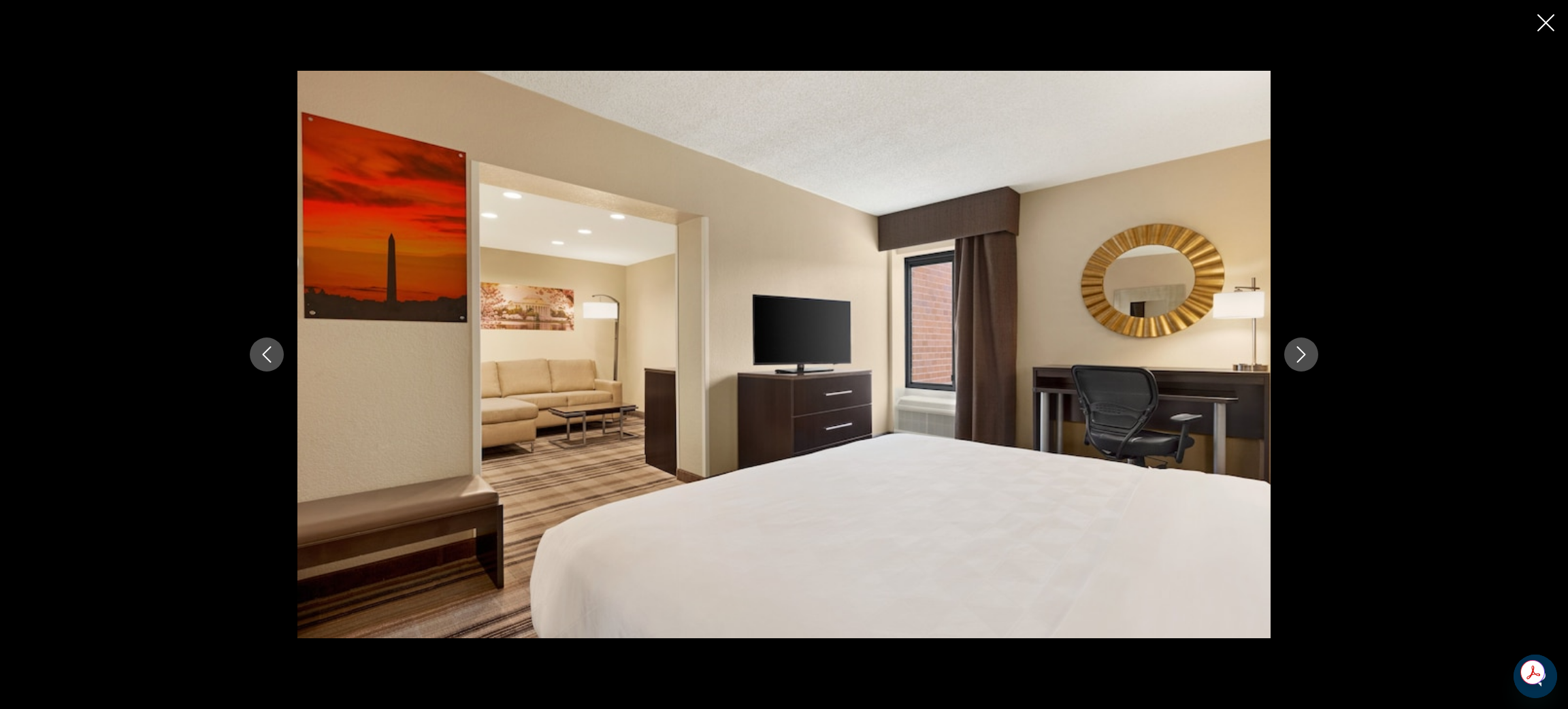
click at [1310, 350] on button "Next image" at bounding box center [1301, 354] width 34 height 34
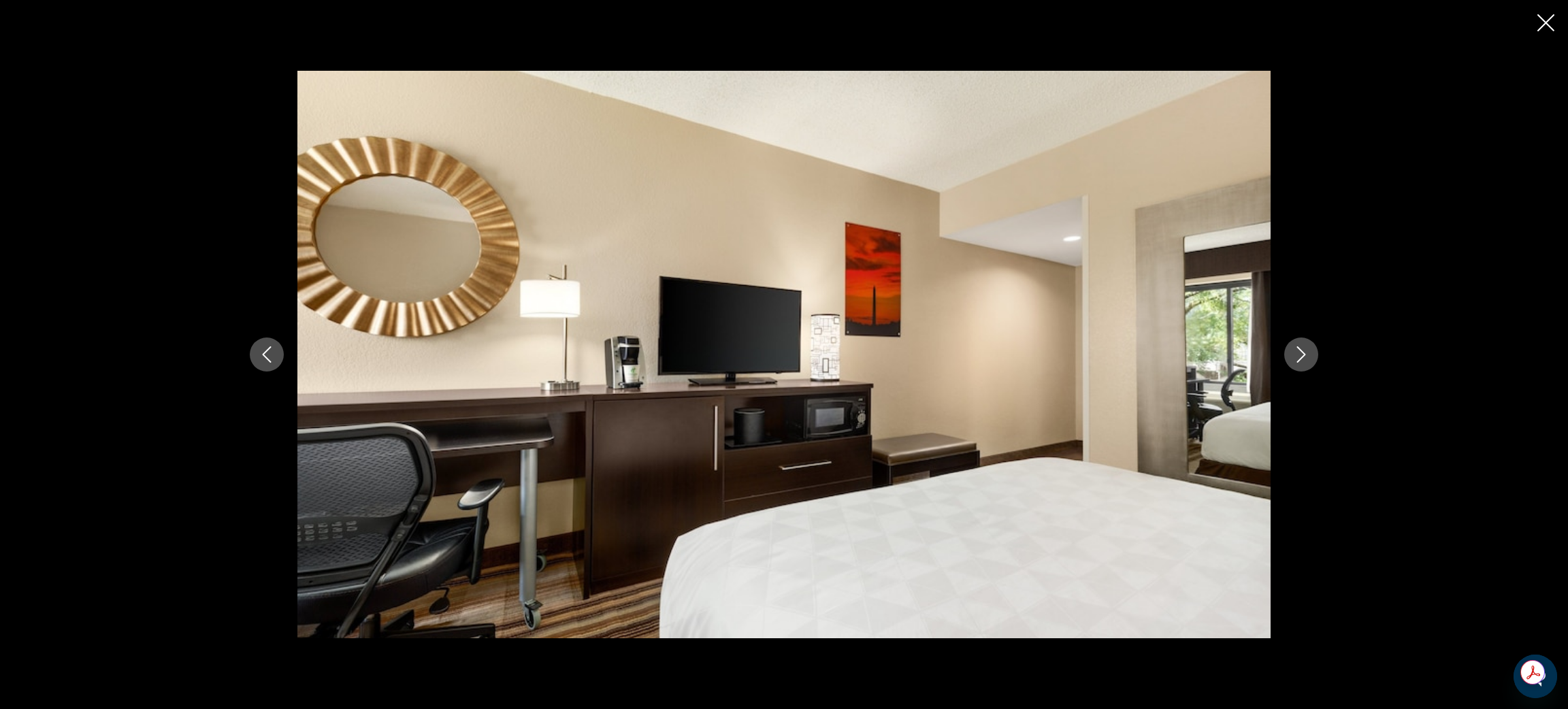
click at [1310, 350] on button "Next image" at bounding box center [1301, 354] width 34 height 34
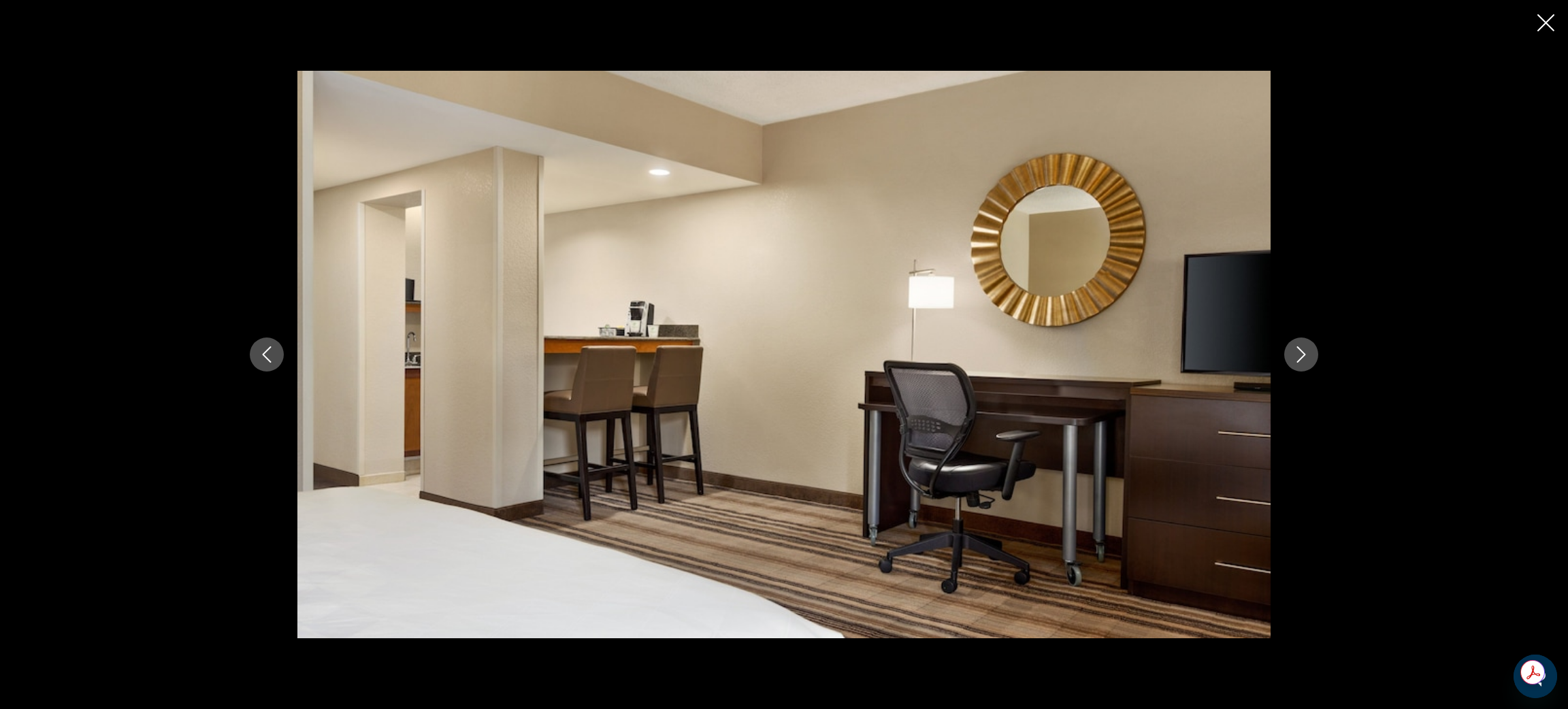
click at [1310, 350] on button "Next image" at bounding box center [1301, 354] width 34 height 34
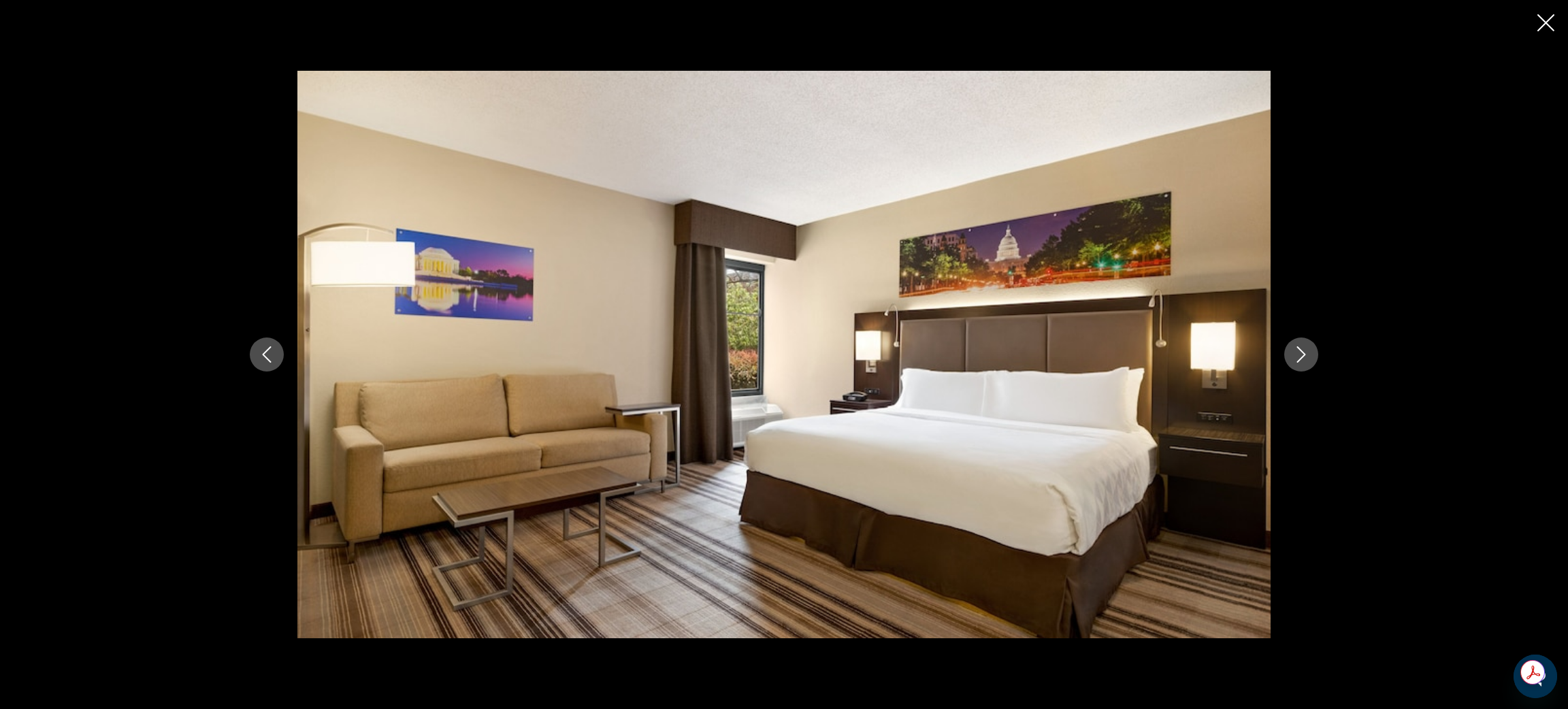
click at [1310, 350] on button "Next image" at bounding box center [1301, 354] width 34 height 34
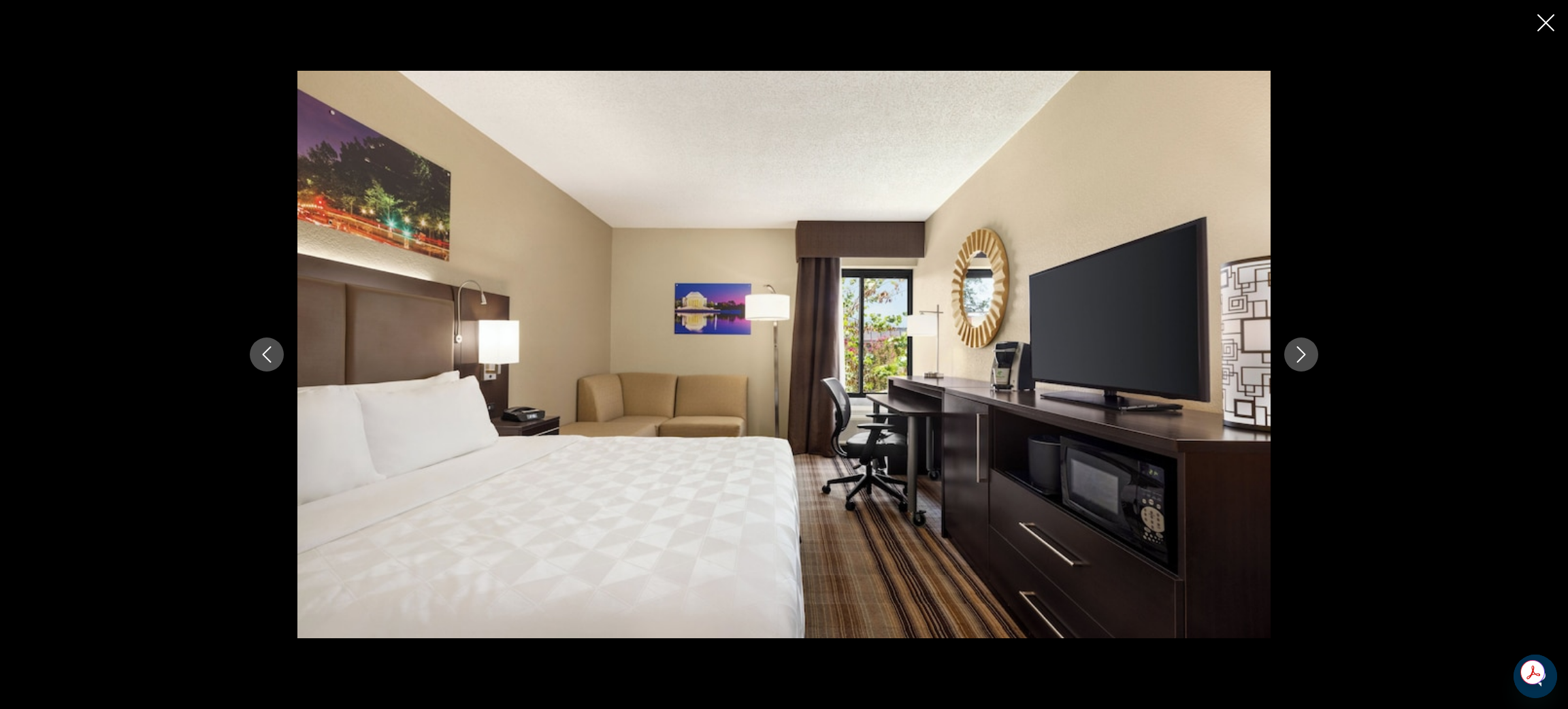
click at [1310, 350] on button "Next image" at bounding box center [1301, 354] width 34 height 34
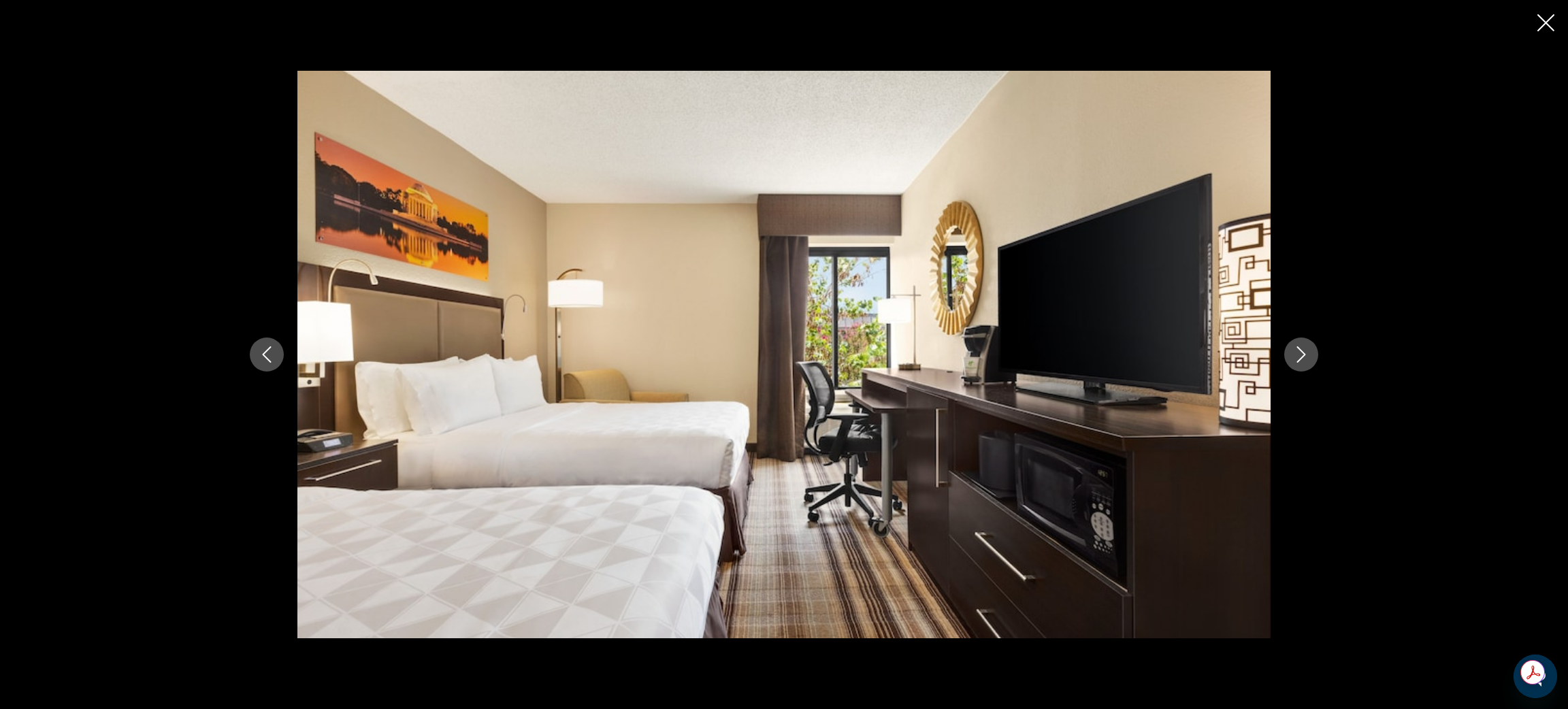
click at [1310, 350] on button "Next image" at bounding box center [1301, 354] width 34 height 34
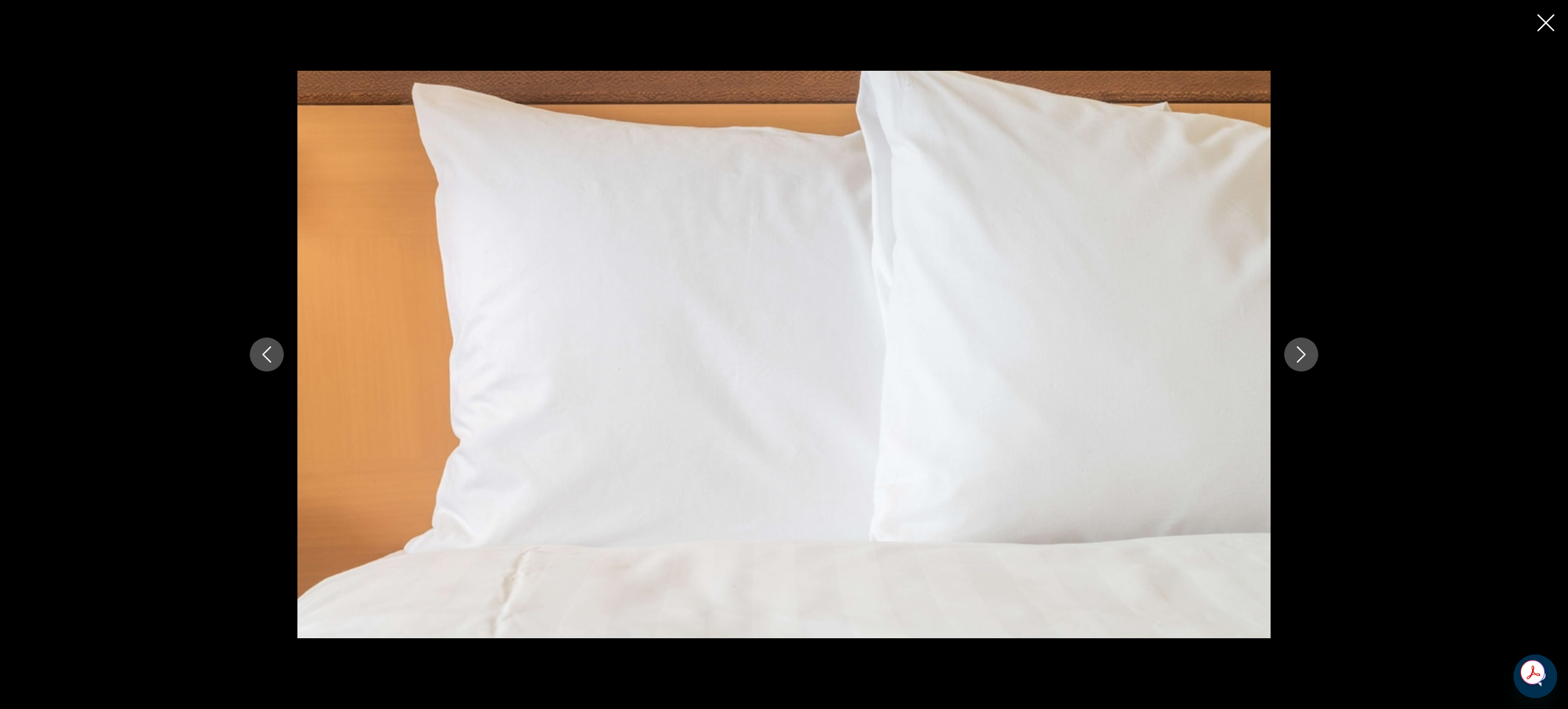
click at [1310, 350] on button "Next image" at bounding box center [1301, 354] width 34 height 34
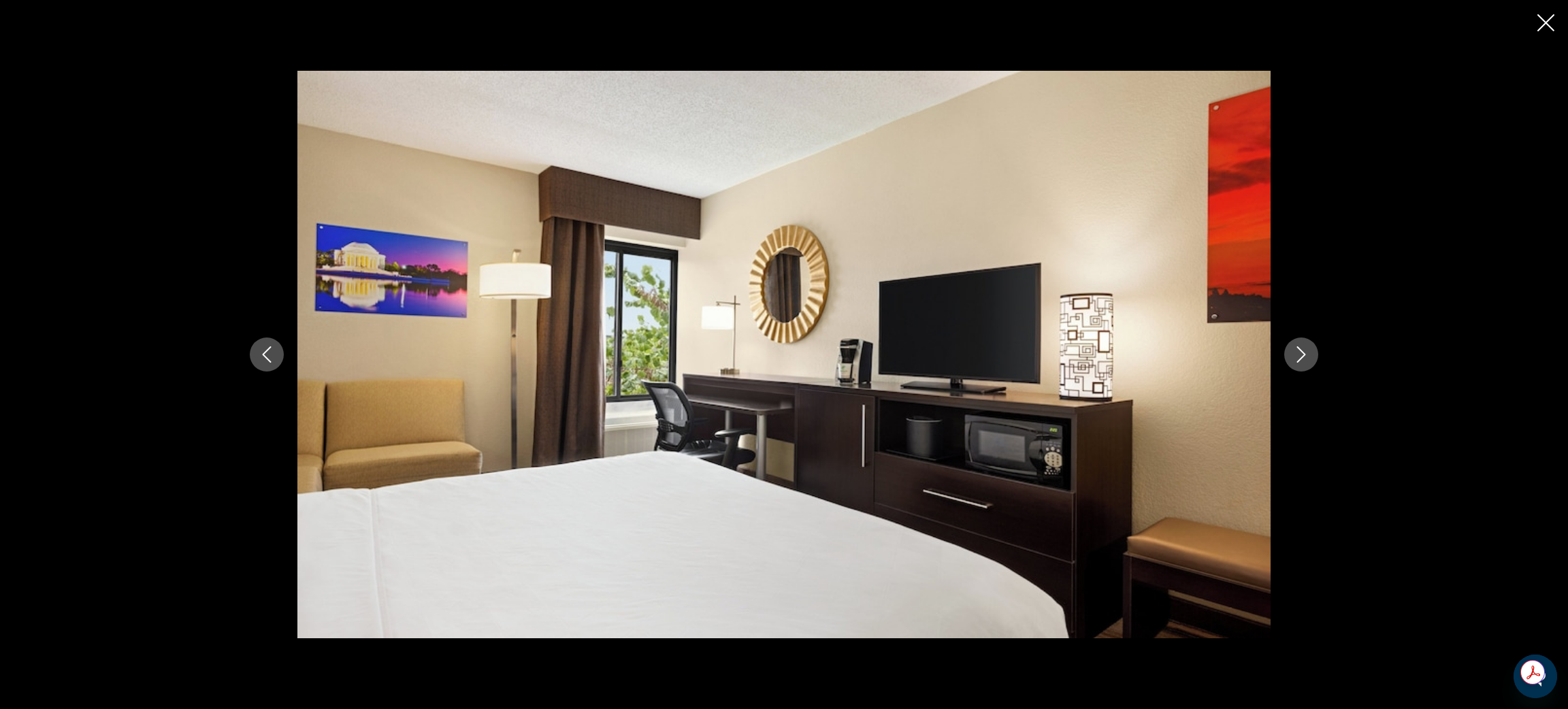
click at [1310, 350] on button "Next image" at bounding box center [1301, 354] width 34 height 34
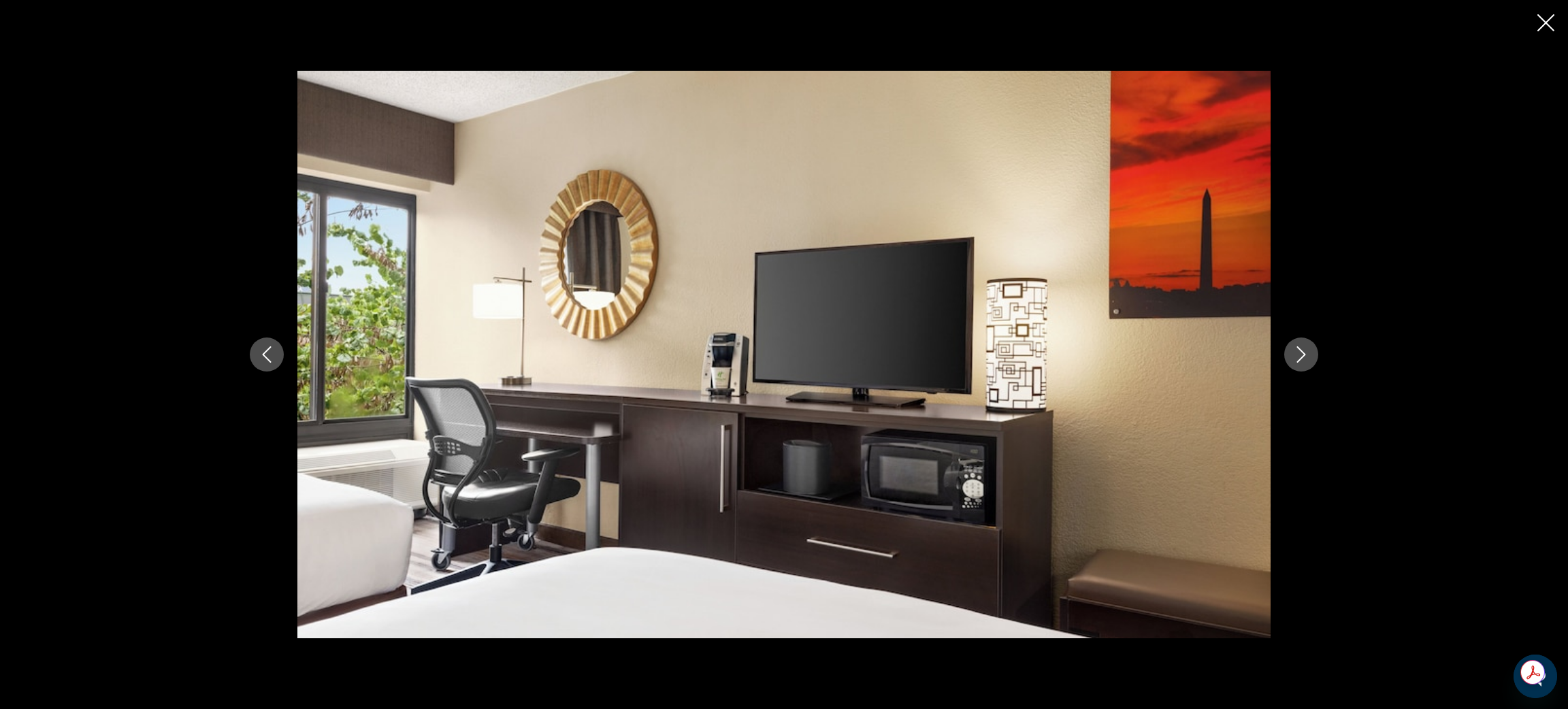
click at [1310, 350] on button "Next image" at bounding box center [1301, 354] width 34 height 34
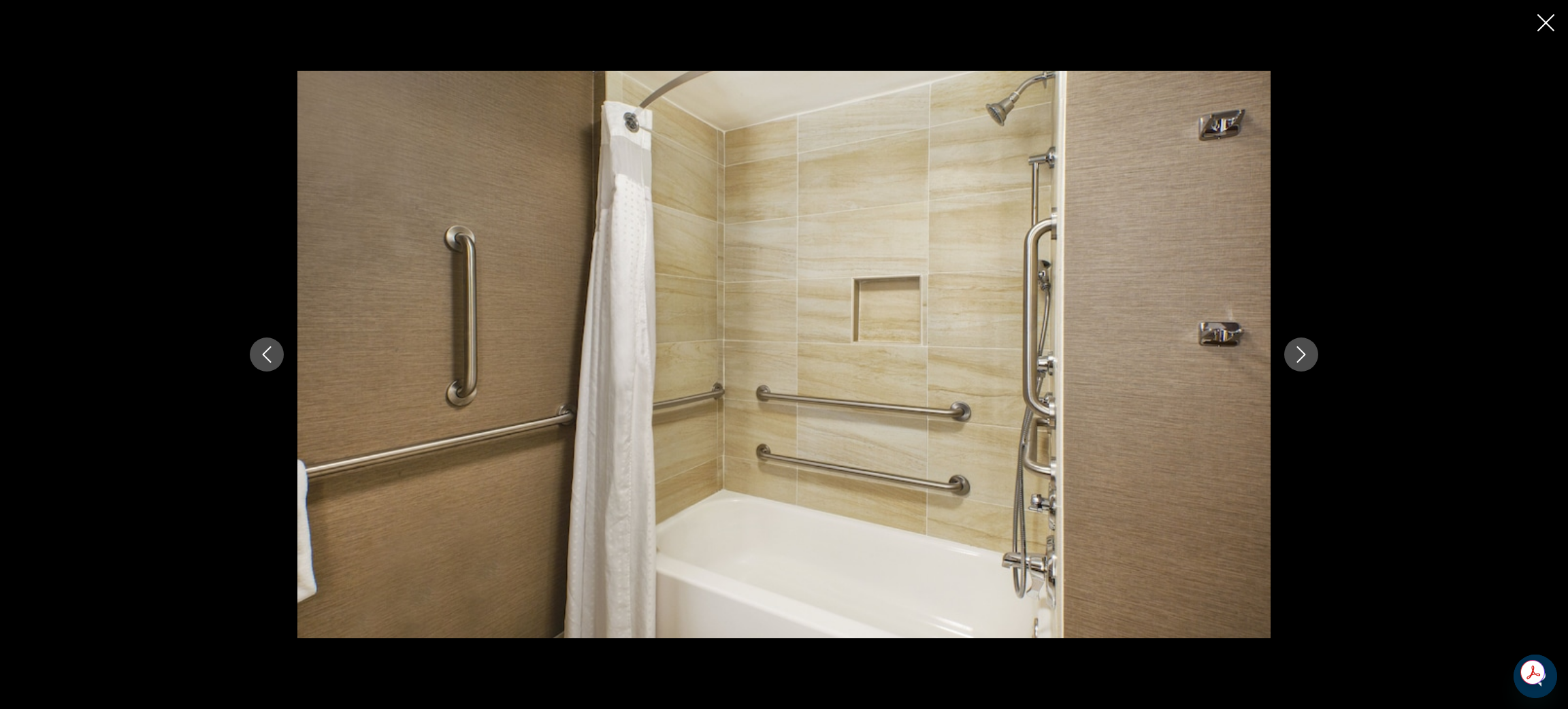
click at [1310, 350] on button "Next image" at bounding box center [1301, 354] width 34 height 34
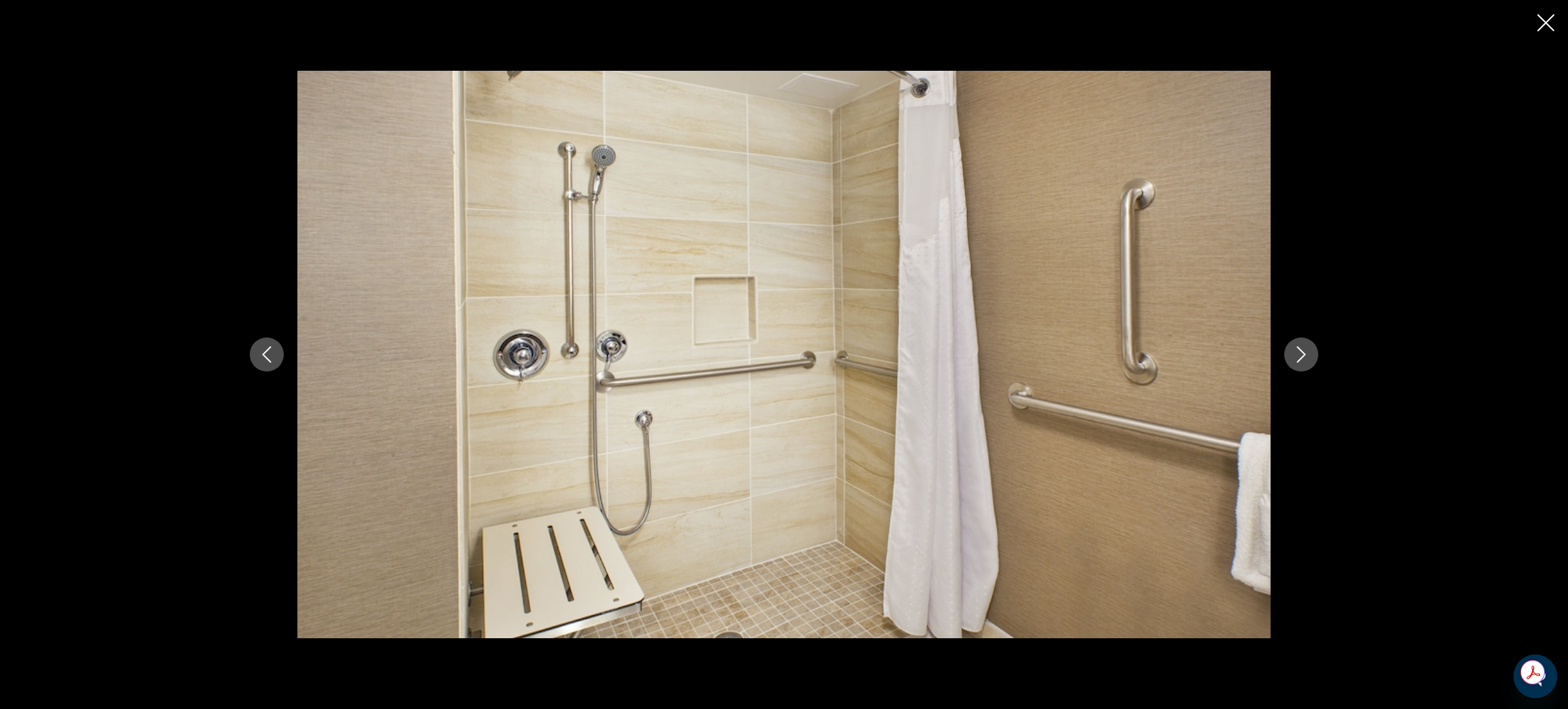
click at [1310, 350] on button "Next image" at bounding box center [1301, 354] width 34 height 34
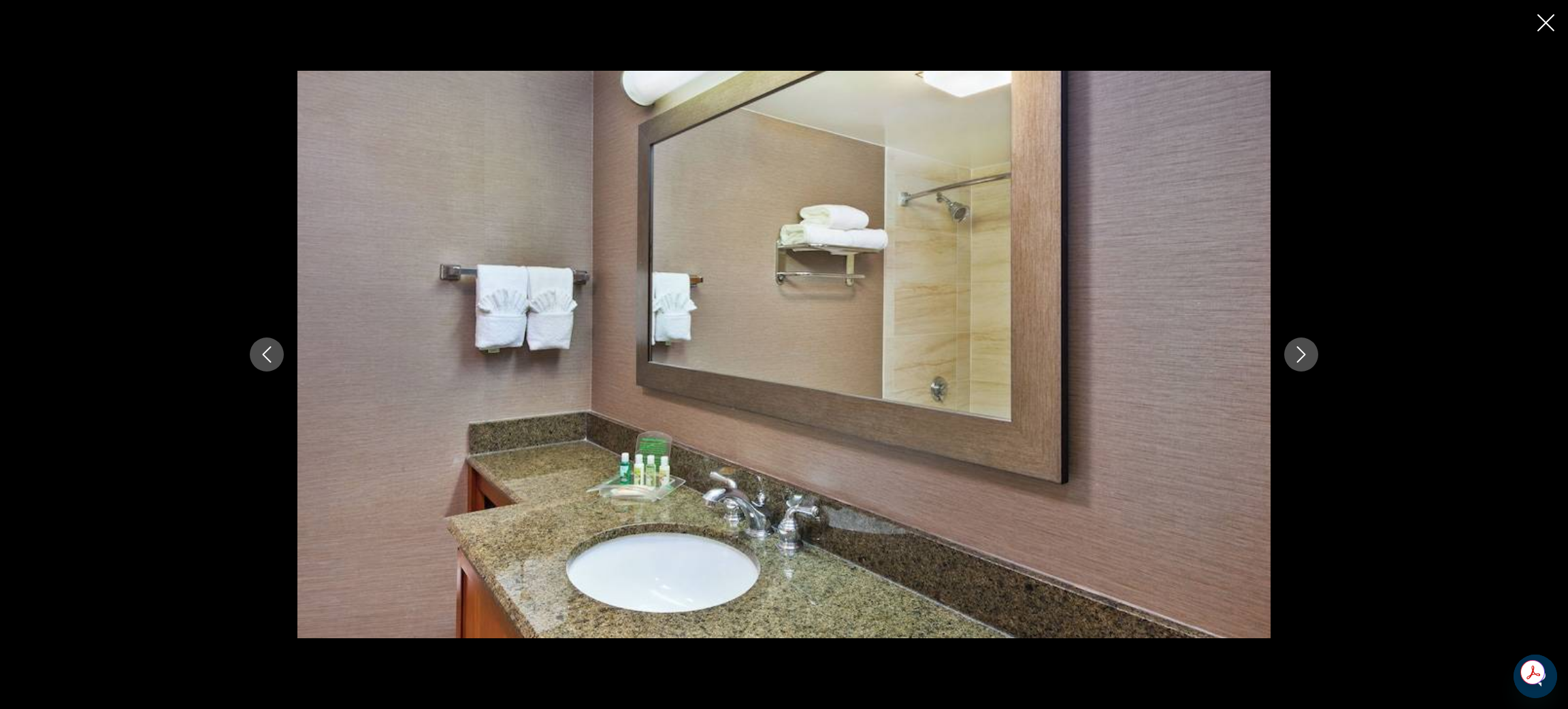
click at [1310, 350] on button "Next image" at bounding box center [1301, 354] width 34 height 34
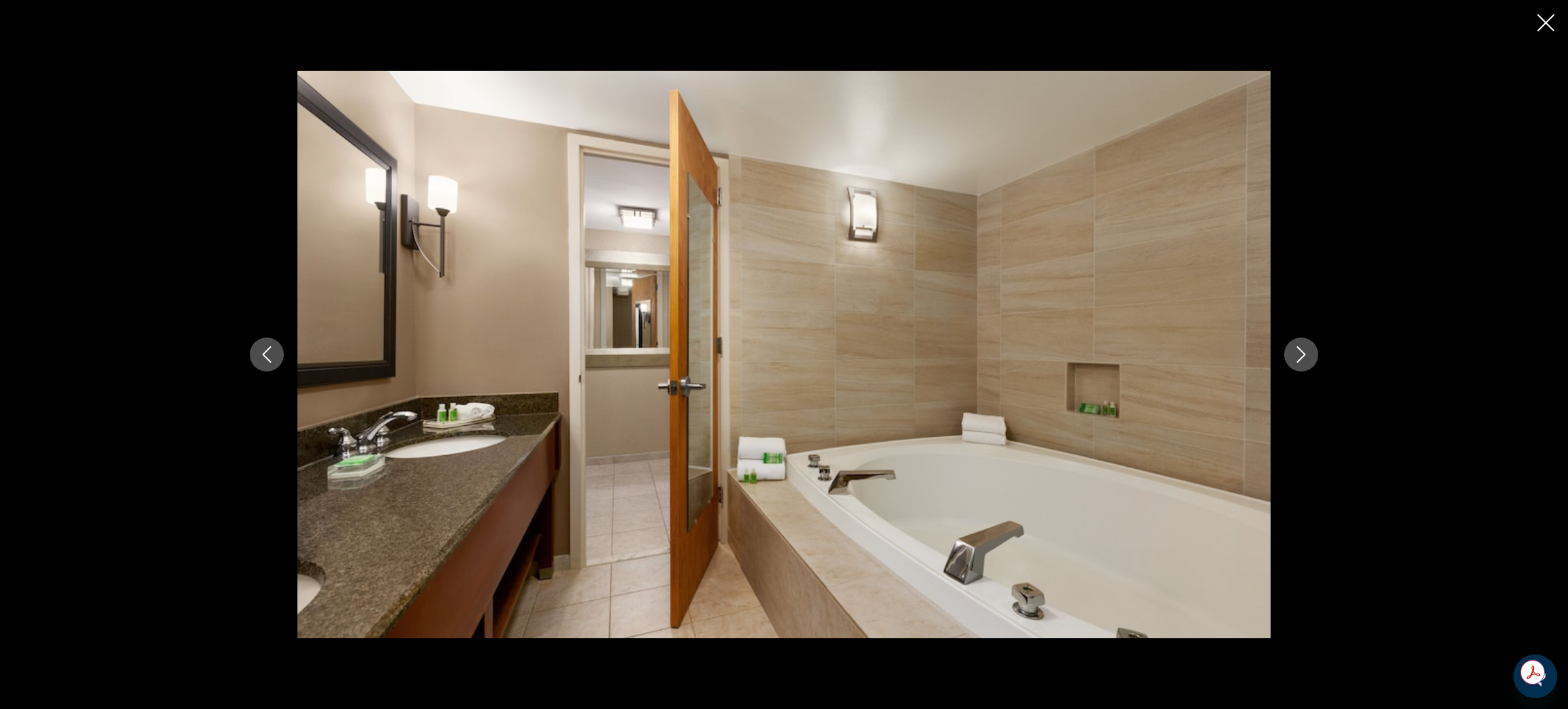
click at [1310, 350] on button "Next image" at bounding box center [1301, 354] width 34 height 34
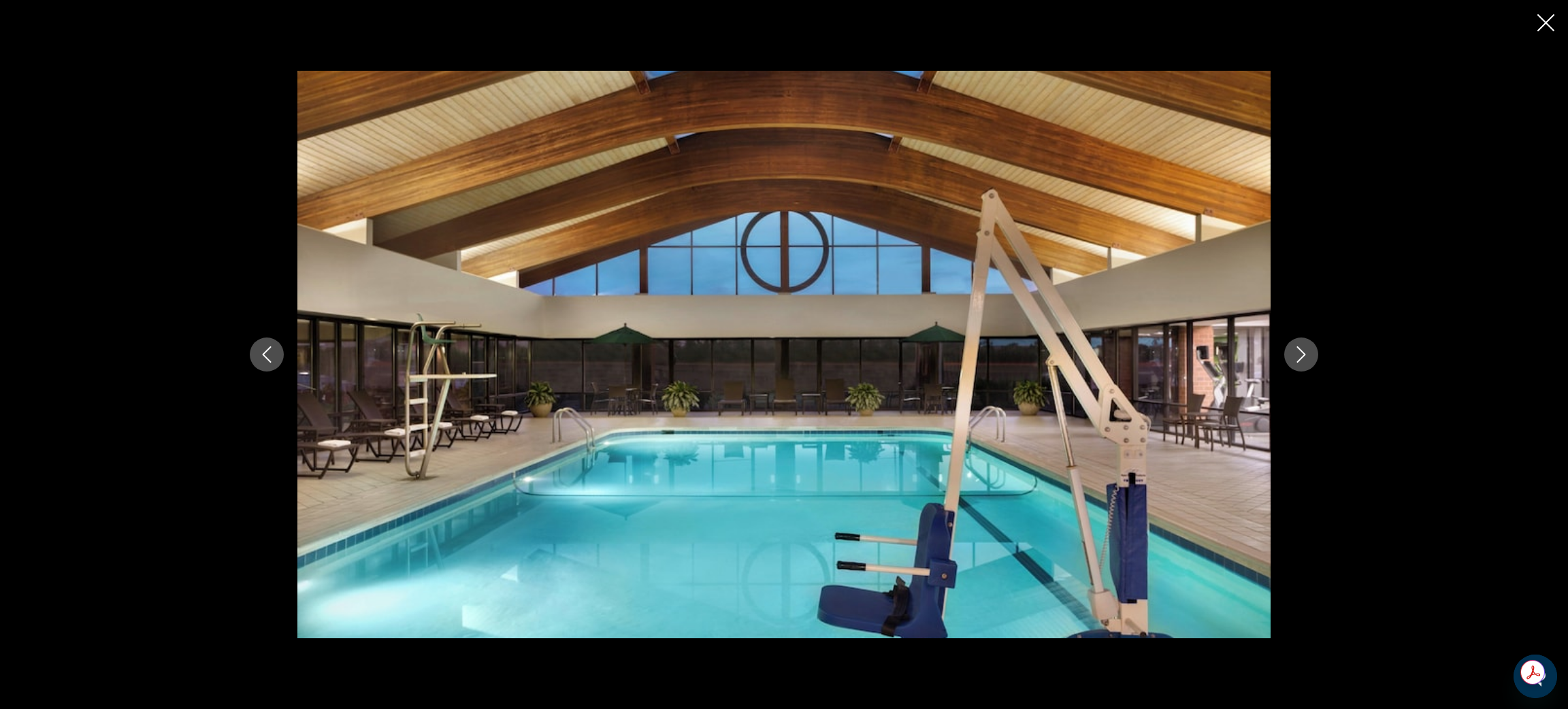
click at [1310, 350] on button "Next image" at bounding box center [1301, 354] width 34 height 34
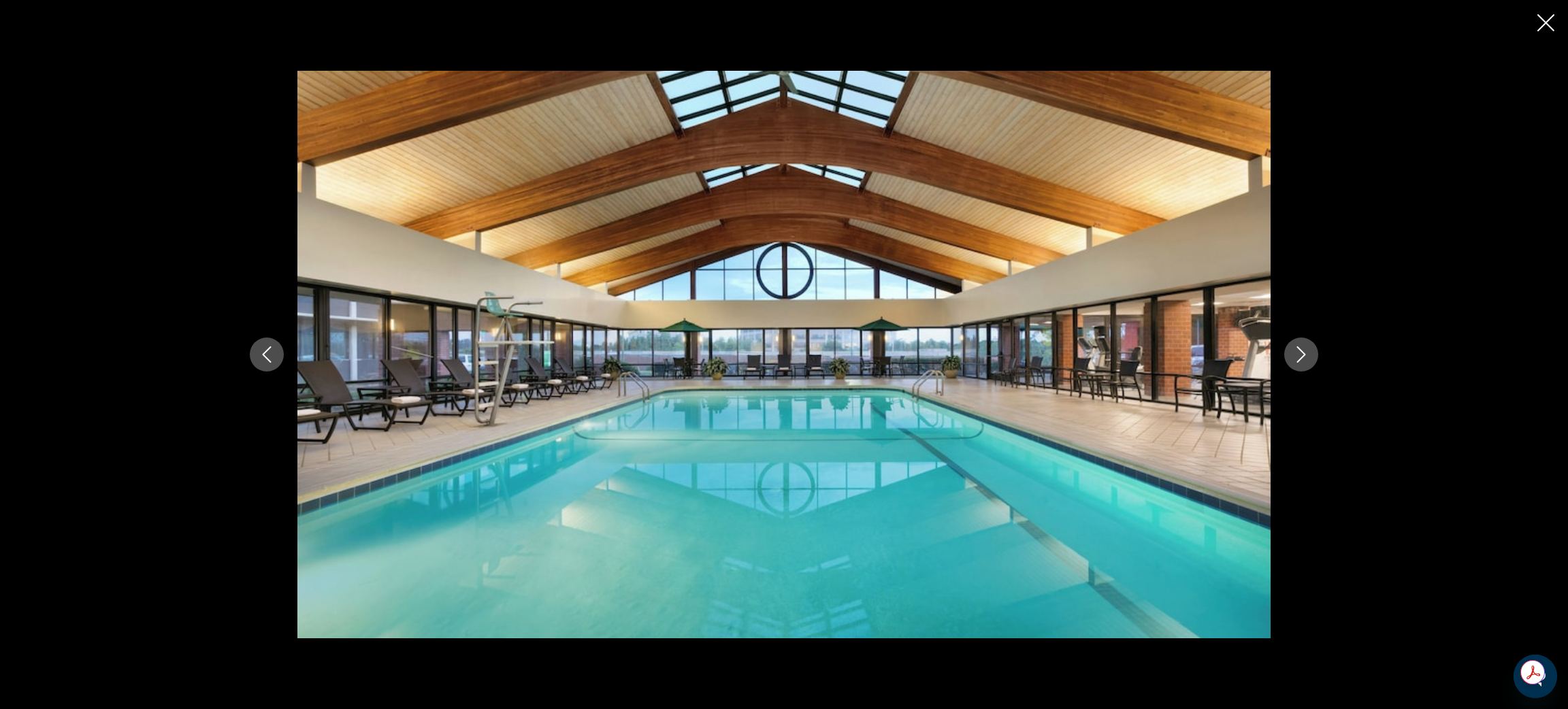
click at [1310, 350] on button "Next image" at bounding box center [1301, 354] width 34 height 34
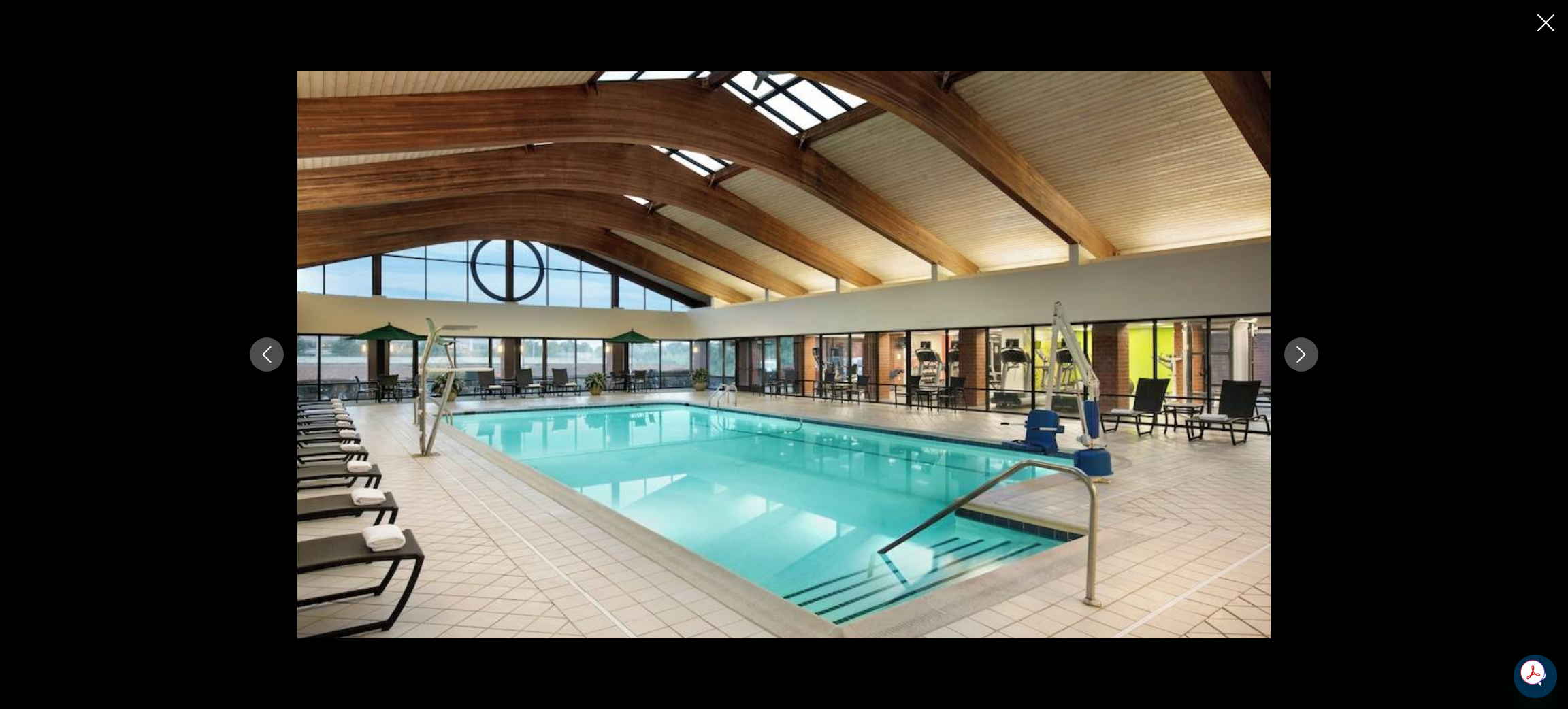
click at [1310, 350] on button "Next image" at bounding box center [1301, 354] width 34 height 34
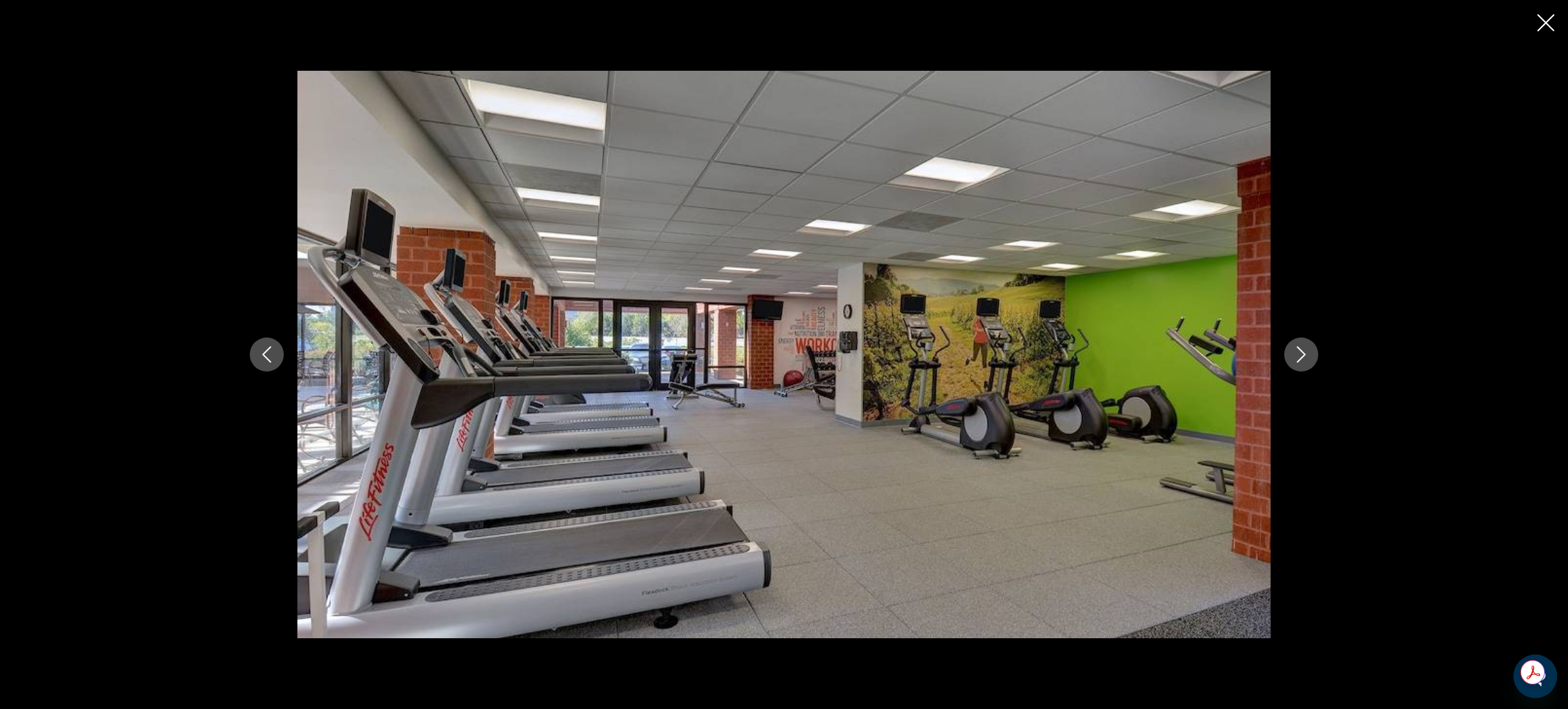
click at [1310, 350] on button "Next image" at bounding box center [1301, 354] width 34 height 34
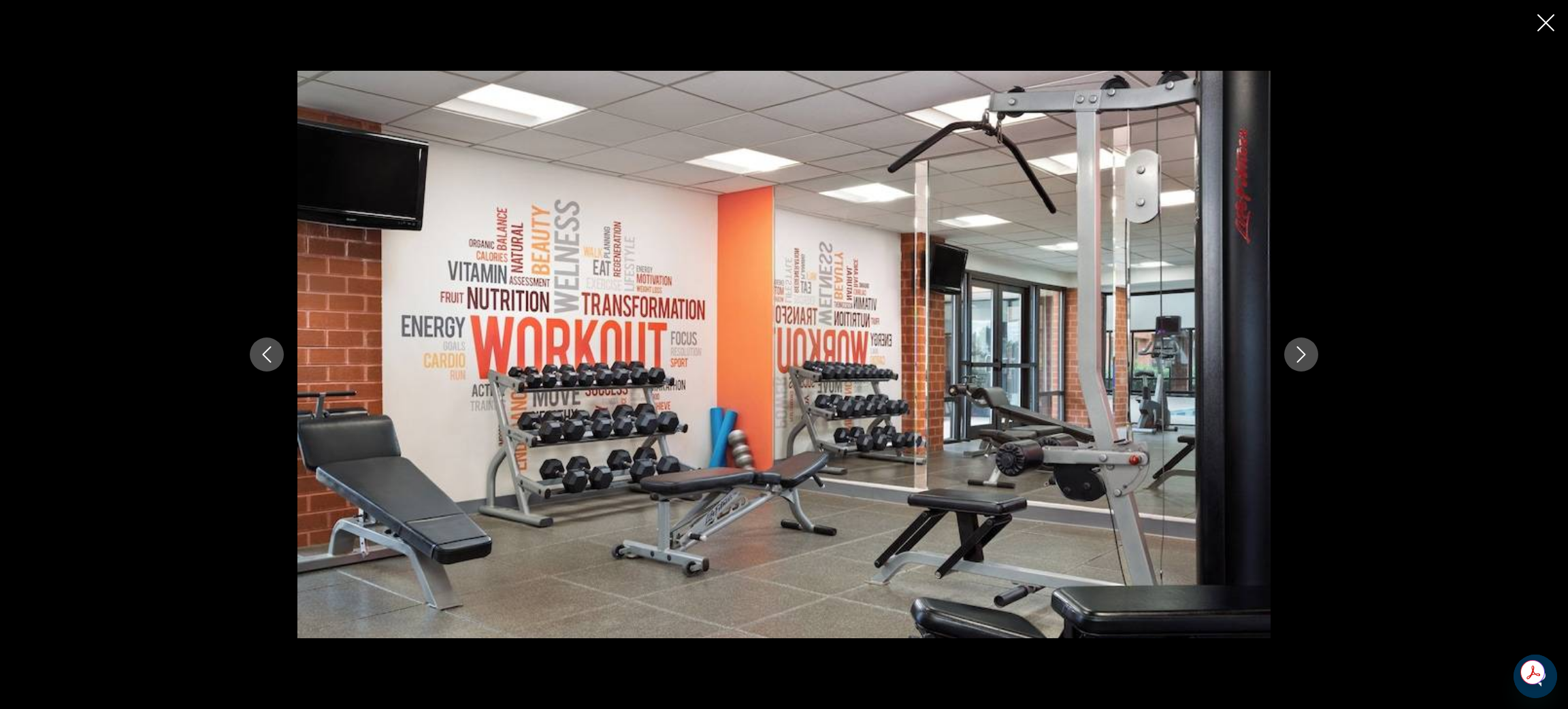
click at [1310, 350] on button "Next image" at bounding box center [1301, 354] width 34 height 34
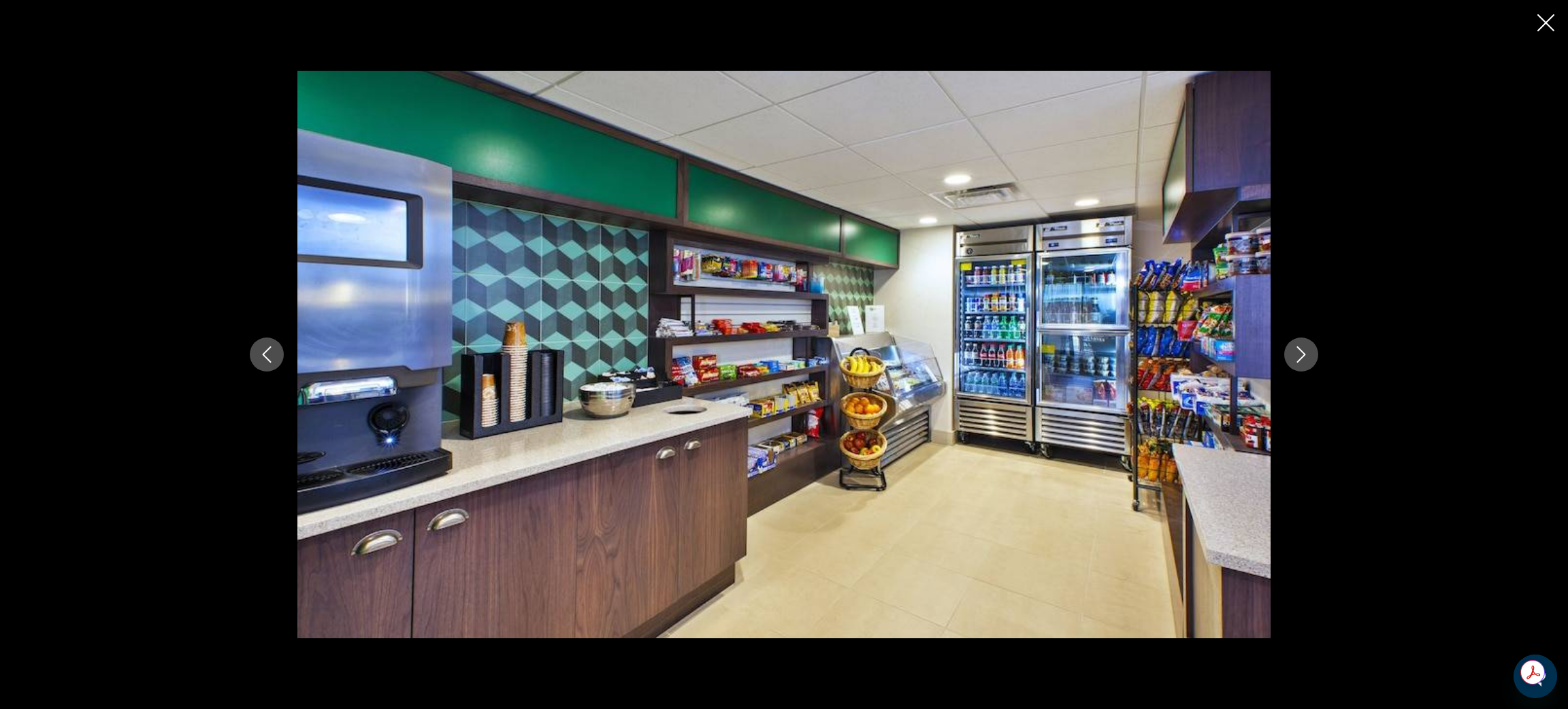
click at [1310, 350] on button "Next image" at bounding box center [1301, 354] width 34 height 34
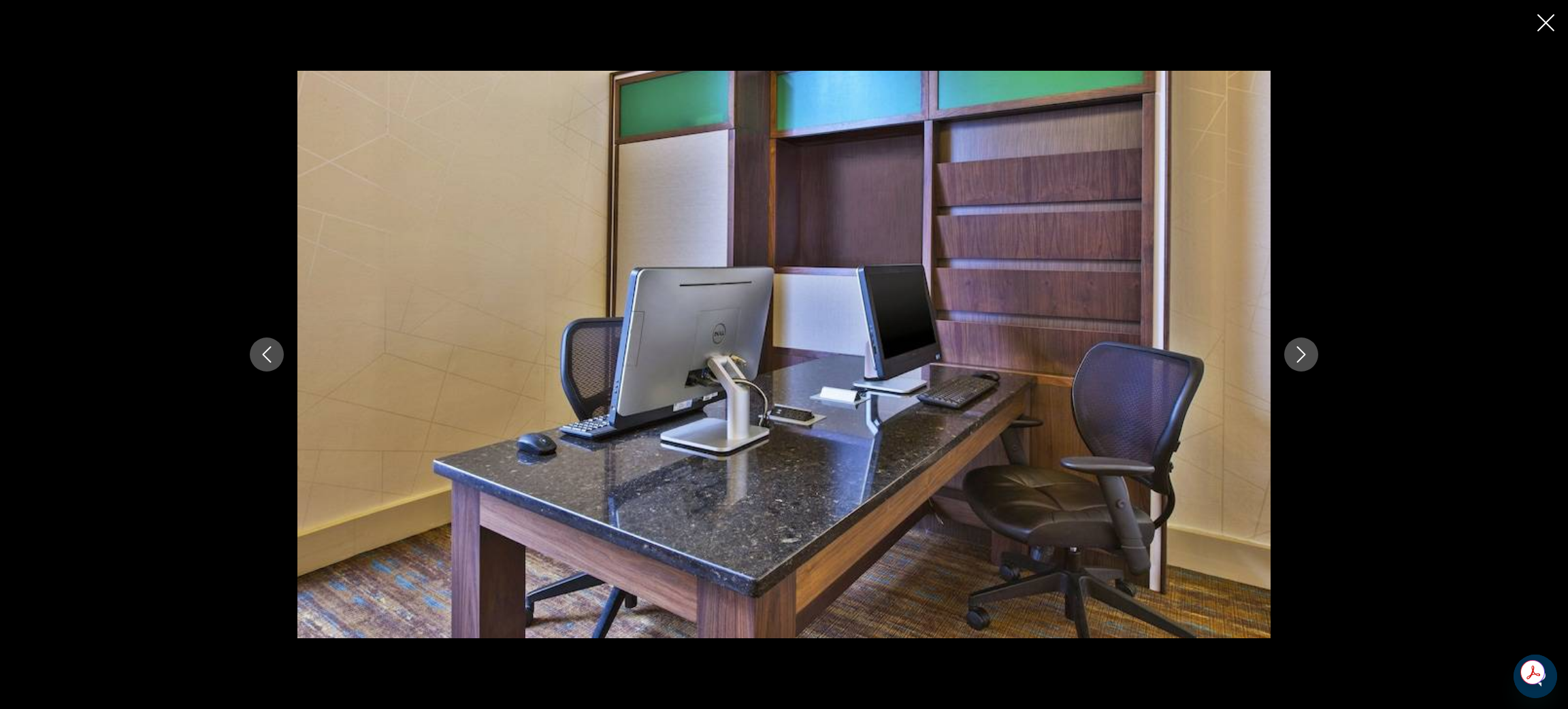
click at [1310, 350] on button "Next image" at bounding box center [1301, 354] width 34 height 34
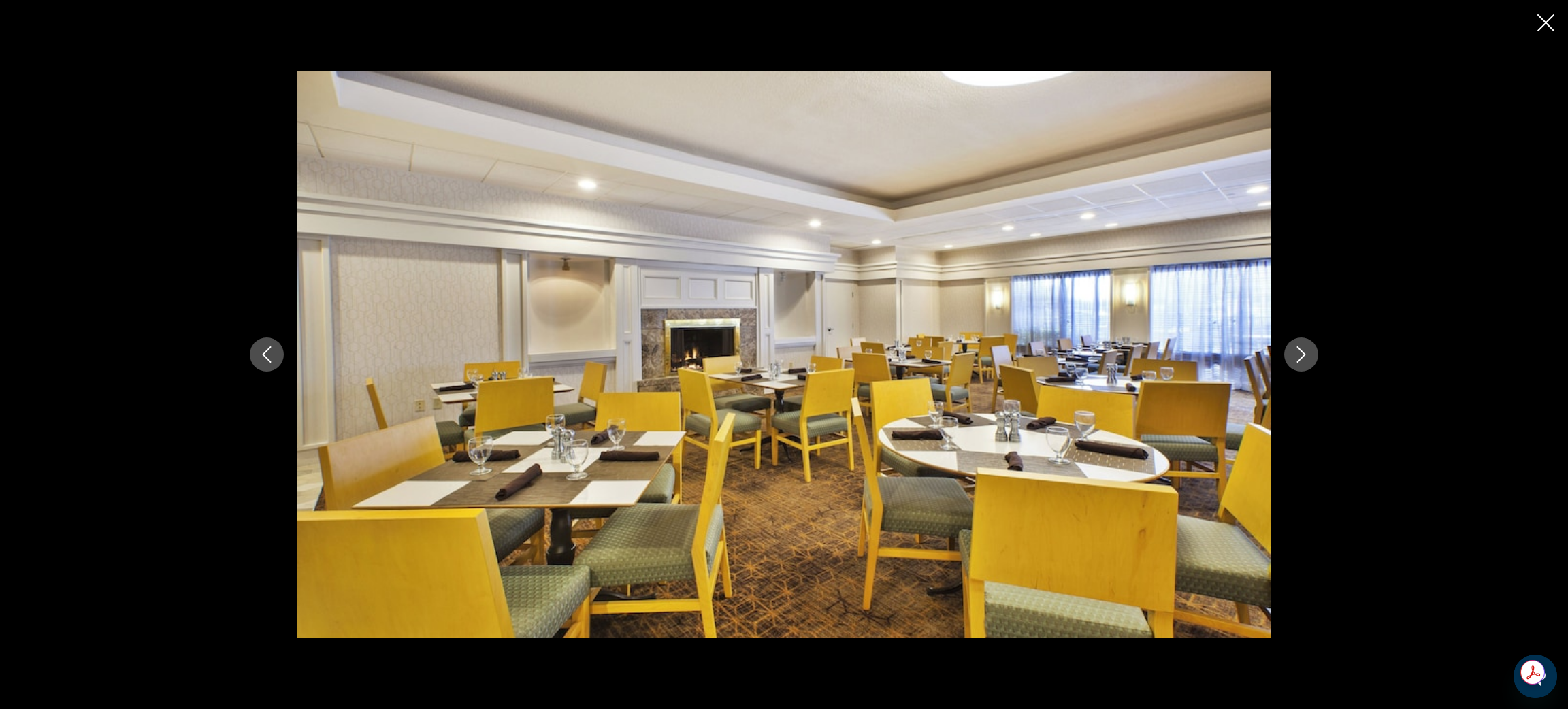
click at [1310, 350] on button "Next image" at bounding box center [1301, 354] width 34 height 34
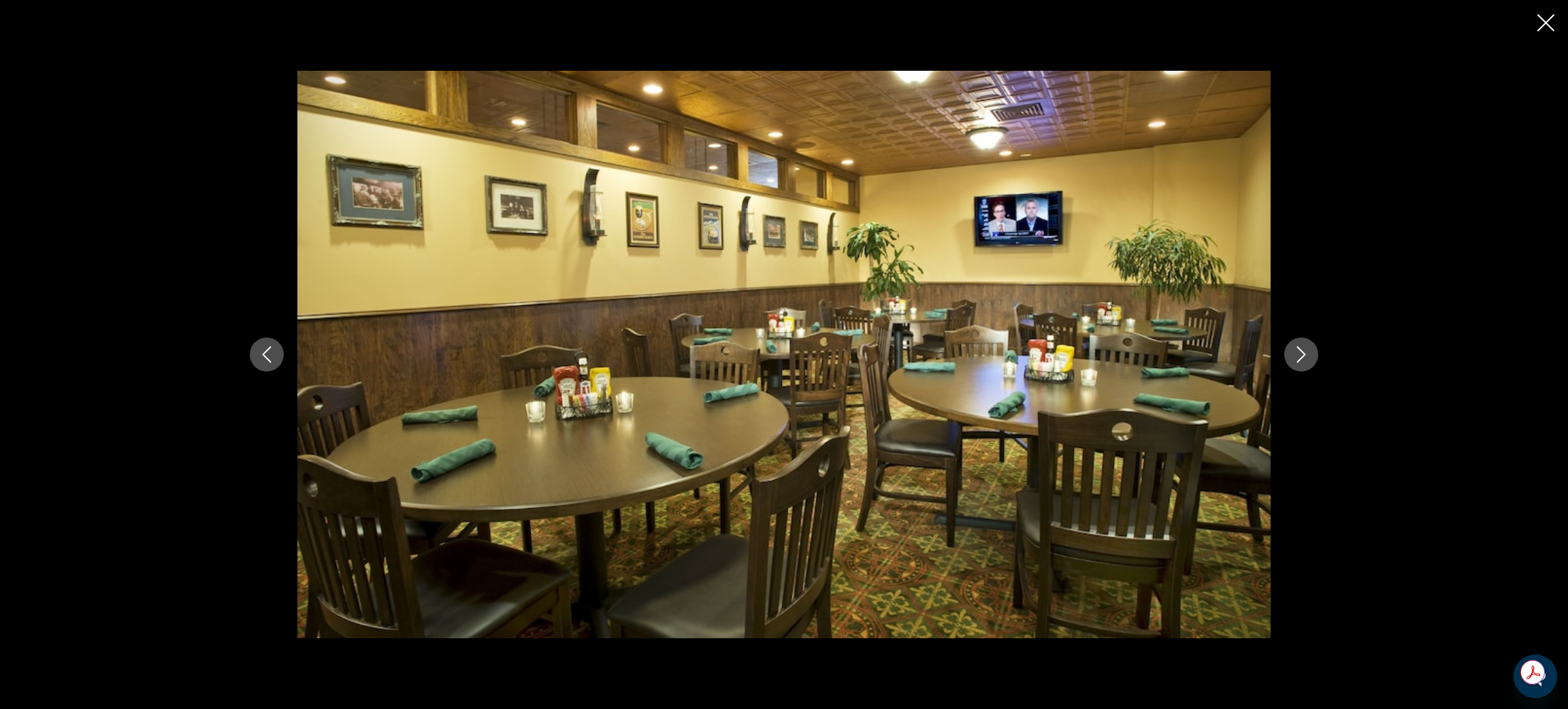
click at [1310, 350] on button "Next image" at bounding box center [1301, 354] width 34 height 34
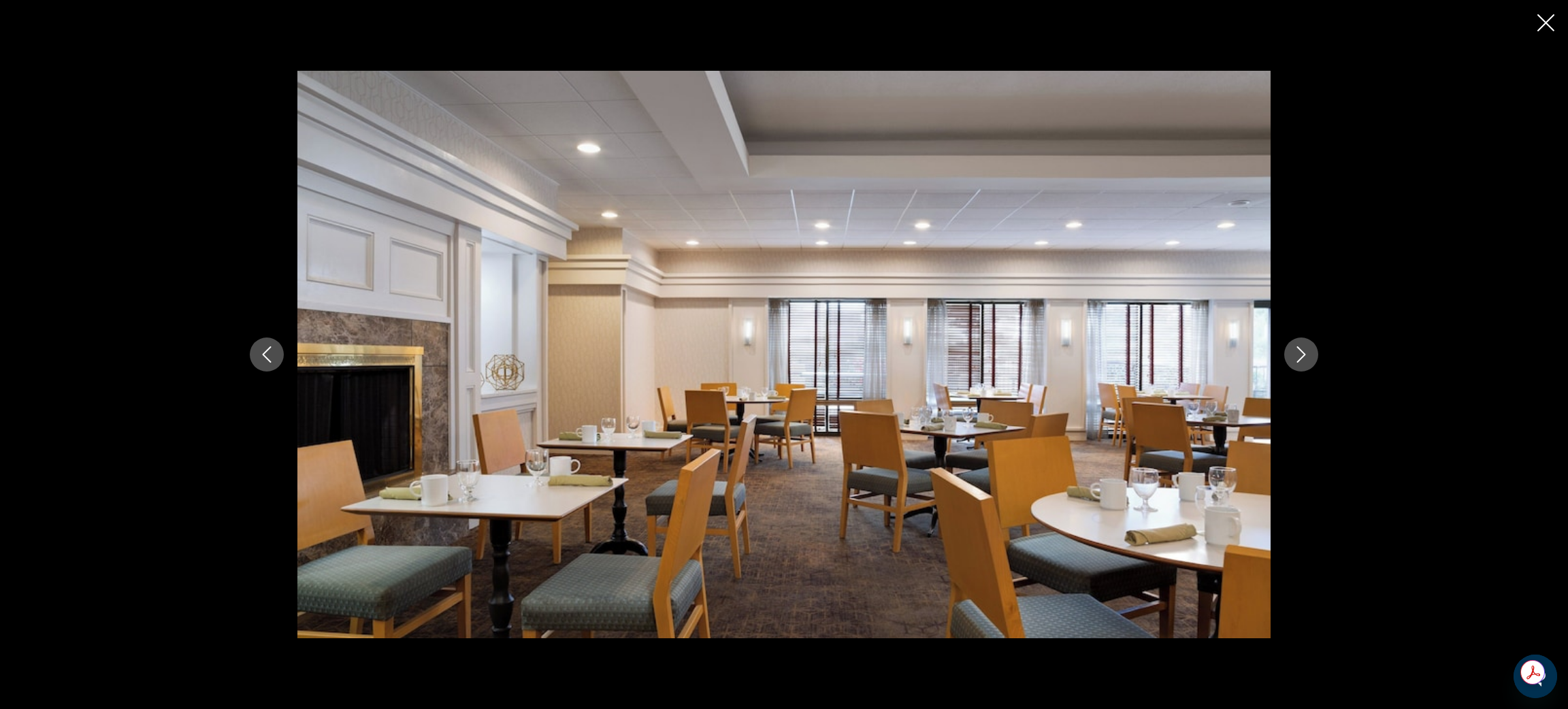
click at [1310, 350] on button "Next image" at bounding box center [1301, 354] width 34 height 34
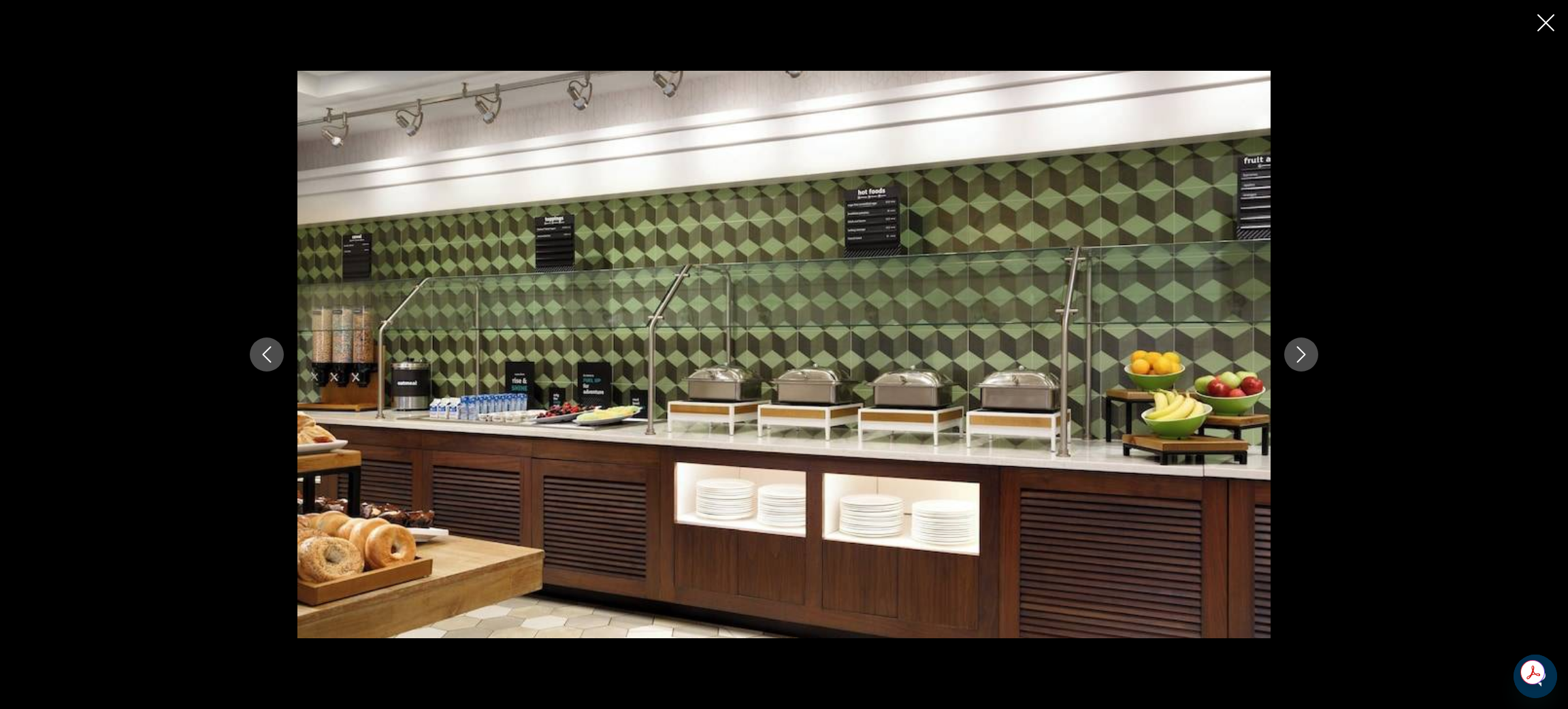
click at [1310, 350] on button "Next image" at bounding box center [1301, 354] width 34 height 34
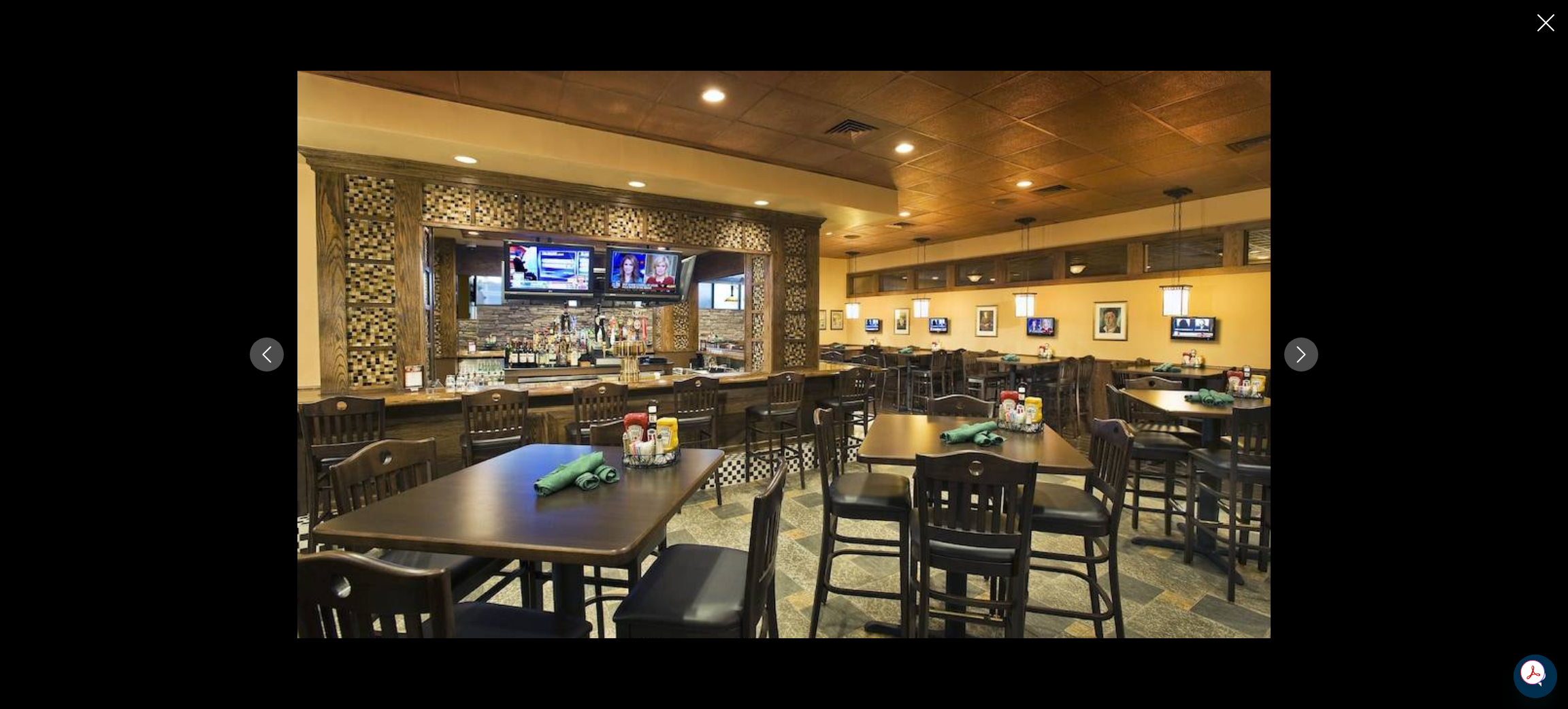
click at [1310, 350] on button "Next image" at bounding box center [1301, 354] width 34 height 34
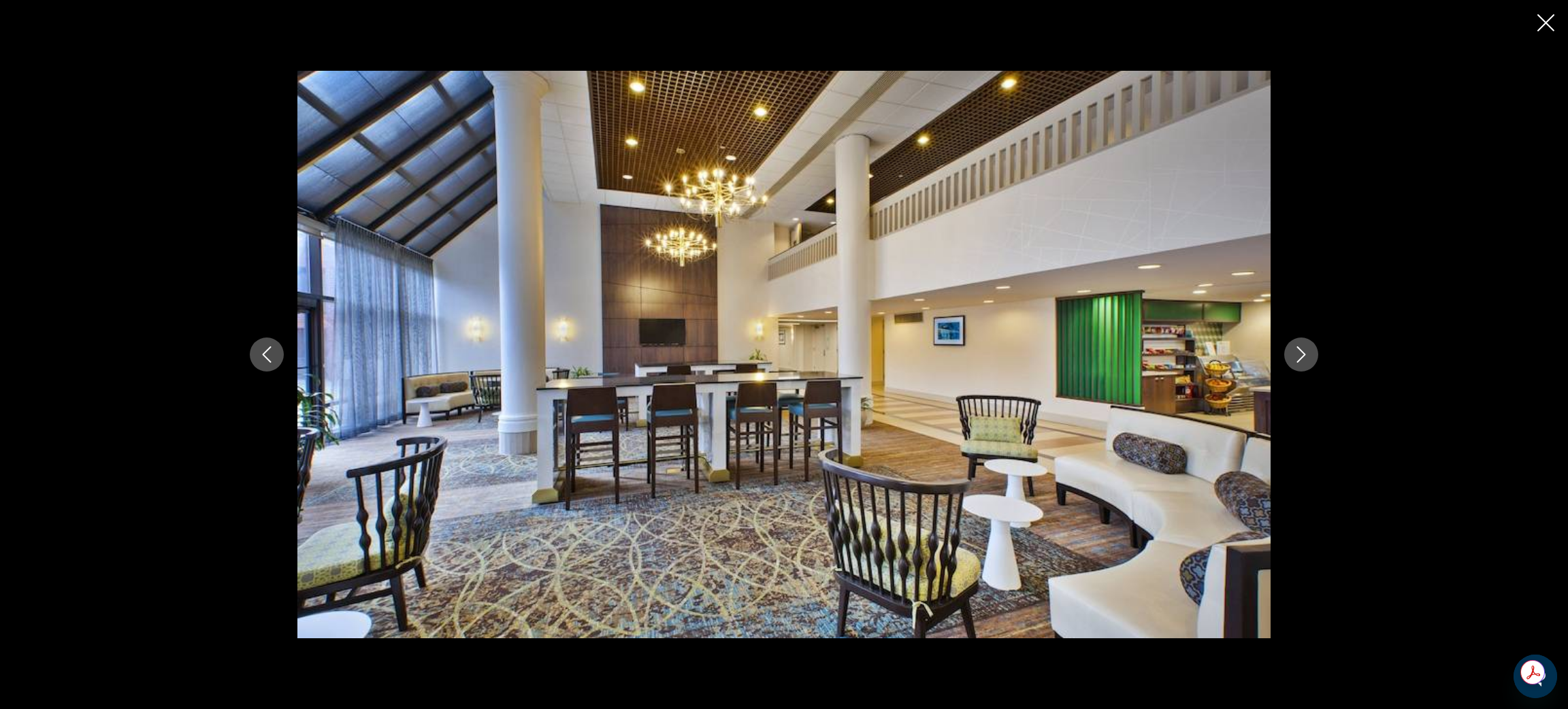
click at [1310, 350] on button "Next image" at bounding box center [1301, 354] width 34 height 34
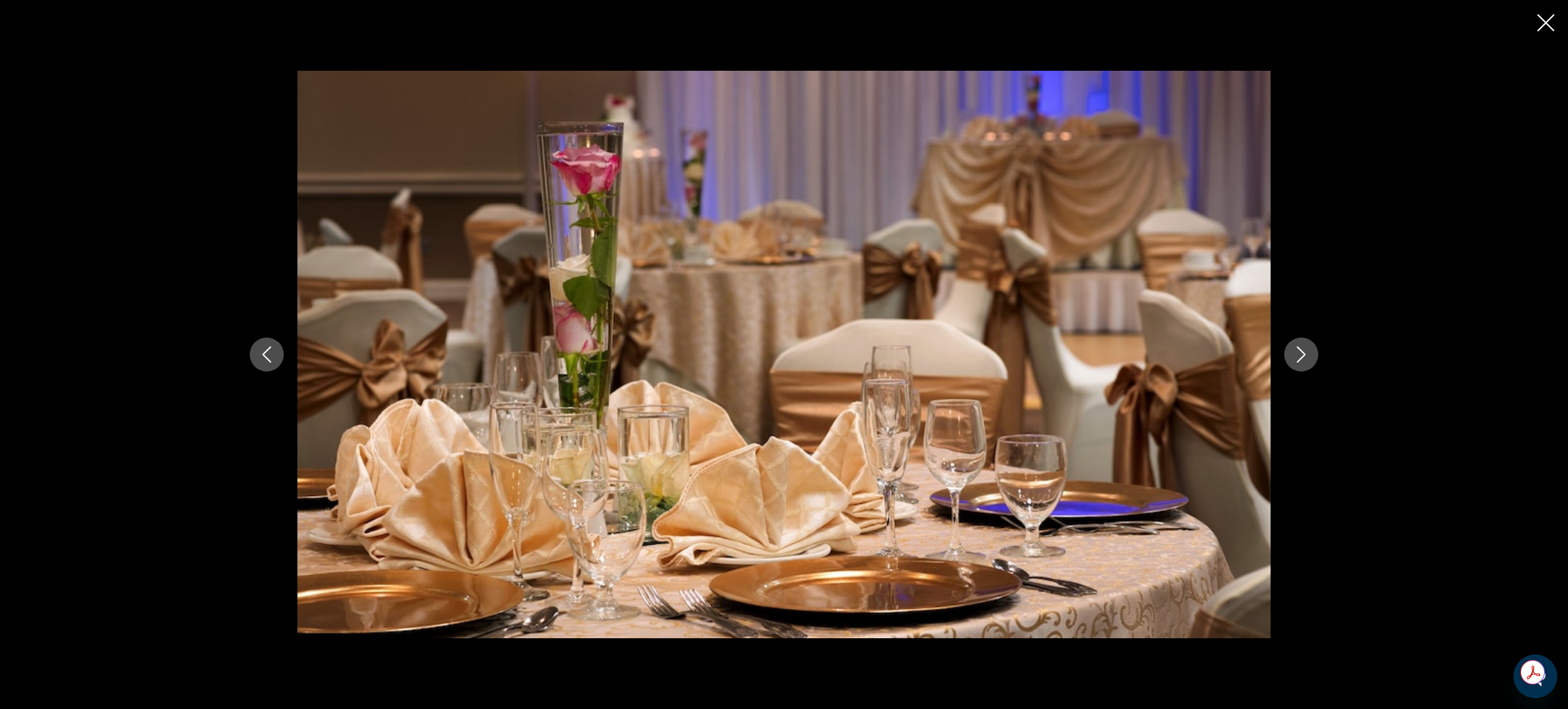
click at [1310, 350] on button "Next image" at bounding box center [1301, 354] width 34 height 34
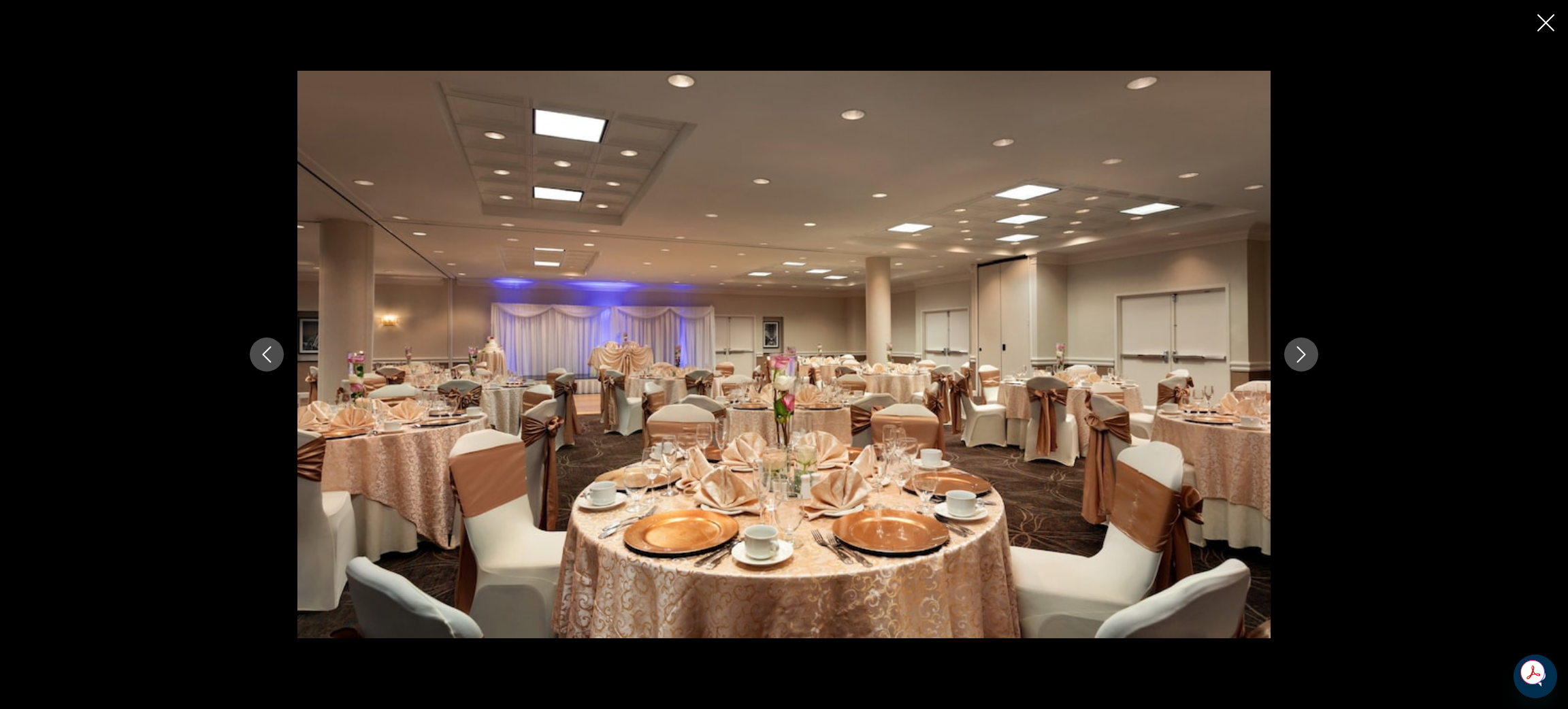
click at [1310, 350] on button "Next image" at bounding box center [1301, 354] width 34 height 34
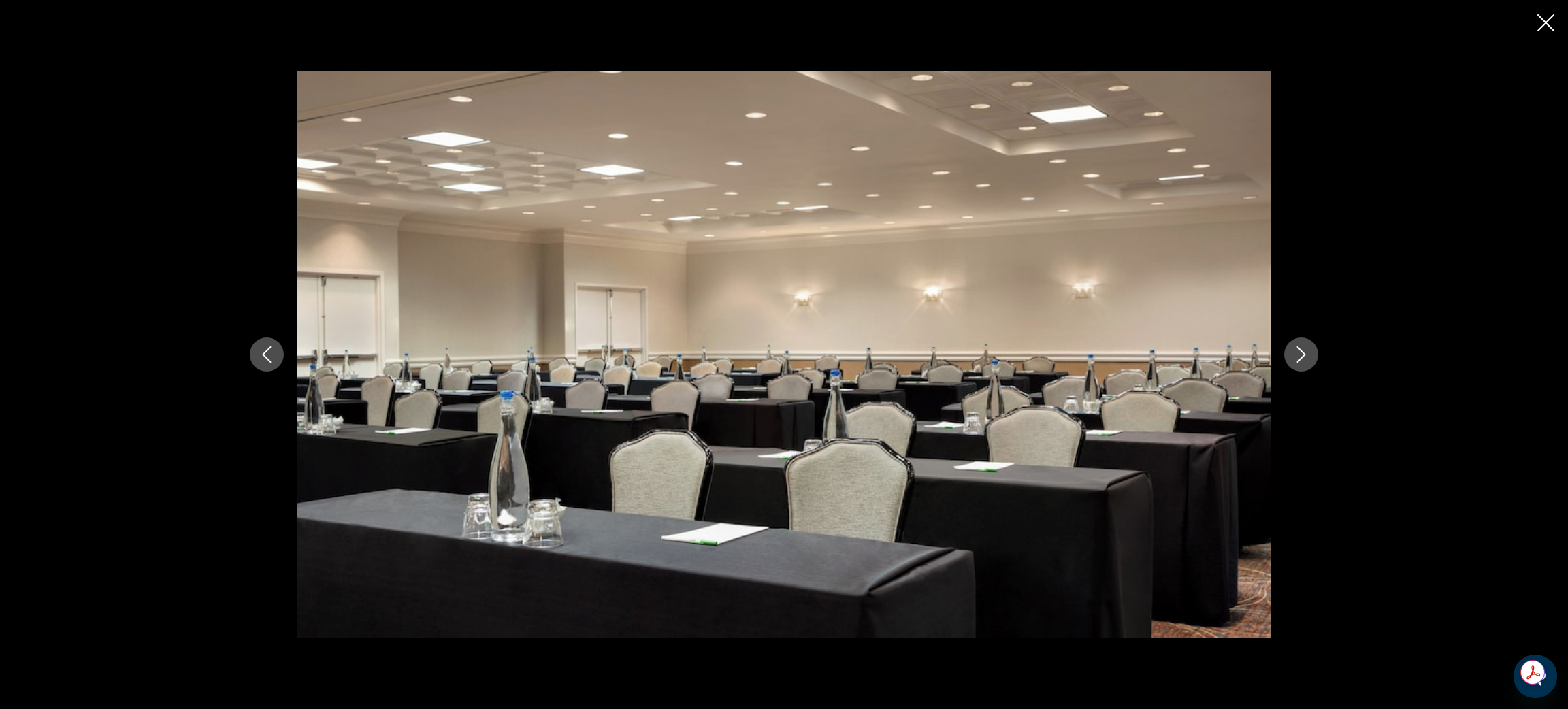
click at [1310, 350] on button "Next image" at bounding box center [1301, 354] width 34 height 34
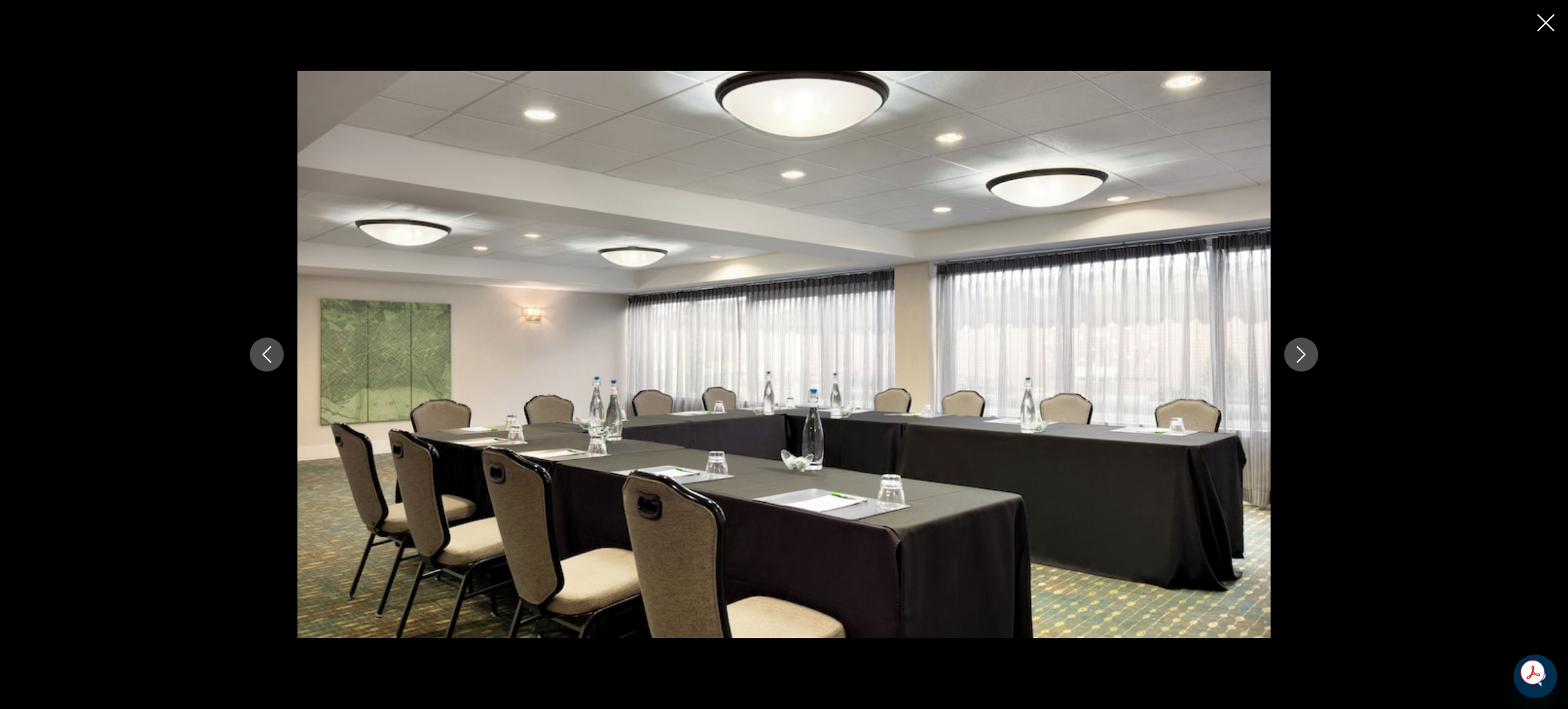
click at [1310, 350] on button "Next image" at bounding box center [1301, 354] width 34 height 34
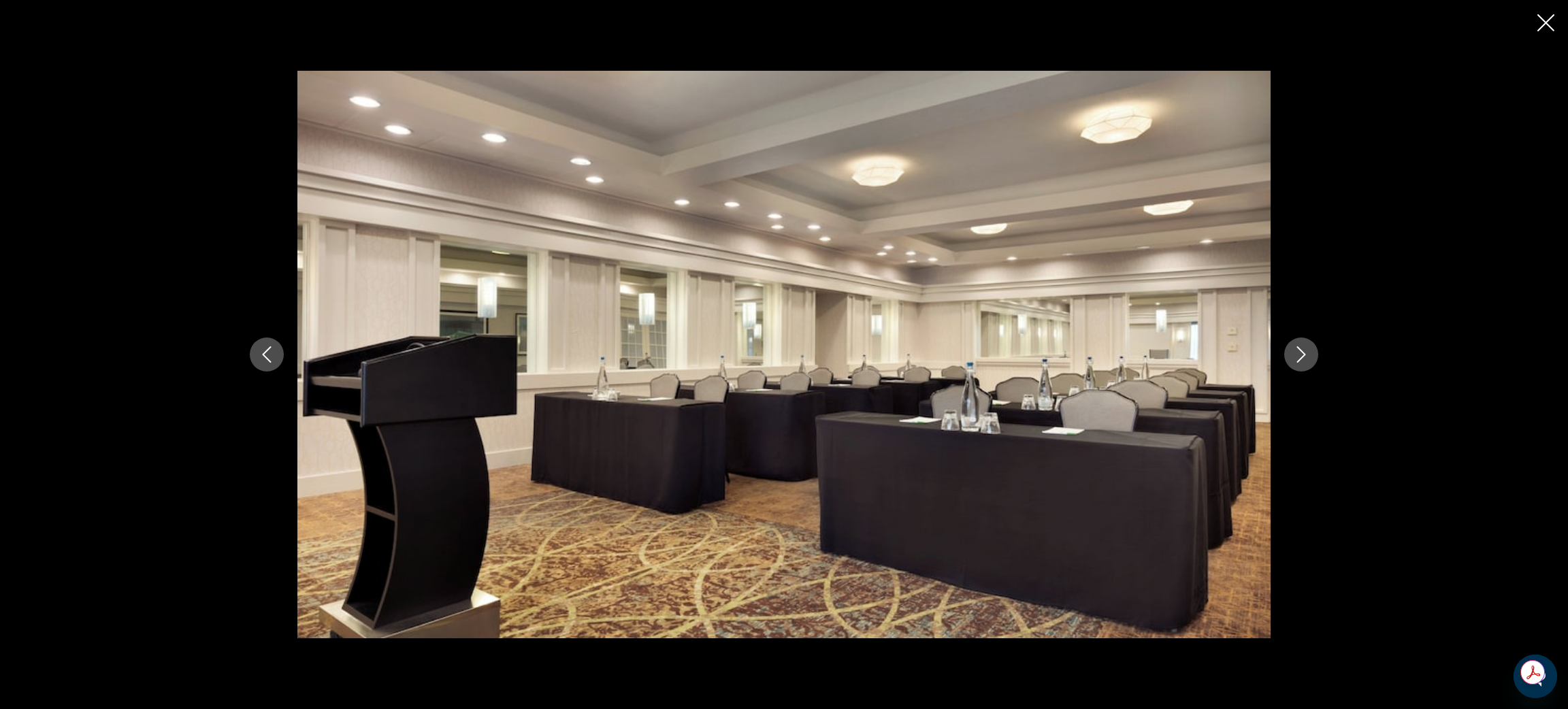
click at [1310, 350] on button "Next image" at bounding box center [1301, 354] width 34 height 34
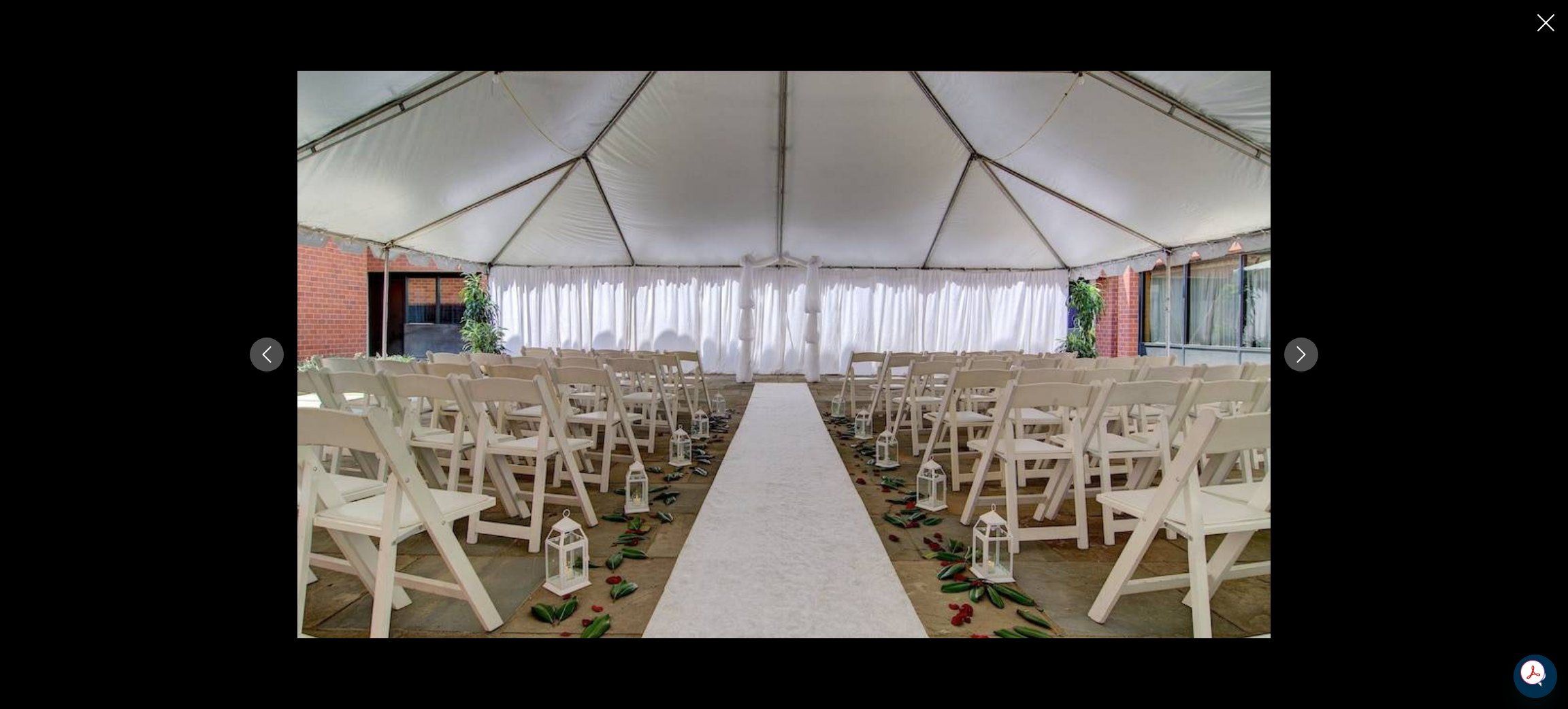
click at [1310, 350] on button "Next image" at bounding box center [1301, 354] width 34 height 34
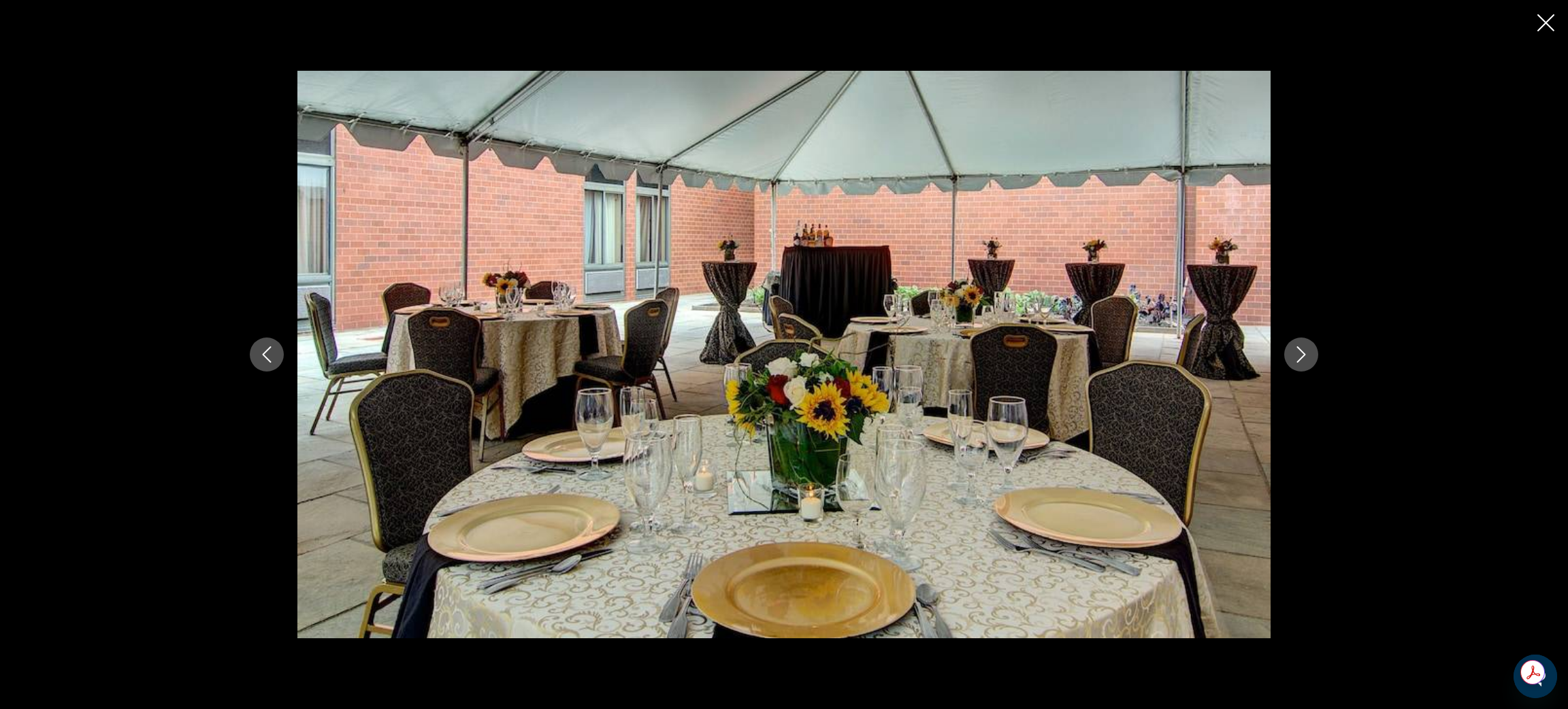
click at [1310, 350] on button "Next image" at bounding box center [1301, 354] width 34 height 34
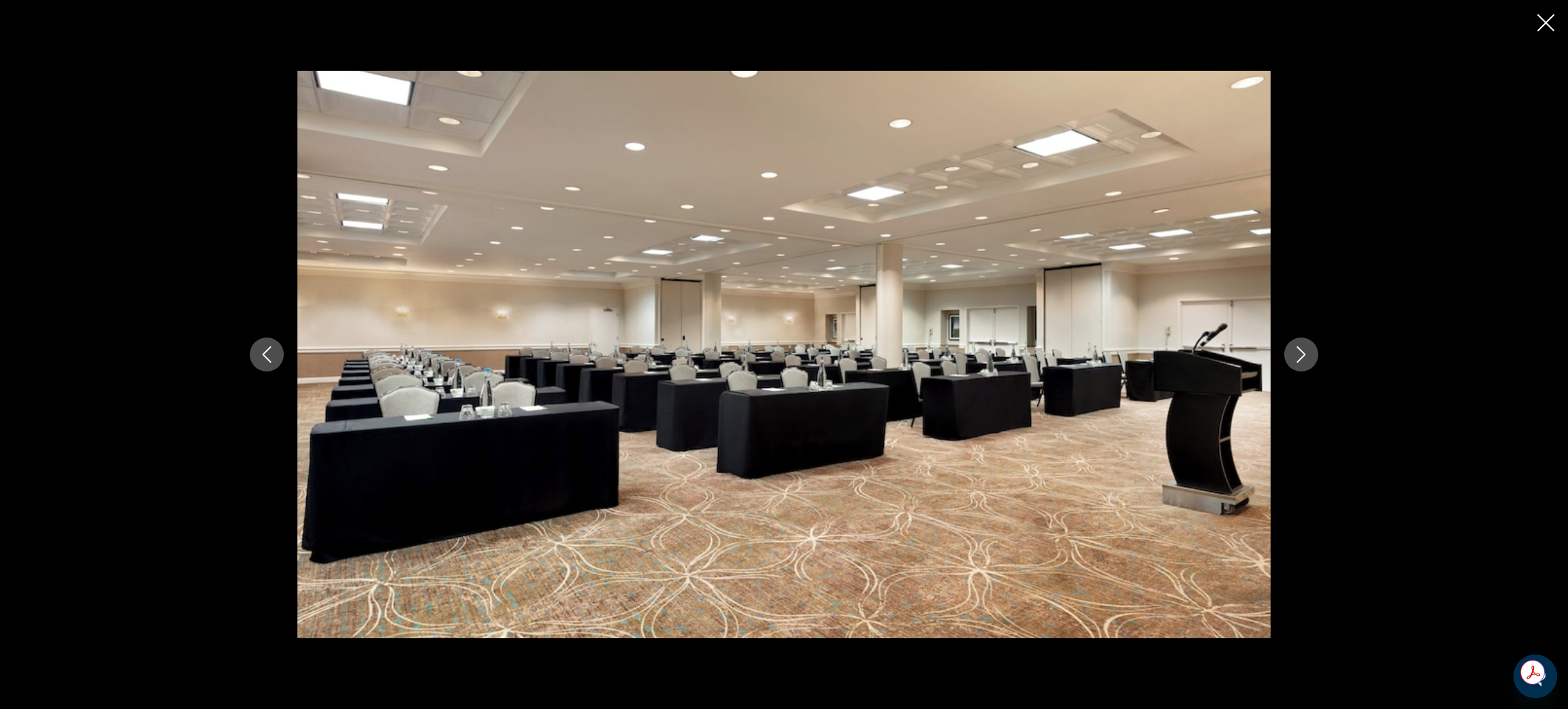
click at [1310, 350] on button "Next image" at bounding box center [1301, 354] width 34 height 34
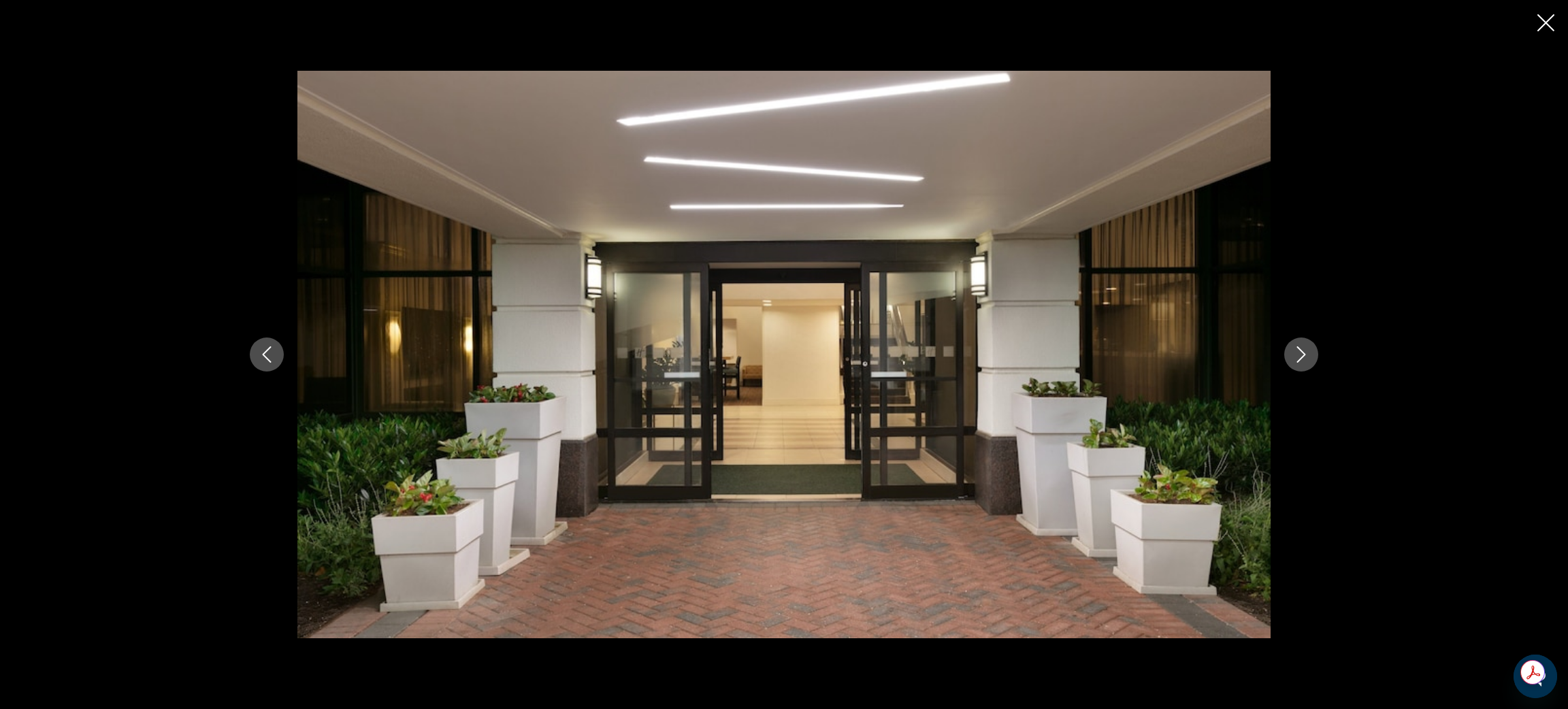
click at [1310, 350] on button "Next image" at bounding box center [1301, 354] width 34 height 34
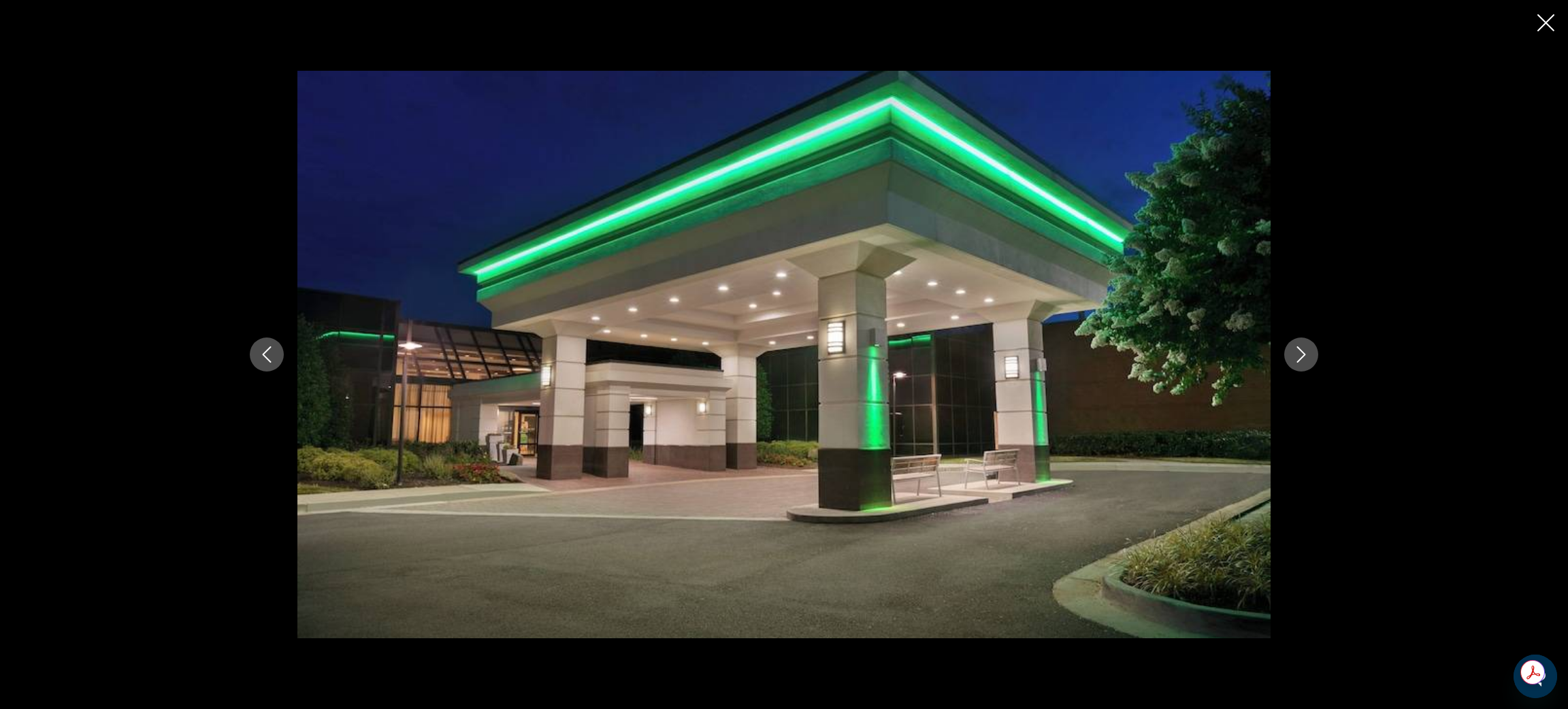
click at [1310, 350] on button "Next image" at bounding box center [1301, 354] width 34 height 34
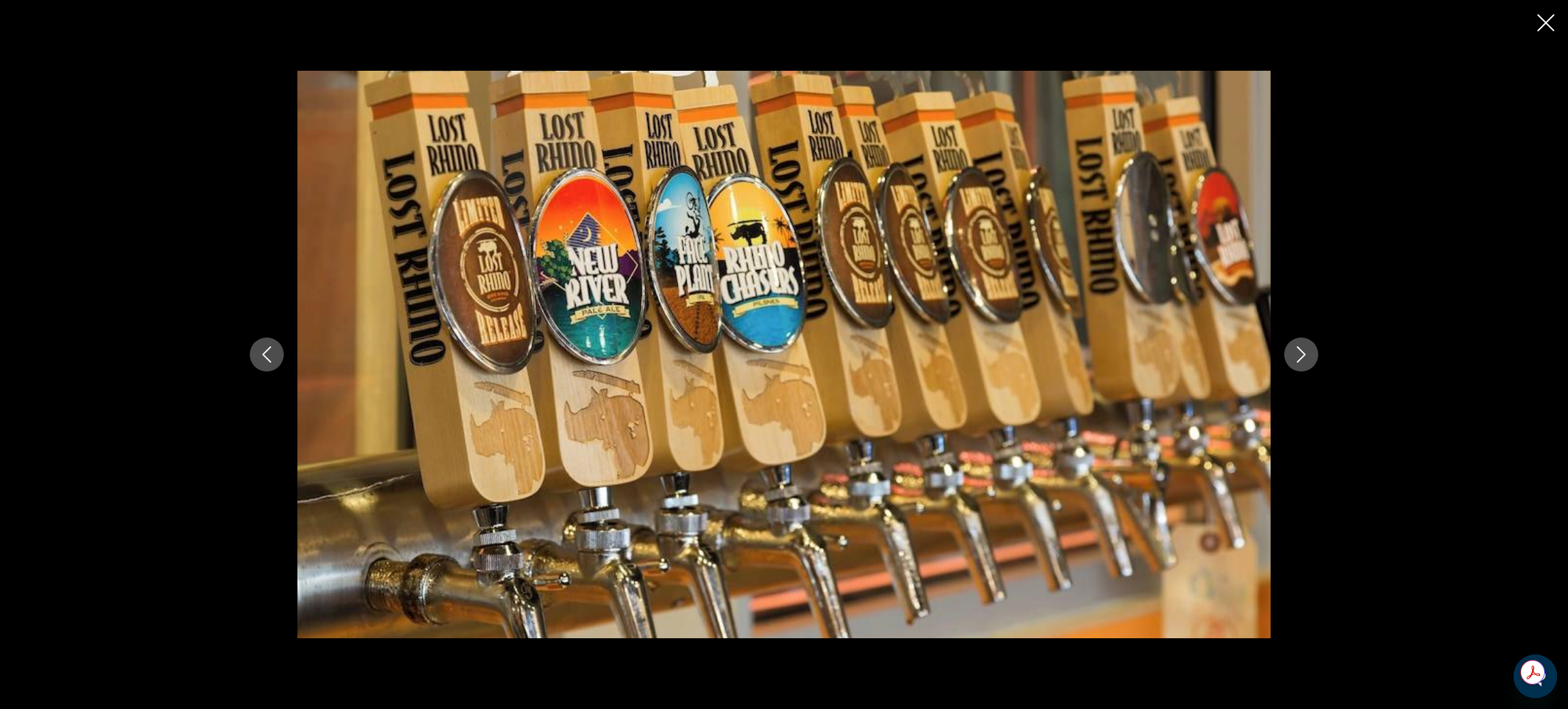
click at [1310, 350] on button "Next image" at bounding box center [1301, 354] width 34 height 34
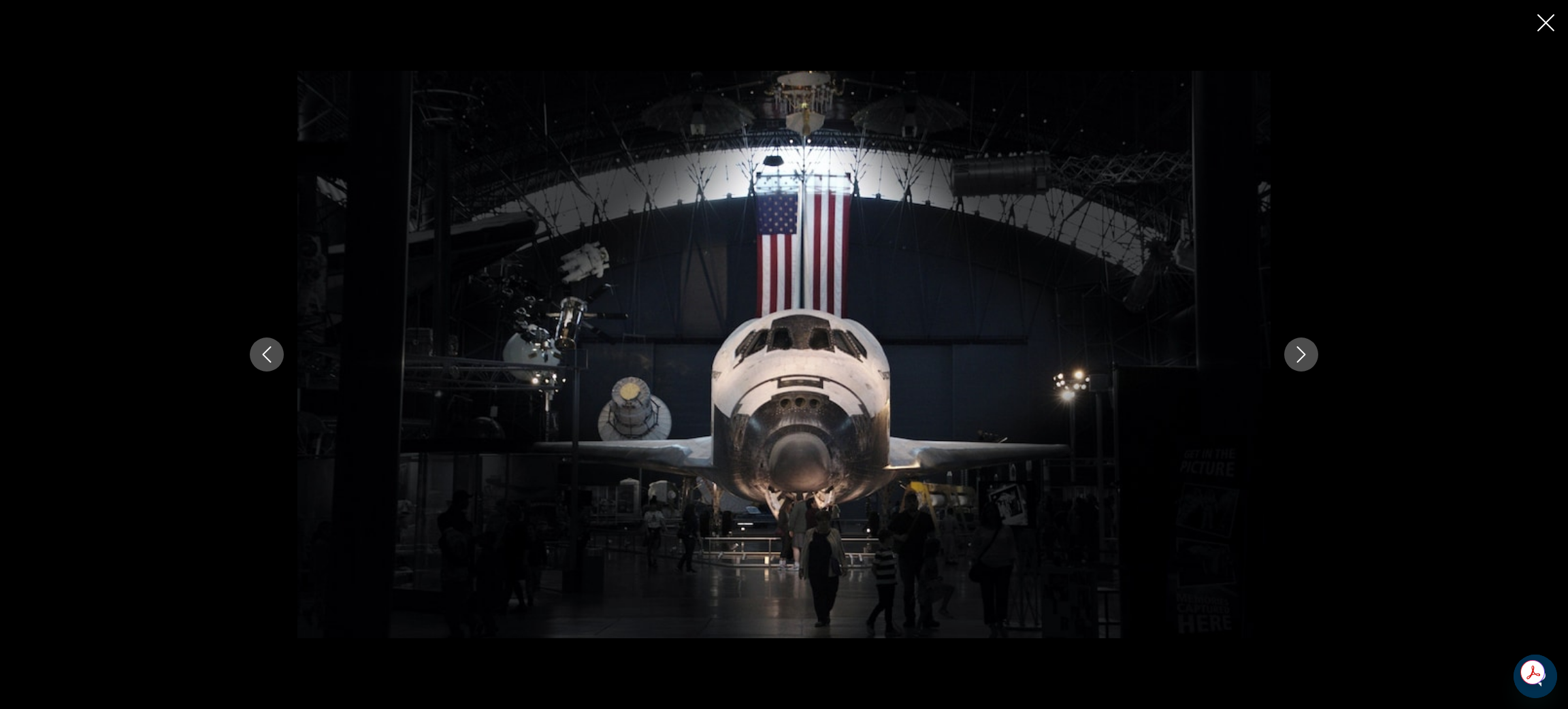
click at [1310, 350] on button "Next image" at bounding box center [1301, 354] width 34 height 34
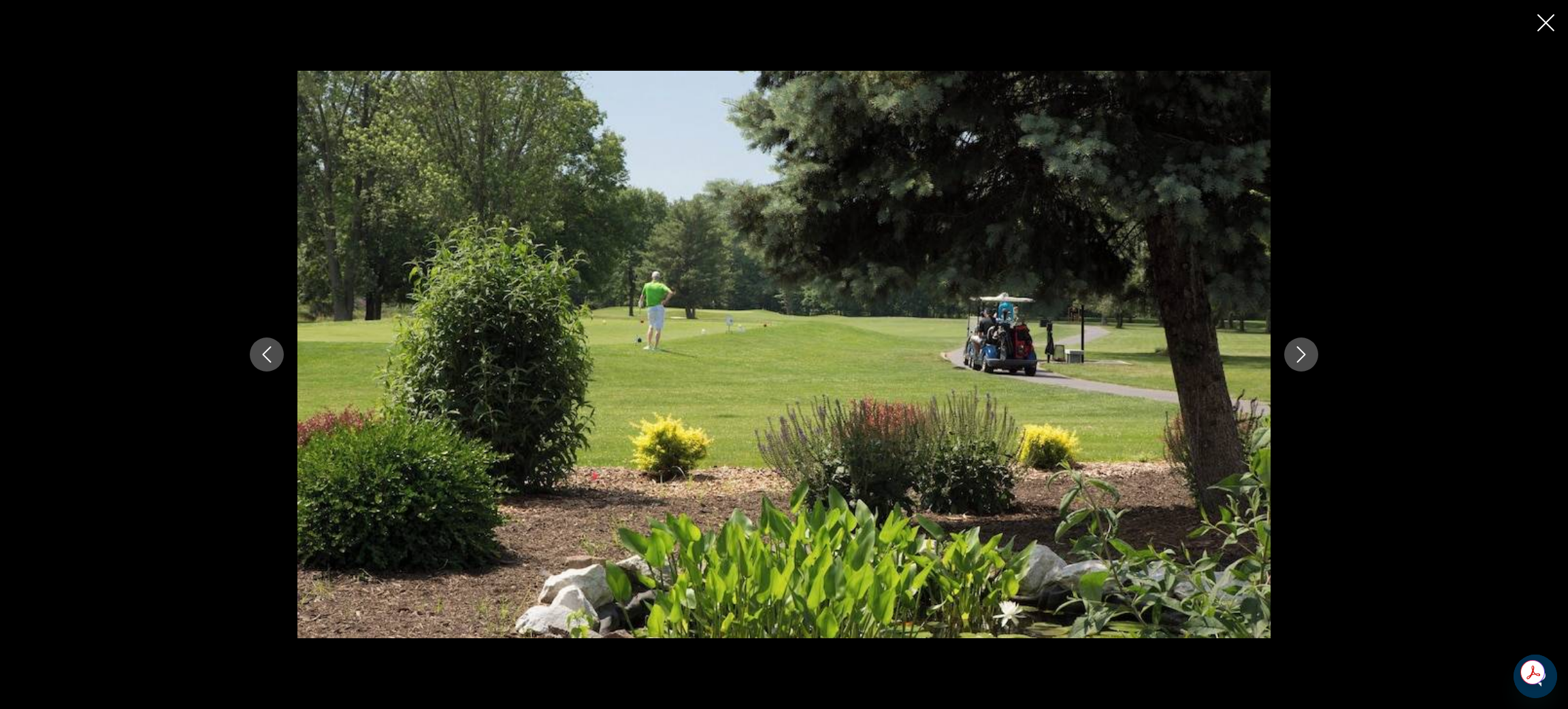
click at [1310, 350] on button "Next image" at bounding box center [1301, 354] width 34 height 34
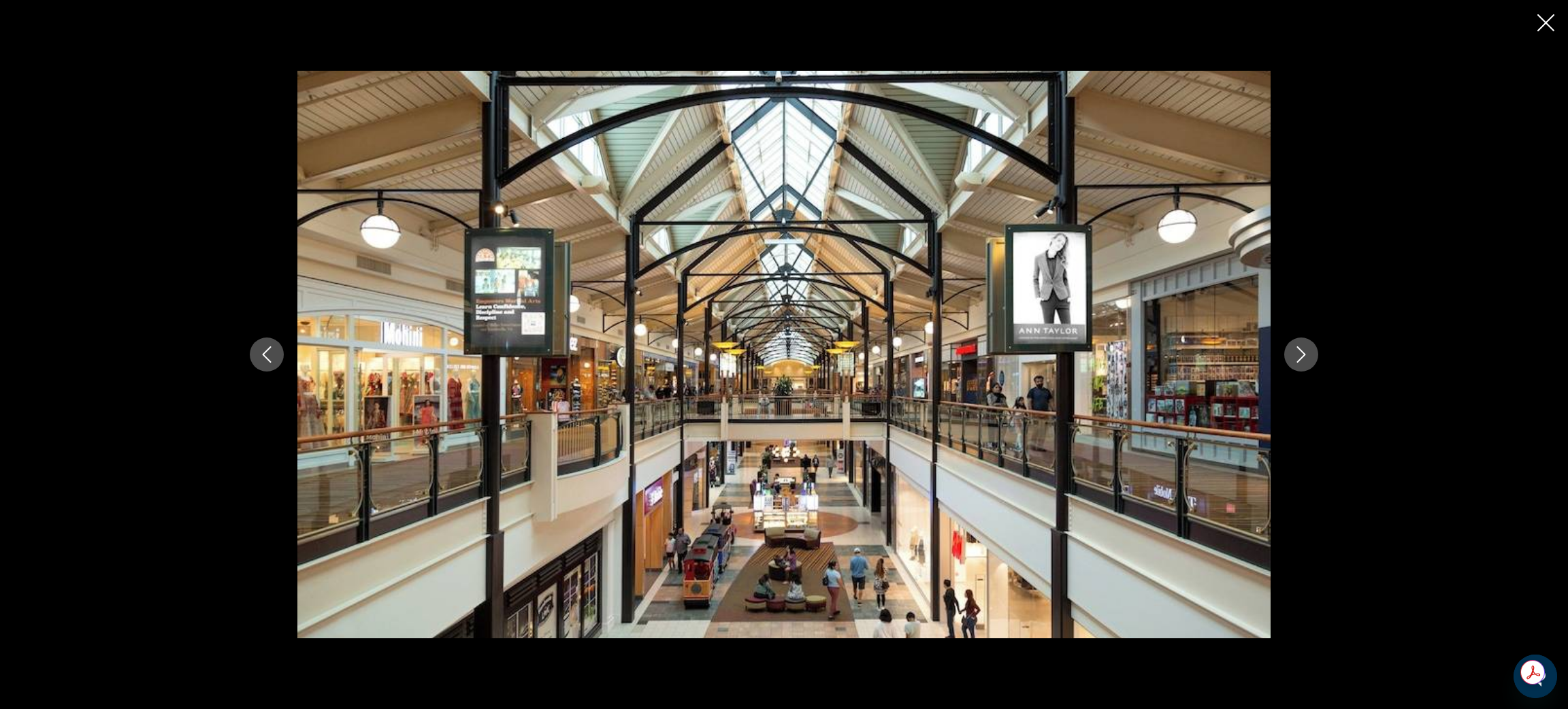
click at [1310, 350] on button "Next image" at bounding box center [1301, 354] width 34 height 34
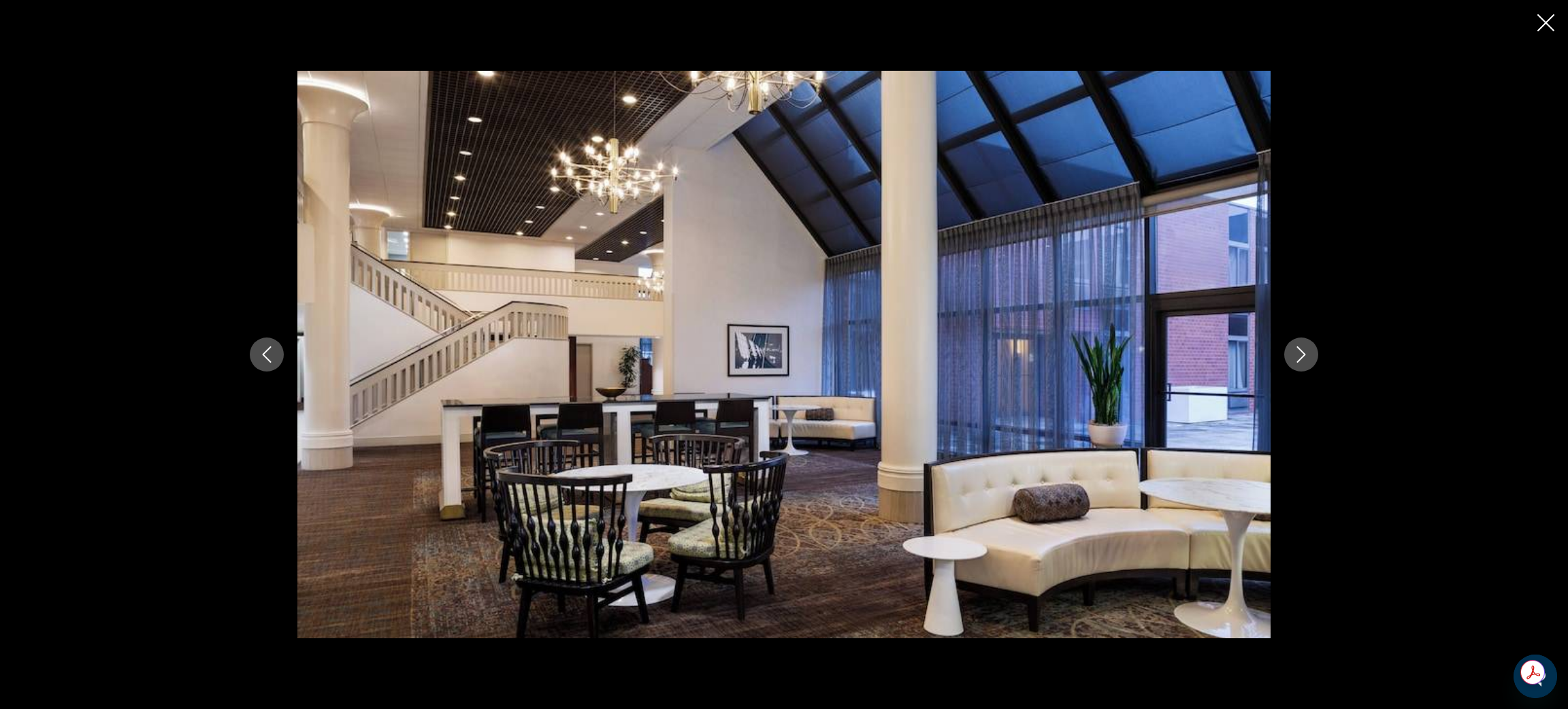
click at [1310, 350] on button "Next image" at bounding box center [1301, 354] width 34 height 34
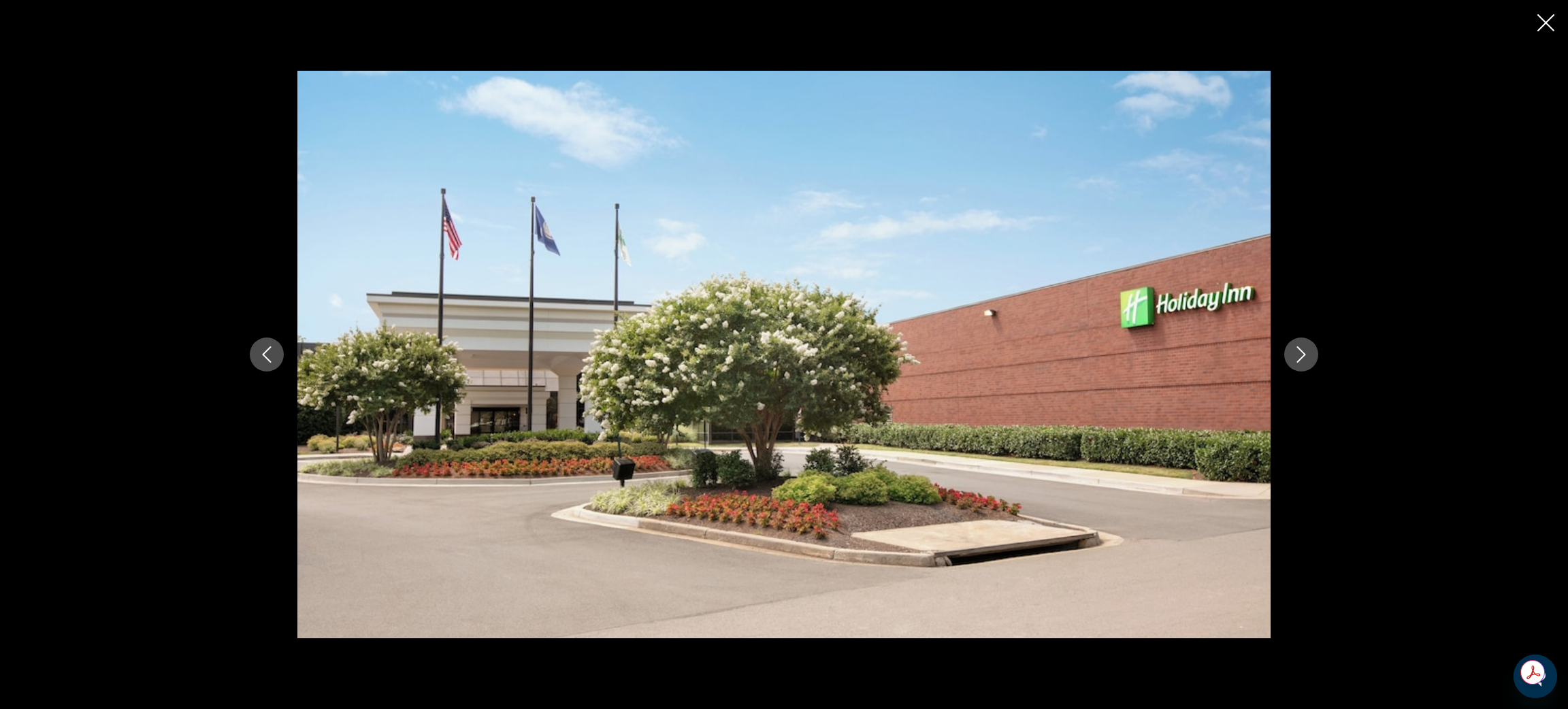
click at [1547, 31] on button "Close slideshow" at bounding box center [1546, 24] width 17 height 21
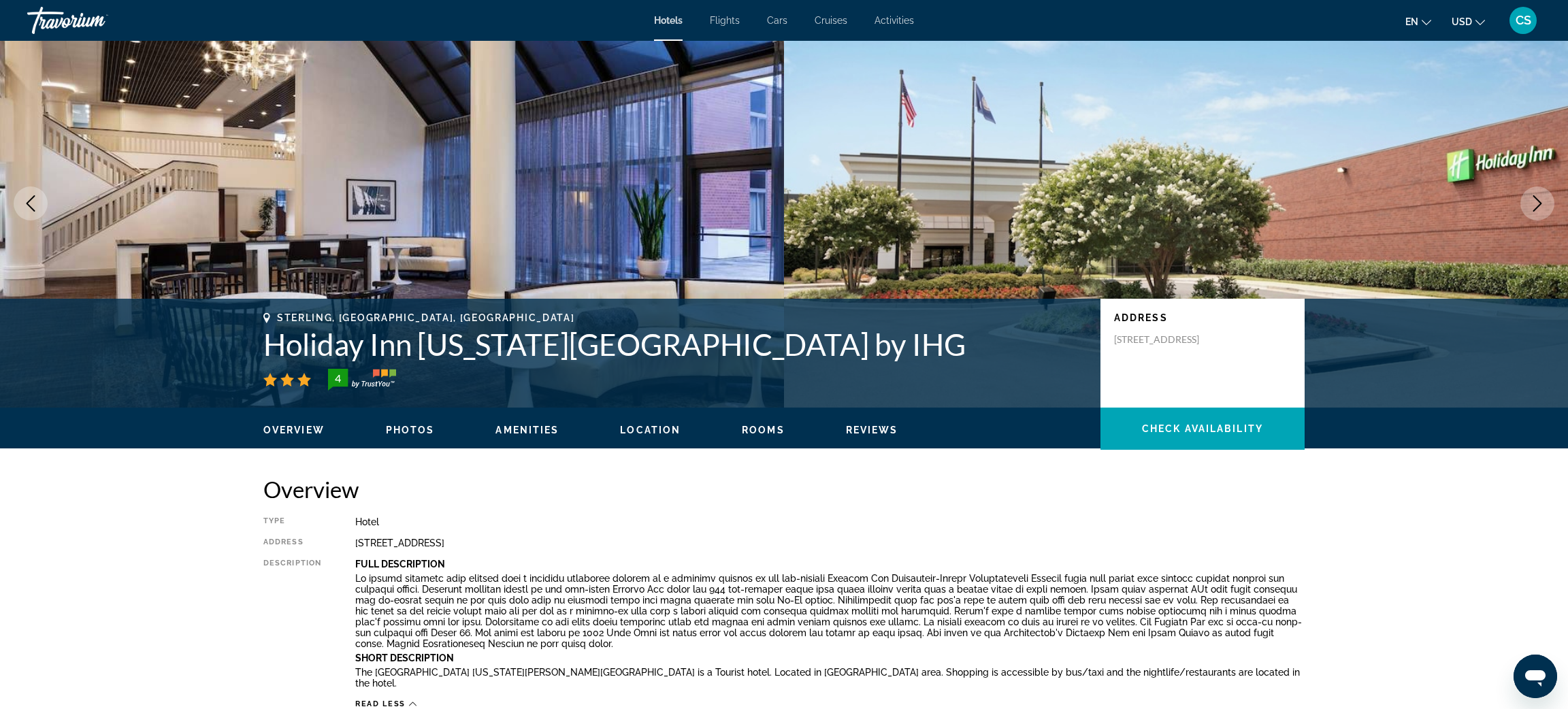
scroll to position [0, 0]
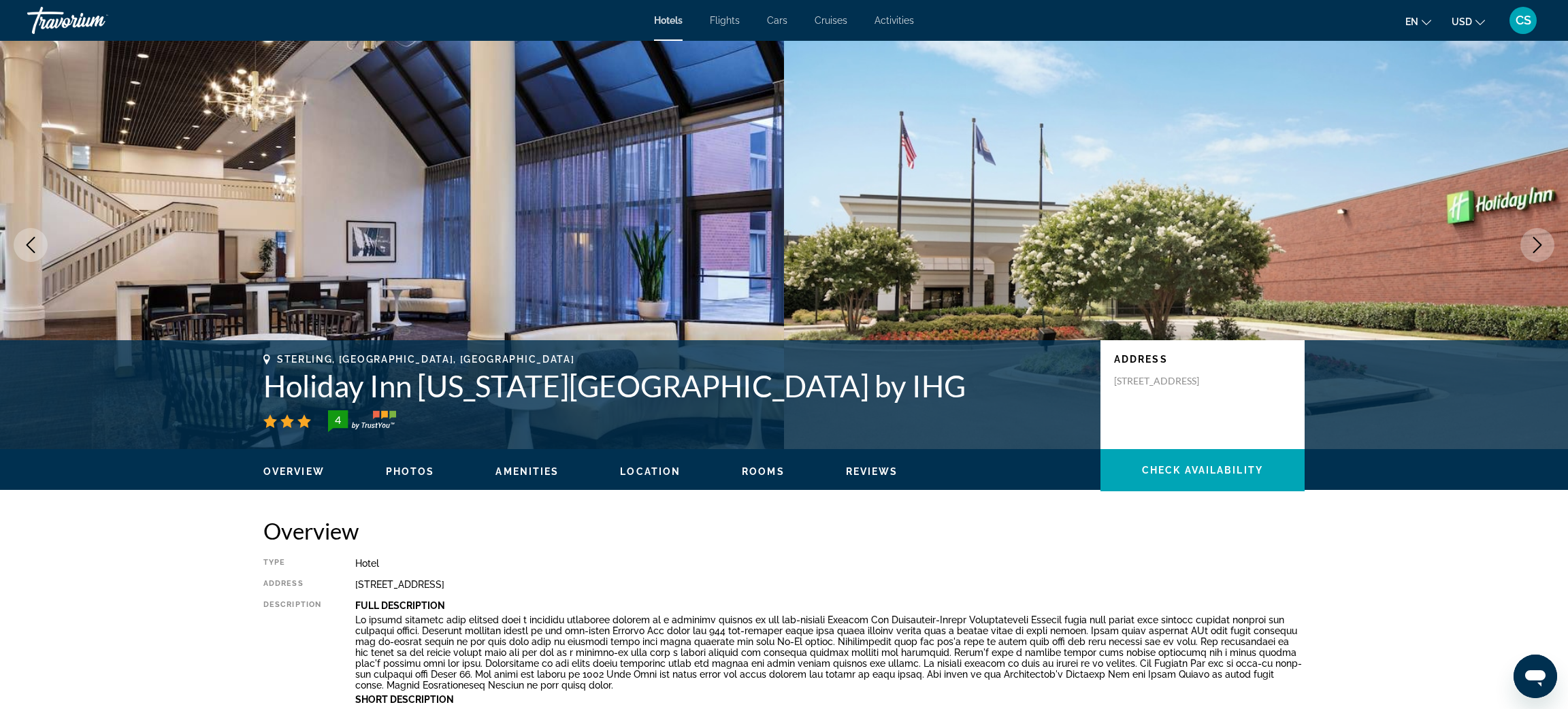
drag, startPoint x: 271, startPoint y: 386, endPoint x: 1050, endPoint y: 388, distance: 779.0
click at [1050, 388] on h1 "Holiday Inn Washington Dulles International Airport by IHG" at bounding box center [675, 386] width 824 height 36
copy h1 "Holiday Inn Washington Dulles International Airport by IHG"
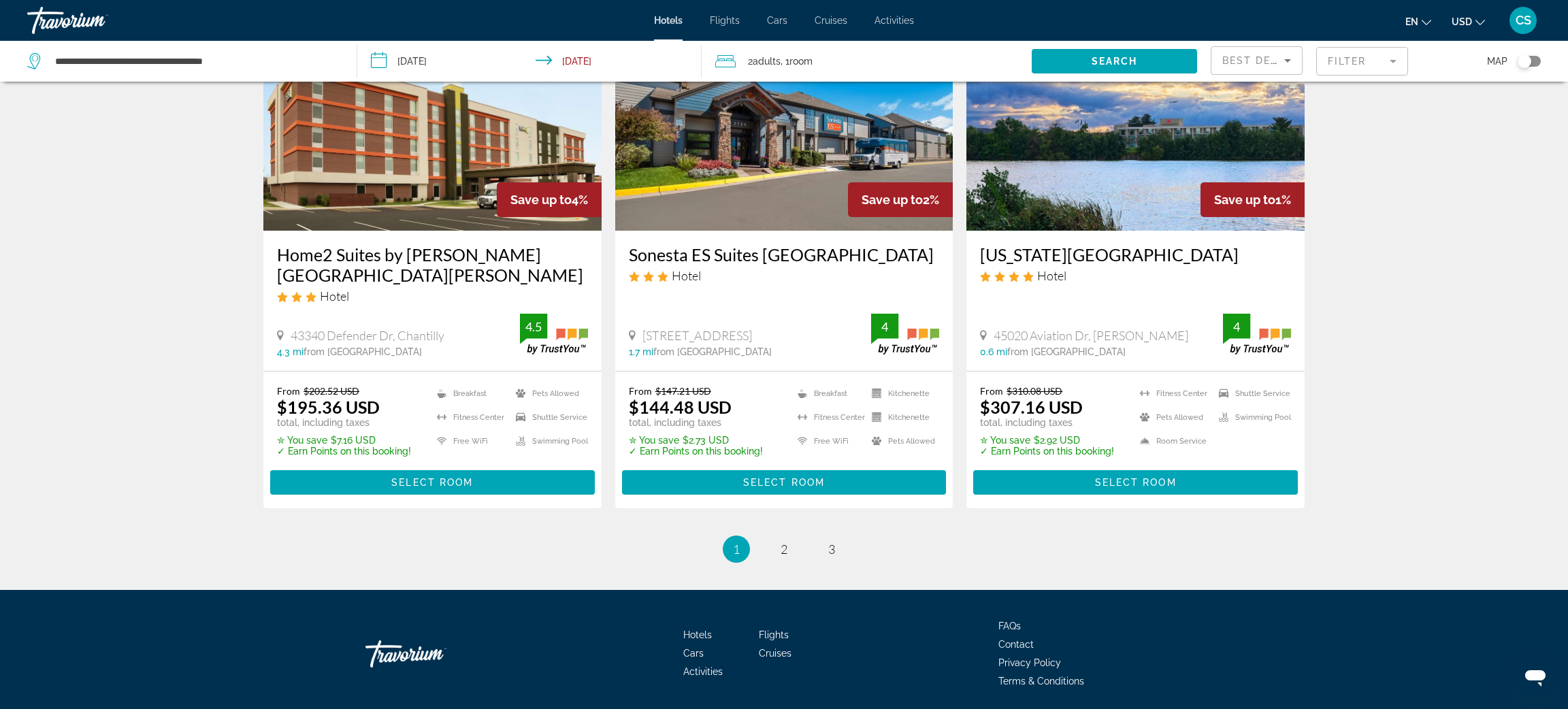
scroll to position [1687, 0]
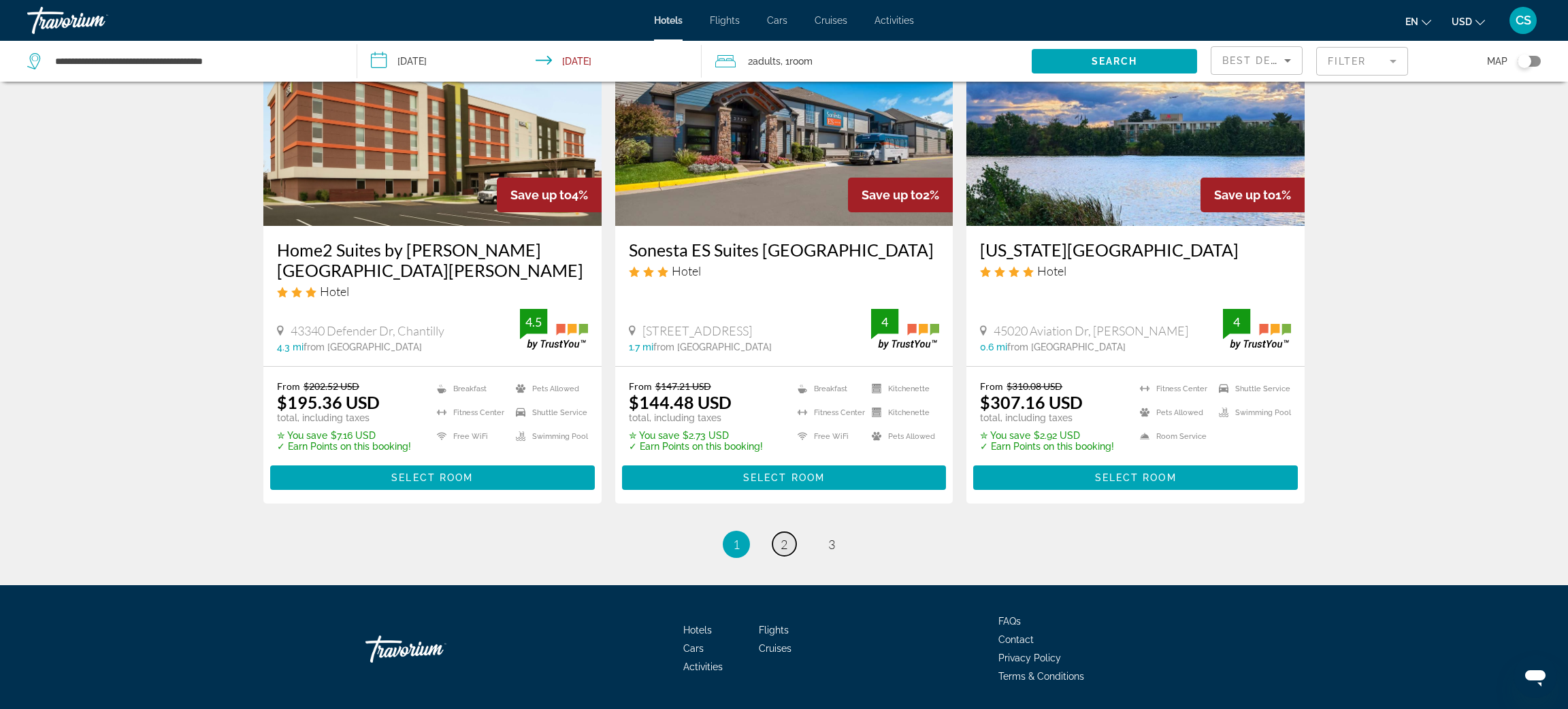
click at [791, 550] on link "page 2" at bounding box center [784, 543] width 24 height 24
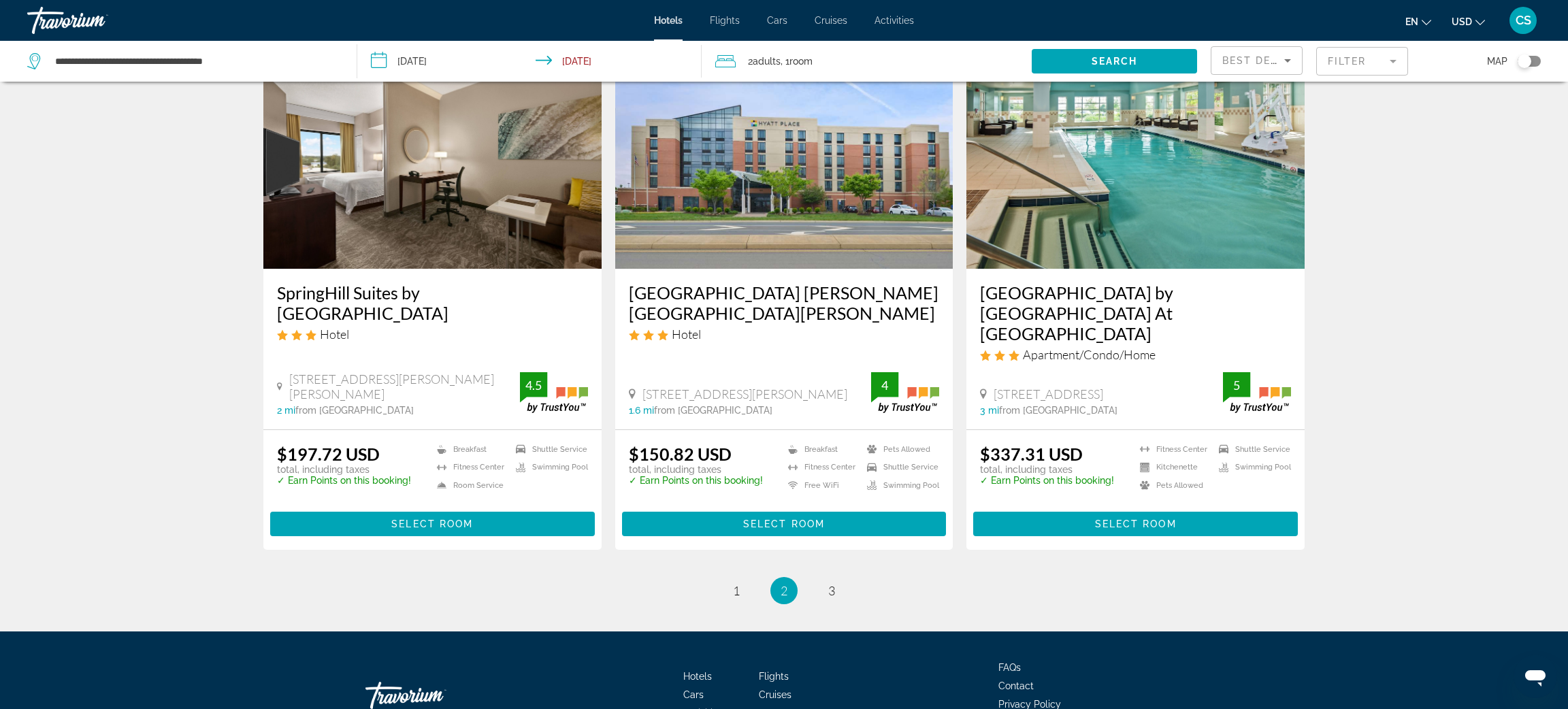
scroll to position [1636, 0]
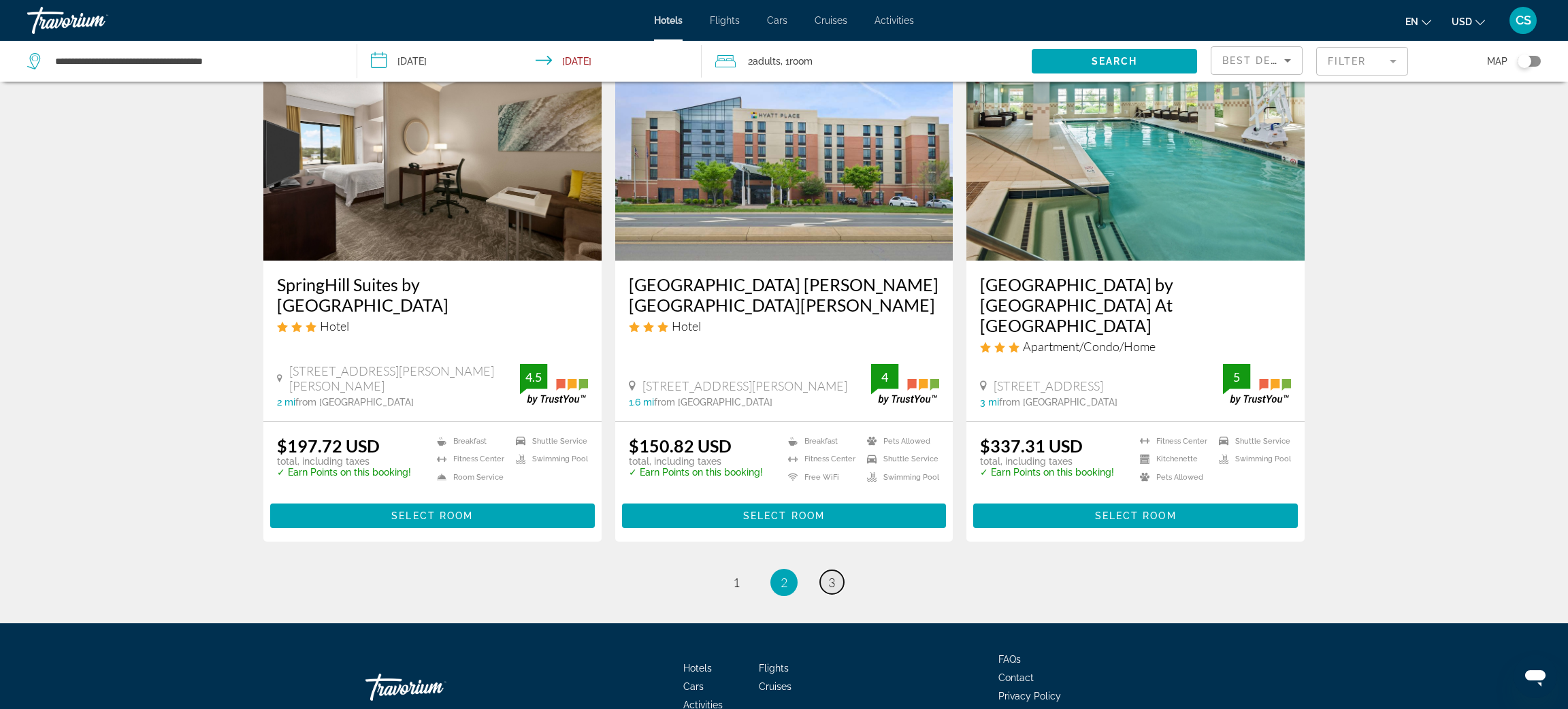
click at [831, 575] on span "3" at bounding box center [832, 582] width 7 height 15
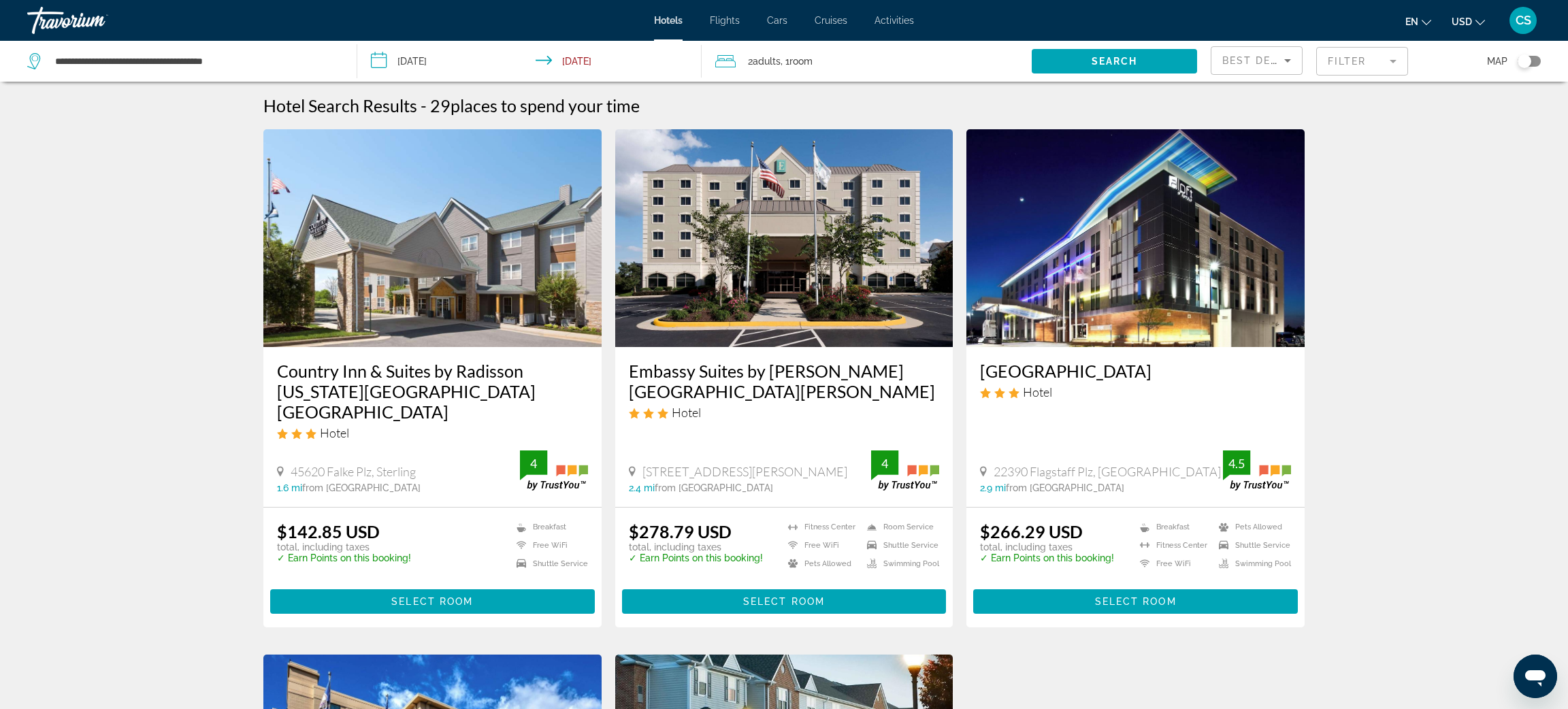
click at [1344, 62] on mat-form-field "Filter" at bounding box center [1362, 61] width 92 height 29
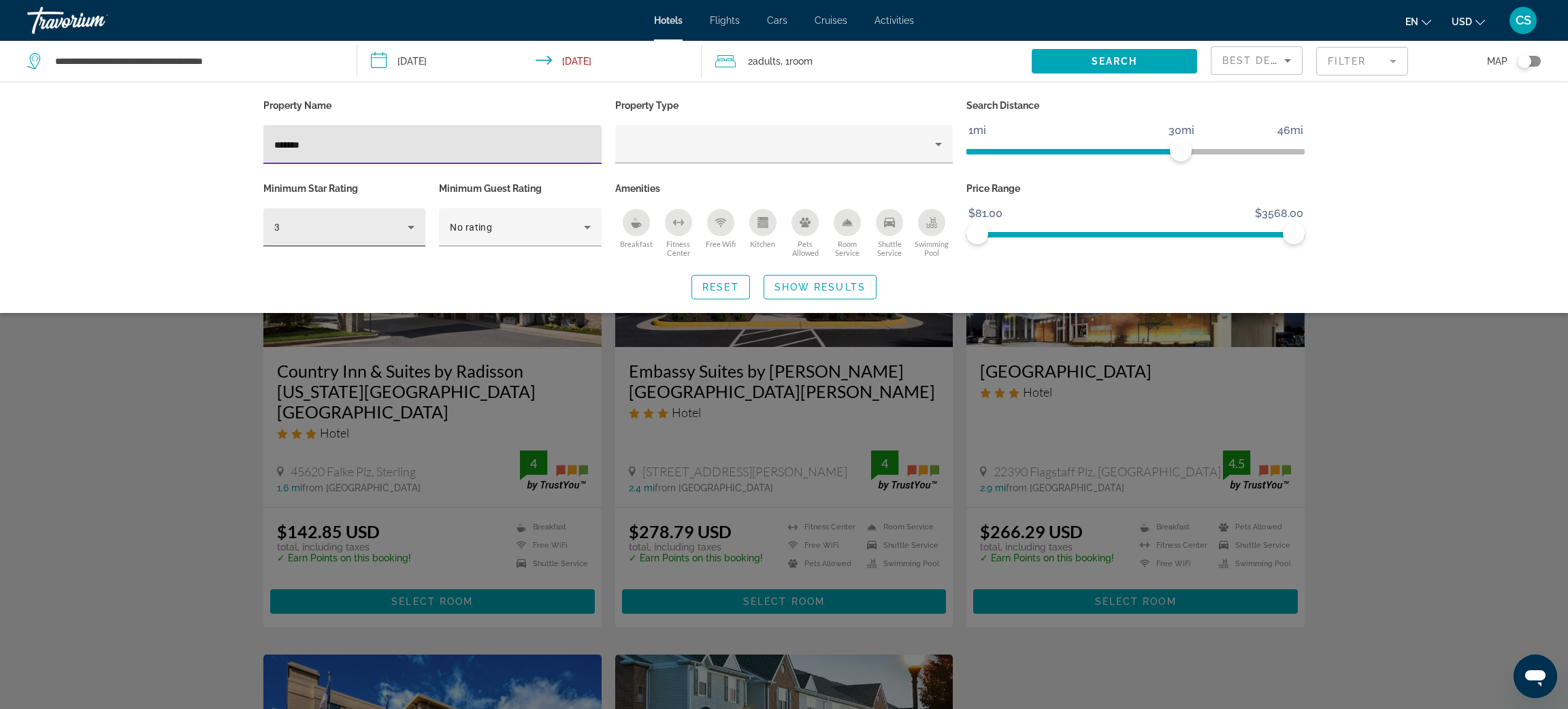
click at [410, 227] on icon "Hotel Filters" at bounding box center [411, 227] width 7 height 4
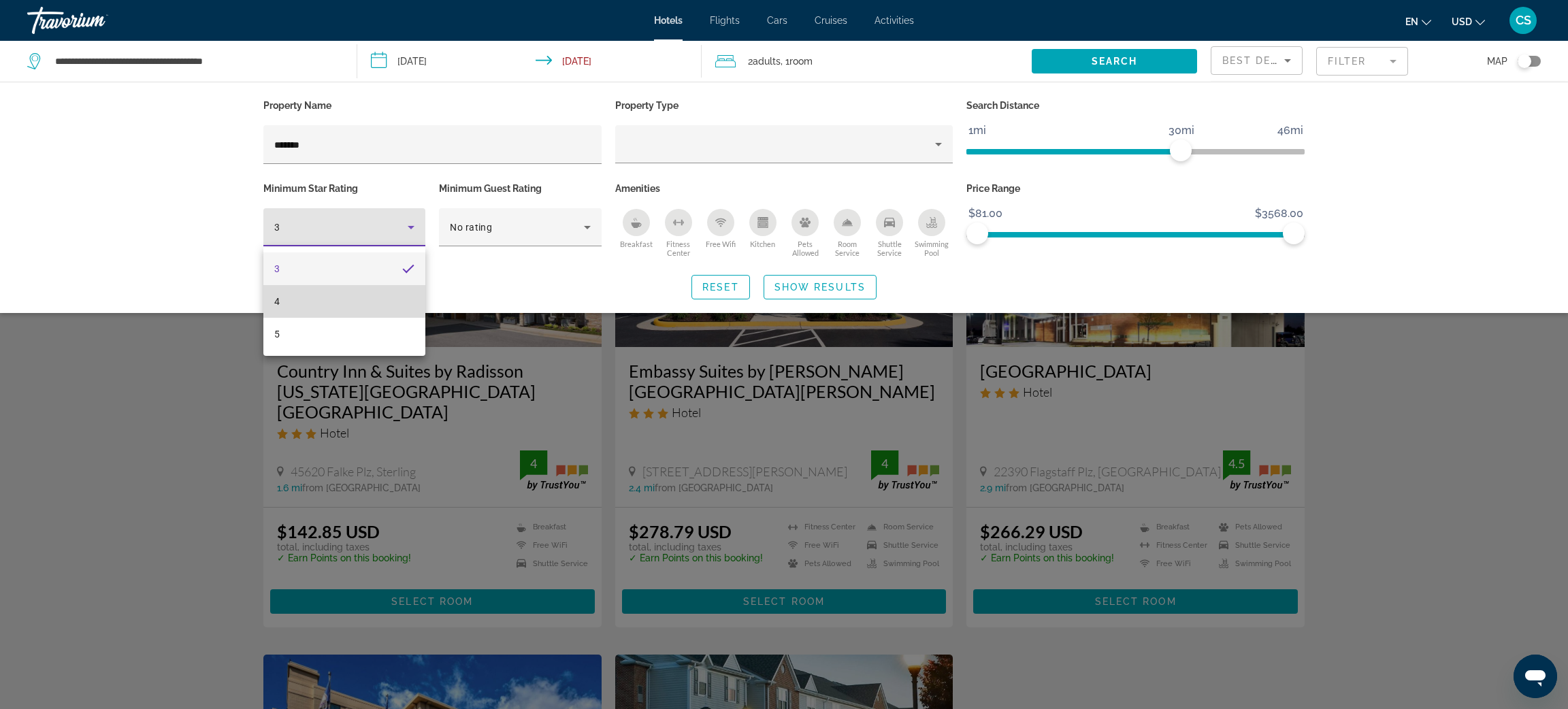
click at [312, 302] on mat-option "4" at bounding box center [344, 301] width 162 height 32
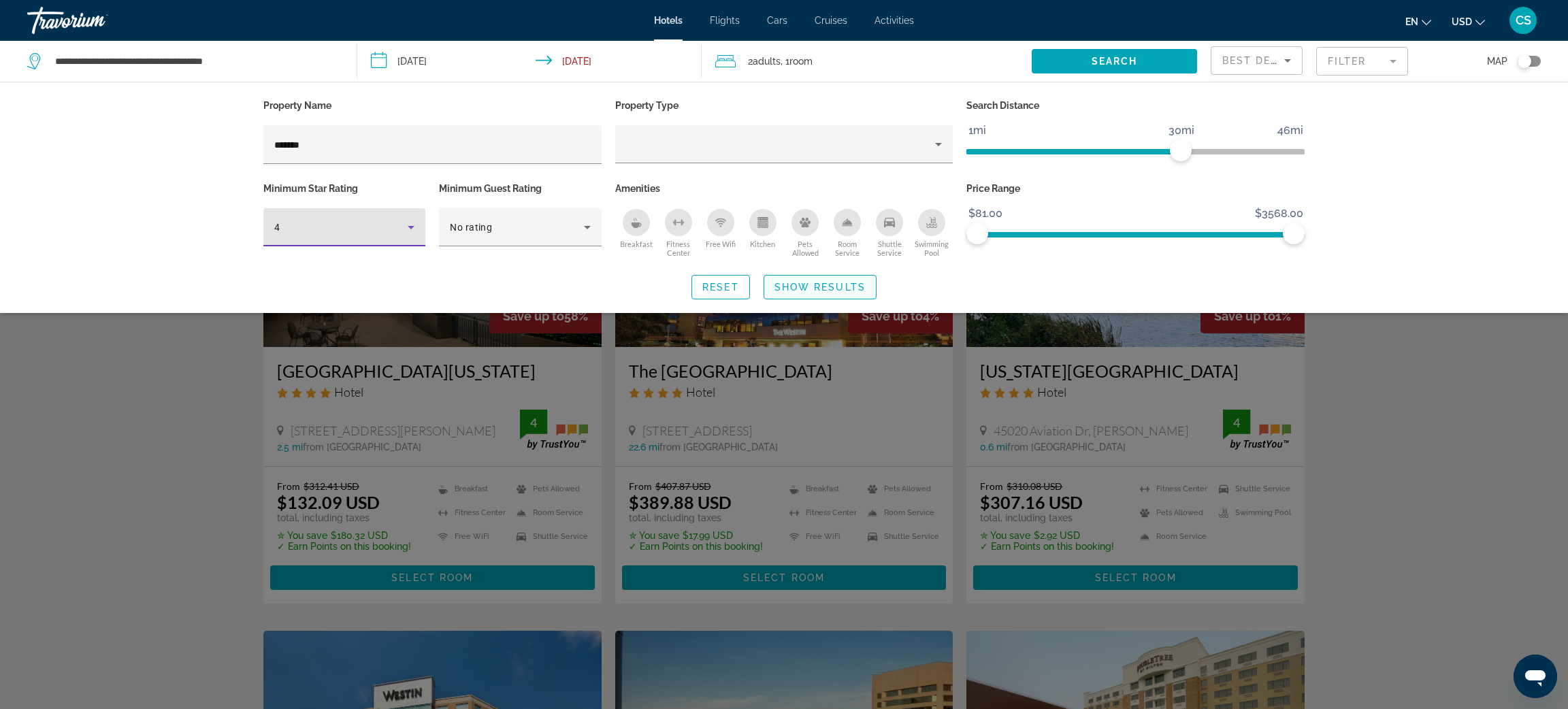
click at [818, 303] on span "Search widget" at bounding box center [820, 287] width 112 height 32
